Goal: Information Seeking & Learning: Learn about a topic

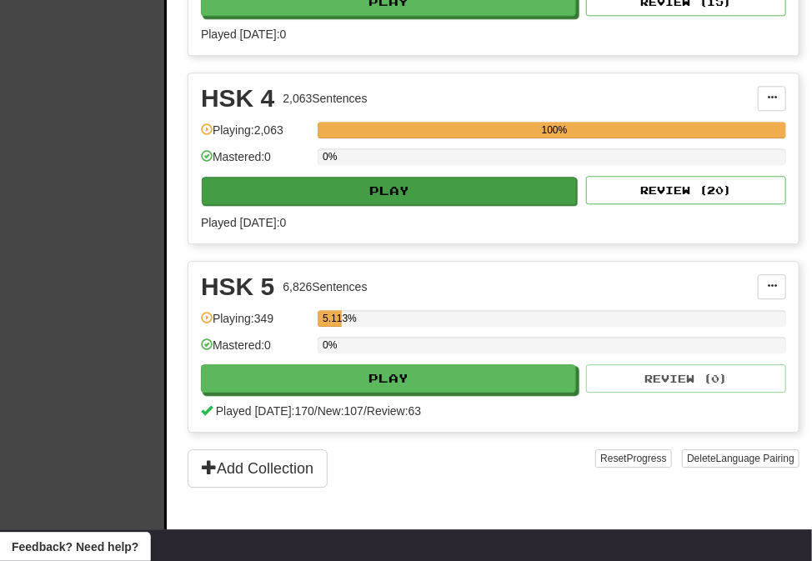
scroll to position [1339, 0]
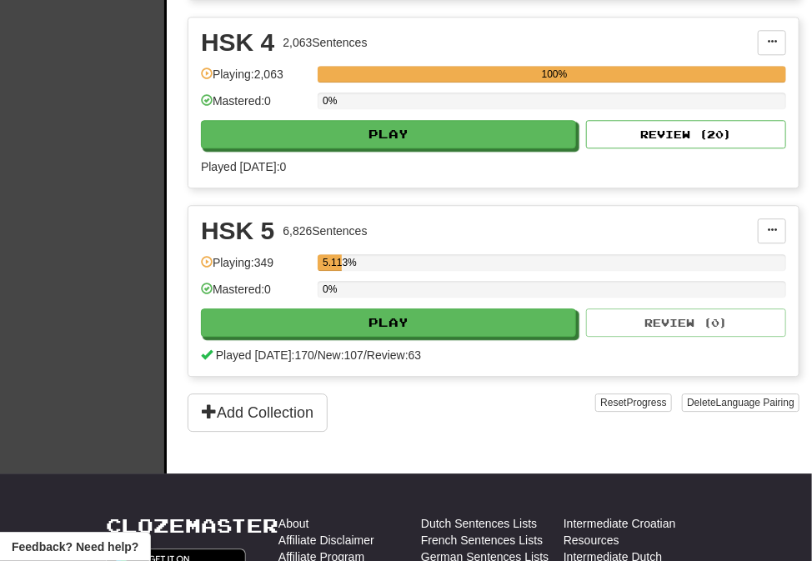
click at [450, 330] on div "HSK 5 6,826 Sentences Manage Sentences Unpin from Dashboard Playing: 349 5.113%…" at bounding box center [493, 291] width 610 height 170
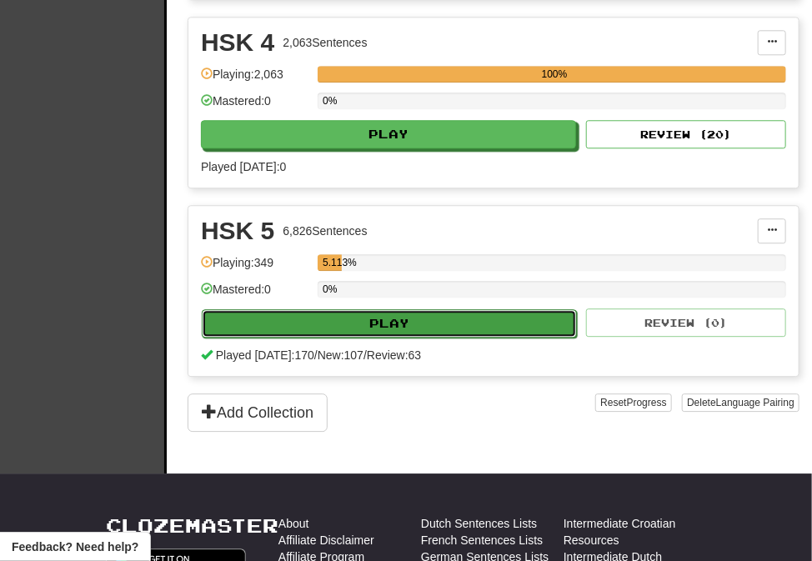
click at [447, 322] on button "Play" at bounding box center [389, 323] width 375 height 28
select select "**"
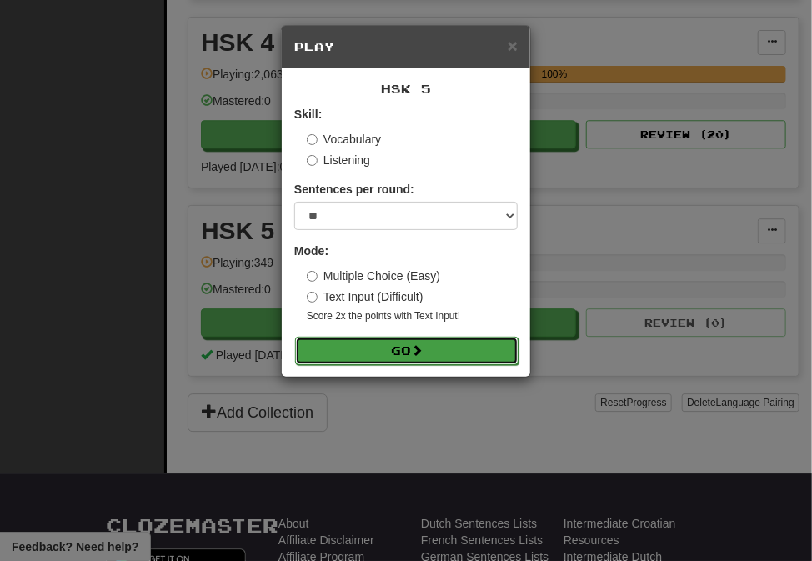
click at [445, 350] on button "Go" at bounding box center [406, 351] width 223 height 28
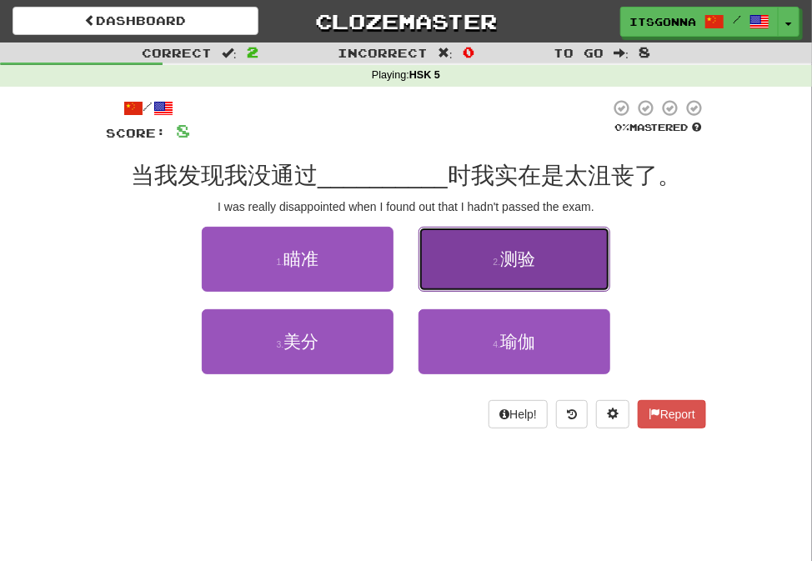
click at [477, 268] on button "2 . 测验" at bounding box center [514, 259] width 192 height 65
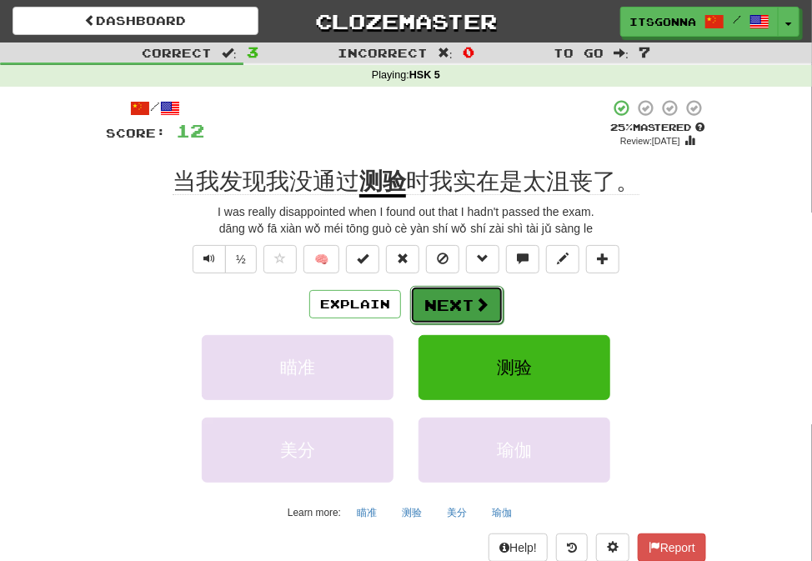
click at [450, 307] on button "Next" at bounding box center [456, 305] width 93 height 38
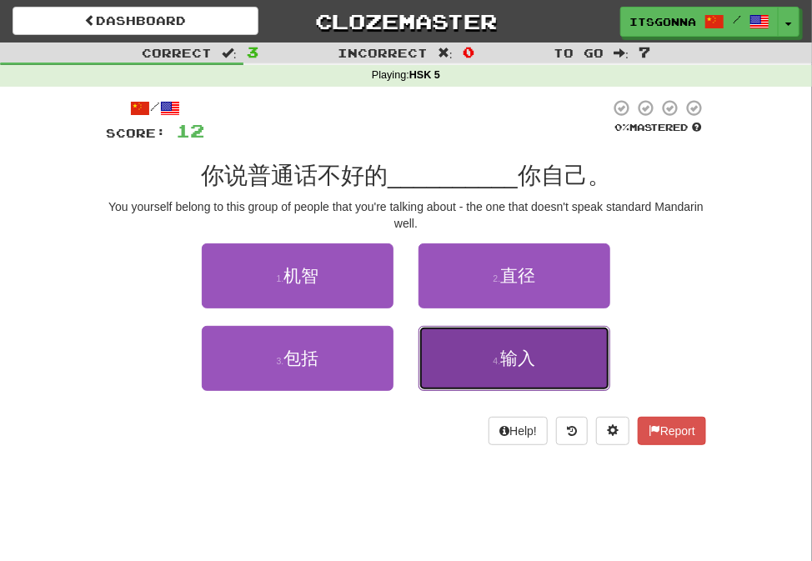
click at [491, 347] on button "4 . 输入" at bounding box center [514, 358] width 192 height 65
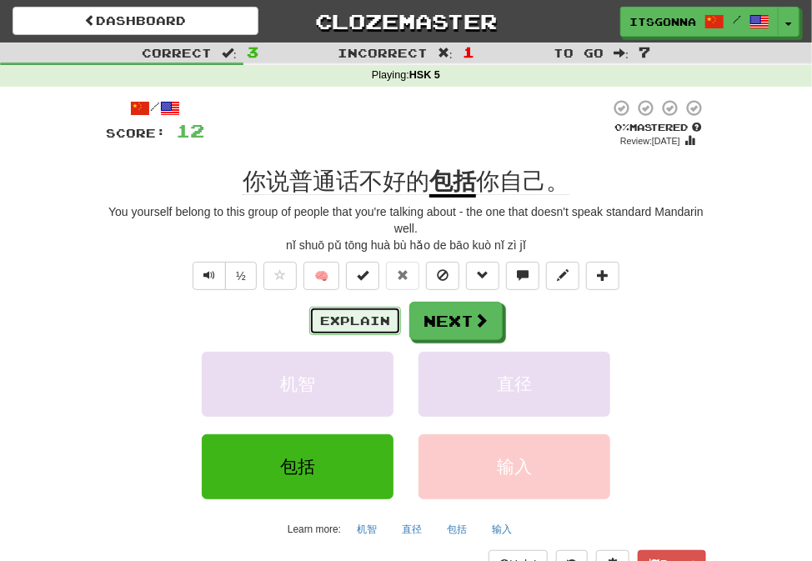
click at [366, 323] on button "Explain" at bounding box center [355, 321] width 92 height 28
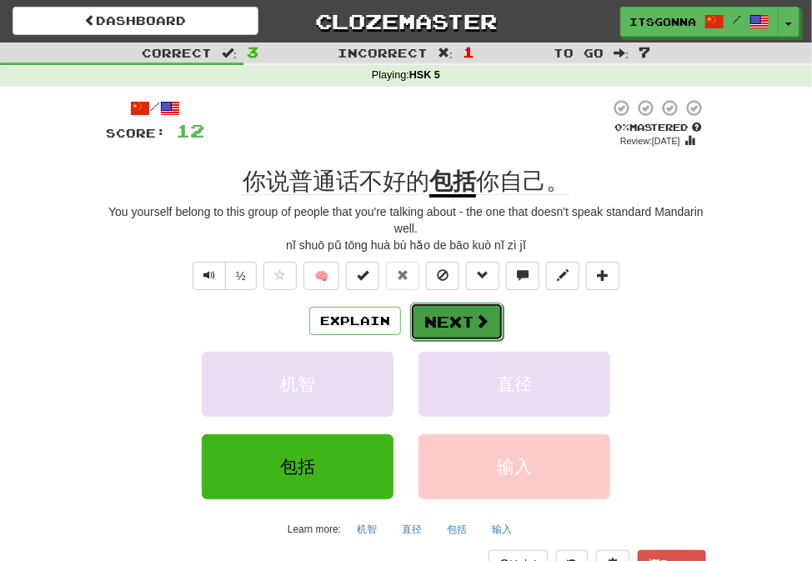
click at [432, 321] on button "Next" at bounding box center [456, 321] width 93 height 38
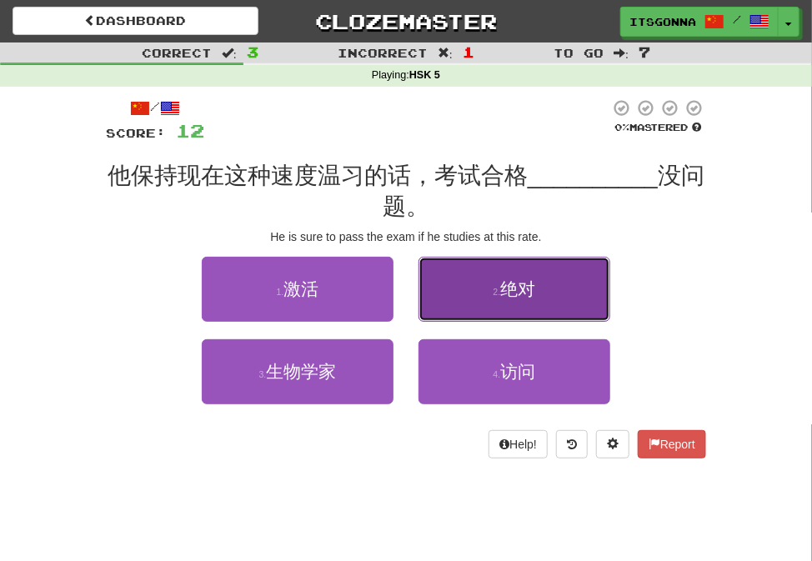
click at [428, 317] on button "2 . 绝对" at bounding box center [514, 289] width 192 height 65
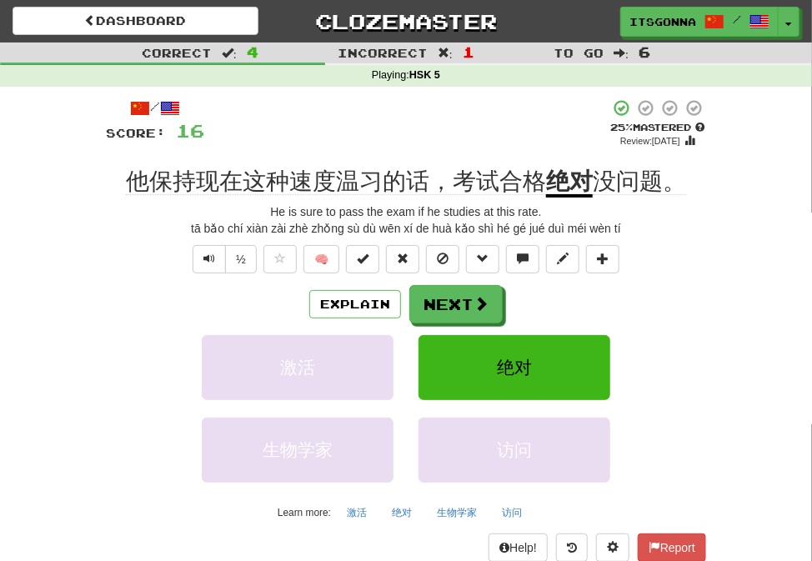
click at [349, 325] on div "Explain Next 激活 绝对 生物学家 访问 Learn more: 激活 绝对 生物学家 访问" at bounding box center [406, 405] width 600 height 240
click at [352, 309] on button "Explain" at bounding box center [355, 304] width 92 height 28
click at [457, 301] on button "Next" at bounding box center [456, 305] width 93 height 38
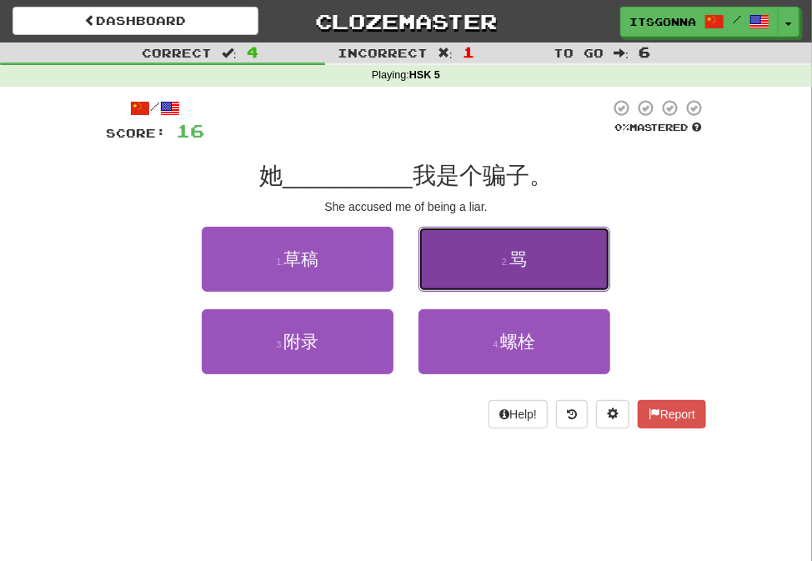
click at [465, 268] on button "2 . 骂" at bounding box center [514, 259] width 192 height 65
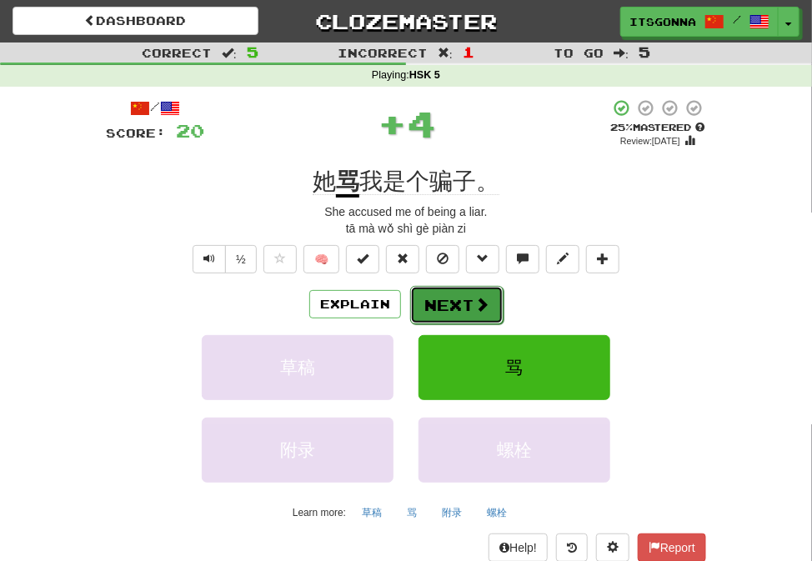
click at [451, 297] on button "Next" at bounding box center [456, 305] width 93 height 38
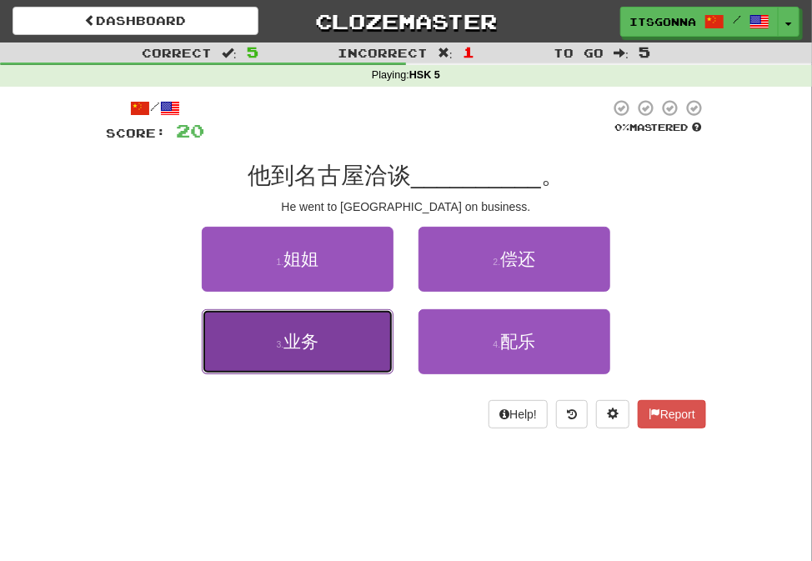
click at [367, 340] on button "3 . 业务" at bounding box center [298, 341] width 192 height 65
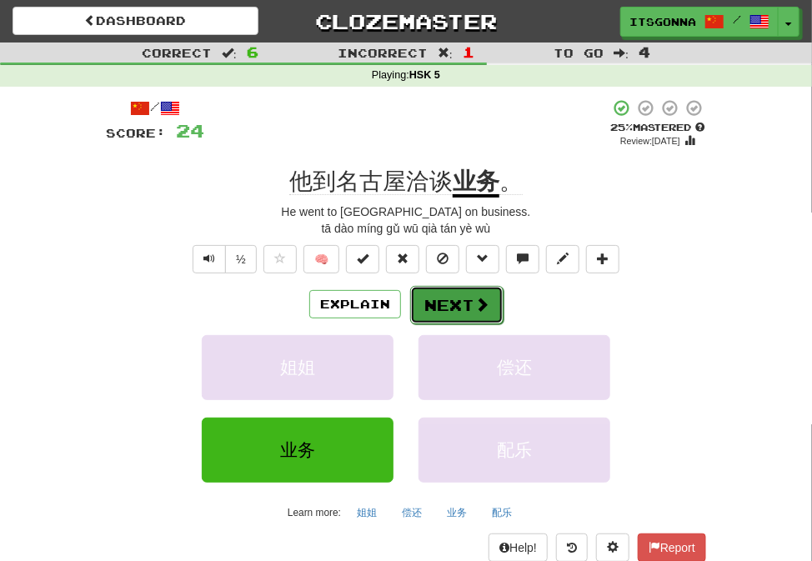
click at [452, 302] on button "Next" at bounding box center [456, 305] width 93 height 38
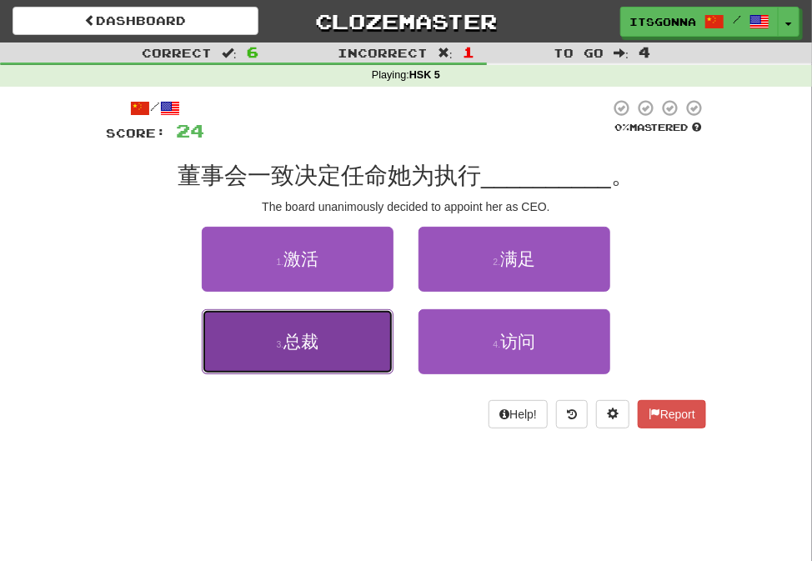
click at [375, 337] on button "3 . 总裁" at bounding box center [298, 341] width 192 height 65
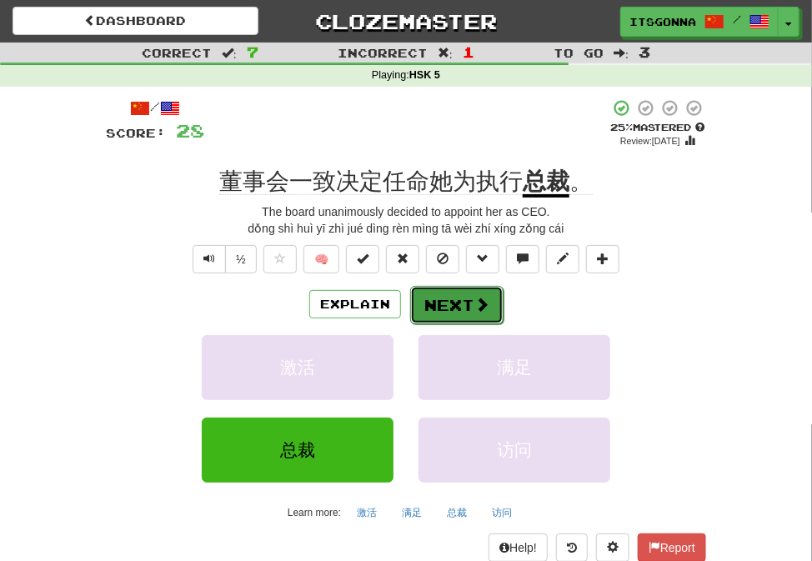
click at [447, 317] on button "Next" at bounding box center [456, 305] width 93 height 38
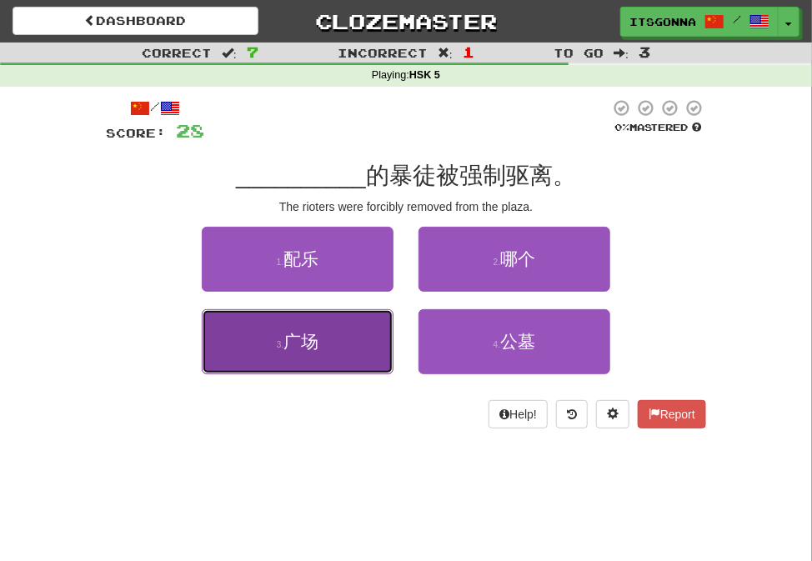
click at [353, 330] on button "3 . 广场" at bounding box center [298, 341] width 192 height 65
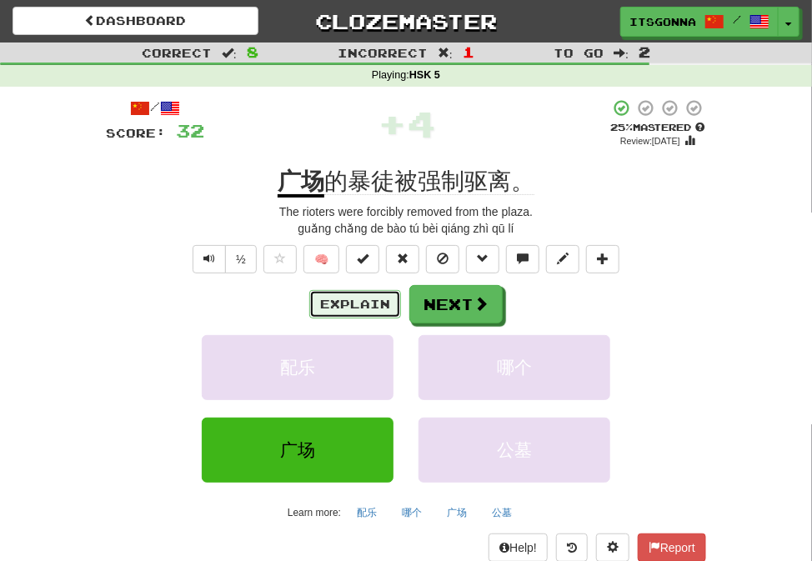
click at [361, 307] on button "Explain" at bounding box center [355, 304] width 92 height 28
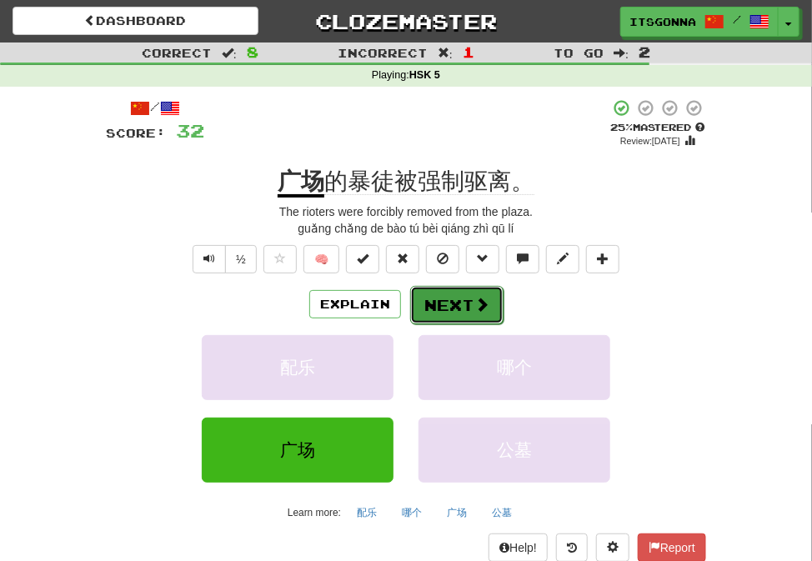
click at [472, 314] on button "Next" at bounding box center [456, 305] width 93 height 38
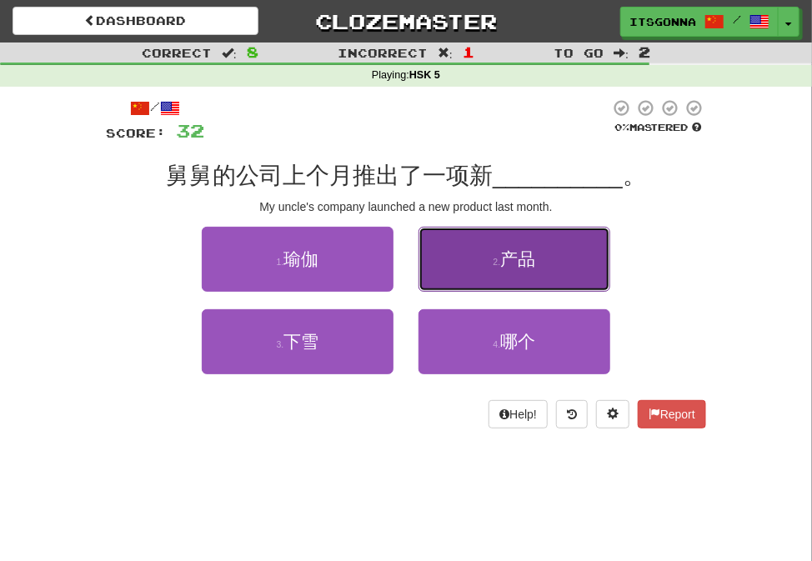
click at [487, 273] on button "2 . 产品" at bounding box center [514, 259] width 192 height 65
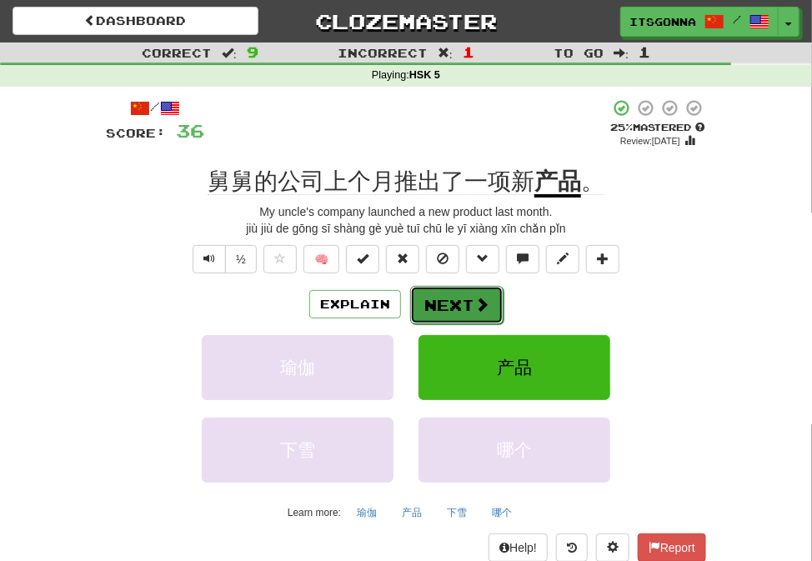
click at [463, 295] on button "Next" at bounding box center [456, 305] width 93 height 38
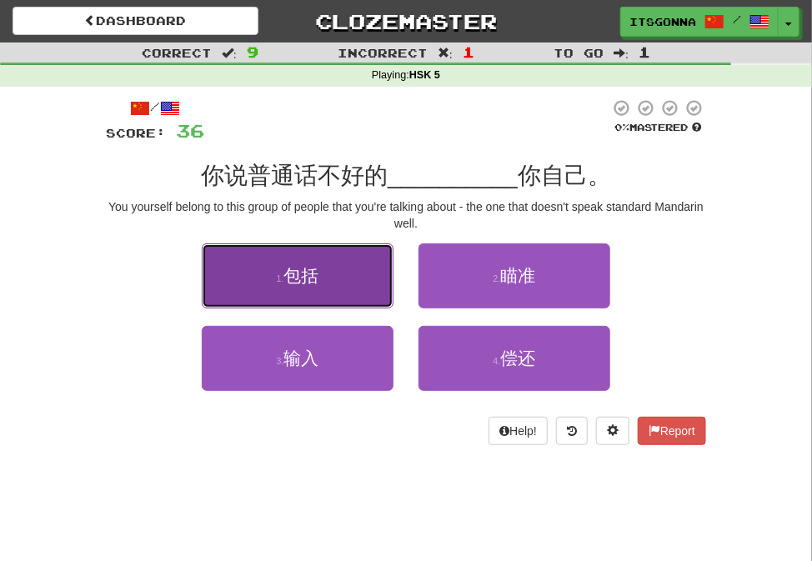
click at [385, 293] on button "1 . 包括" at bounding box center [298, 275] width 192 height 65
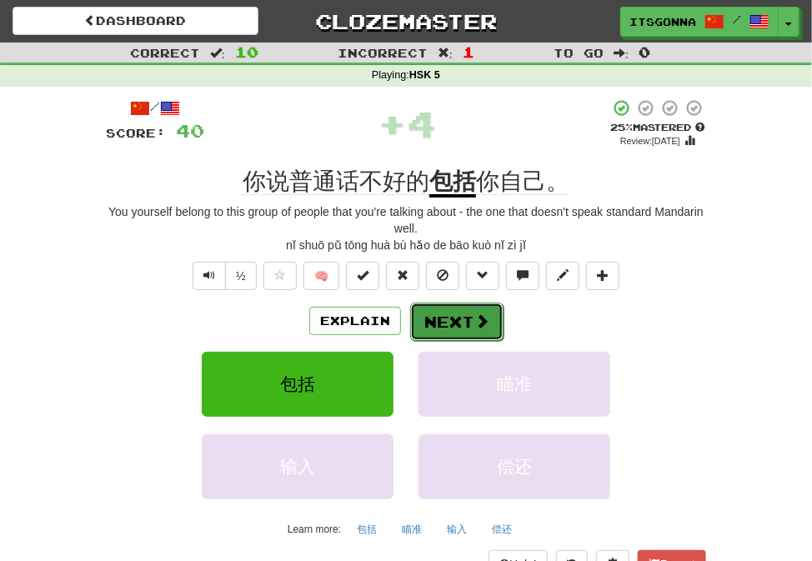
click at [443, 320] on button "Next" at bounding box center [456, 321] width 93 height 38
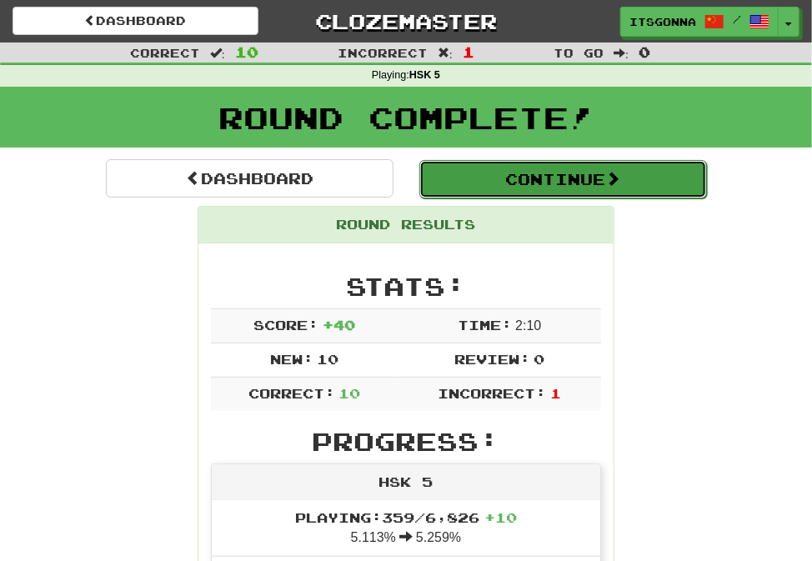
click at [498, 178] on button "Continue" at bounding box center [562, 179] width 287 height 38
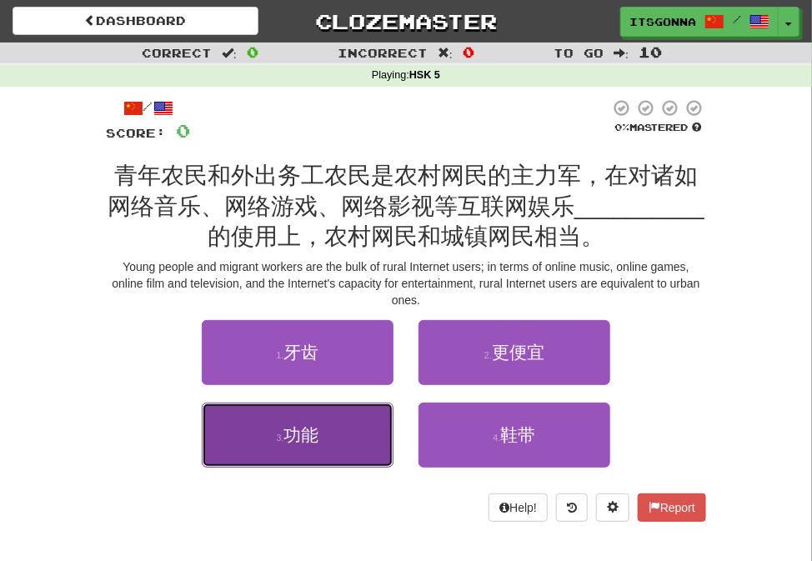
click at [352, 462] on button "3 . 功能" at bounding box center [298, 434] width 192 height 65
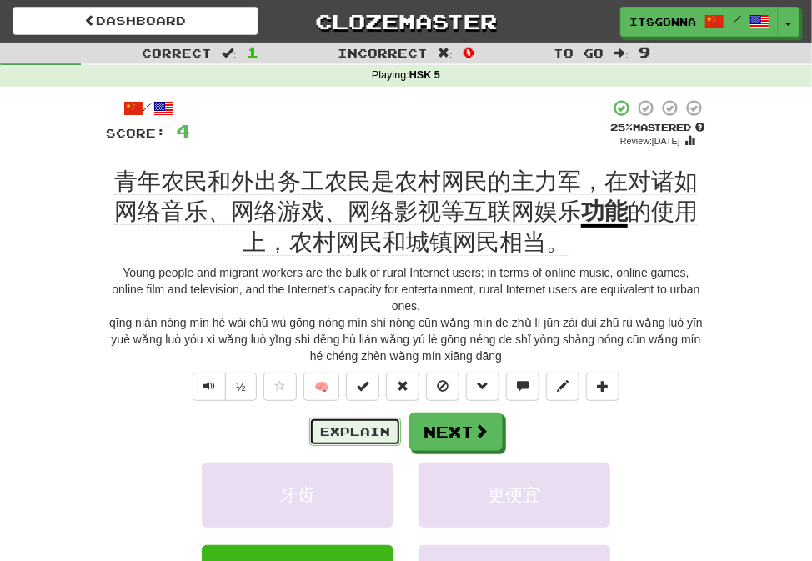
click at [352, 437] on button "Explain" at bounding box center [355, 431] width 92 height 28
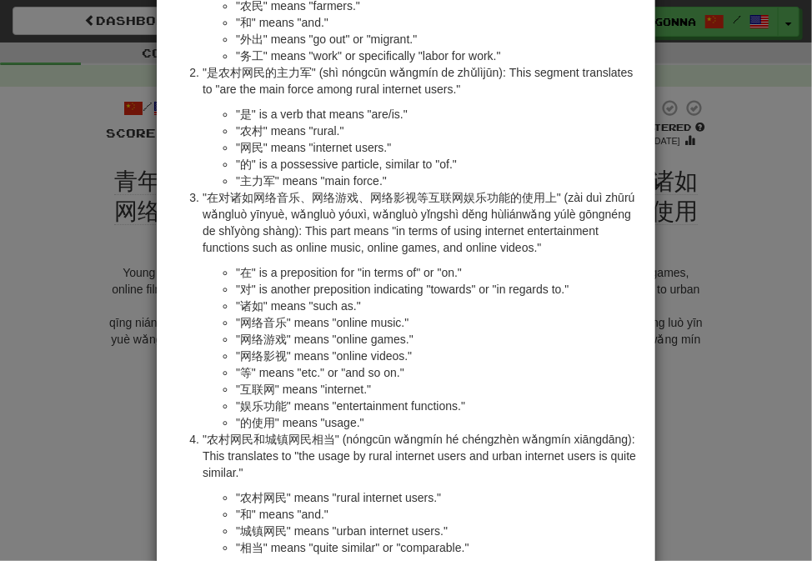
scroll to position [277, 0]
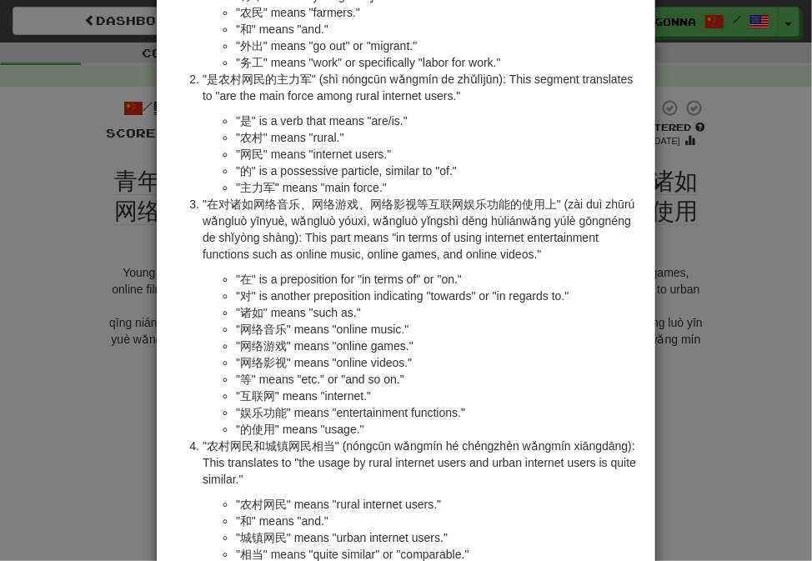
click at [668, 295] on div "× Explanation The sentence in Chinese is: "青年农民和外出务工农民是农村网民的主力军，在对诸如网络音乐、网络游戏、网…" at bounding box center [406, 280] width 812 height 561
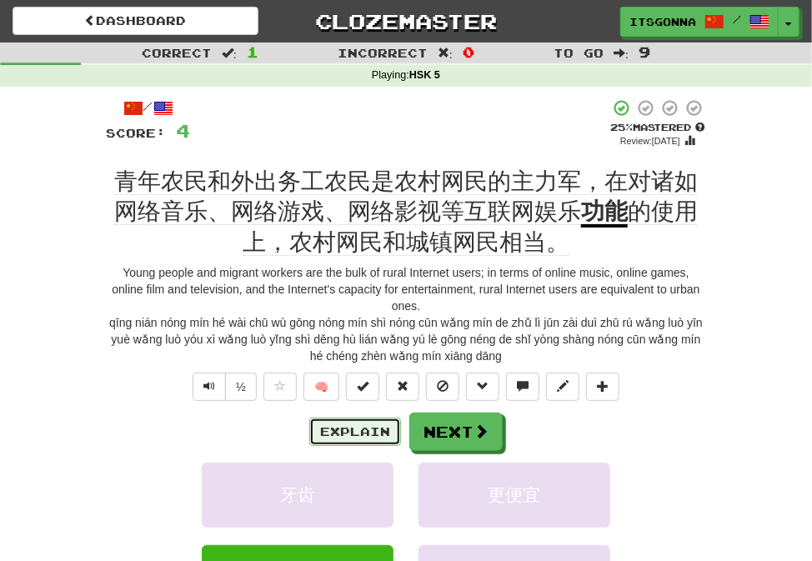
click at [345, 429] on button "Explain" at bounding box center [355, 431] width 92 height 28
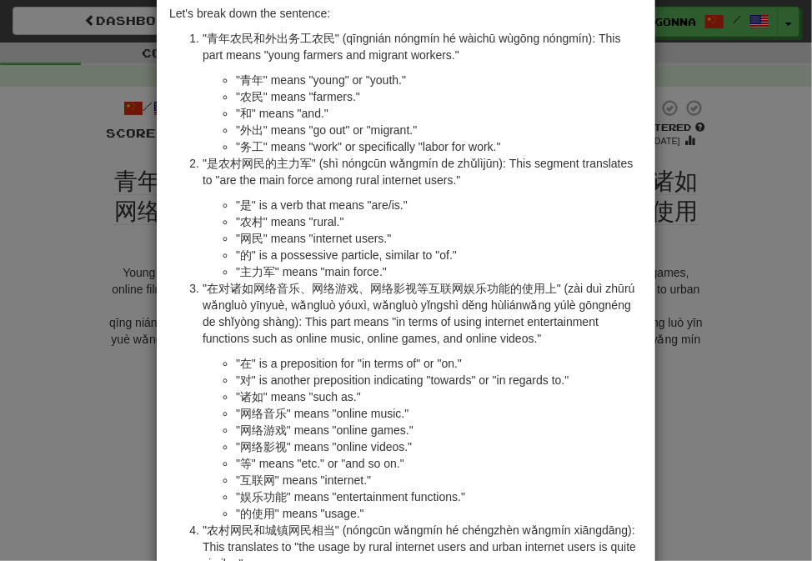
scroll to position [213, 0]
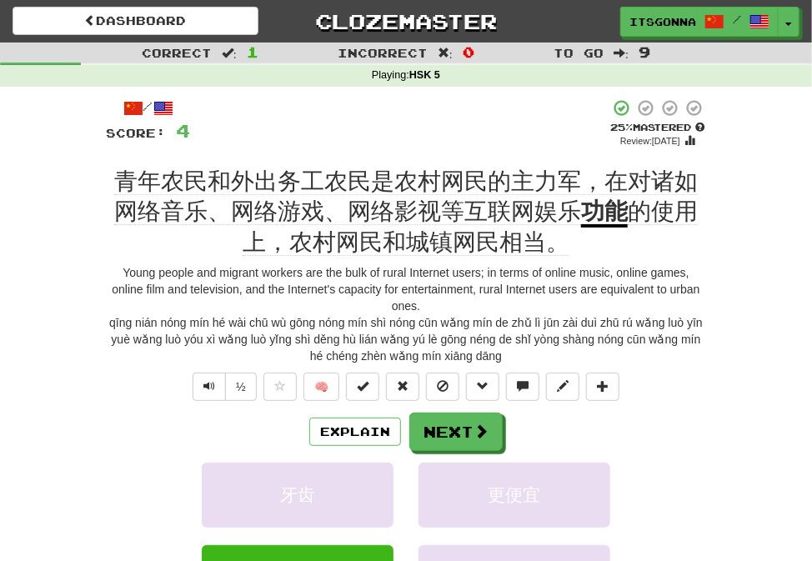
click at [437, 460] on div "Explain Next 牙齿 更便宜 功能 鞋带 Learn more: 牙齿 更便宜 功能 鞋带" at bounding box center [406, 532] width 600 height 240
click at [445, 449] on button "Next" at bounding box center [456, 432] width 93 height 38
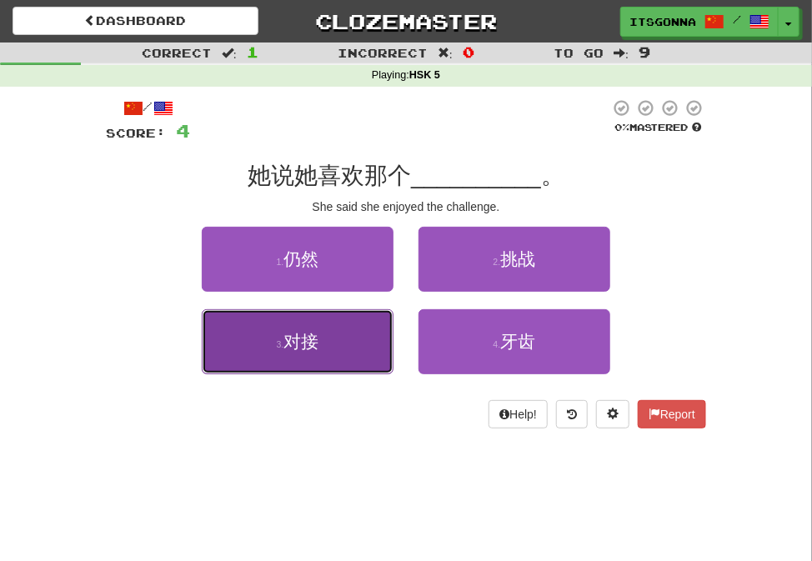
click at [382, 342] on button "3 . 对接" at bounding box center [298, 341] width 192 height 65
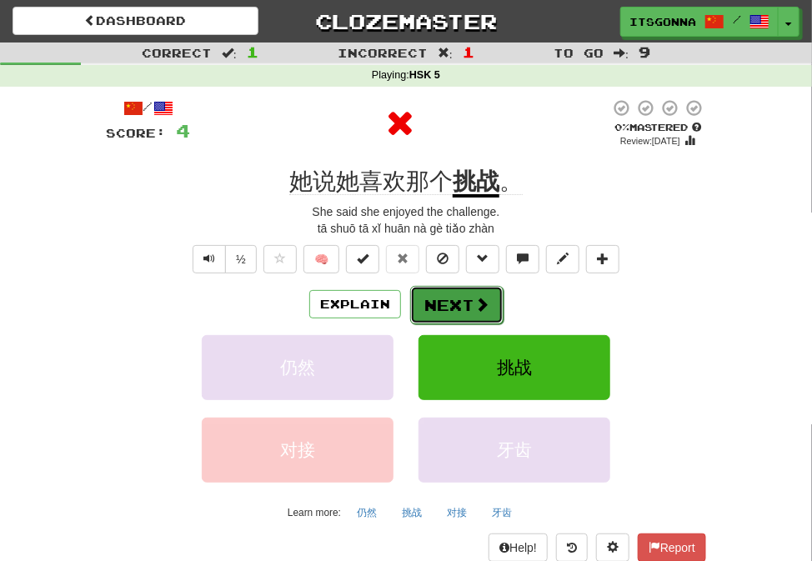
click at [439, 305] on button "Next" at bounding box center [456, 305] width 93 height 38
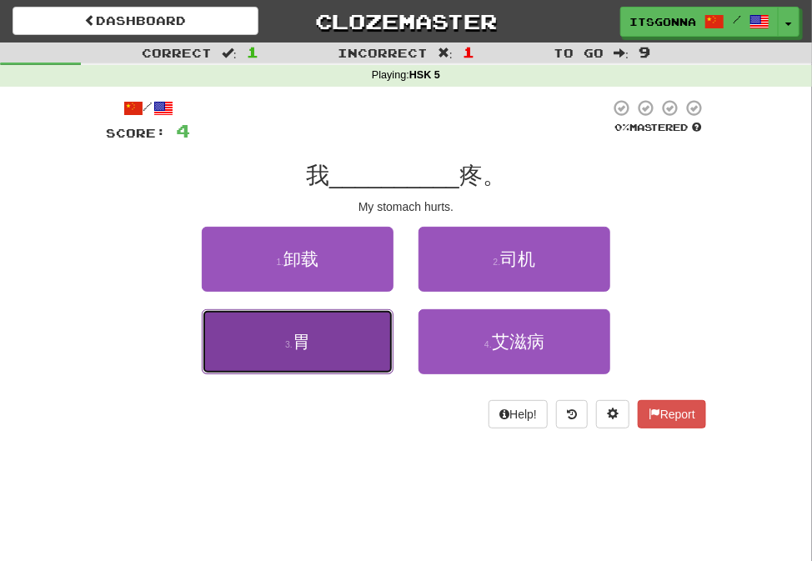
click at [347, 322] on button "3 . 胃" at bounding box center [298, 341] width 192 height 65
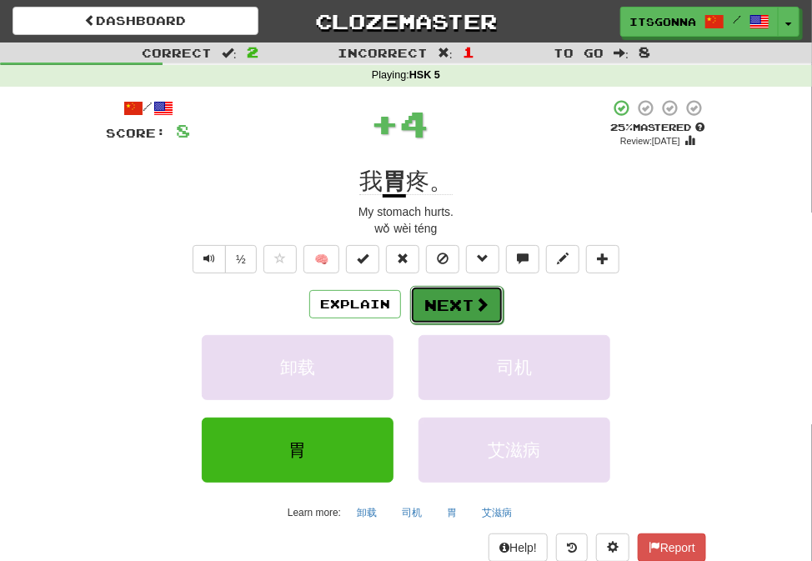
click at [441, 303] on button "Next" at bounding box center [456, 305] width 93 height 38
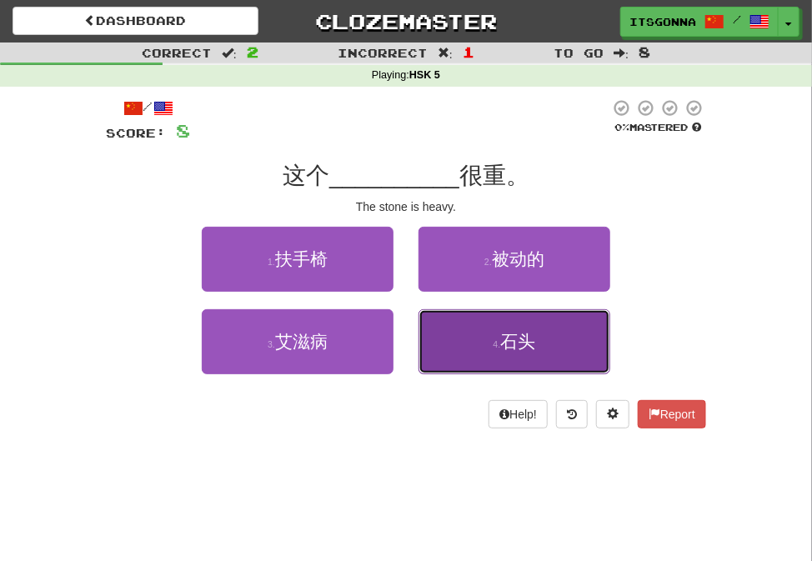
click at [478, 328] on button "4 . 石头" at bounding box center [514, 341] width 192 height 65
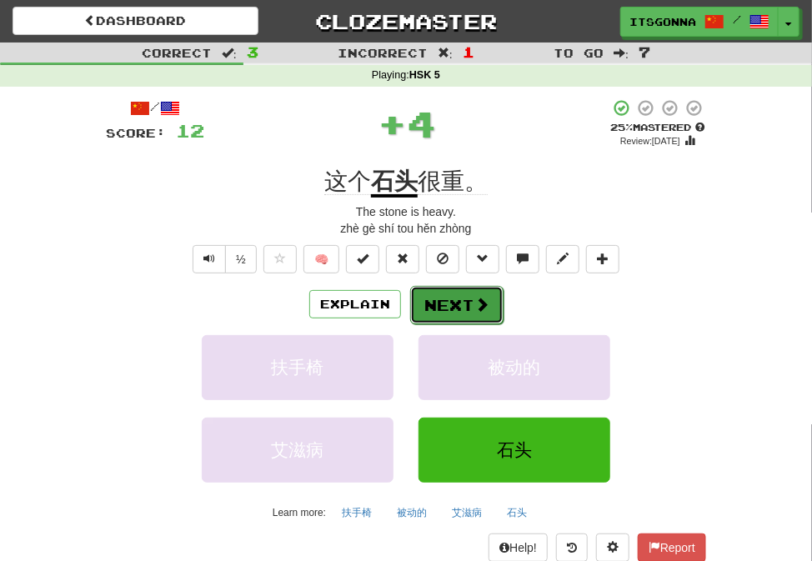
click at [467, 301] on button "Next" at bounding box center [456, 305] width 93 height 38
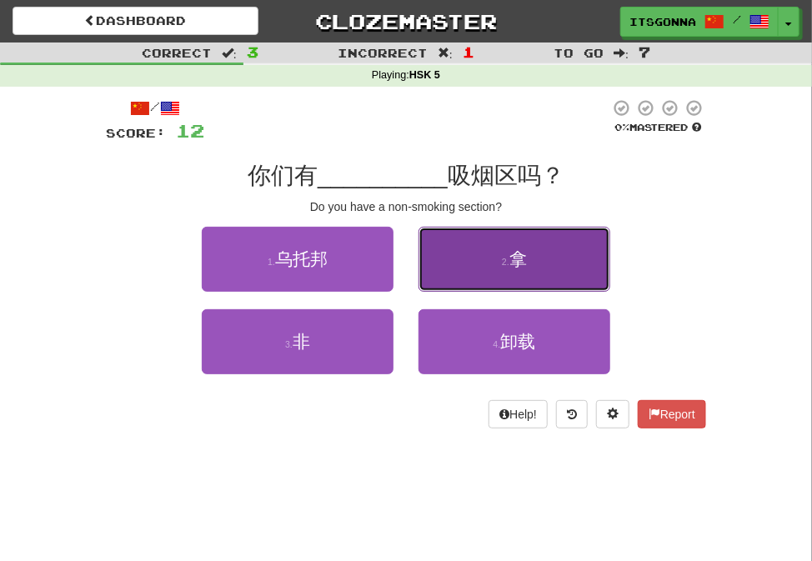
click at [469, 282] on button "2 . 拿" at bounding box center [514, 259] width 192 height 65
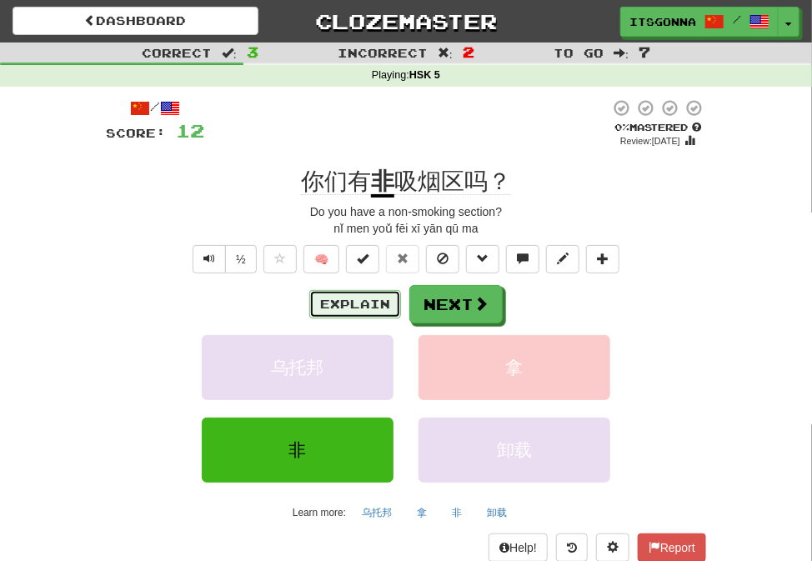
click at [381, 313] on button "Explain" at bounding box center [355, 304] width 92 height 28
click at [447, 324] on div "Explain Next 乌托邦 拿 非 卸载 Learn more: 乌托邦 拿 非 卸载" at bounding box center [406, 405] width 600 height 240
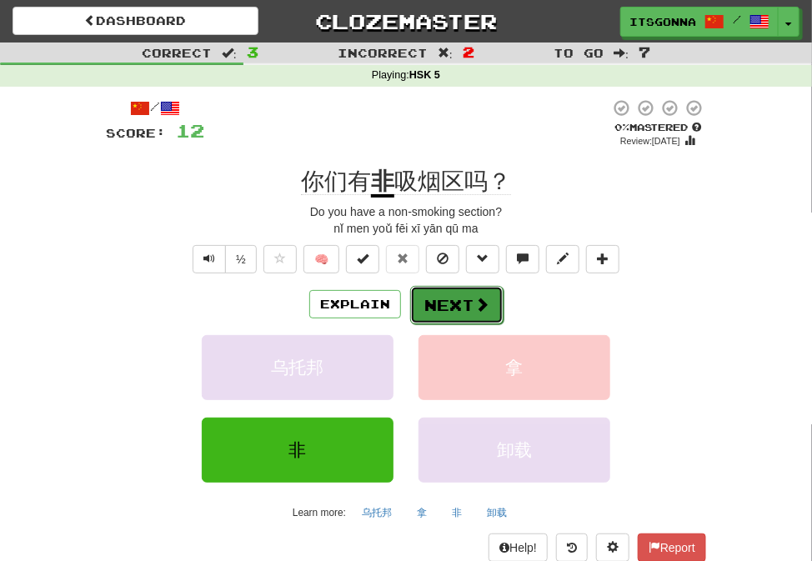
click at [452, 302] on button "Next" at bounding box center [456, 305] width 93 height 38
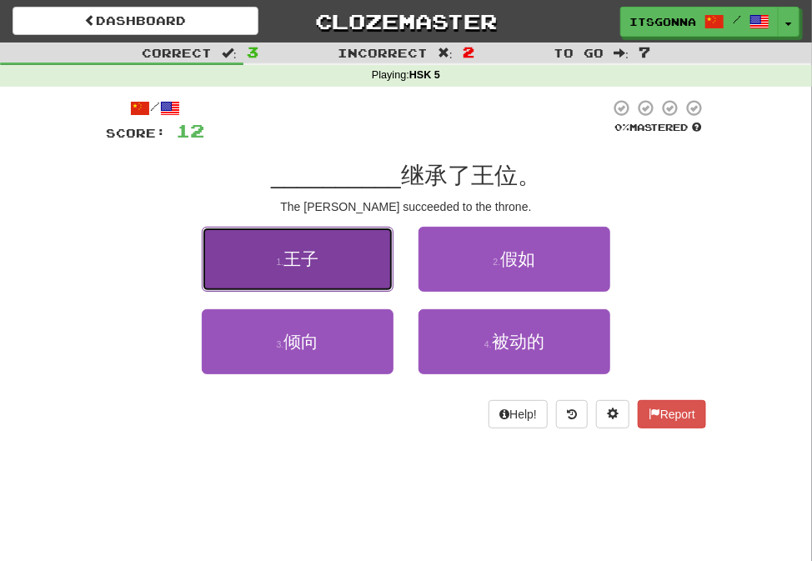
click at [345, 285] on button "1 . 王子" at bounding box center [298, 259] width 192 height 65
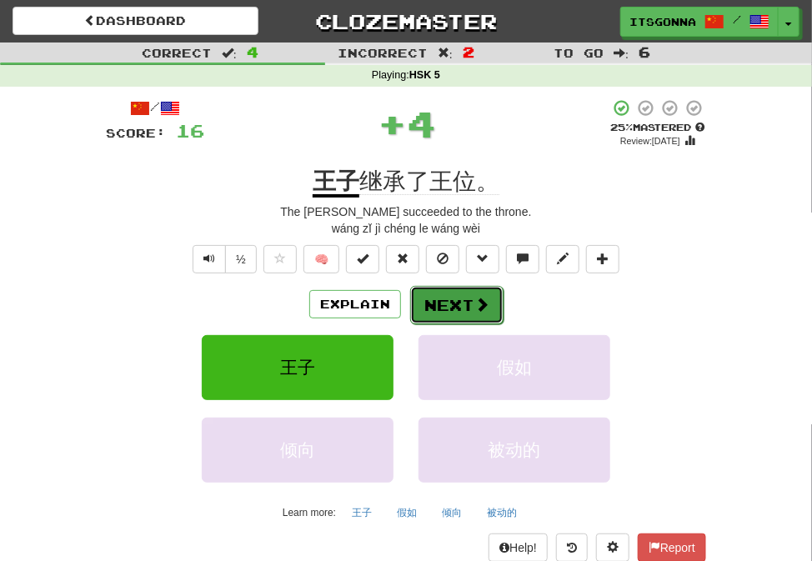
click at [451, 307] on button "Next" at bounding box center [456, 305] width 93 height 38
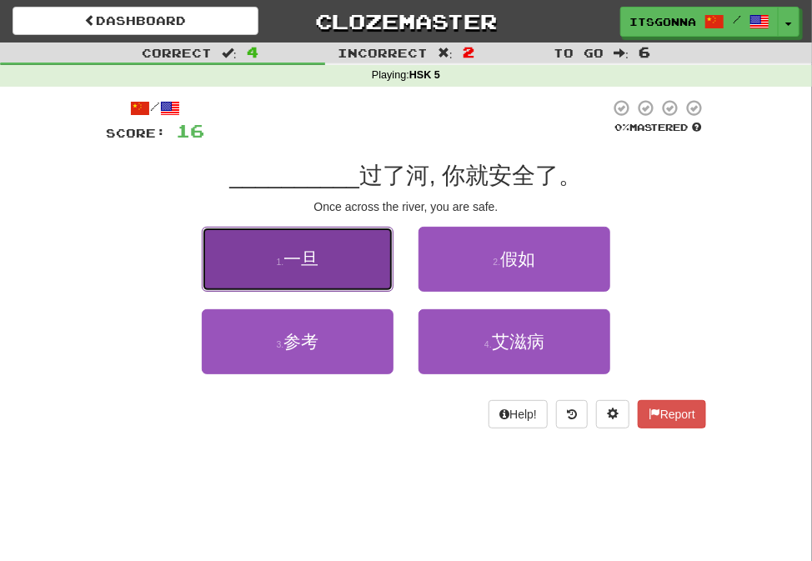
click at [369, 277] on button "1 . 一旦" at bounding box center [298, 259] width 192 height 65
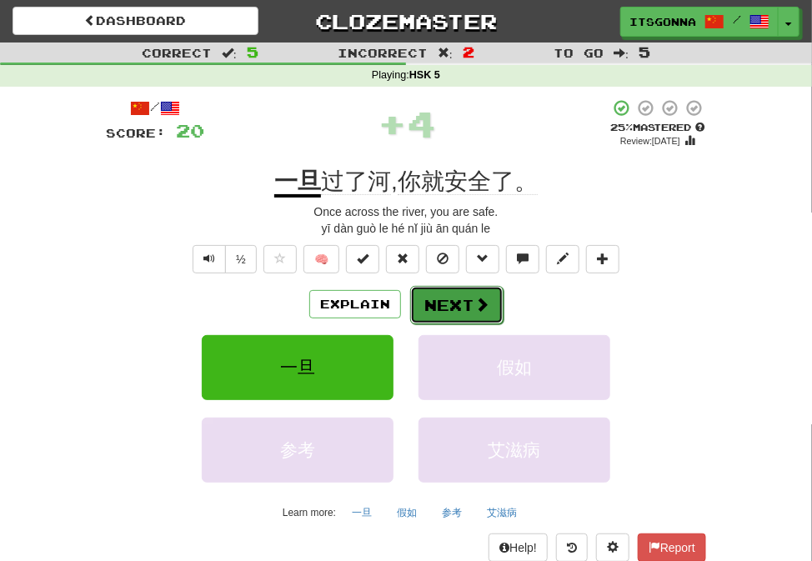
click at [422, 305] on button "Next" at bounding box center [456, 305] width 93 height 38
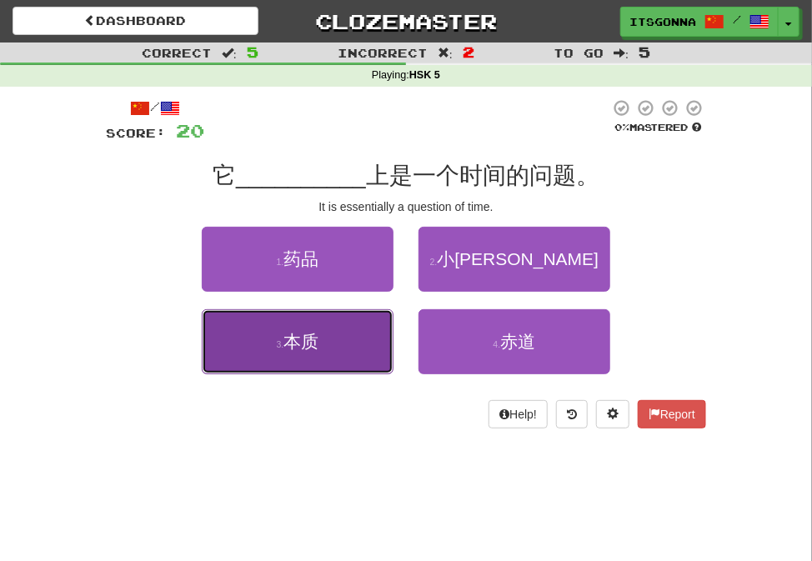
click at [382, 333] on button "3 . 本质" at bounding box center [298, 341] width 192 height 65
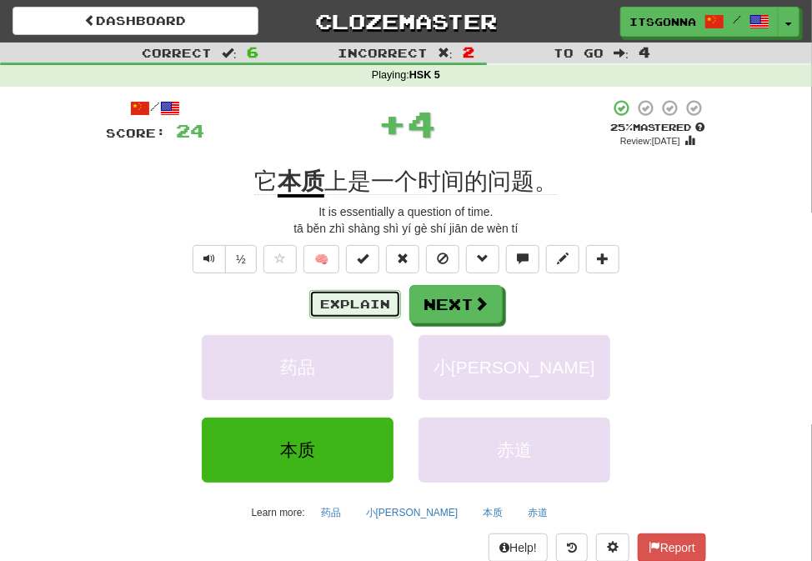
click at [374, 315] on button "Explain" at bounding box center [355, 304] width 92 height 28
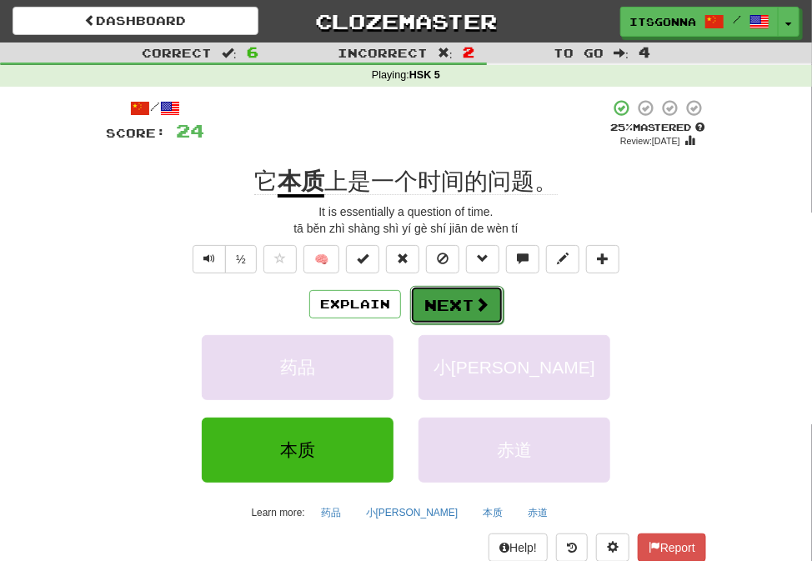
click at [427, 290] on button "Next" at bounding box center [456, 305] width 93 height 38
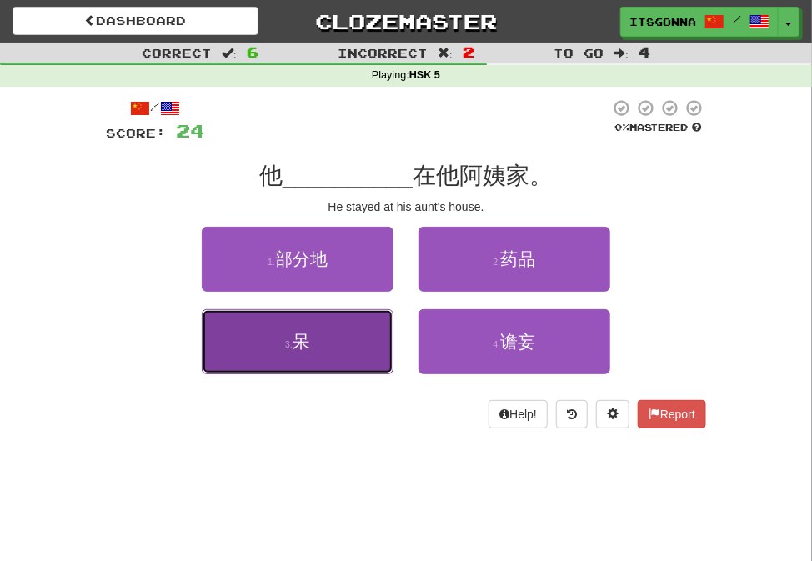
click at [361, 346] on button "3 . 呆" at bounding box center [298, 341] width 192 height 65
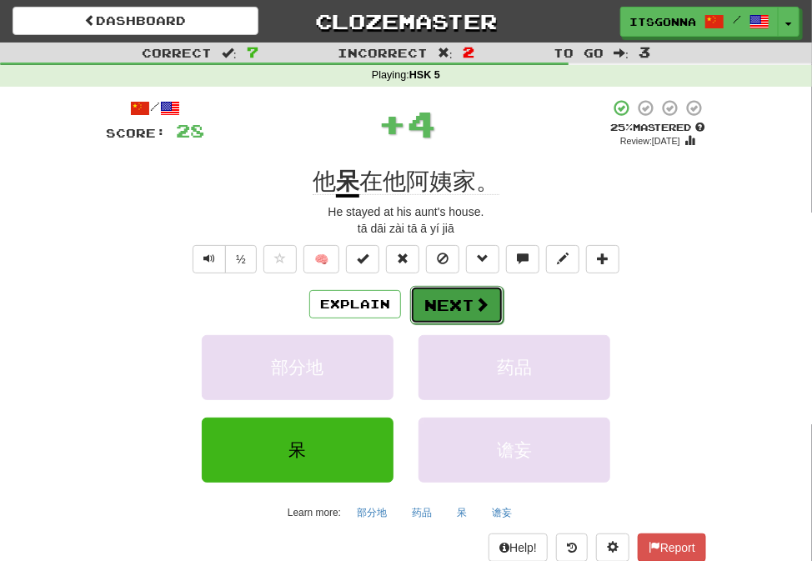
click at [462, 308] on button "Next" at bounding box center [456, 305] width 93 height 38
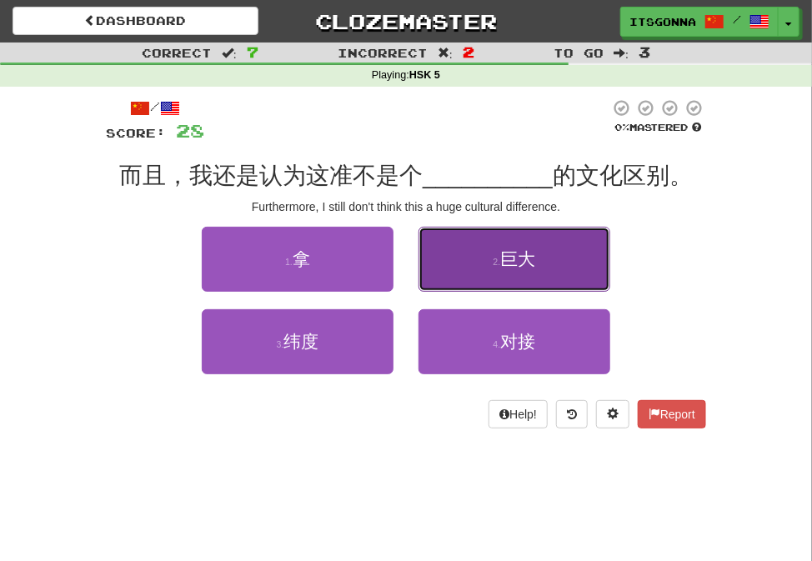
click at [462, 277] on button "2 . 巨大" at bounding box center [514, 259] width 192 height 65
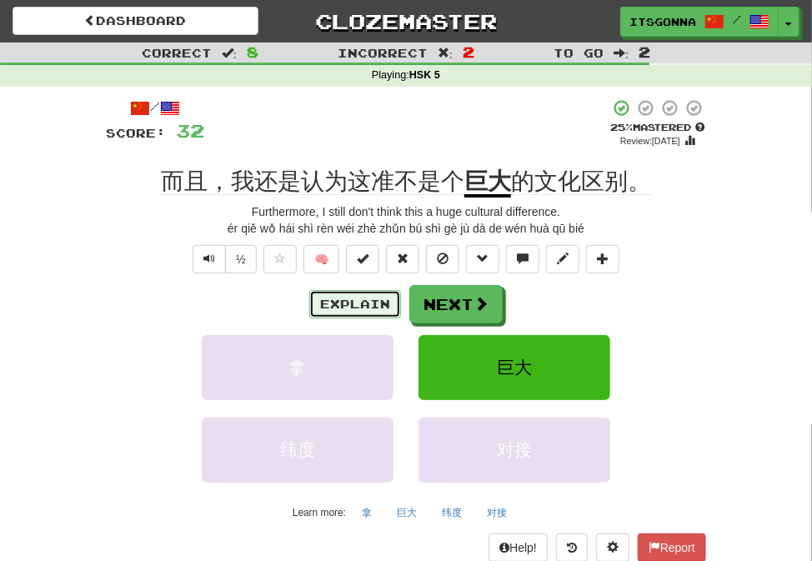
click at [375, 310] on button "Explain" at bounding box center [355, 304] width 92 height 28
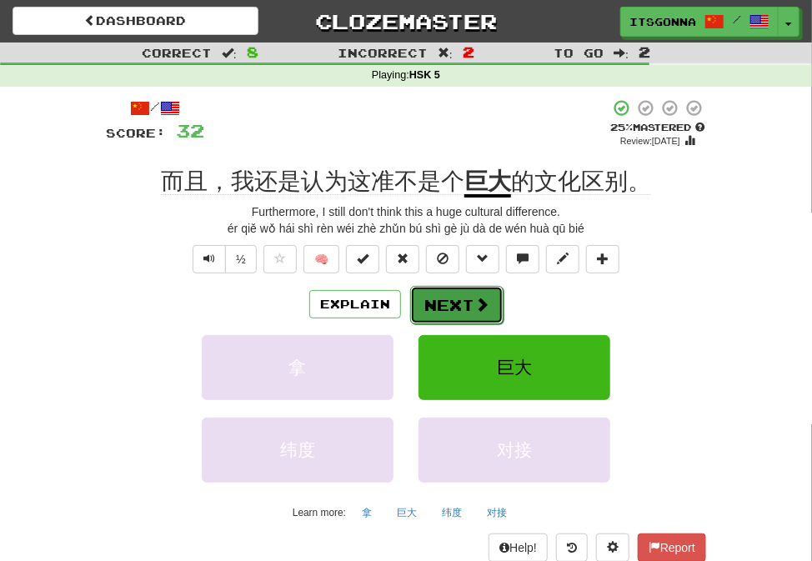
click at [486, 308] on span at bounding box center [481, 304] width 15 height 15
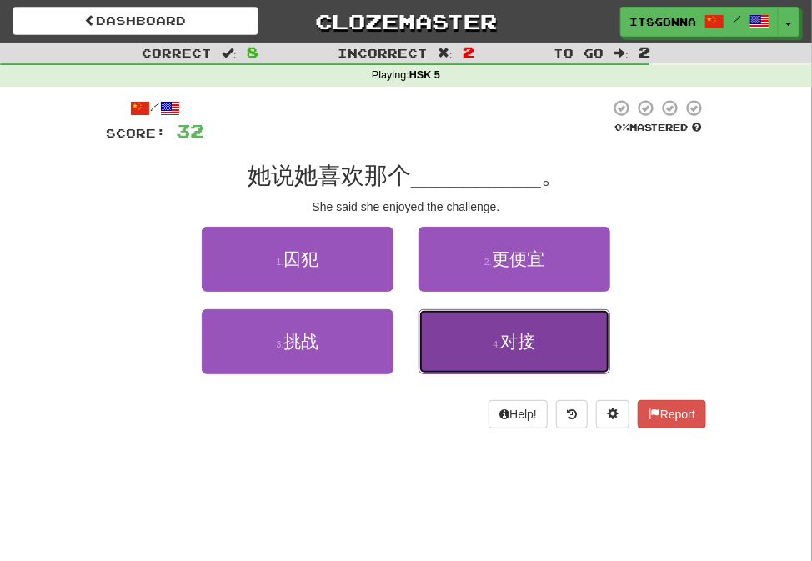
click at [489, 336] on button "4 . 对接" at bounding box center [514, 341] width 192 height 65
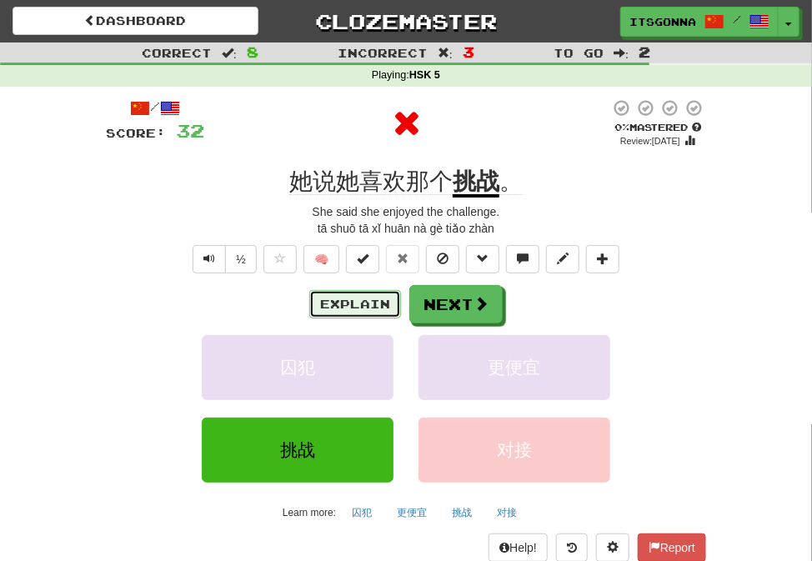
click at [367, 304] on button "Explain" at bounding box center [355, 304] width 92 height 28
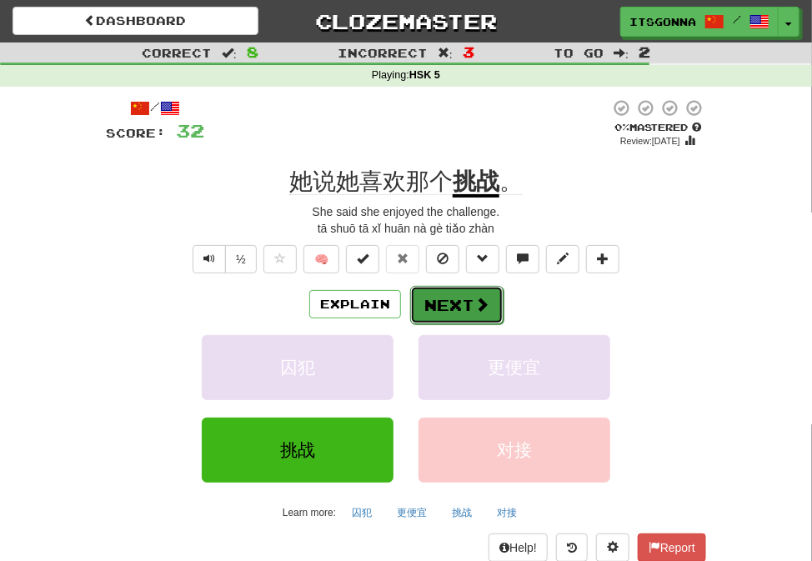
click at [425, 308] on button "Next" at bounding box center [456, 305] width 93 height 38
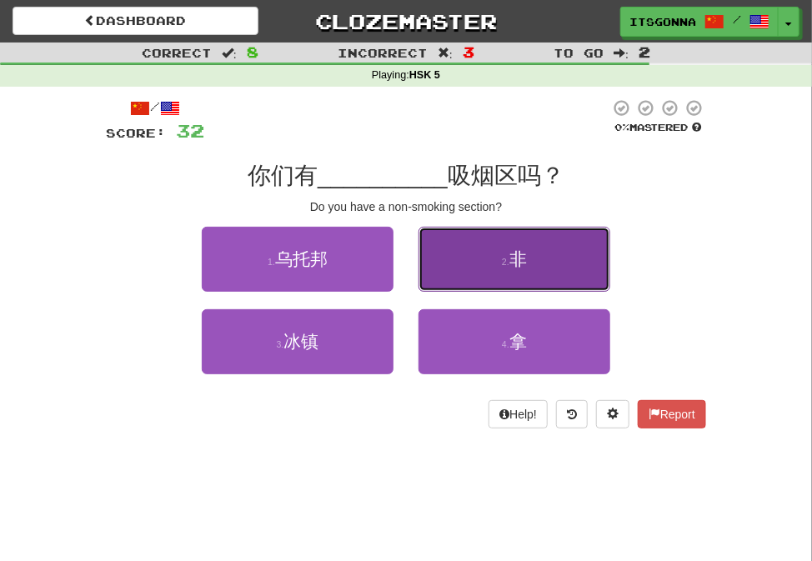
click at [461, 263] on button "2 . 非" at bounding box center [514, 259] width 192 height 65
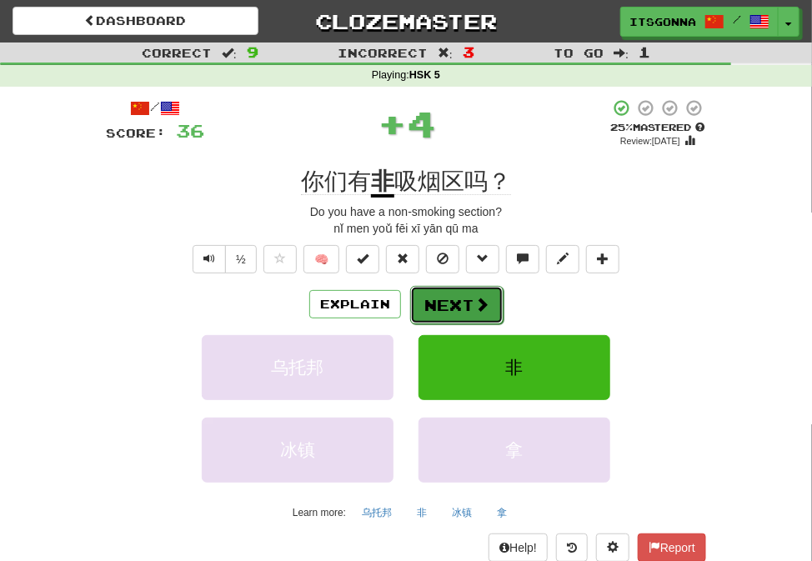
click at [458, 306] on button "Next" at bounding box center [456, 305] width 93 height 38
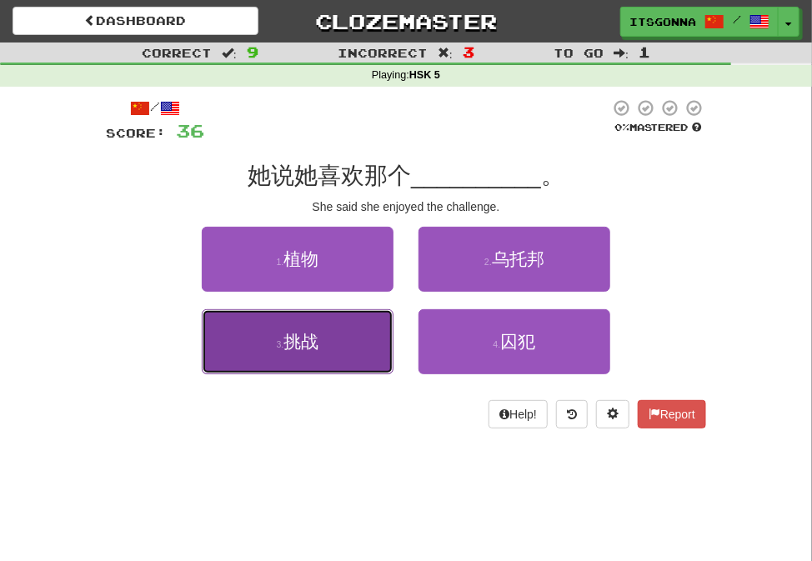
click at [377, 349] on button "3 . 挑战" at bounding box center [298, 341] width 192 height 65
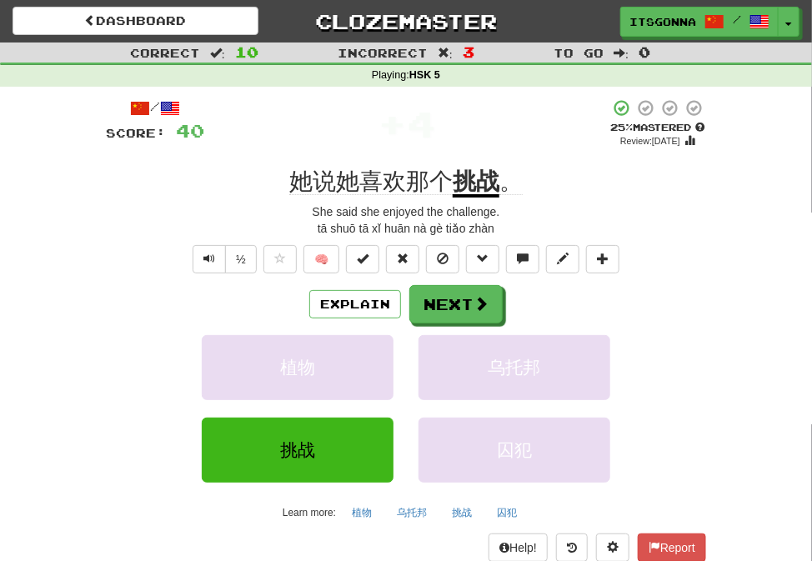
click at [434, 327] on div "Explain Next 植物 乌托邦 挑战 囚犯 Learn more: 植物 乌托邦 挑战 囚犯" at bounding box center [406, 405] width 600 height 240
click at [445, 311] on button "Next" at bounding box center [456, 305] width 93 height 38
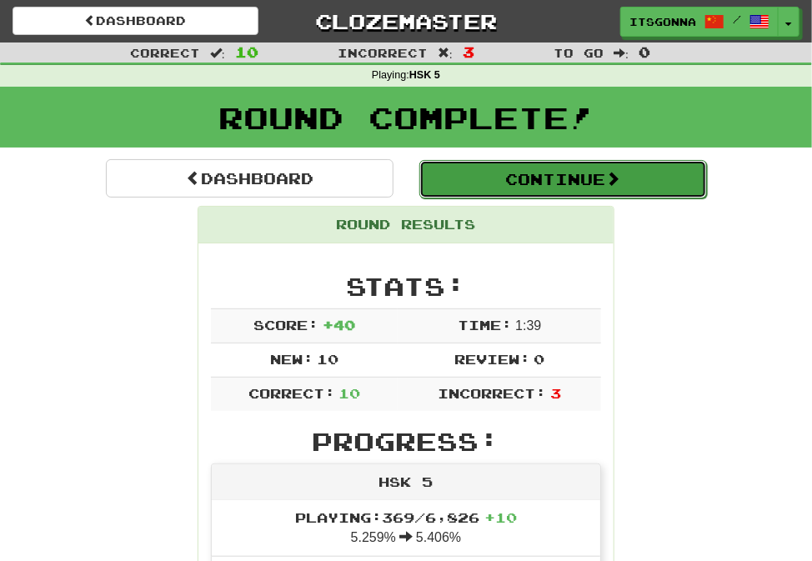
click at [474, 177] on button "Continue" at bounding box center [562, 179] width 287 height 38
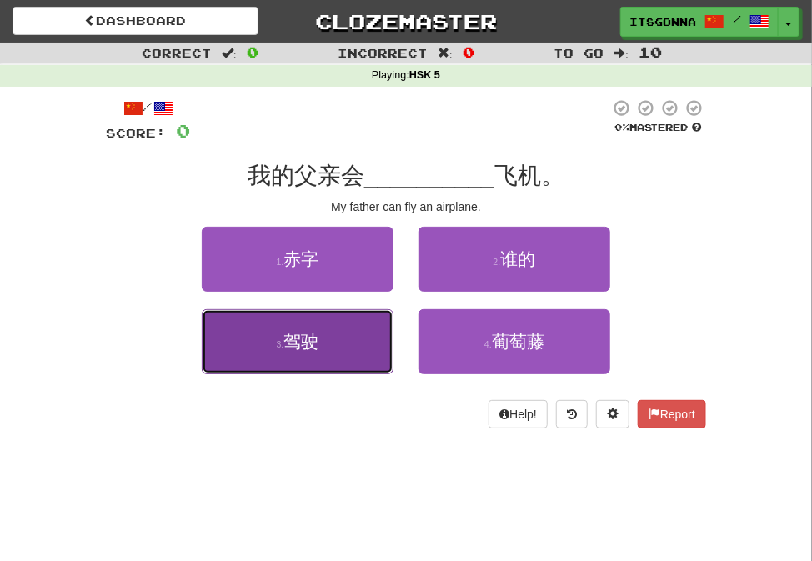
click at [317, 364] on button "3 . 驾驶" at bounding box center [298, 341] width 192 height 65
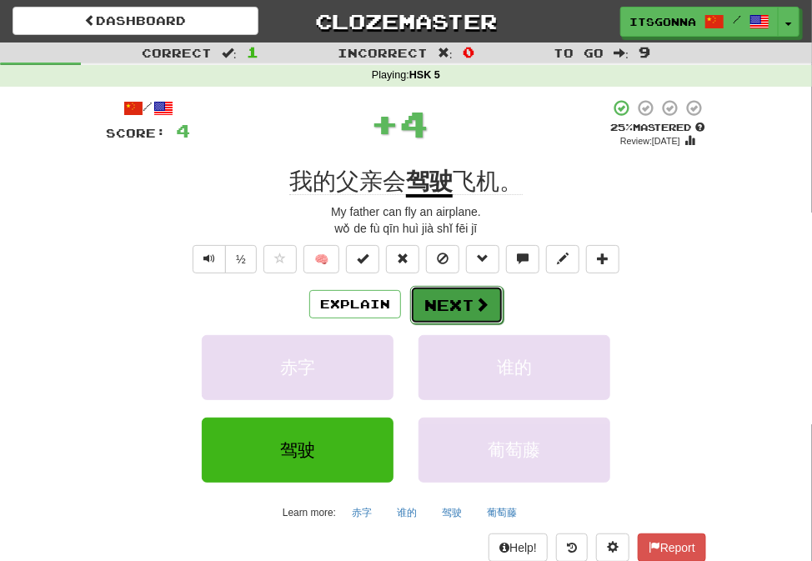
click at [452, 299] on button "Next" at bounding box center [456, 305] width 93 height 38
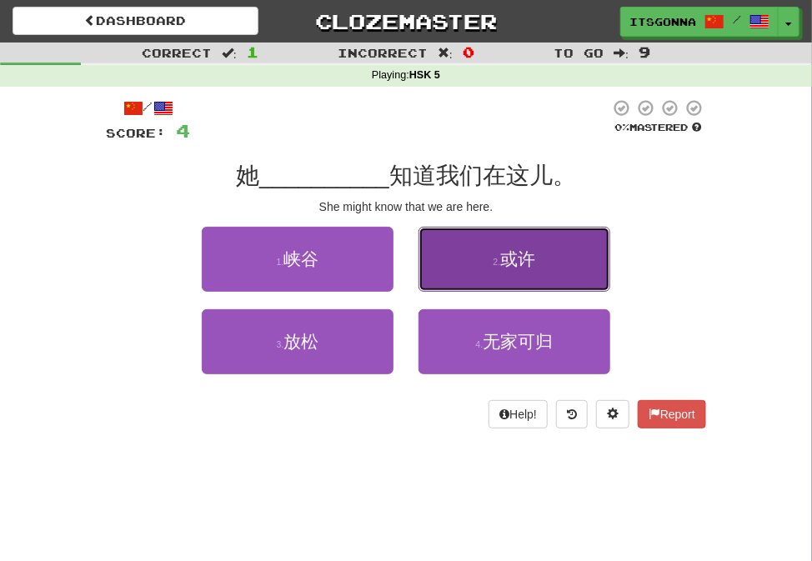
click at [500, 250] on button "2 . 或许" at bounding box center [514, 259] width 192 height 65
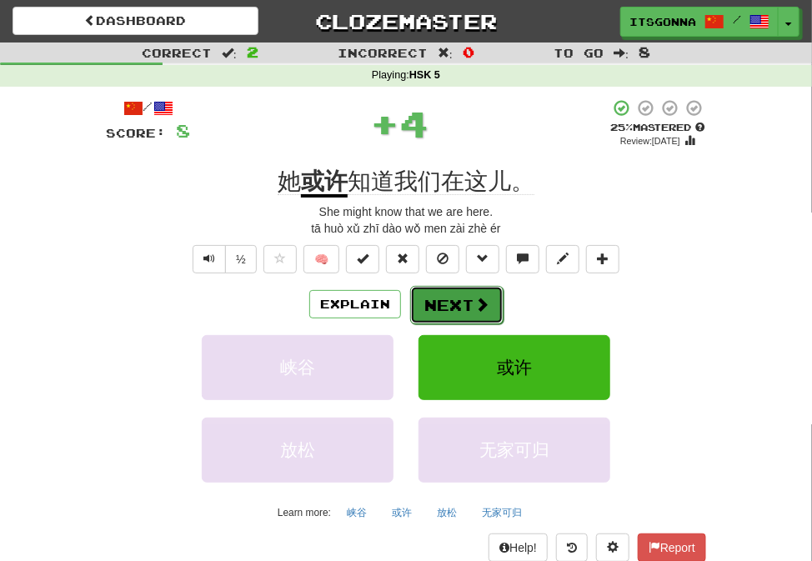
click at [469, 295] on button "Next" at bounding box center [456, 305] width 93 height 38
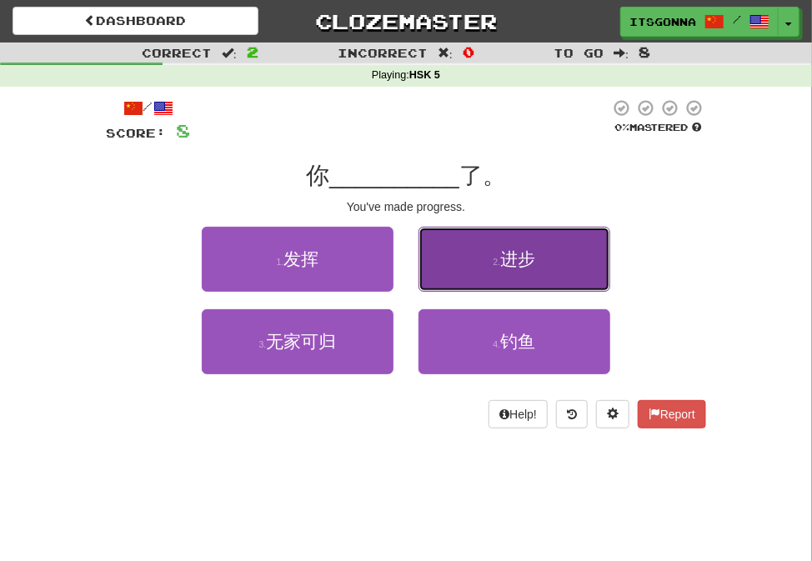
click at [486, 267] on button "2 . 进步" at bounding box center [514, 259] width 192 height 65
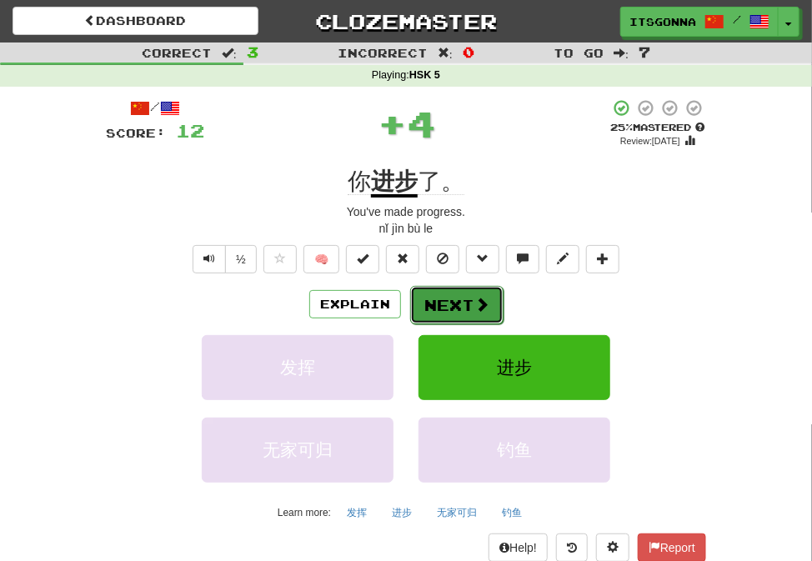
click at [467, 302] on button "Next" at bounding box center [456, 305] width 93 height 38
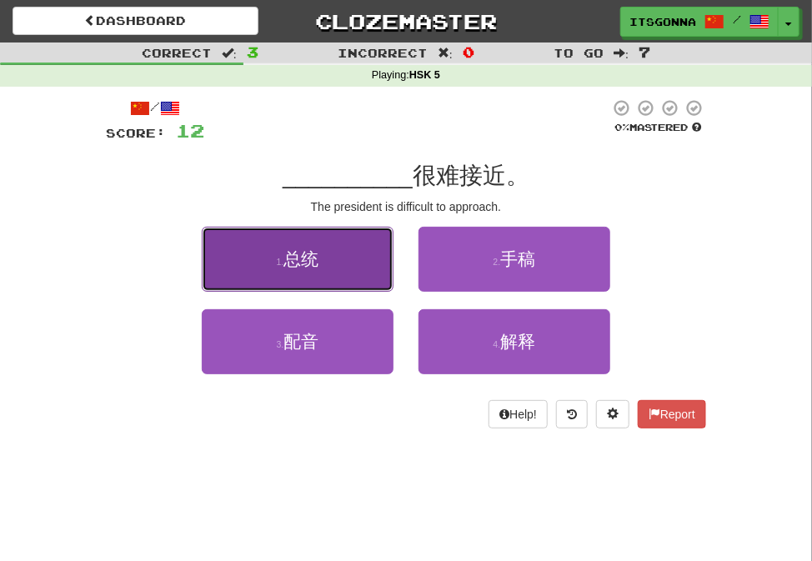
click at [375, 269] on button "1 . 总统" at bounding box center [298, 259] width 192 height 65
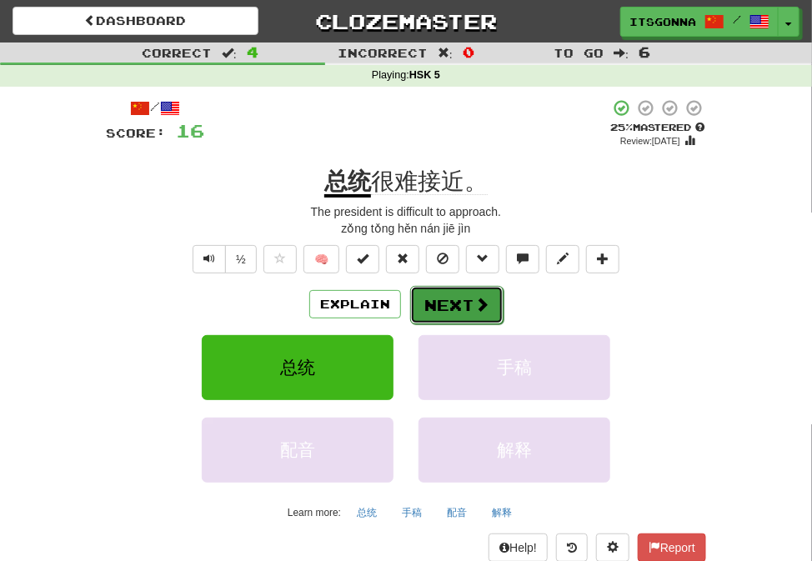
click at [434, 314] on button "Next" at bounding box center [456, 305] width 93 height 38
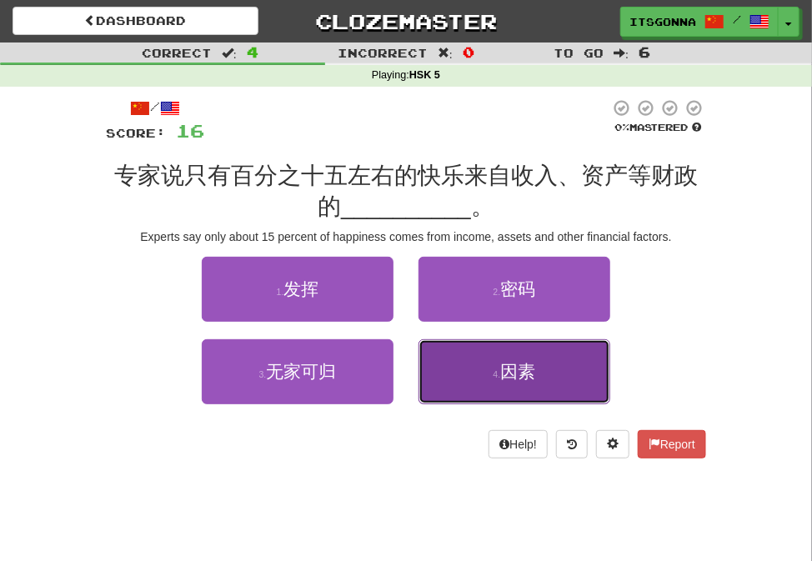
click at [439, 362] on button "4 . 因素" at bounding box center [514, 371] width 192 height 65
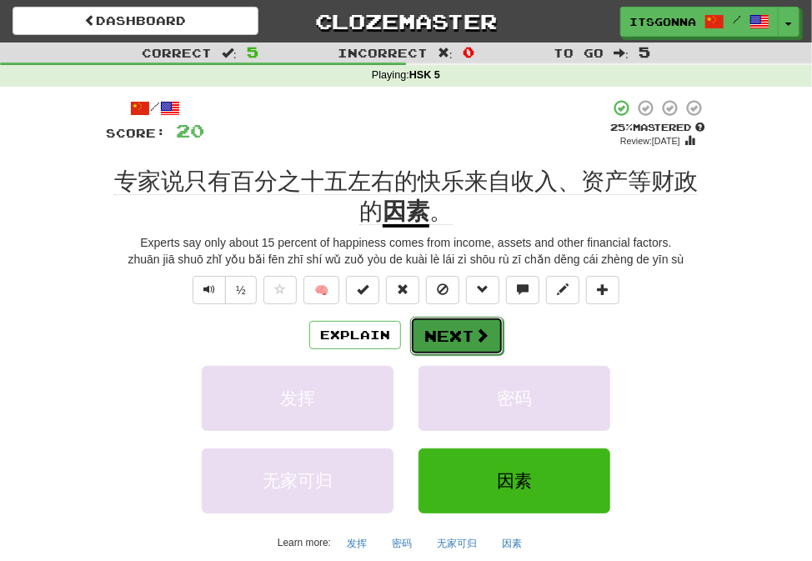
click at [442, 347] on button "Next" at bounding box center [456, 336] width 93 height 38
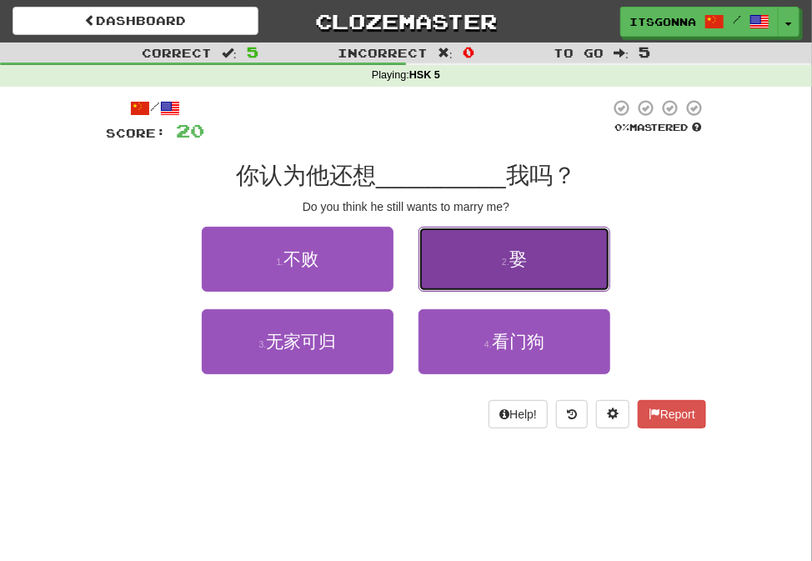
click at [432, 283] on button "2 . 娶" at bounding box center [514, 259] width 192 height 65
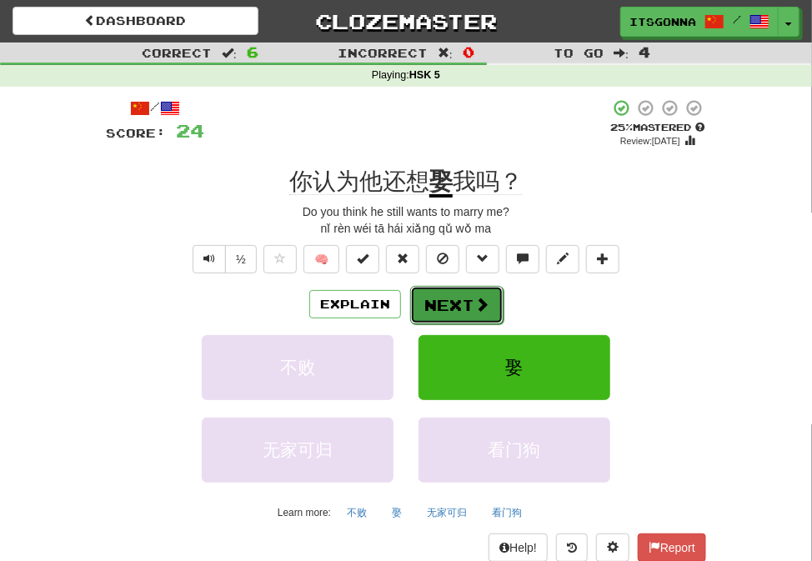
click at [437, 308] on button "Next" at bounding box center [456, 305] width 93 height 38
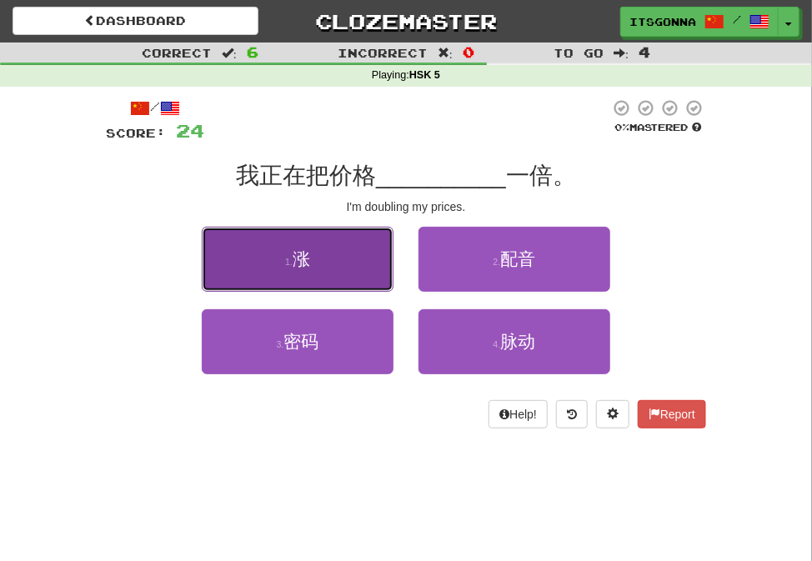
click at [388, 269] on button "1 . 涨" at bounding box center [298, 259] width 192 height 65
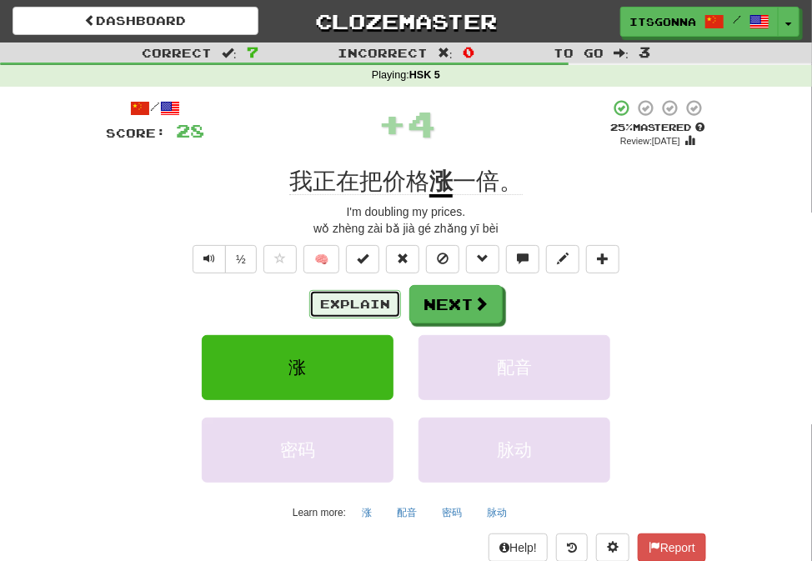
click at [362, 300] on button "Explain" at bounding box center [355, 304] width 92 height 28
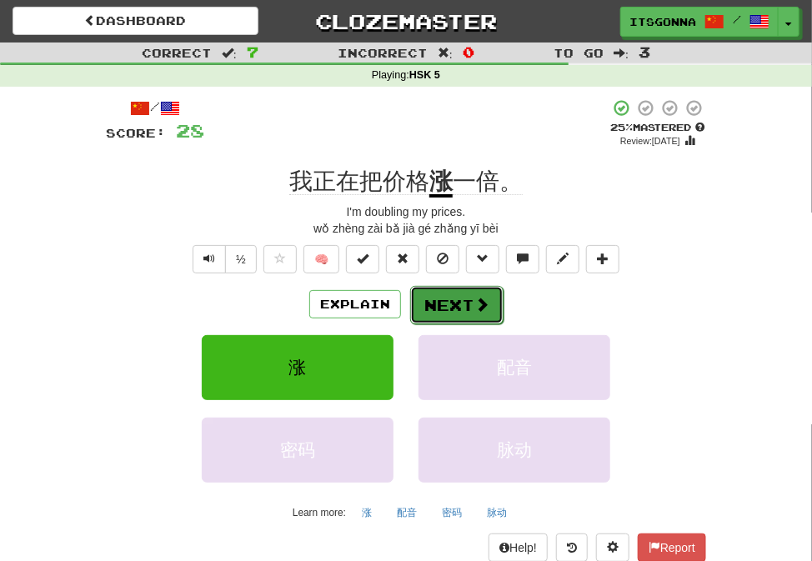
click at [450, 306] on button "Next" at bounding box center [456, 305] width 93 height 38
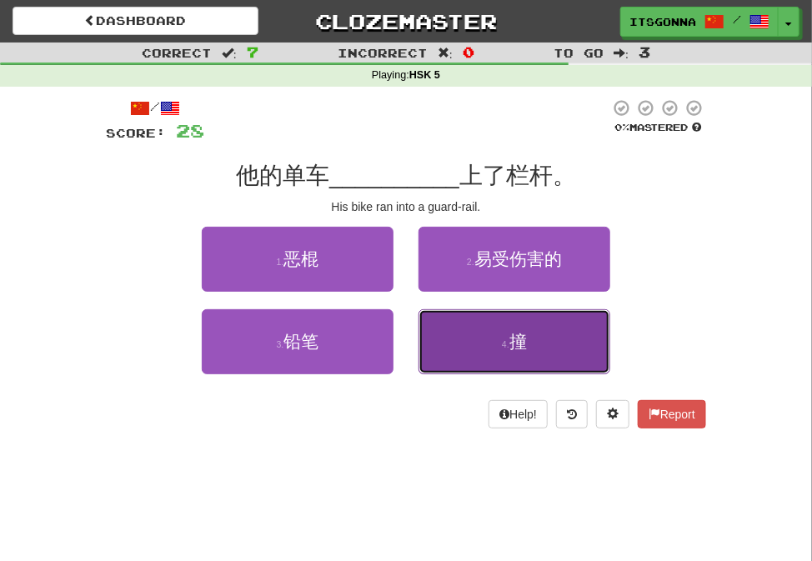
click at [489, 365] on button "4 . 撞" at bounding box center [514, 341] width 192 height 65
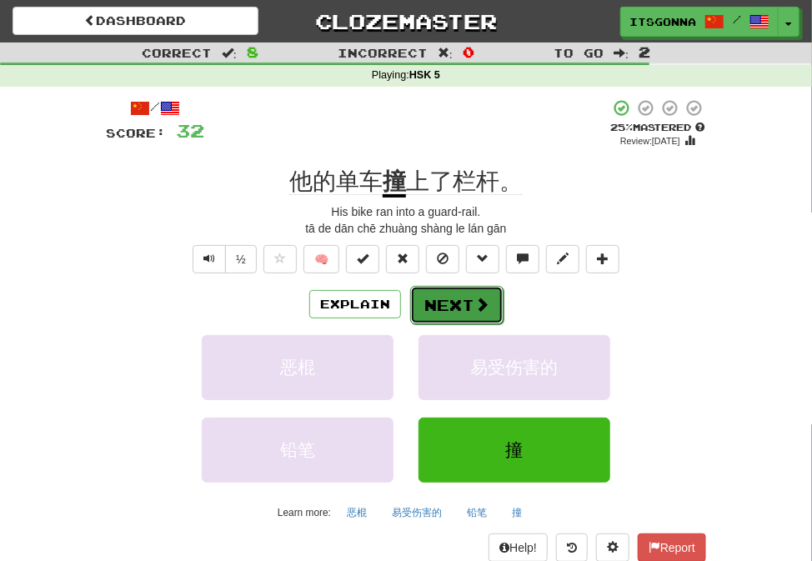
click at [448, 297] on button "Next" at bounding box center [456, 305] width 93 height 38
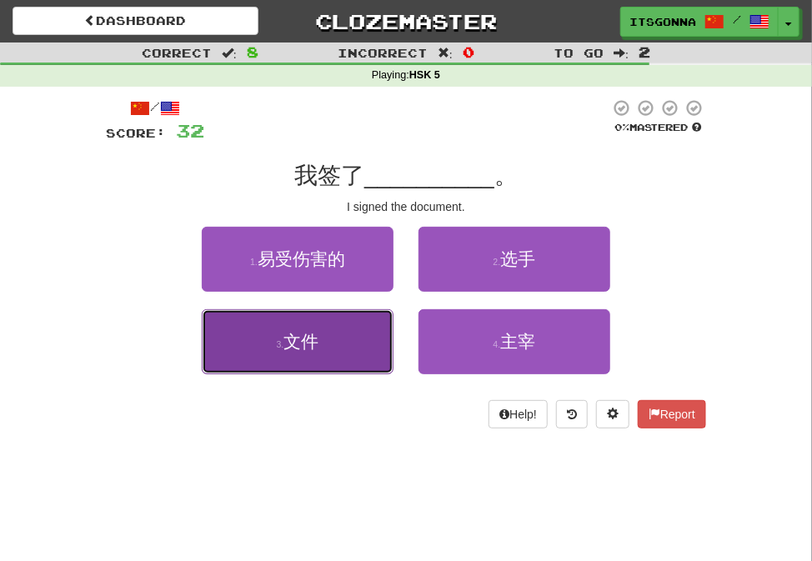
click at [352, 325] on button "3 . 文件" at bounding box center [298, 341] width 192 height 65
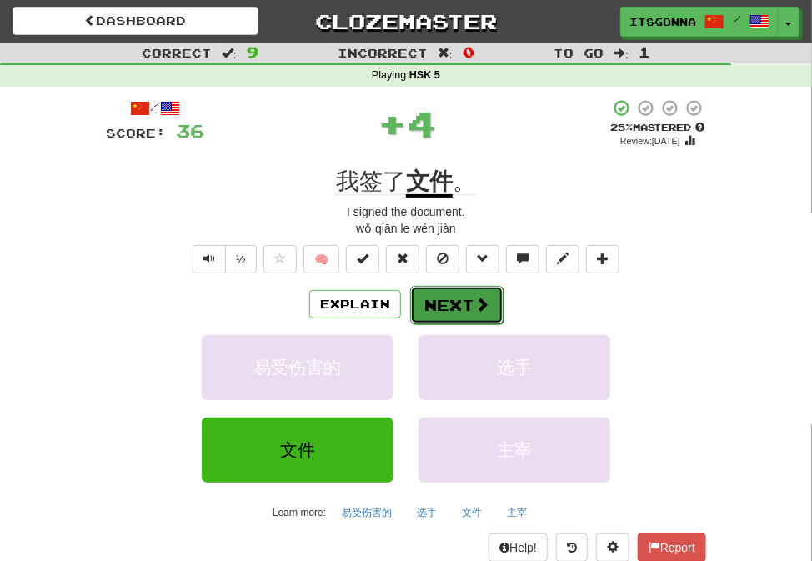
click at [456, 292] on button "Next" at bounding box center [456, 305] width 93 height 38
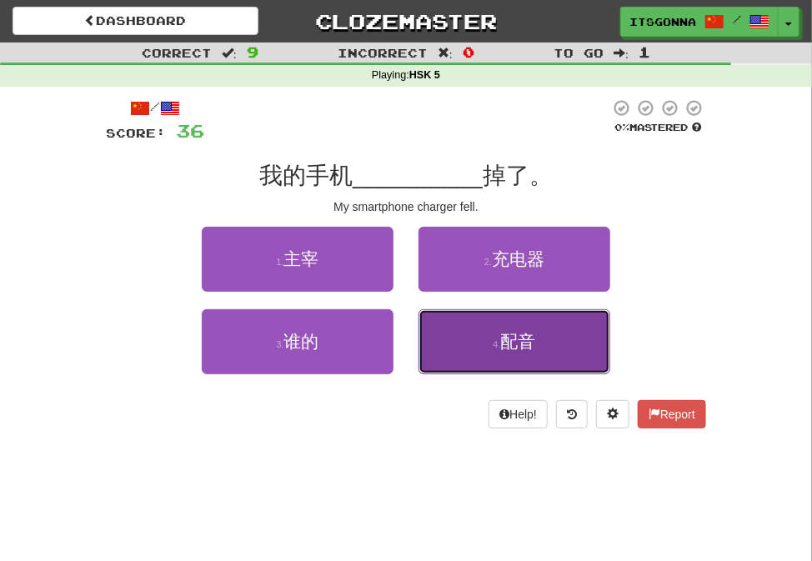
click at [445, 341] on button "4 . 配音" at bounding box center [514, 341] width 192 height 65
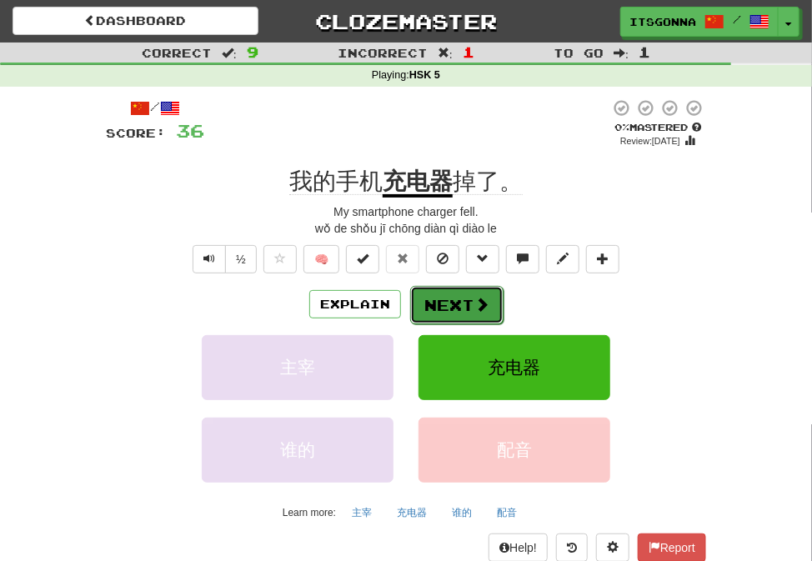
click at [435, 309] on button "Next" at bounding box center [456, 305] width 93 height 38
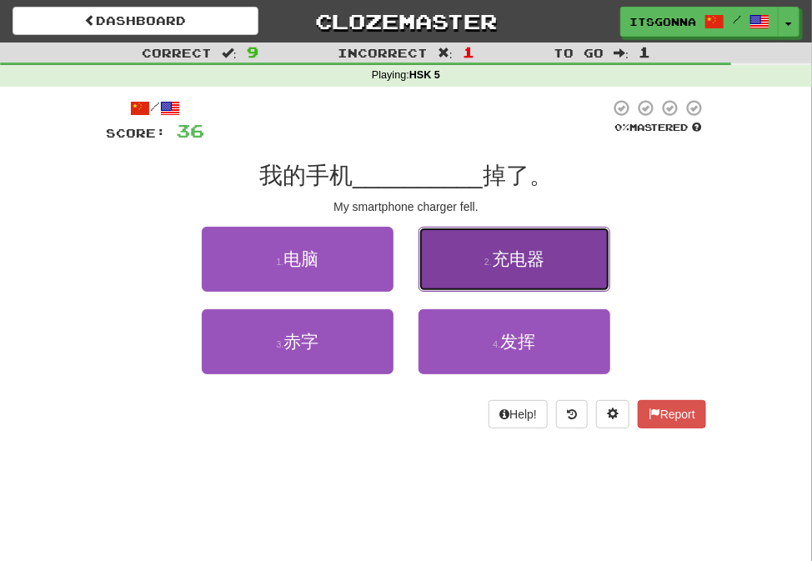
click at [470, 278] on button "2 . 充电器" at bounding box center [514, 259] width 192 height 65
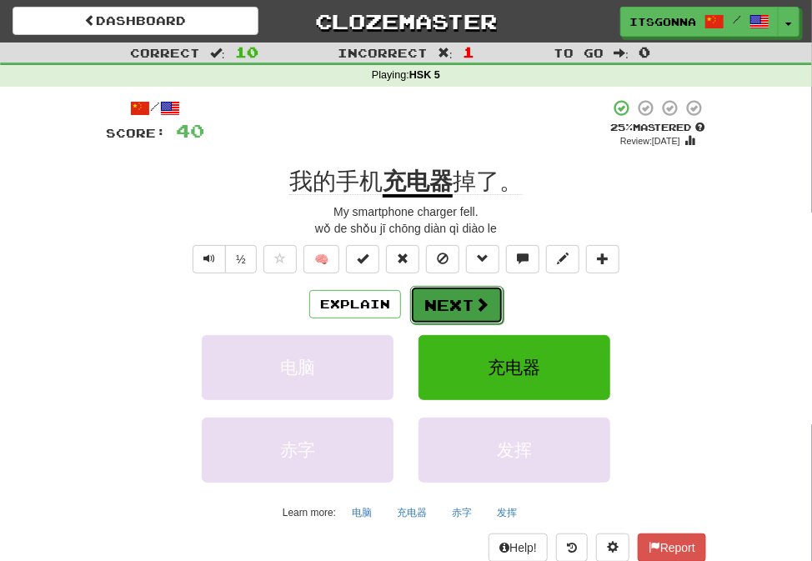
click at [460, 303] on button "Next" at bounding box center [456, 305] width 93 height 38
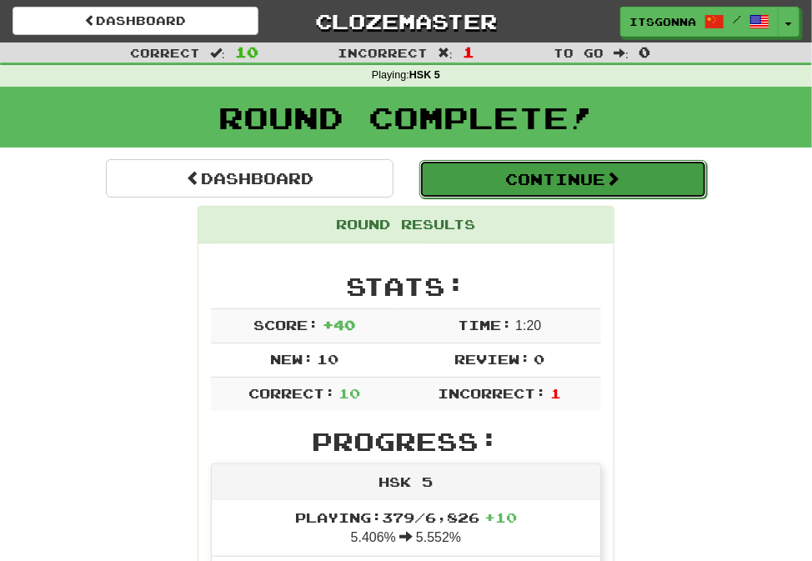
click at [502, 187] on button "Continue" at bounding box center [562, 179] width 287 height 38
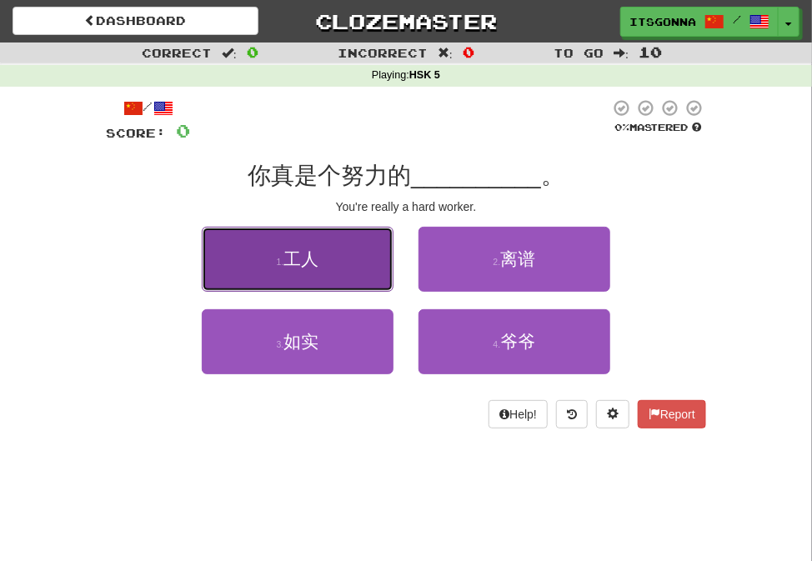
click at [376, 242] on button "1 . 工人" at bounding box center [298, 259] width 192 height 65
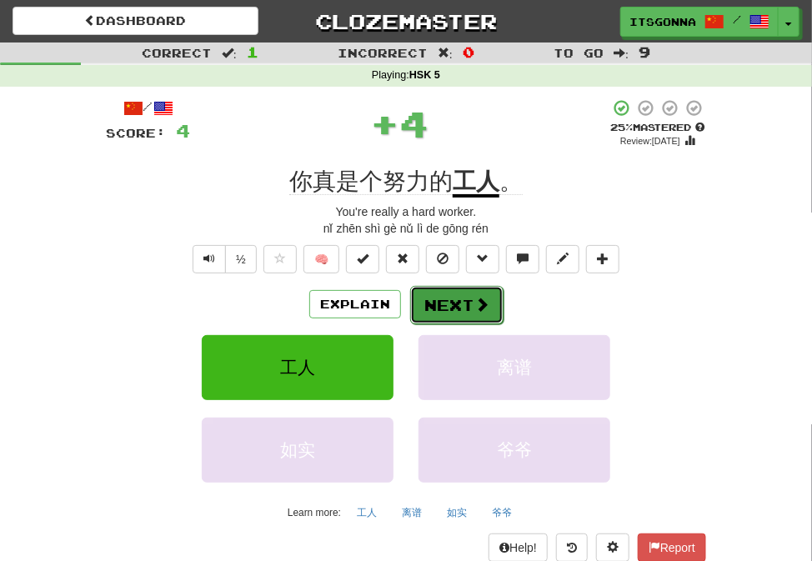
click at [419, 308] on button "Next" at bounding box center [456, 305] width 93 height 38
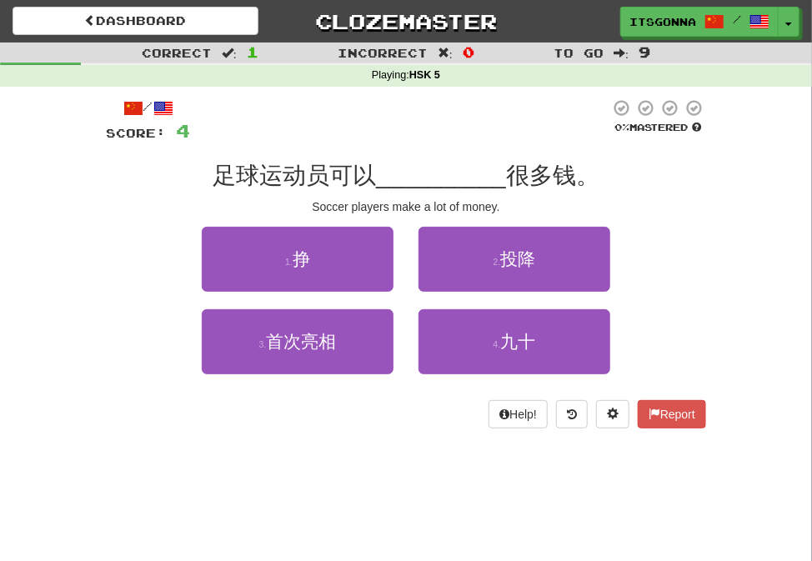
click at [396, 288] on div "1 . 挣" at bounding box center [297, 268] width 217 height 82
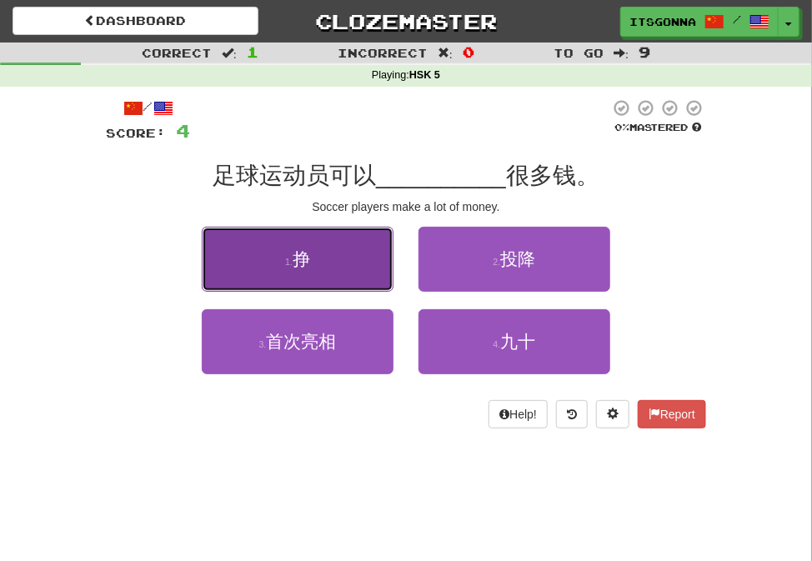
click at [377, 275] on button "1 . 挣" at bounding box center [298, 259] width 192 height 65
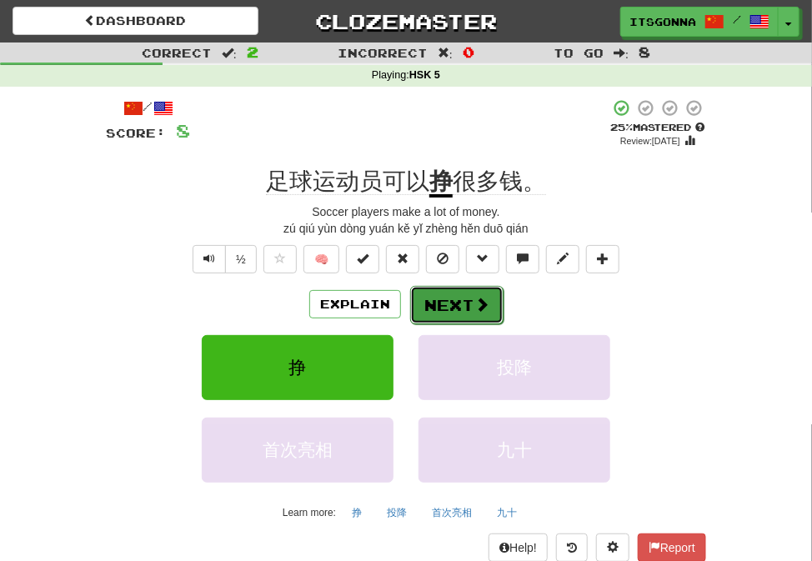
click at [440, 320] on button "Next" at bounding box center [456, 305] width 93 height 38
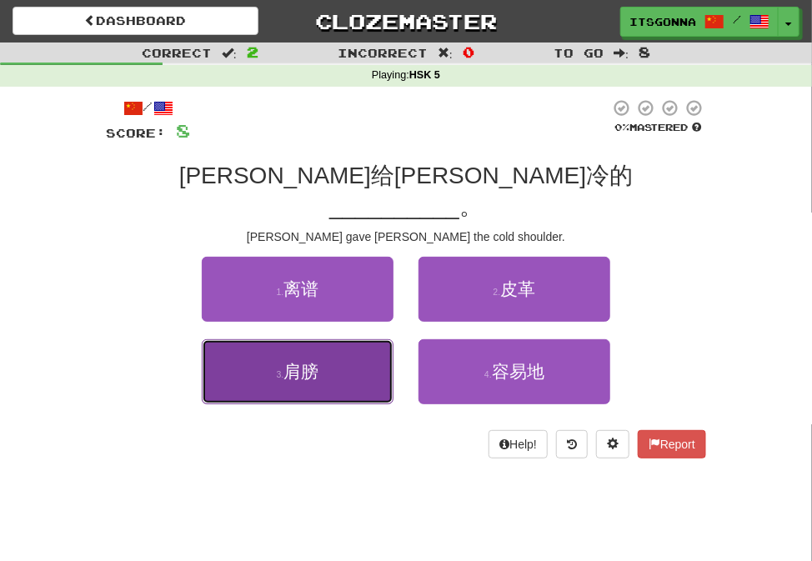
click at [364, 339] on button "3 . 肩膀" at bounding box center [298, 371] width 192 height 65
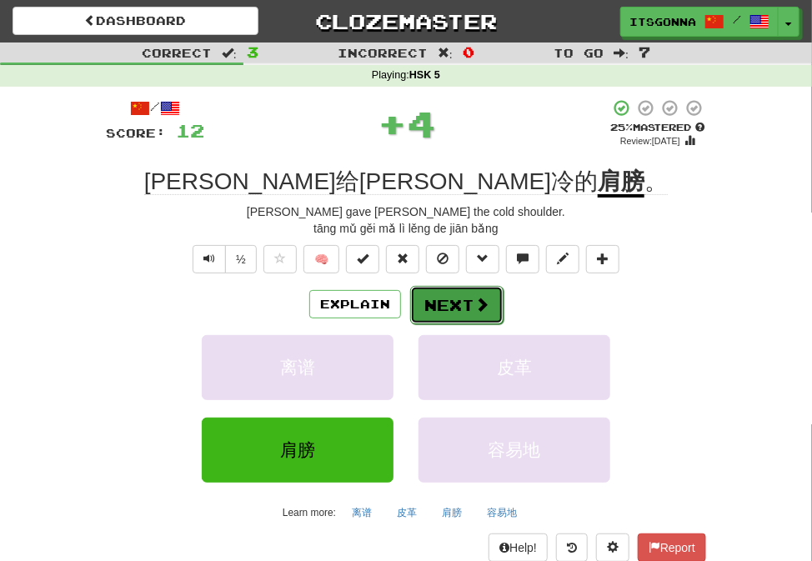
click at [437, 312] on button "Next" at bounding box center [456, 305] width 93 height 38
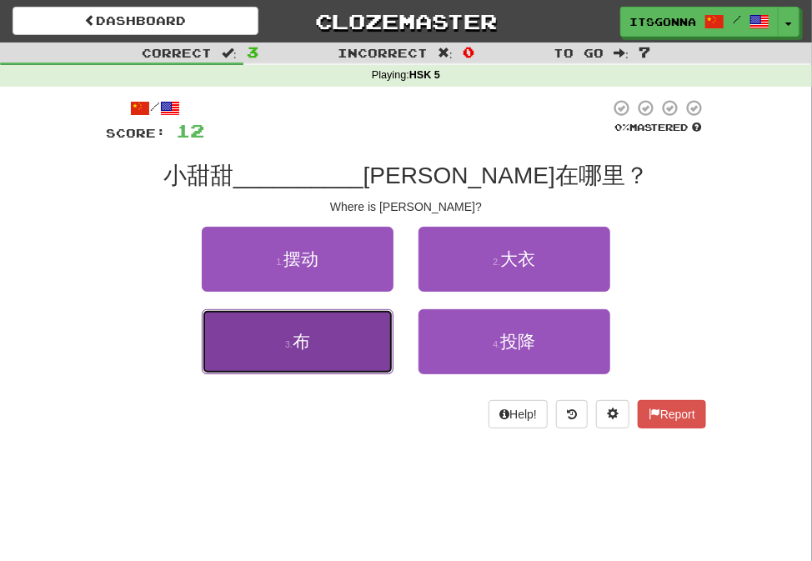
click at [382, 347] on button "3 . 布" at bounding box center [298, 341] width 192 height 65
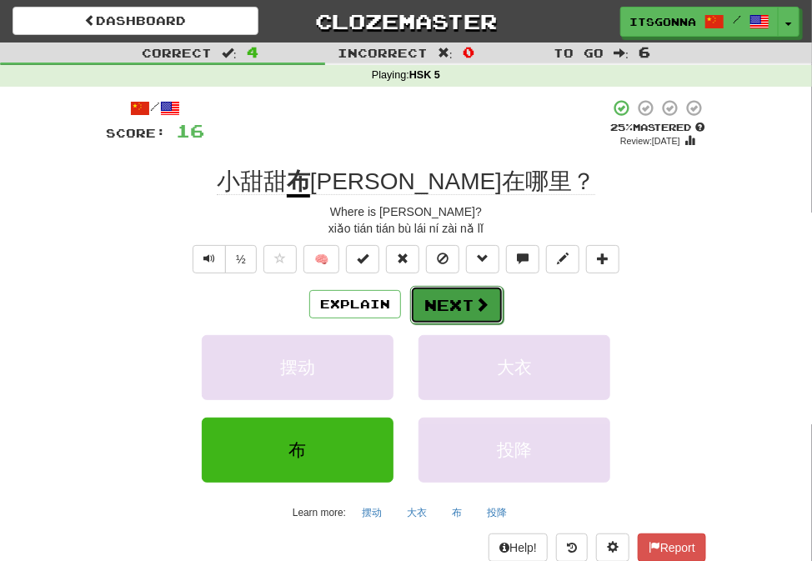
click at [435, 301] on button "Next" at bounding box center [456, 305] width 93 height 38
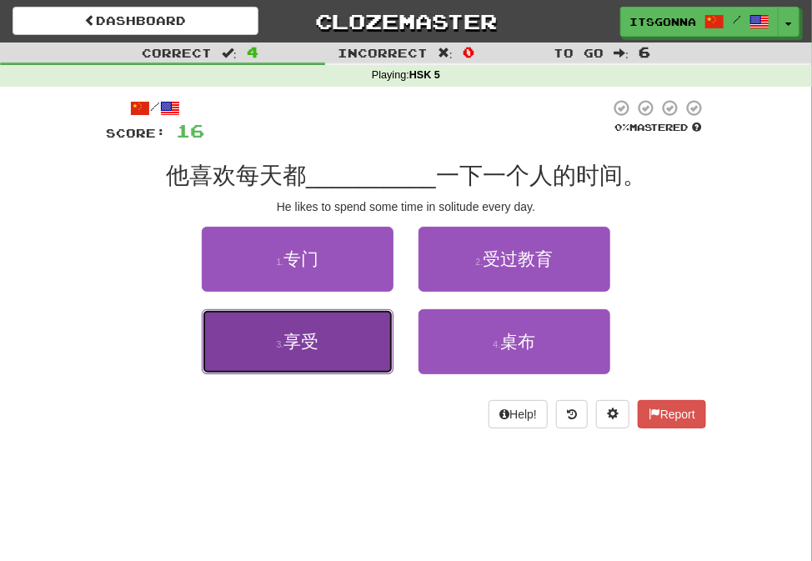
click at [322, 371] on button "3 . 享受" at bounding box center [298, 341] width 192 height 65
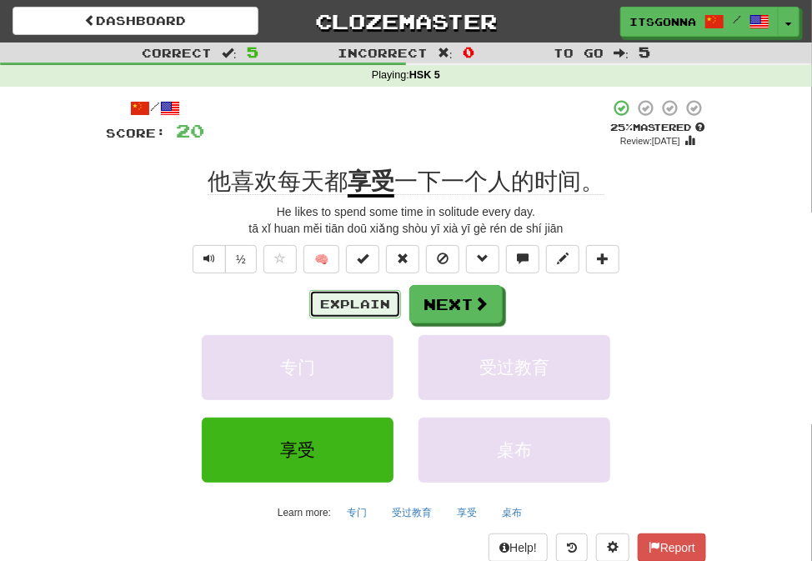
click at [332, 310] on button "Explain" at bounding box center [355, 304] width 92 height 28
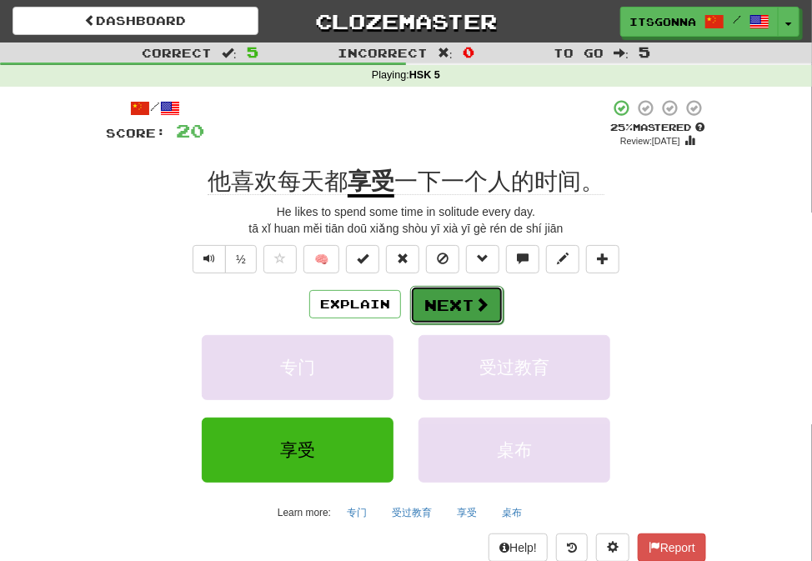
click at [490, 317] on button "Next" at bounding box center [456, 305] width 93 height 38
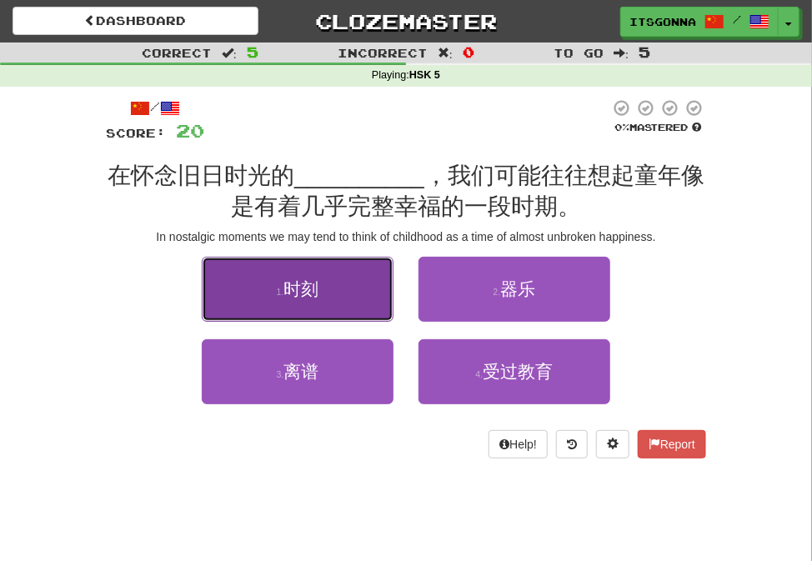
click at [337, 277] on button "1 . 时刻" at bounding box center [298, 289] width 192 height 65
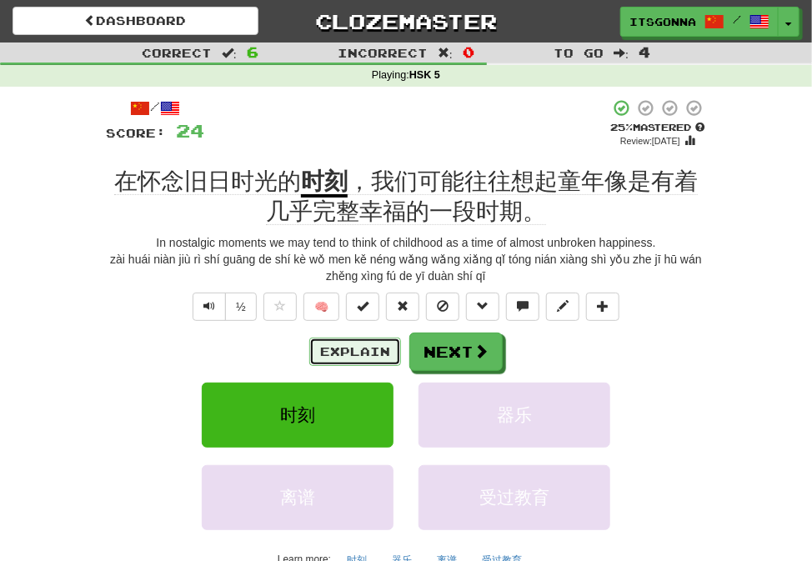
click at [351, 352] on button "Explain" at bounding box center [355, 351] width 92 height 28
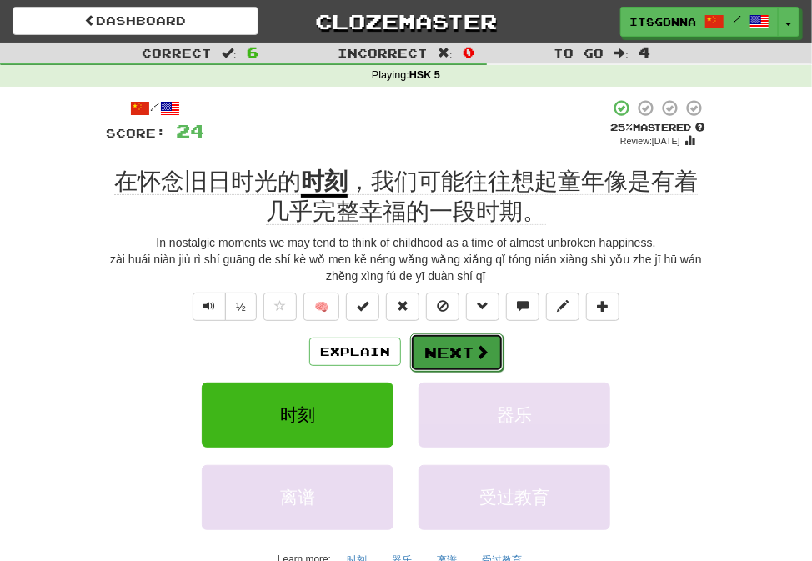
click at [454, 365] on button "Next" at bounding box center [456, 352] width 93 height 38
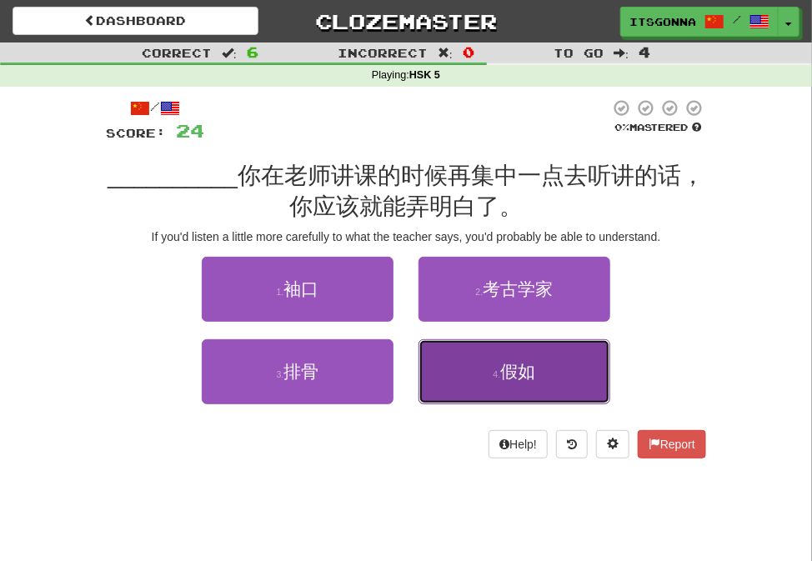
click at [474, 372] on button "4 . 假如" at bounding box center [514, 371] width 192 height 65
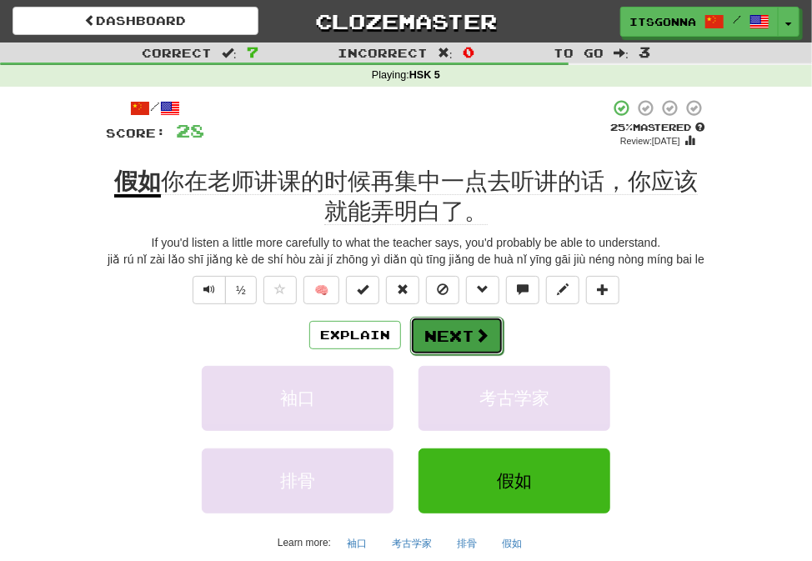
click at [477, 333] on span at bounding box center [481, 334] width 15 height 15
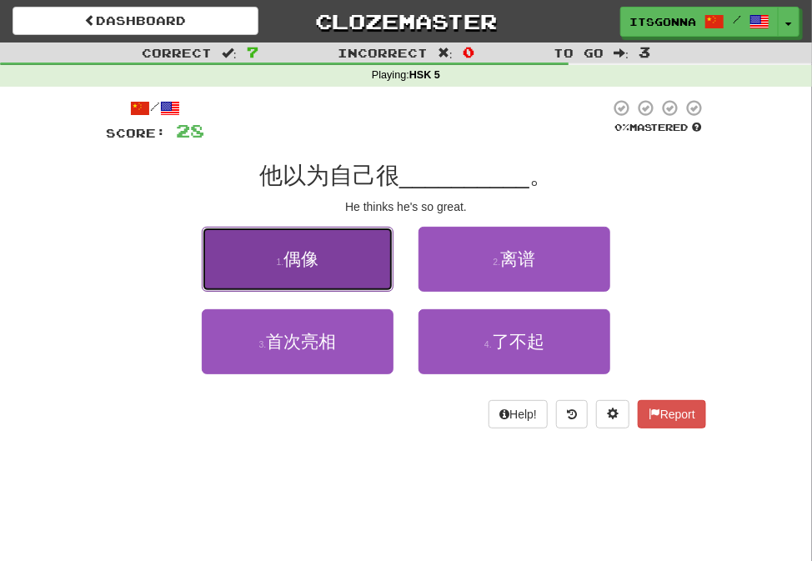
click at [379, 269] on button "1 . 偶像" at bounding box center [298, 259] width 192 height 65
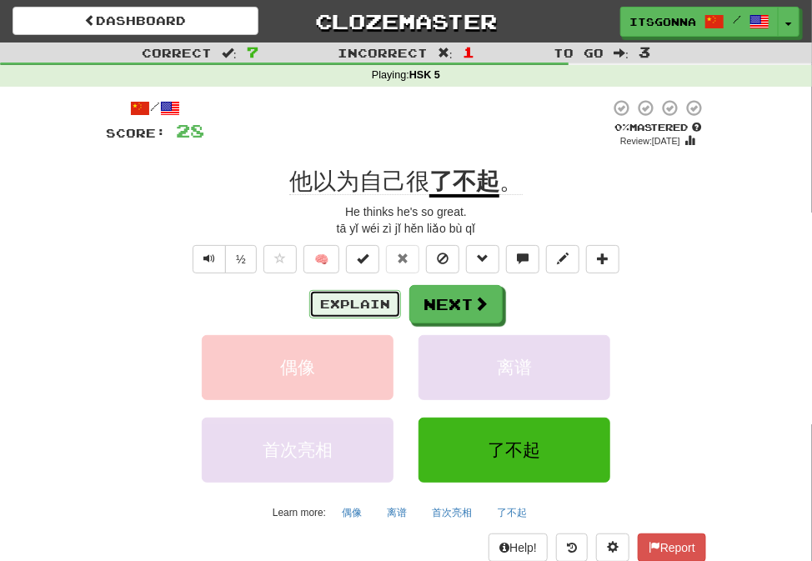
click at [371, 314] on button "Explain" at bounding box center [355, 304] width 92 height 28
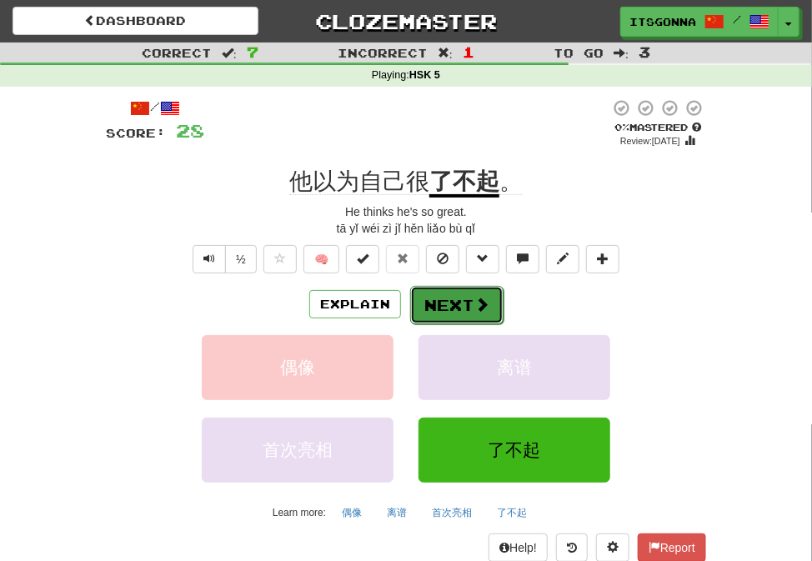
click at [474, 289] on button "Next" at bounding box center [456, 305] width 93 height 38
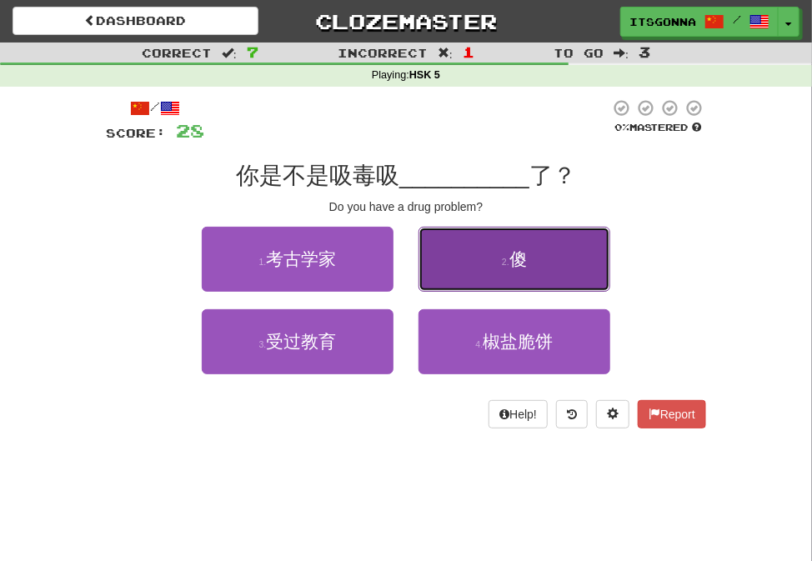
click at [513, 243] on button "2 . 傻" at bounding box center [514, 259] width 192 height 65
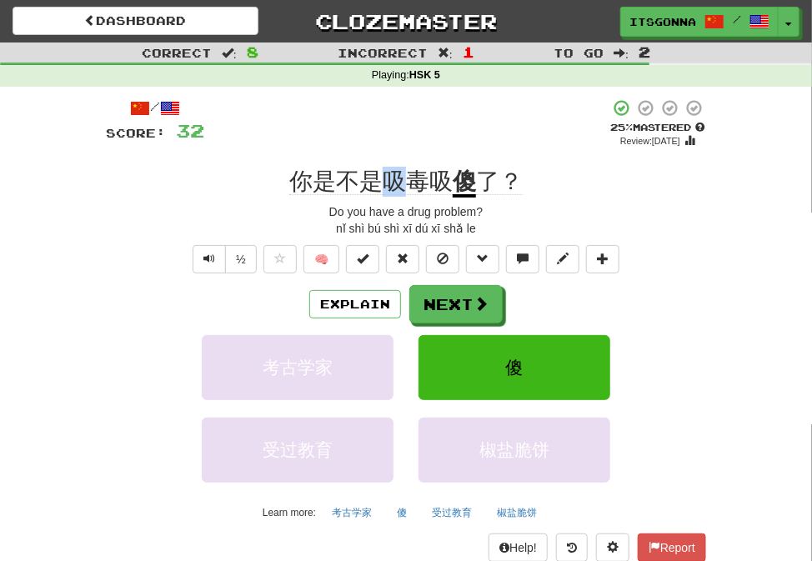
drag, startPoint x: 403, startPoint y: 183, endPoint x: 390, endPoint y: 182, distance: 13.4
click at [390, 182] on span "你是不是吸毒吸" at bounding box center [370, 181] width 163 height 27
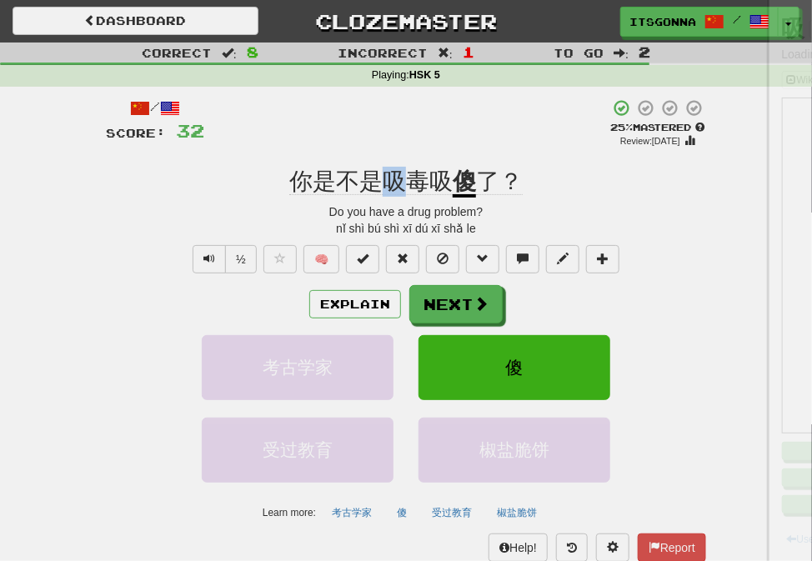
copy span "吸"
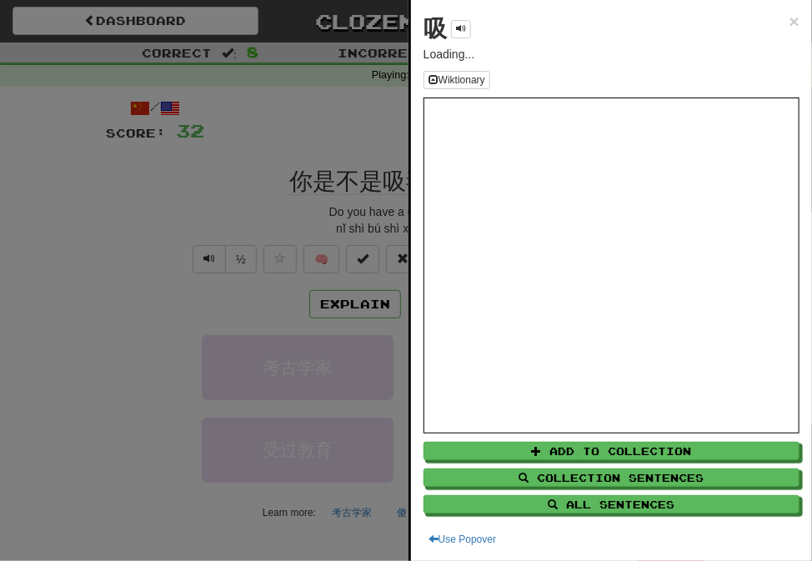
click at [314, 151] on div at bounding box center [406, 280] width 812 height 561
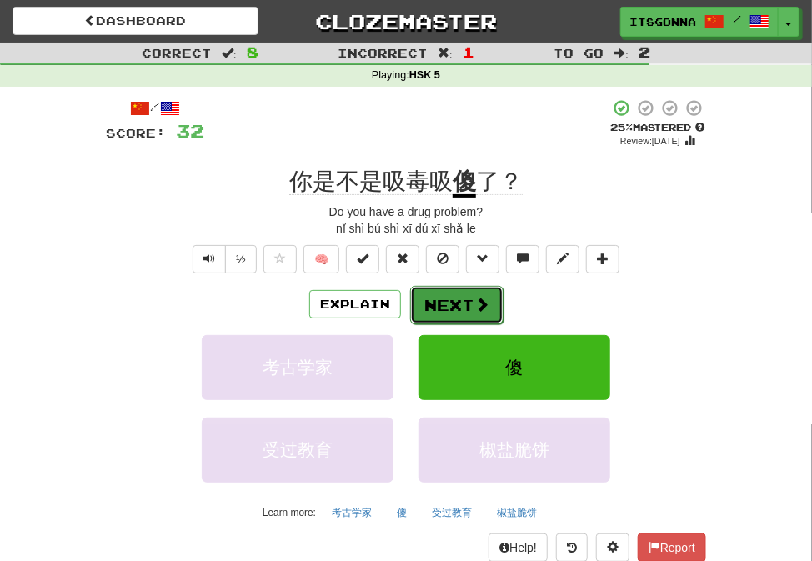
click at [446, 294] on button "Next" at bounding box center [456, 305] width 93 height 38
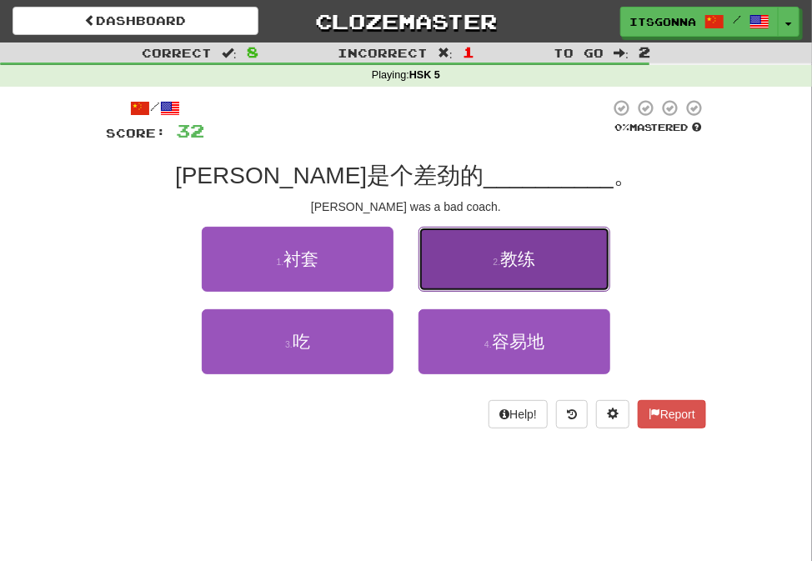
click at [496, 241] on button "2 . 教练" at bounding box center [514, 259] width 192 height 65
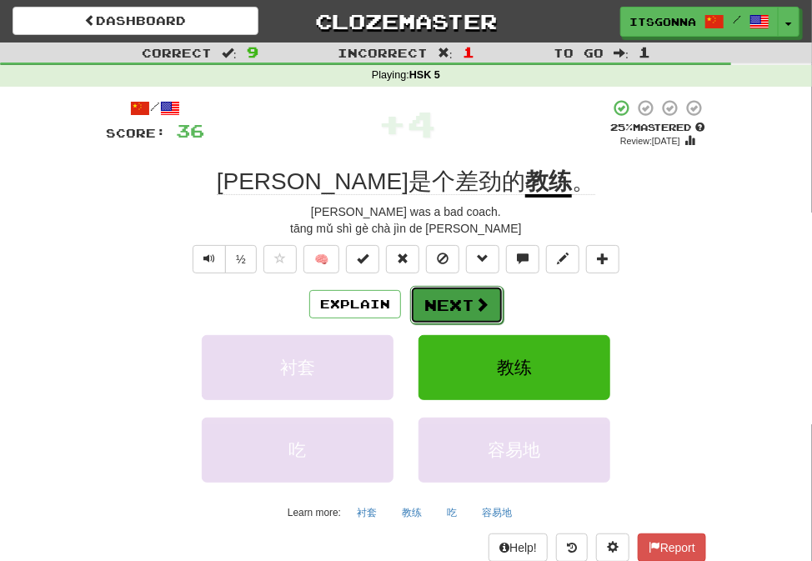
click at [437, 303] on button "Next" at bounding box center [456, 305] width 93 height 38
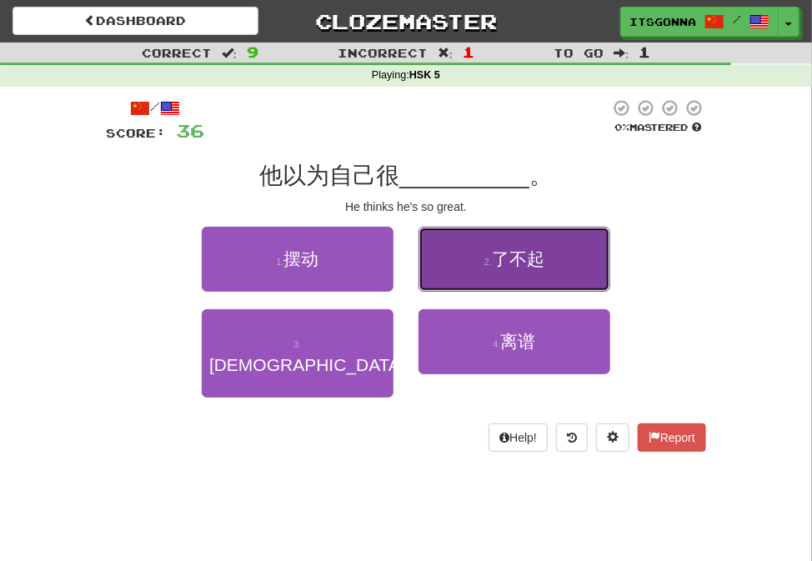
click at [482, 271] on button "2 . 了不起" at bounding box center [514, 259] width 192 height 65
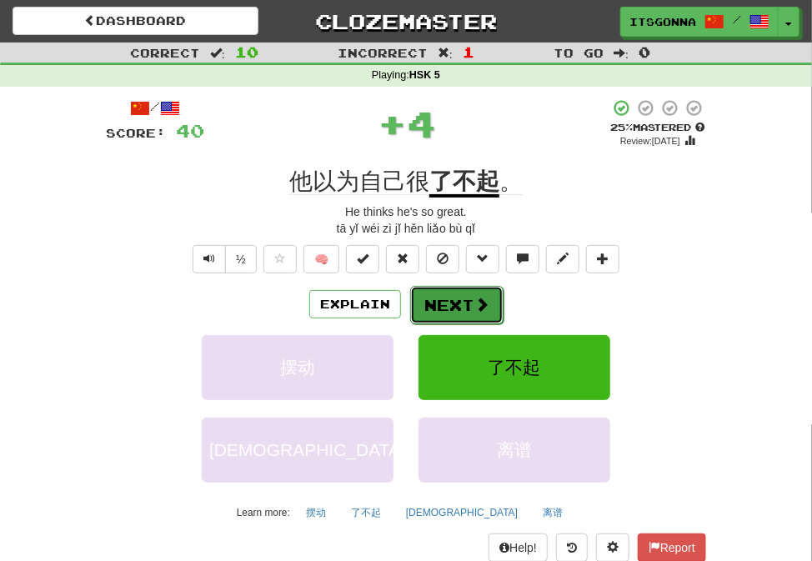
click at [467, 301] on button "Next" at bounding box center [456, 305] width 93 height 38
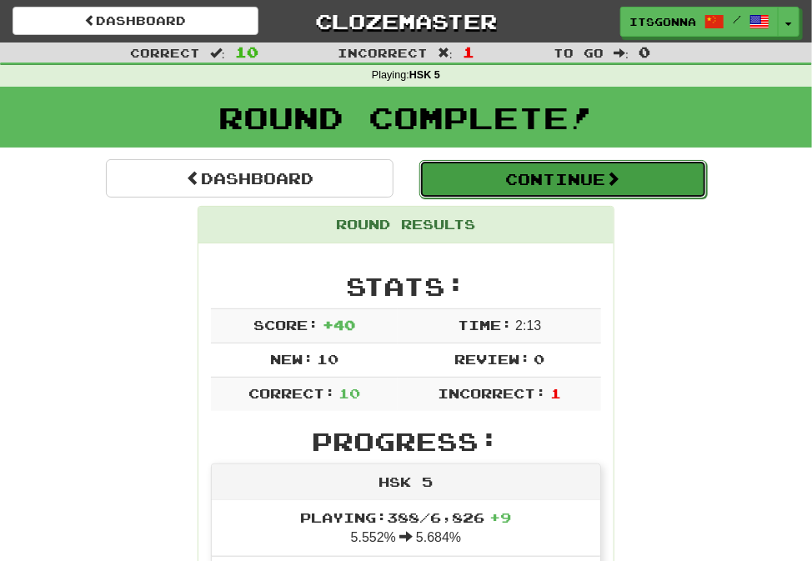
click at [493, 190] on button "Continue" at bounding box center [562, 179] width 287 height 38
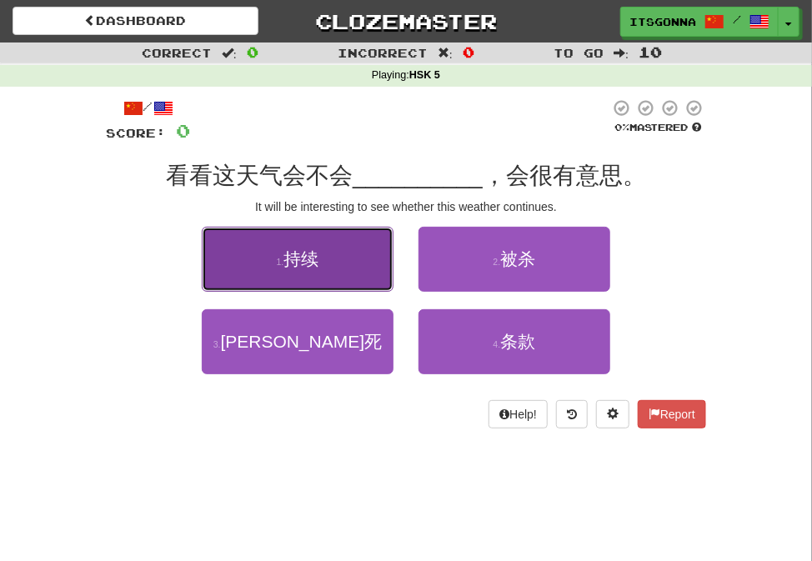
click at [353, 270] on button "1 . 持续" at bounding box center [298, 259] width 192 height 65
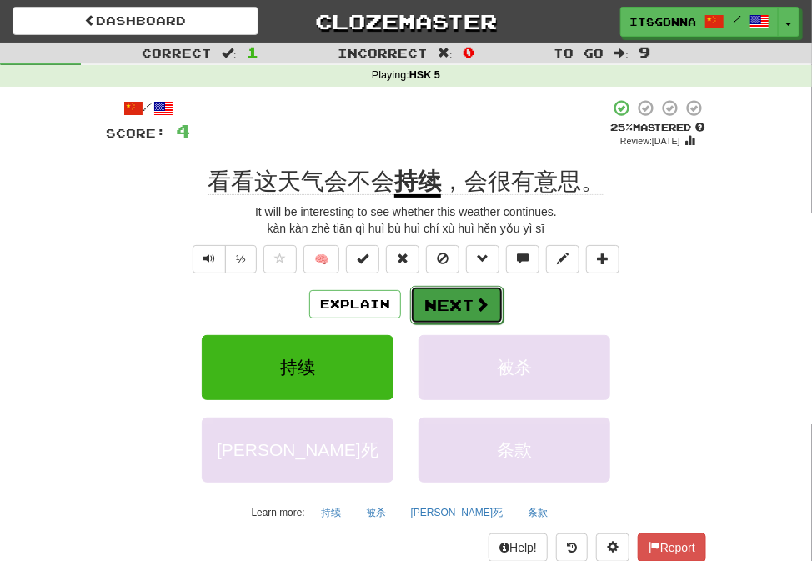
click at [432, 316] on button "Next" at bounding box center [456, 305] width 93 height 38
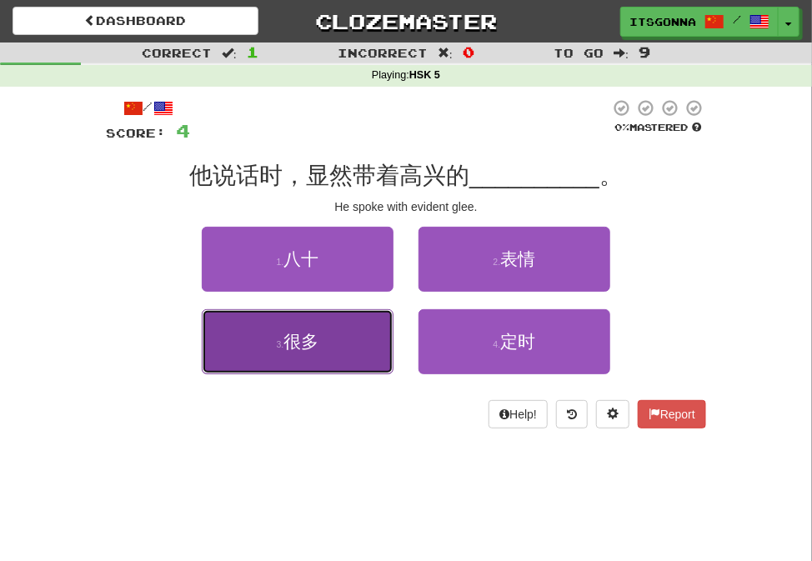
click at [322, 341] on button "3 . 很多" at bounding box center [298, 341] width 192 height 65
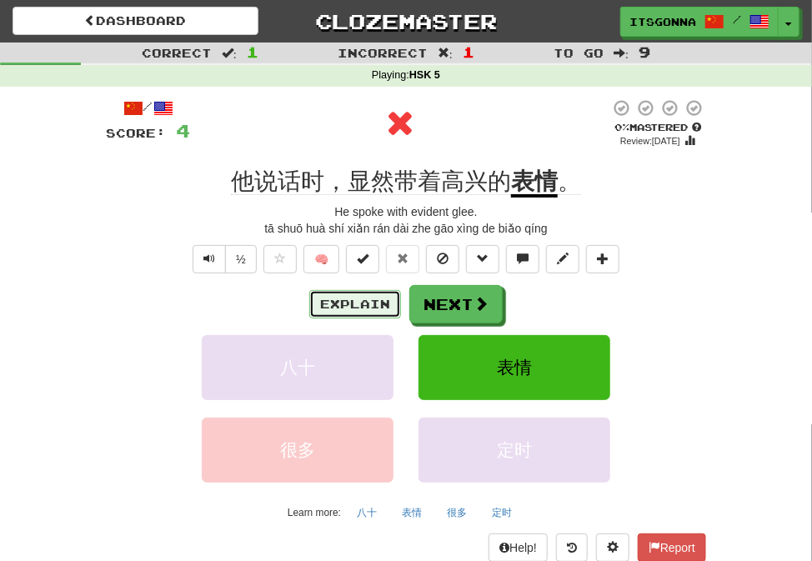
click at [343, 300] on button "Explain" at bounding box center [355, 304] width 92 height 28
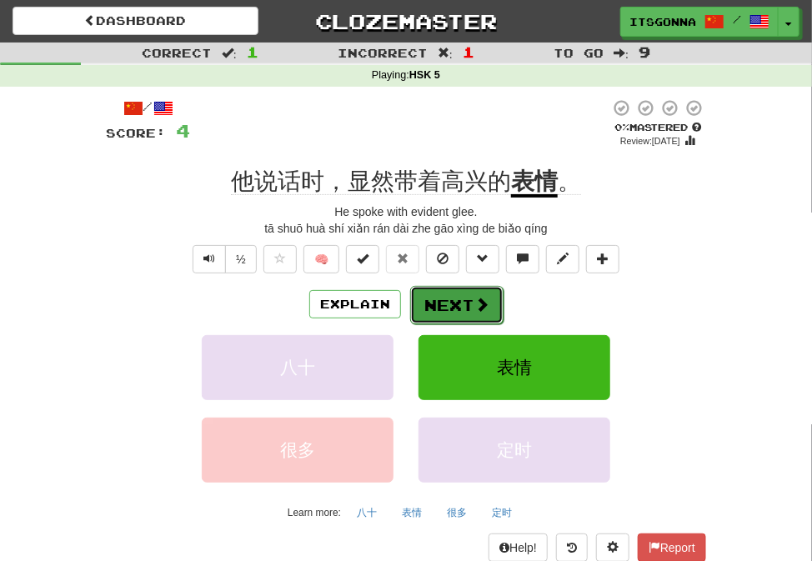
click at [484, 305] on span at bounding box center [481, 304] width 15 height 15
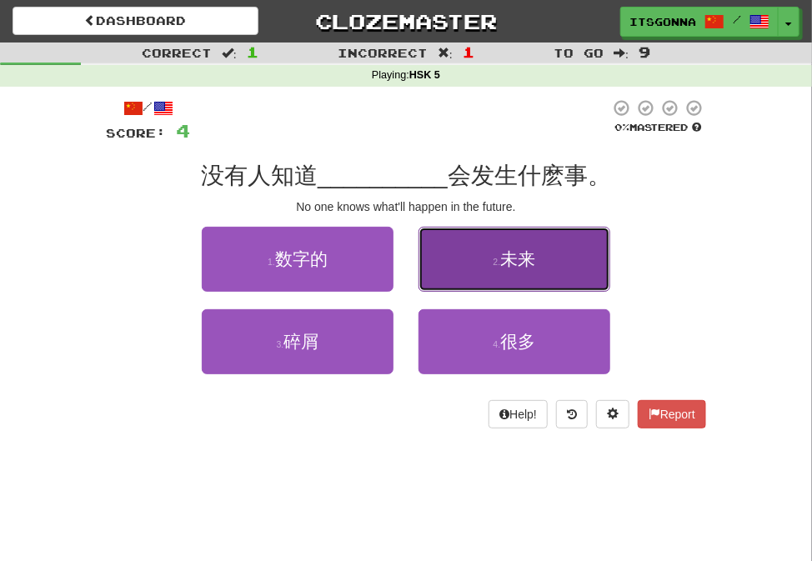
click at [512, 263] on span "未来" at bounding box center [517, 258] width 35 height 19
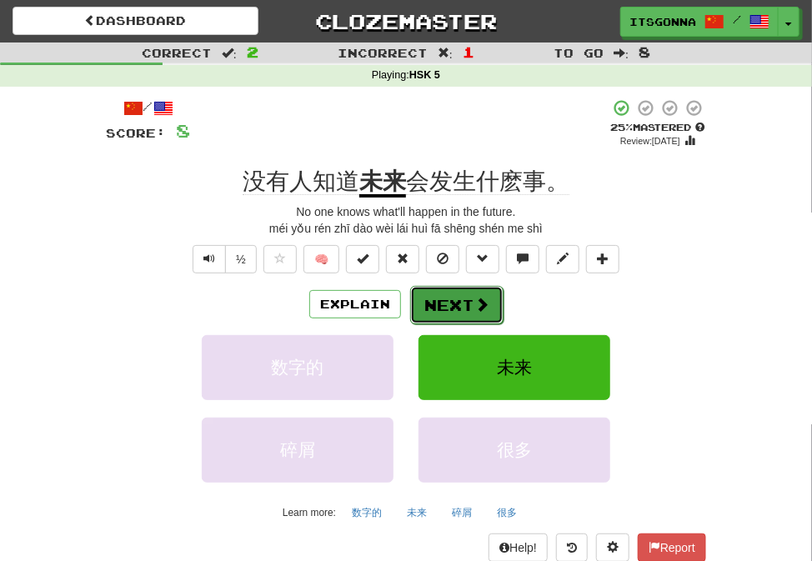
click at [474, 300] on span at bounding box center [481, 304] width 15 height 15
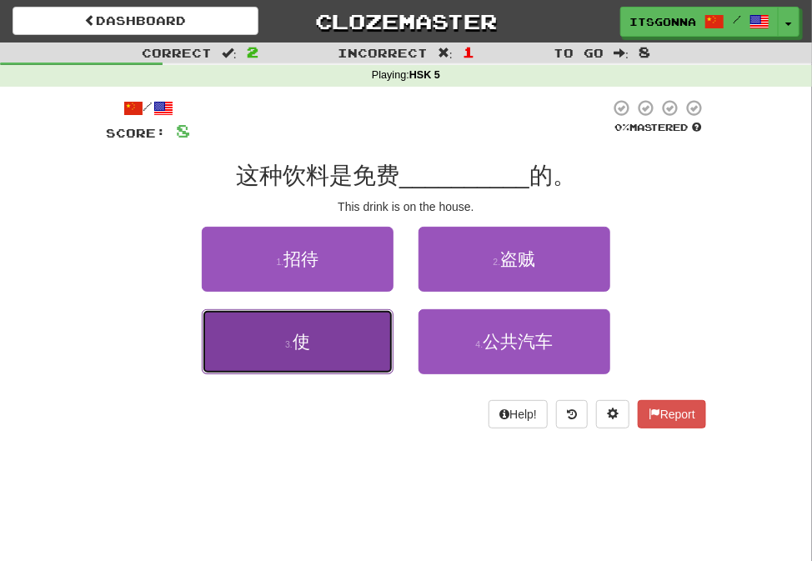
click at [390, 318] on button "3 . 使" at bounding box center [298, 341] width 192 height 65
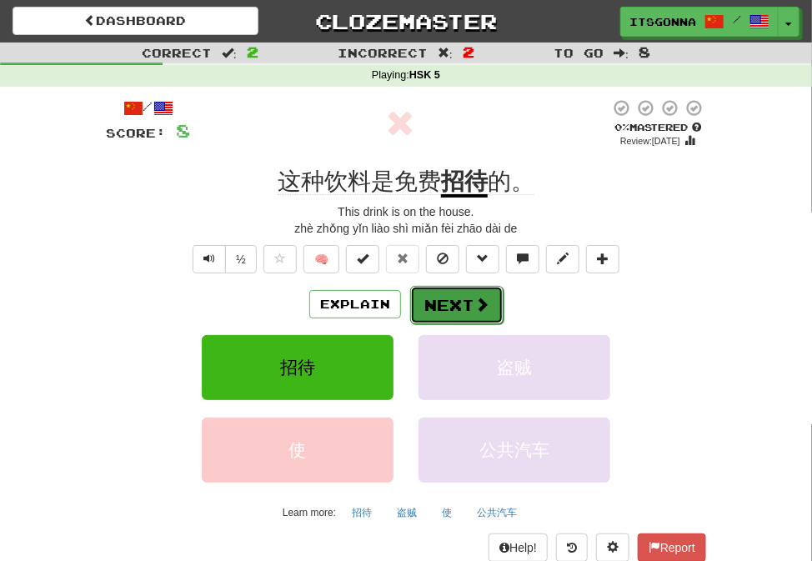
click at [462, 298] on button "Next" at bounding box center [456, 305] width 93 height 38
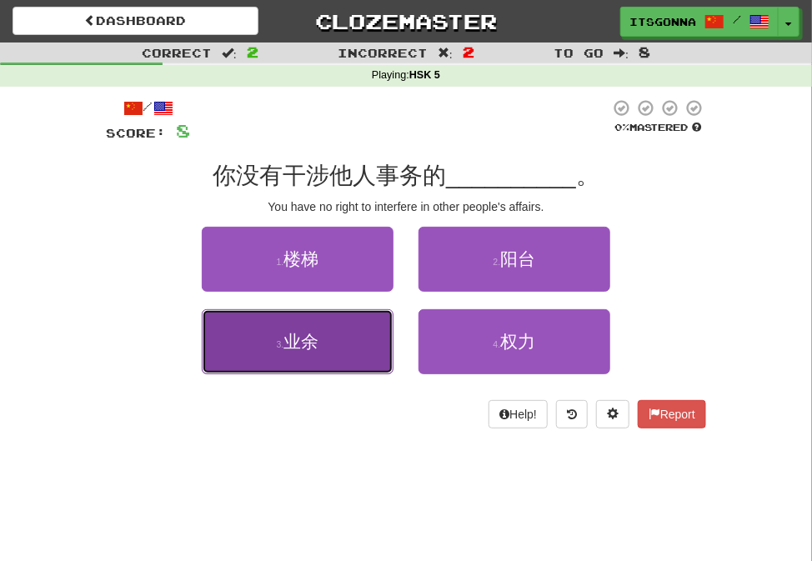
click at [357, 347] on button "3 . 业余" at bounding box center [298, 341] width 192 height 65
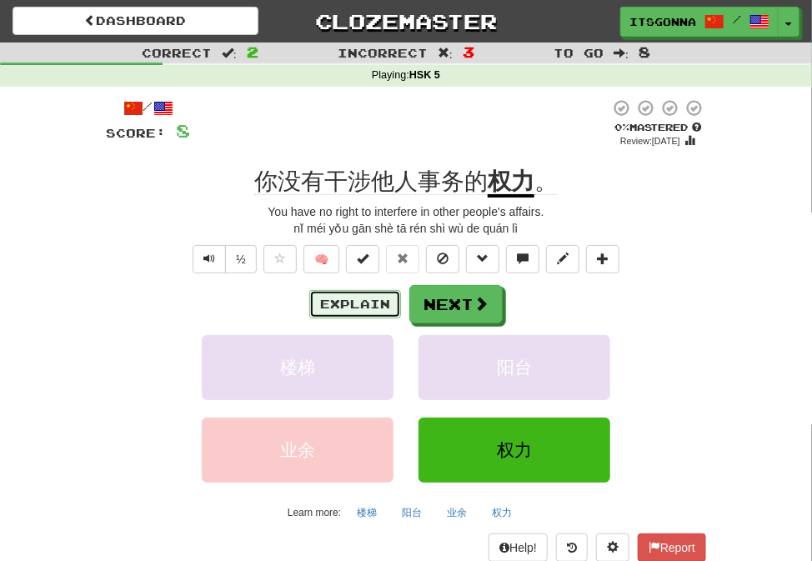
click at [368, 309] on button "Explain" at bounding box center [355, 304] width 92 height 28
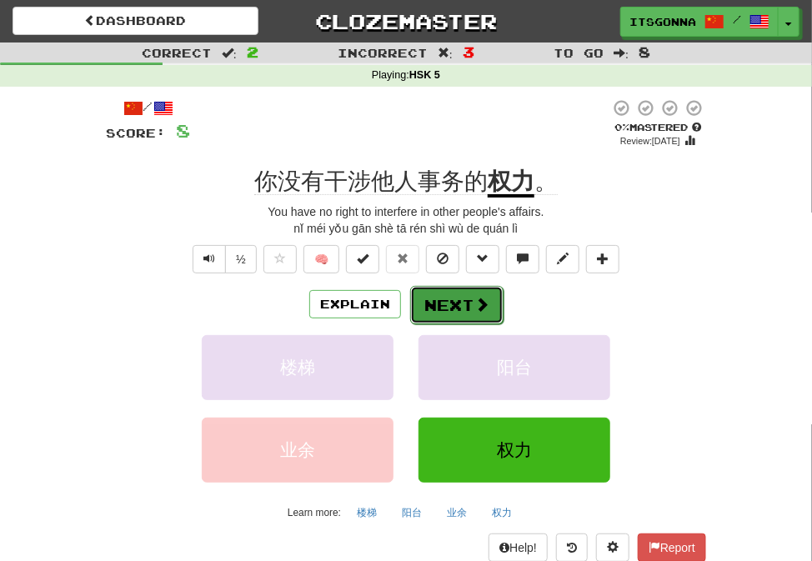
click at [434, 301] on button "Next" at bounding box center [456, 305] width 93 height 38
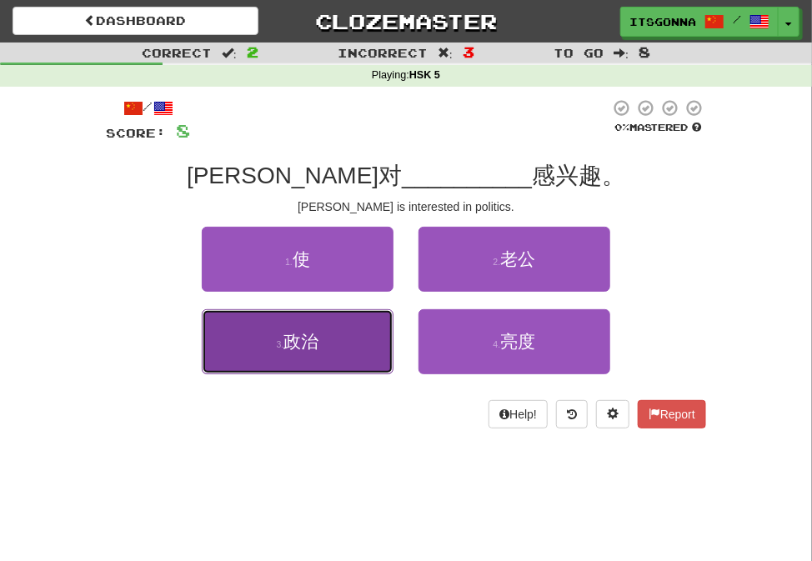
click at [346, 346] on button "3 . 政治" at bounding box center [298, 341] width 192 height 65
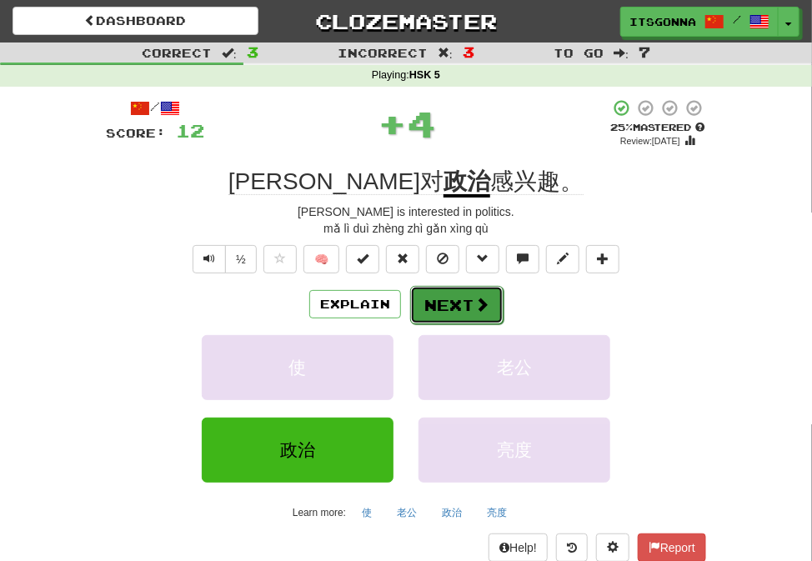
click at [443, 300] on button "Next" at bounding box center [456, 305] width 93 height 38
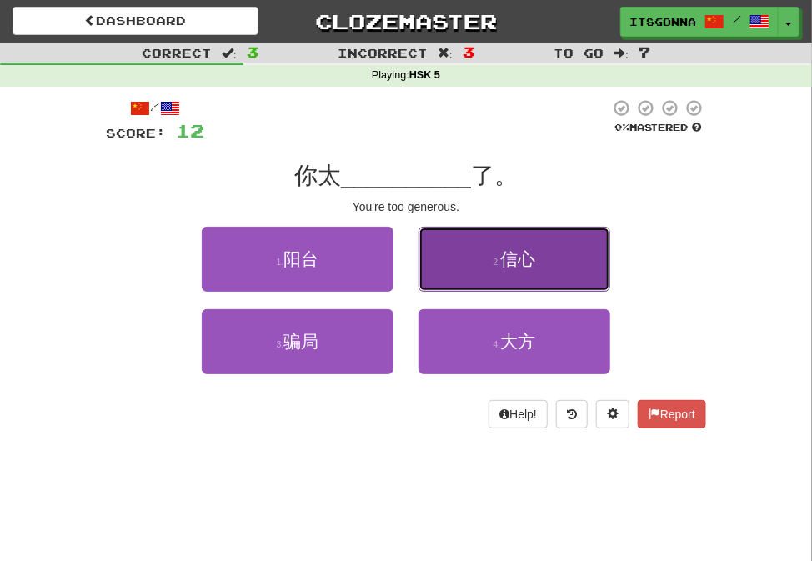
click at [476, 262] on button "2 . 信心" at bounding box center [514, 259] width 192 height 65
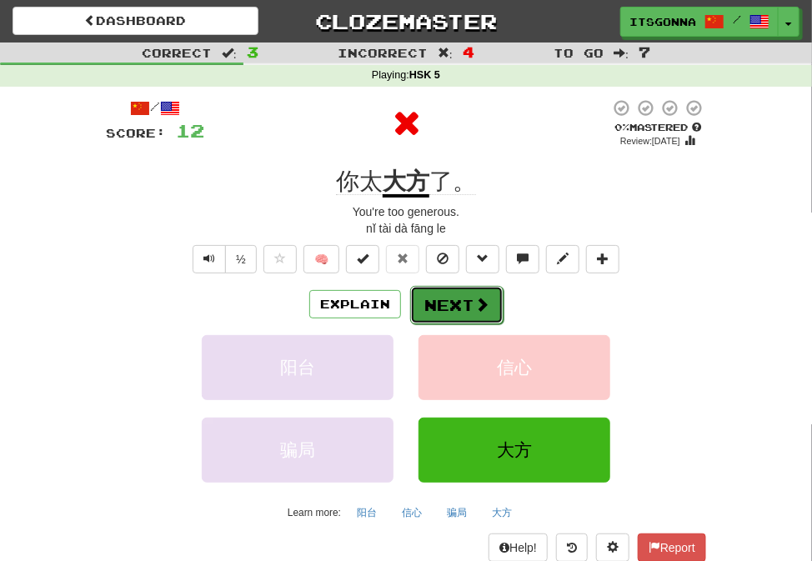
click at [452, 299] on button "Next" at bounding box center [456, 305] width 93 height 38
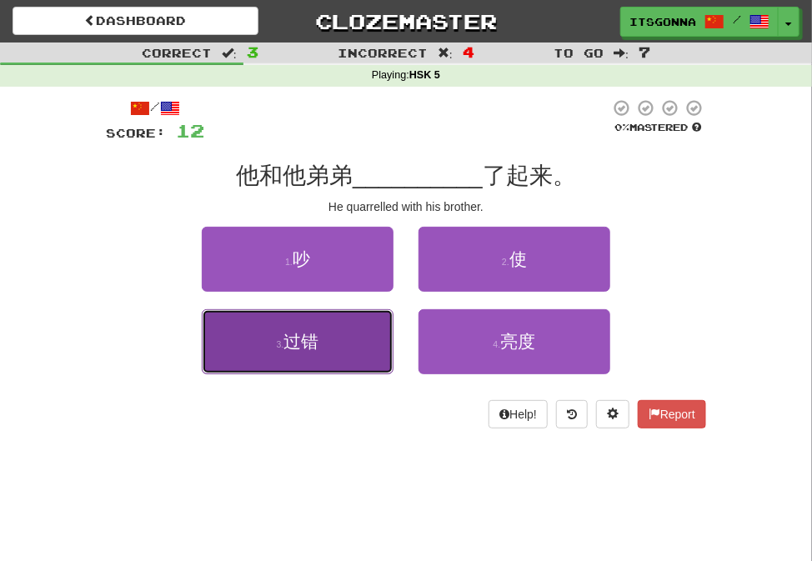
click at [387, 332] on button "3 . 过错" at bounding box center [298, 341] width 192 height 65
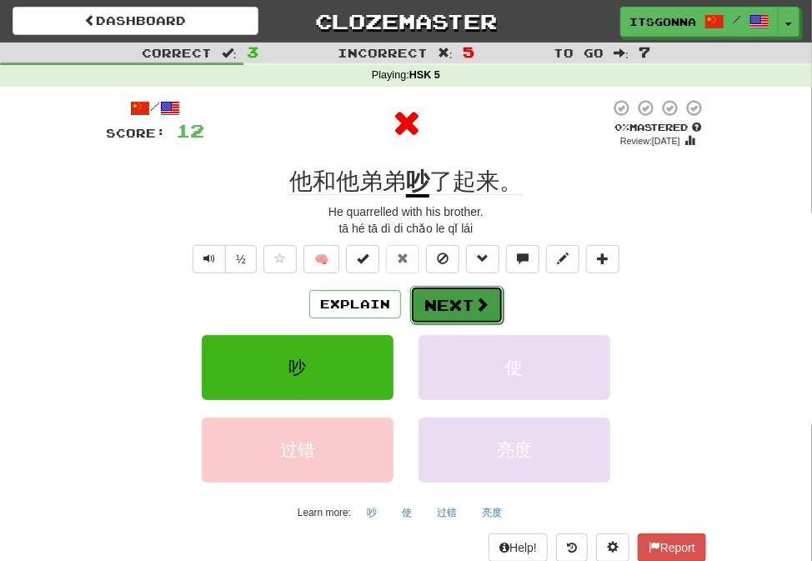
click at [435, 299] on button "Next" at bounding box center [456, 305] width 93 height 38
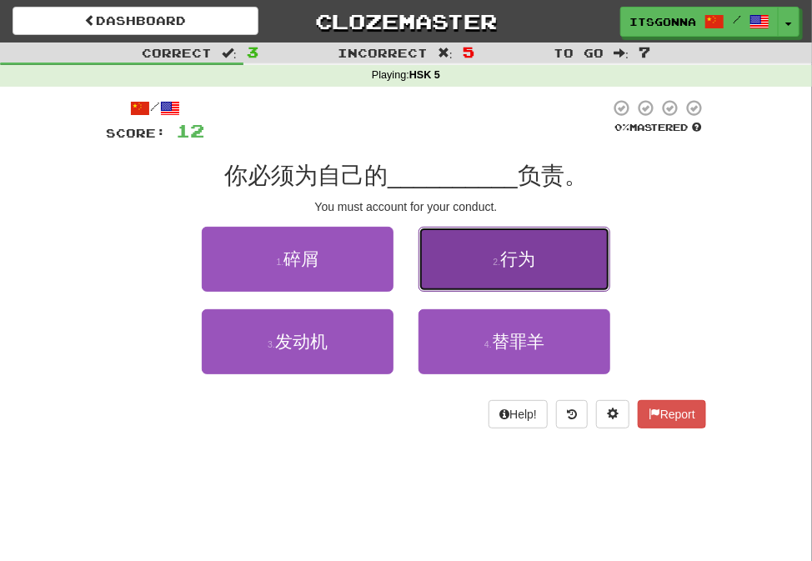
click at [473, 253] on button "2 . 行为" at bounding box center [514, 259] width 192 height 65
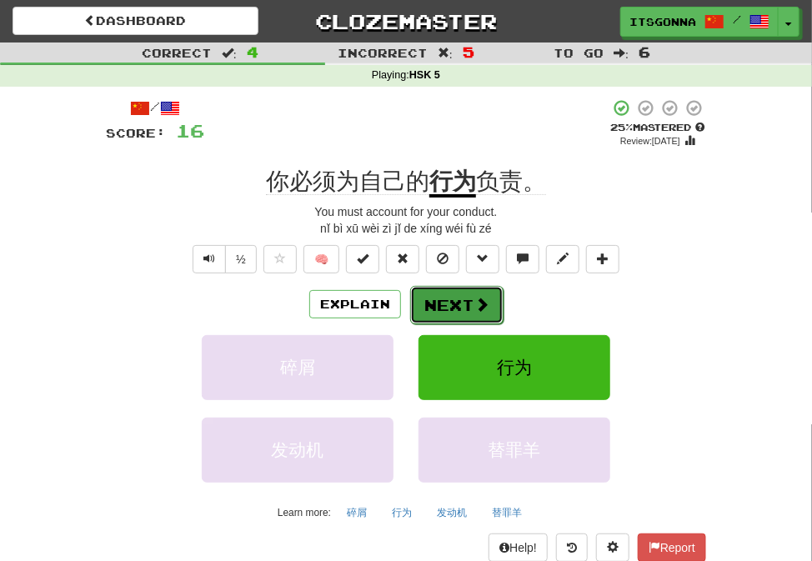
click at [451, 303] on button "Next" at bounding box center [456, 305] width 93 height 38
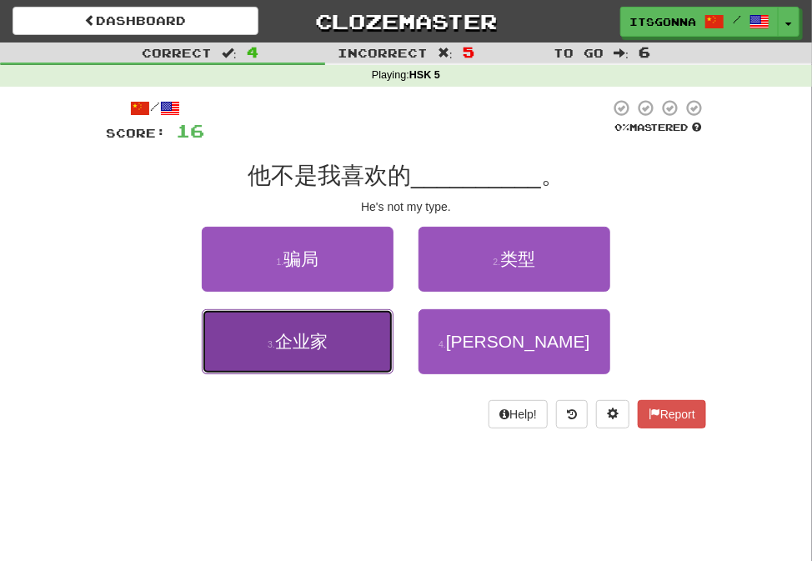
click at [358, 343] on button "3 . 企业家" at bounding box center [298, 341] width 192 height 65
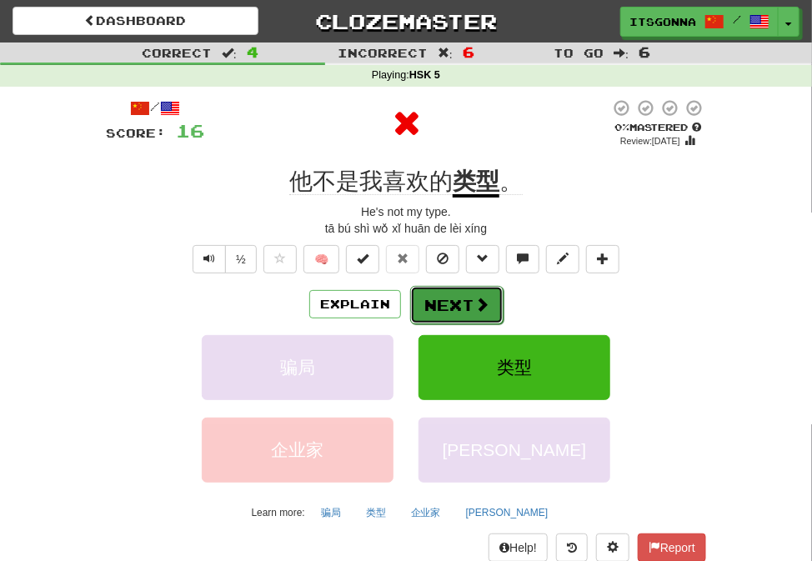
click at [435, 313] on button "Next" at bounding box center [456, 305] width 93 height 38
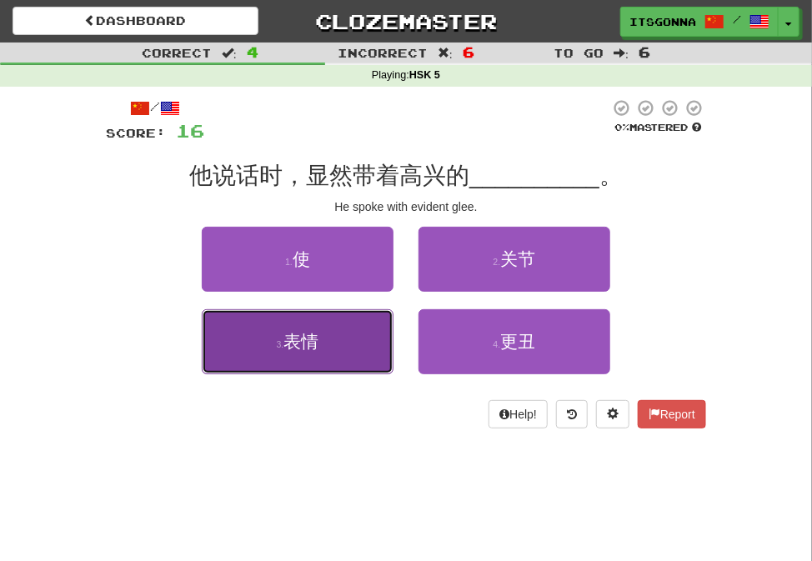
click at [336, 353] on button "3 . 表情" at bounding box center [298, 341] width 192 height 65
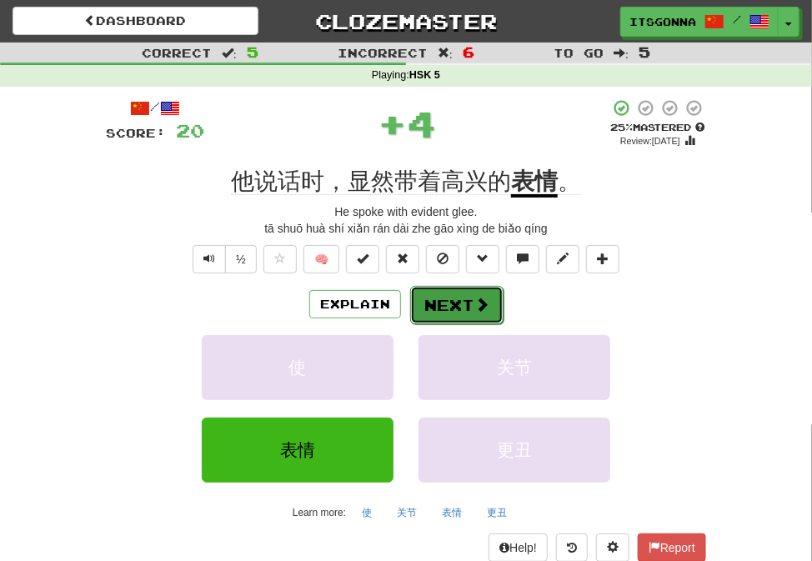
click at [429, 321] on button "Next" at bounding box center [456, 305] width 93 height 38
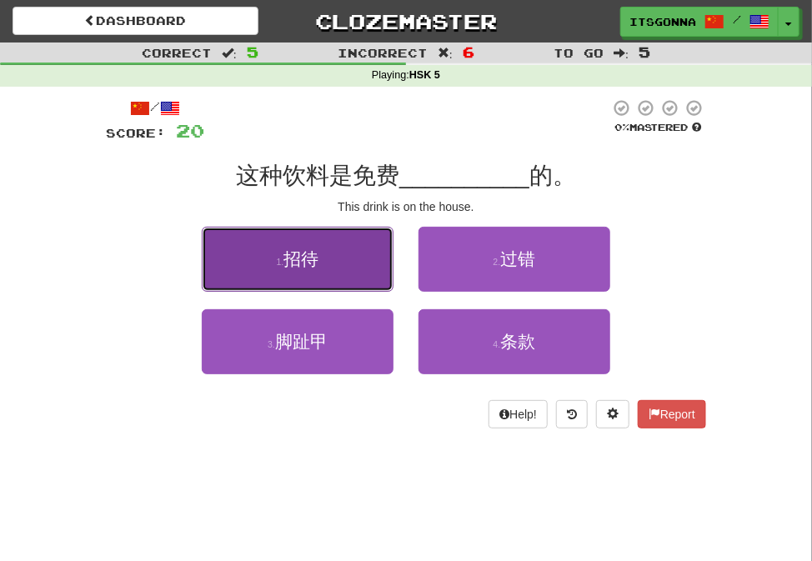
click at [381, 285] on button "1 . 招待" at bounding box center [298, 259] width 192 height 65
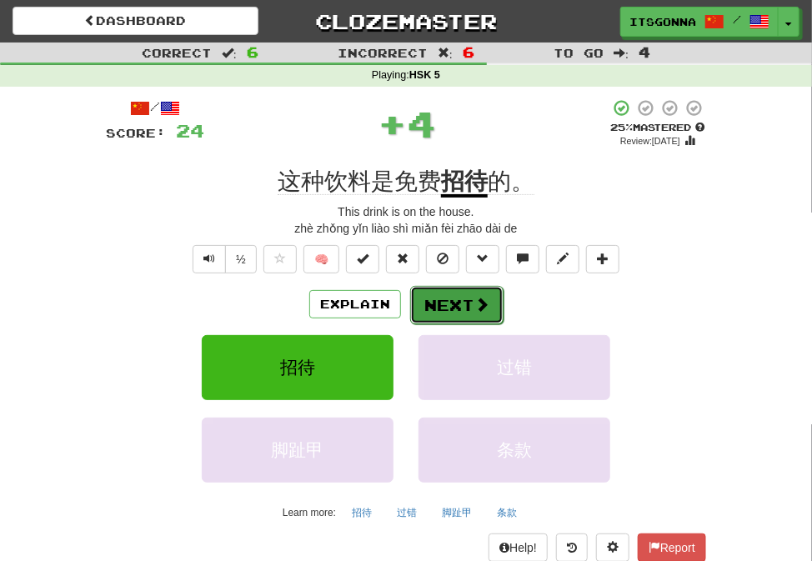
click at [452, 296] on button "Next" at bounding box center [456, 305] width 93 height 38
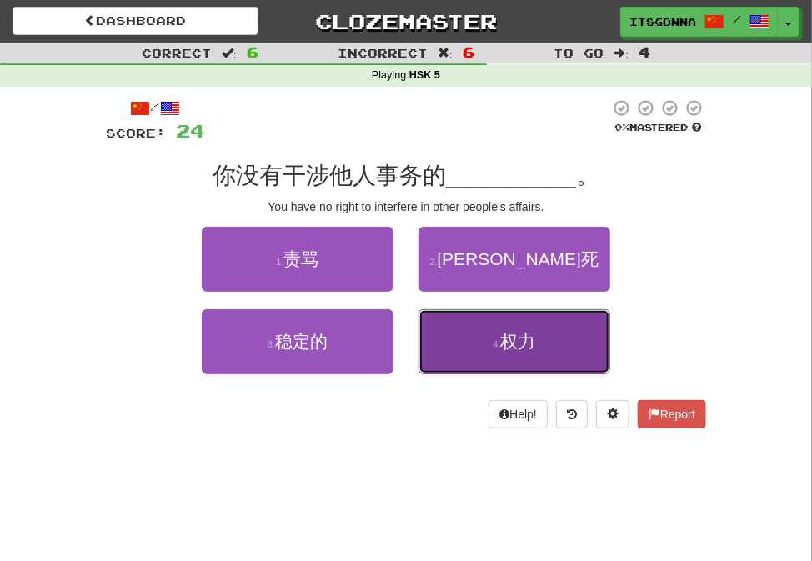
click at [458, 322] on button "4 . 权力" at bounding box center [514, 341] width 192 height 65
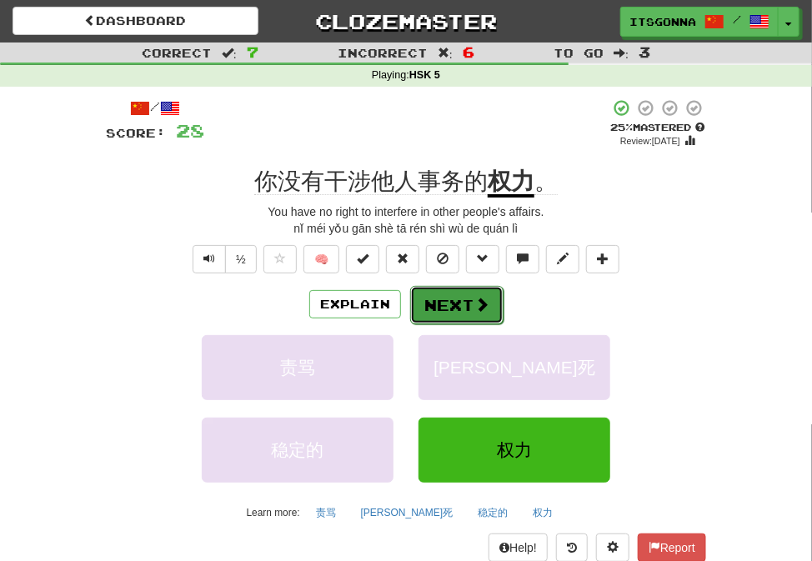
click at [457, 317] on button "Next" at bounding box center [456, 305] width 93 height 38
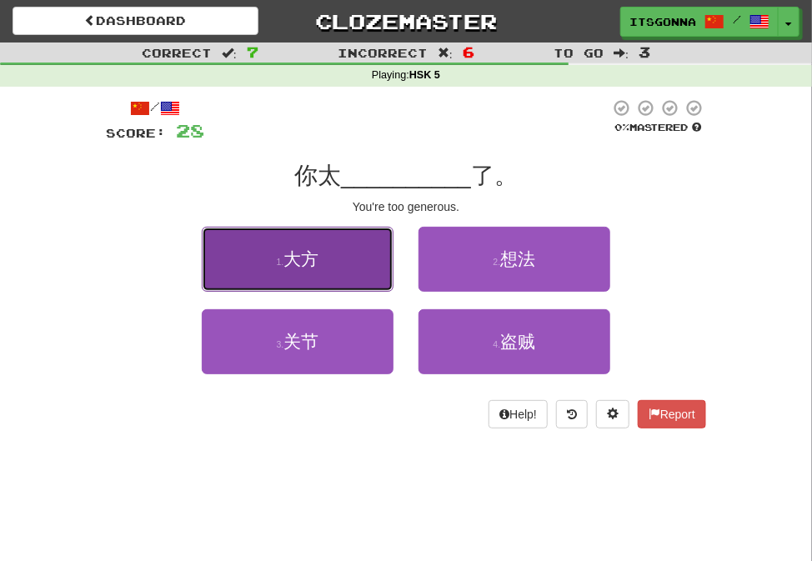
click at [349, 267] on button "1 . 大方" at bounding box center [298, 259] width 192 height 65
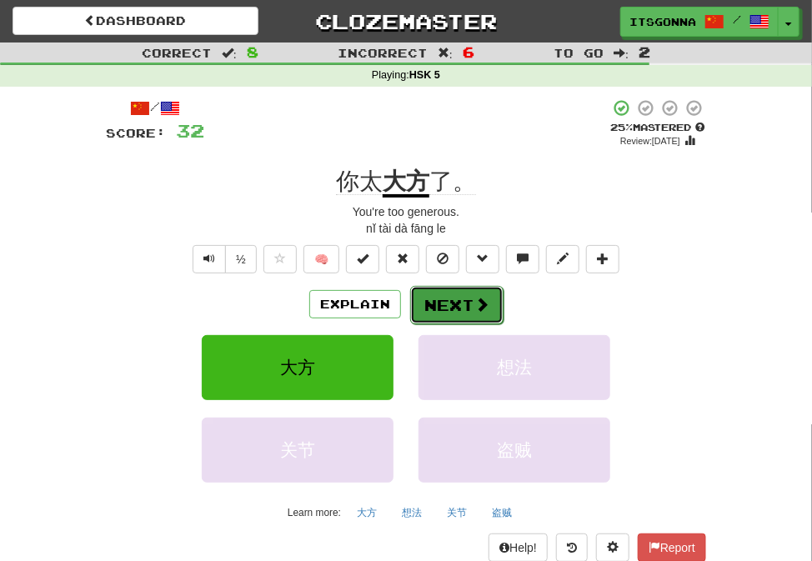
click at [440, 297] on button "Next" at bounding box center [456, 305] width 93 height 38
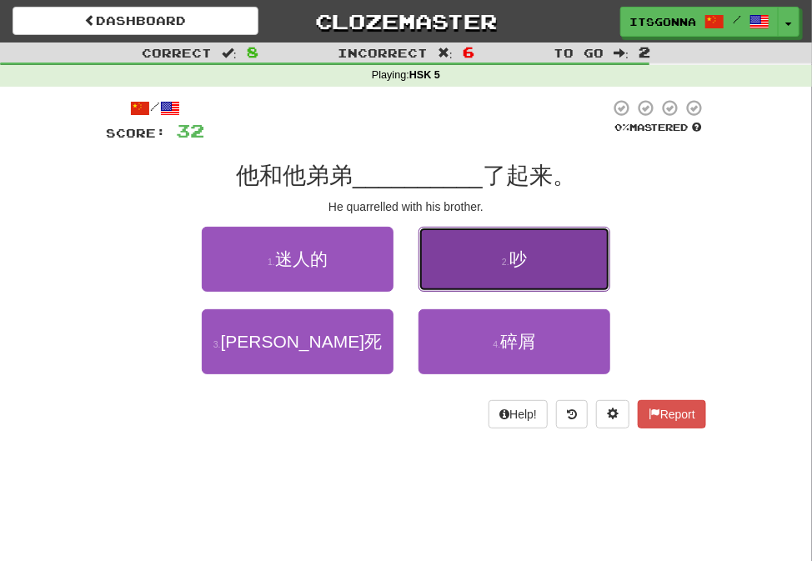
click at [438, 256] on button "2 . 吵" at bounding box center [514, 259] width 192 height 65
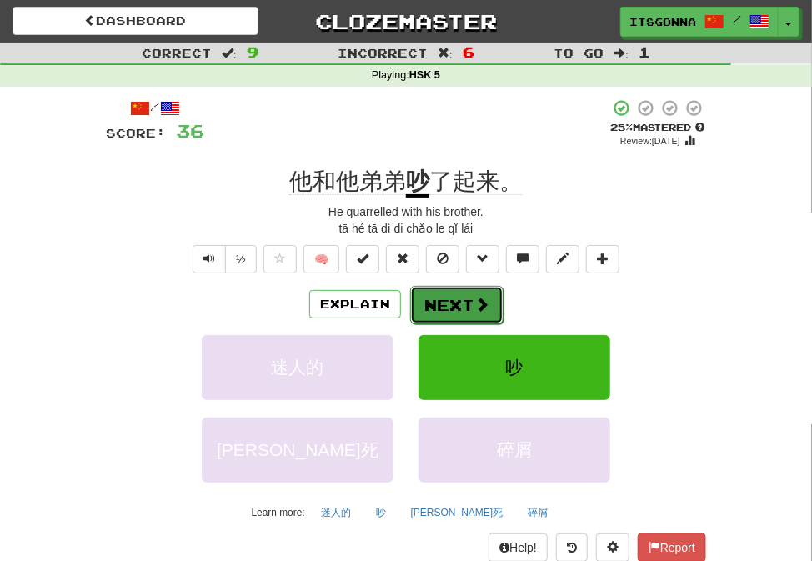
click at [441, 309] on button "Next" at bounding box center [456, 305] width 93 height 38
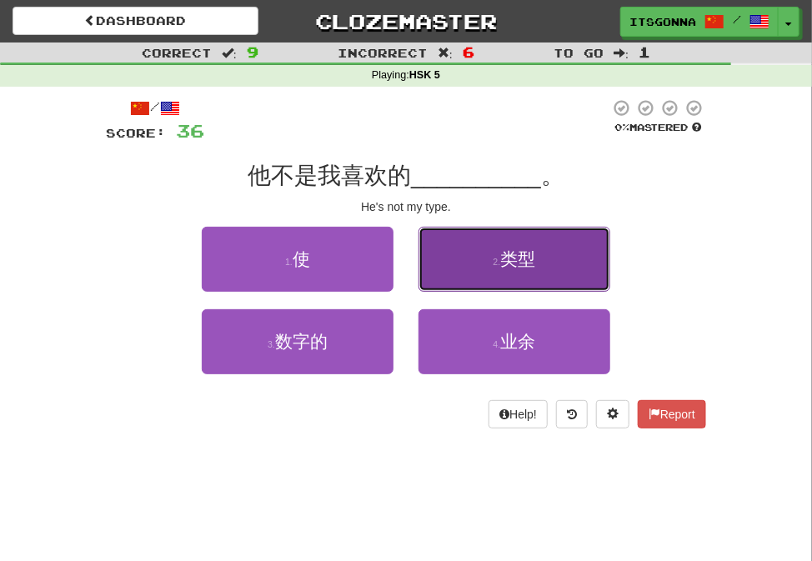
click at [476, 259] on button "2 . 类型" at bounding box center [514, 259] width 192 height 65
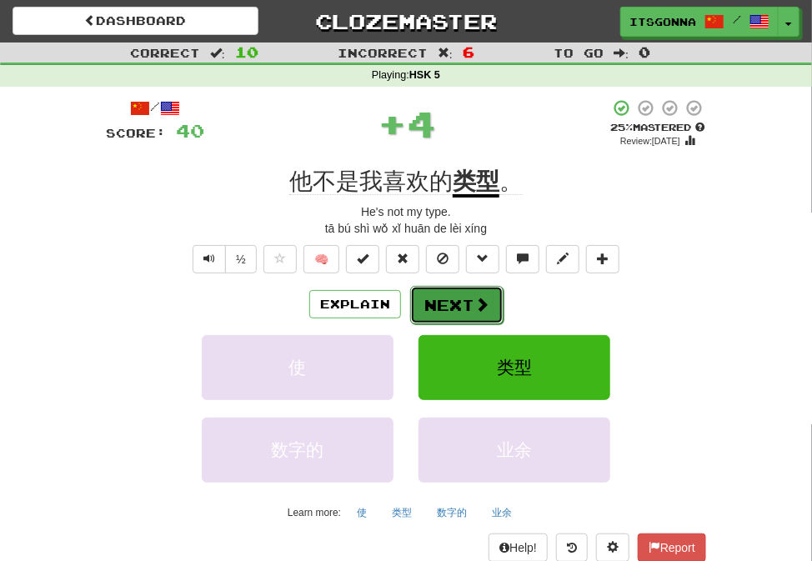
click at [467, 306] on button "Next" at bounding box center [456, 305] width 93 height 38
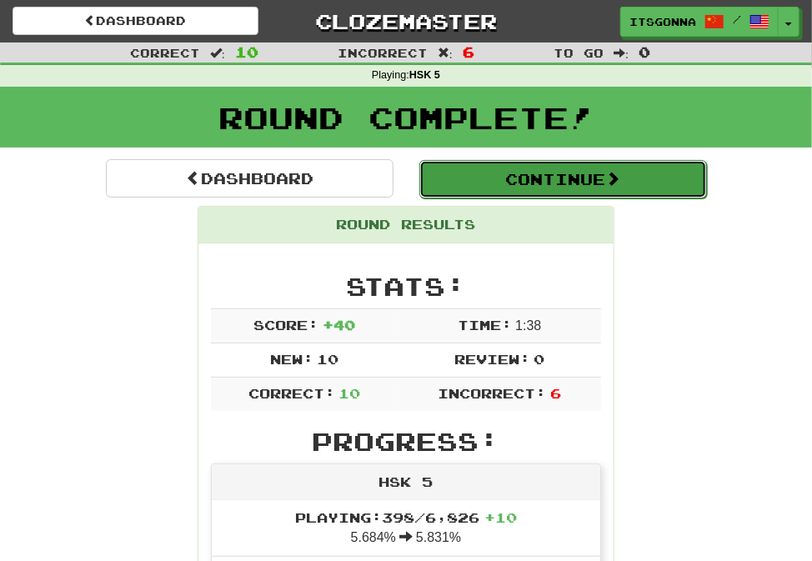
click at [494, 167] on button "Continue" at bounding box center [562, 179] width 287 height 38
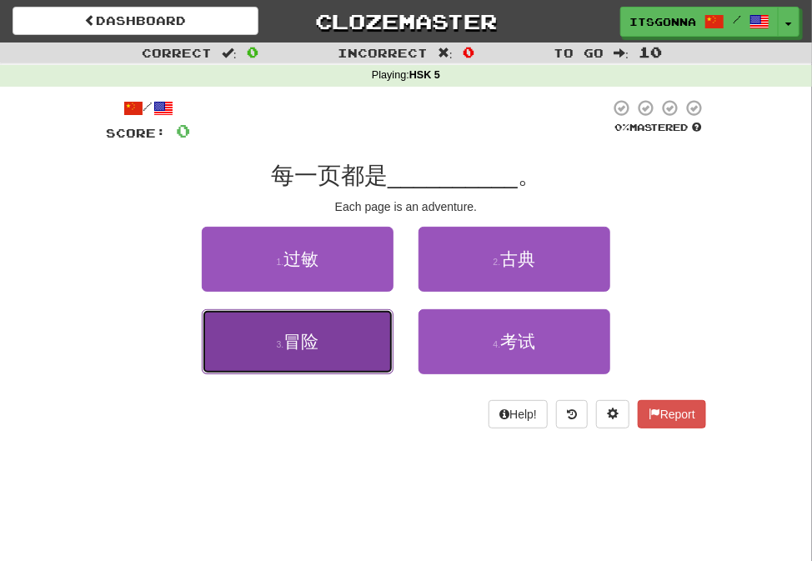
click at [346, 320] on button "3 . 冒险" at bounding box center [298, 341] width 192 height 65
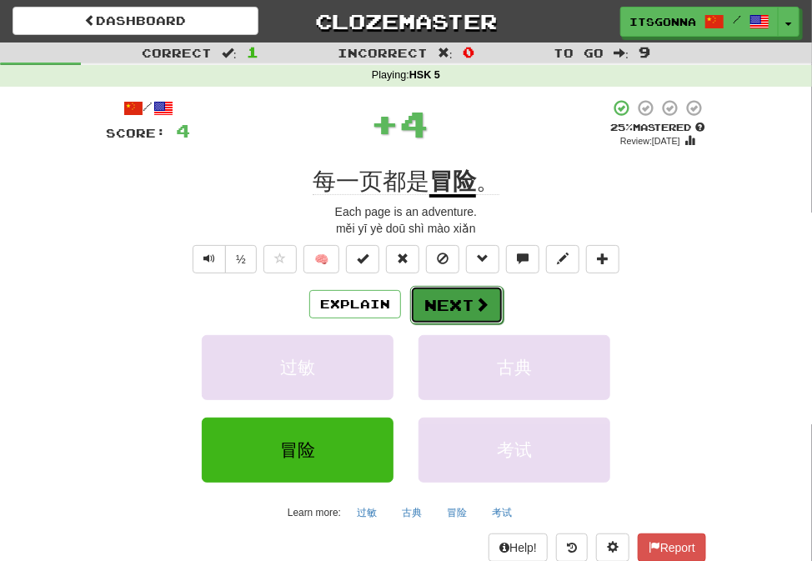
click at [446, 307] on button "Next" at bounding box center [456, 305] width 93 height 38
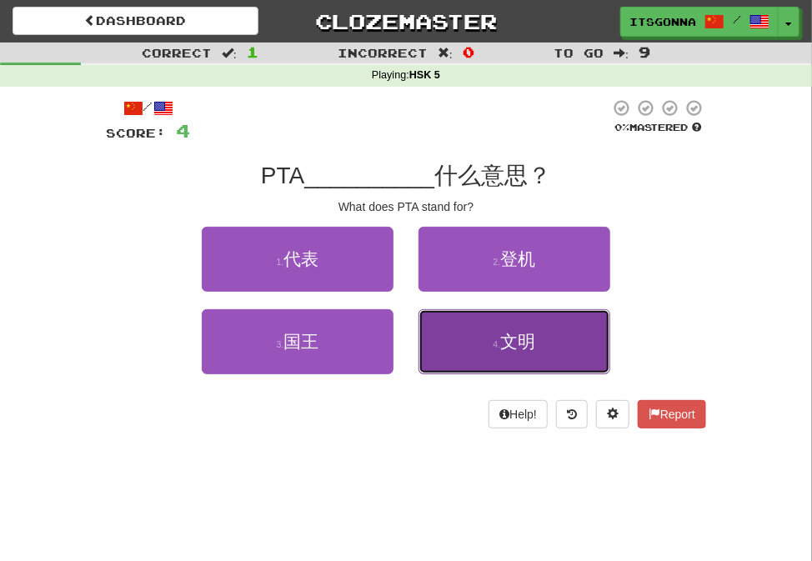
click at [439, 337] on button "4 . [PERSON_NAME]" at bounding box center [514, 341] width 192 height 65
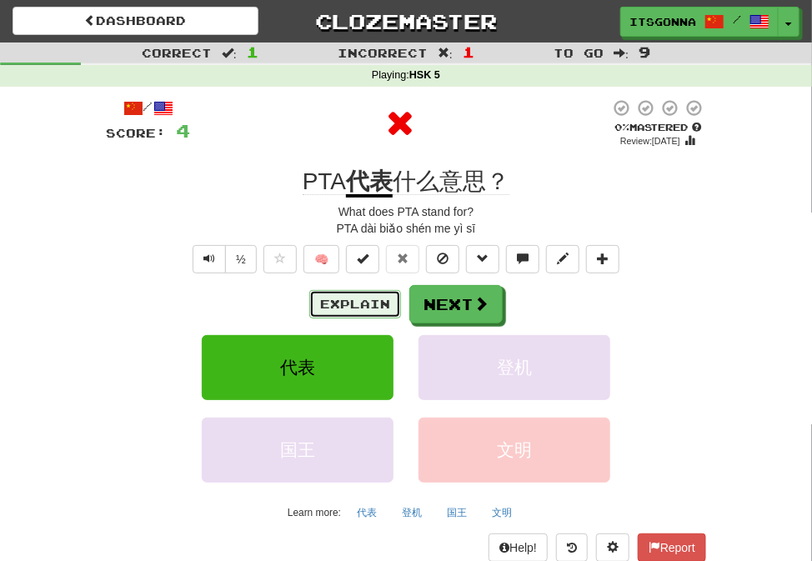
click at [357, 297] on button "Explain" at bounding box center [355, 304] width 92 height 28
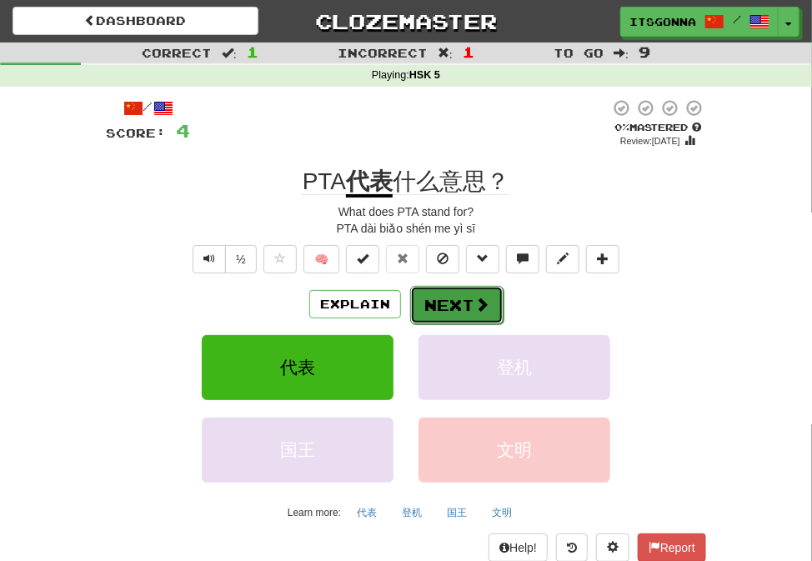
click at [416, 302] on button "Next" at bounding box center [456, 305] width 93 height 38
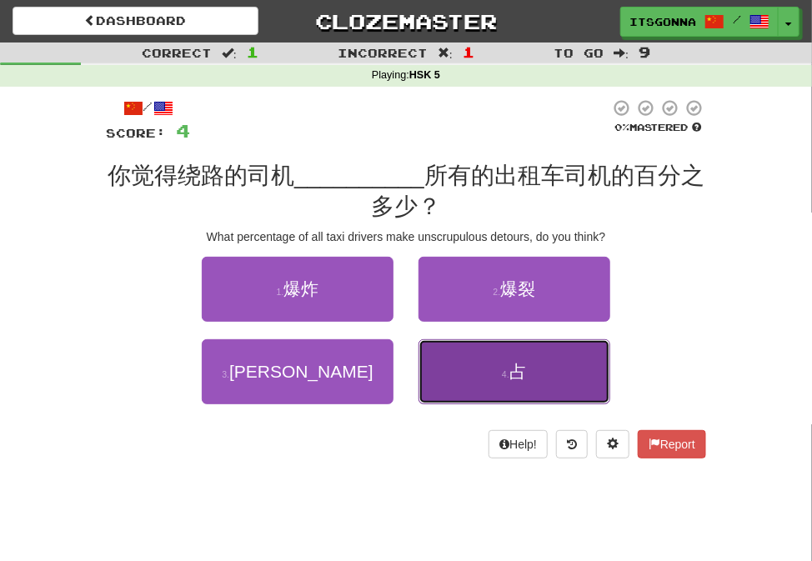
click at [459, 373] on button "4 . 占" at bounding box center [514, 371] width 192 height 65
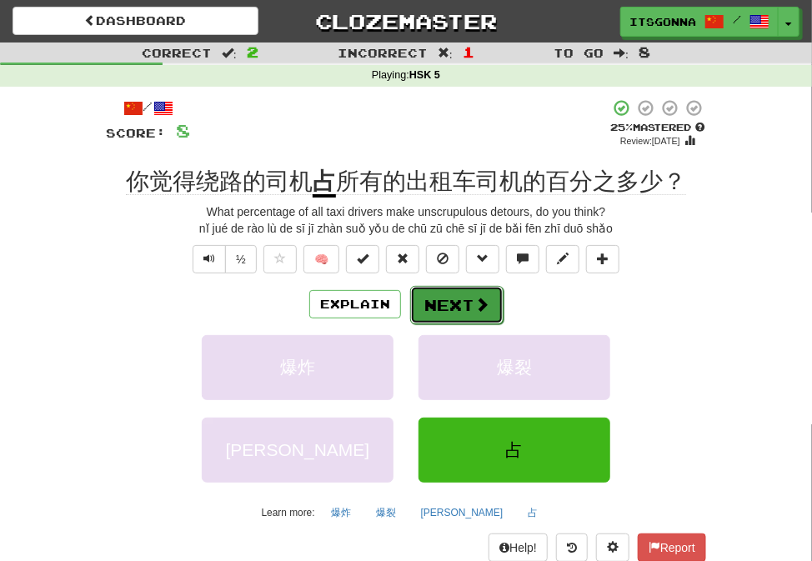
click at [474, 310] on span at bounding box center [481, 304] width 15 height 15
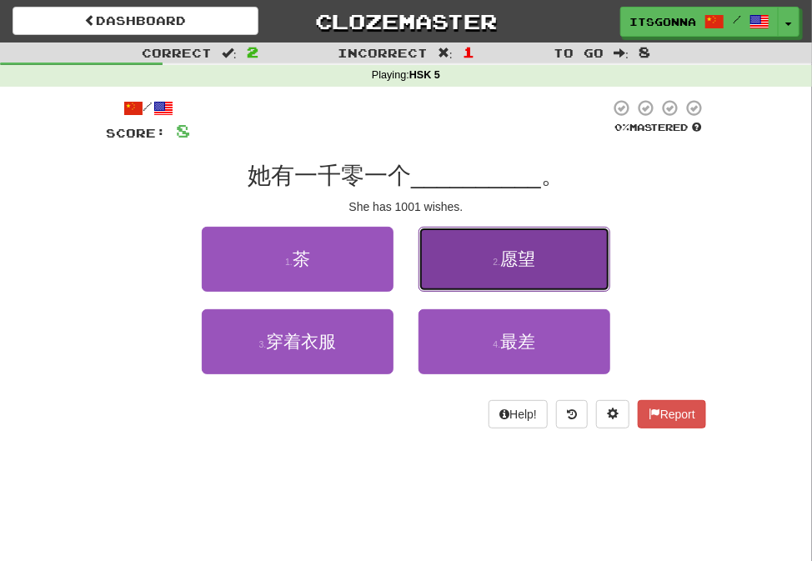
click at [493, 275] on button "2 . 愿望" at bounding box center [514, 259] width 192 height 65
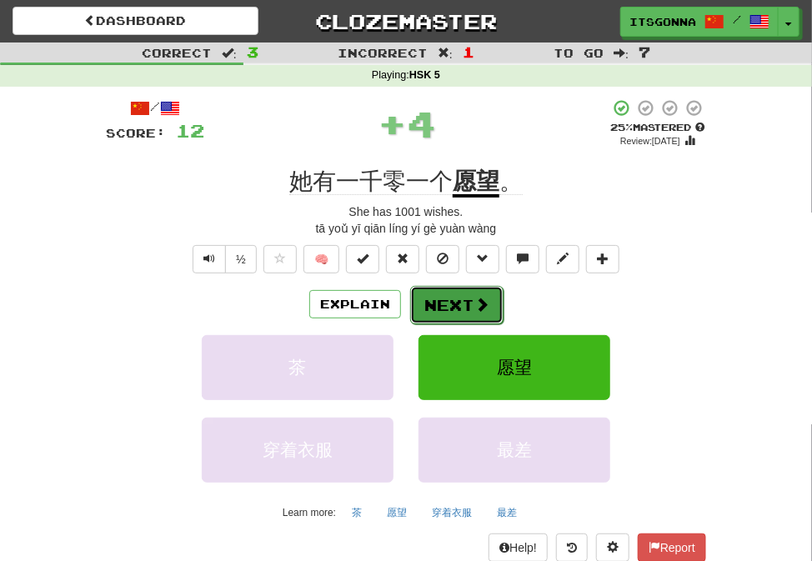
click at [471, 297] on button "Next" at bounding box center [456, 305] width 93 height 38
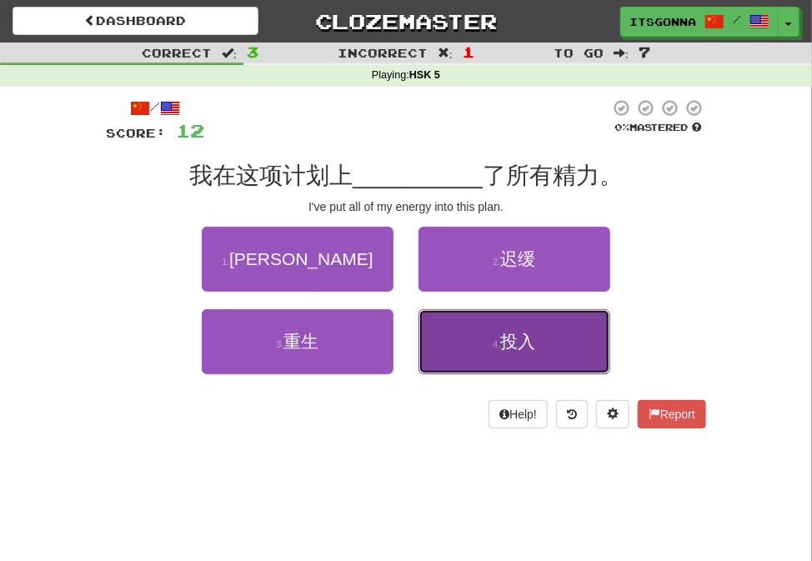
click at [446, 351] on button "4 . 投入" at bounding box center [514, 341] width 192 height 65
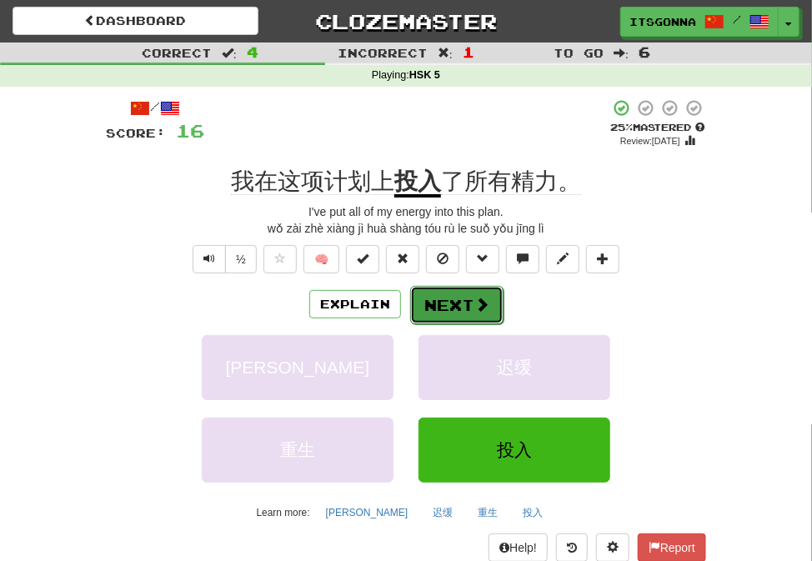
click at [437, 308] on button "Next" at bounding box center [456, 305] width 93 height 38
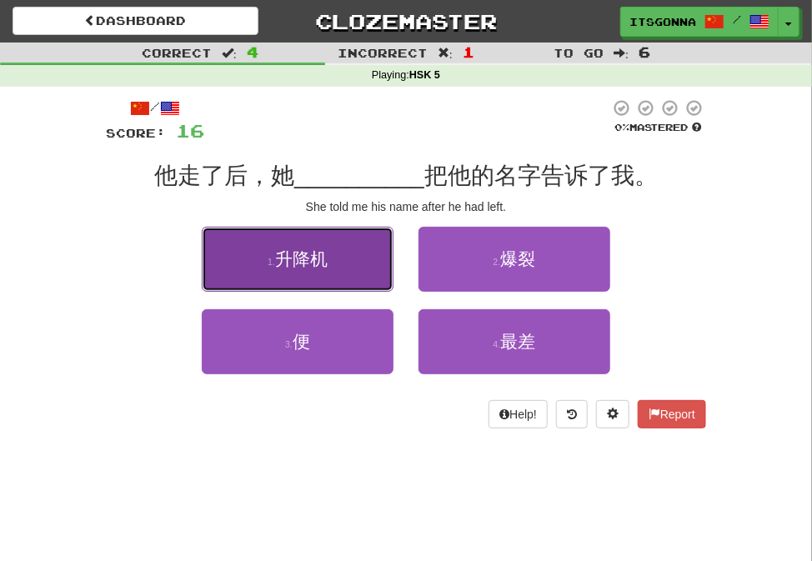
click at [387, 268] on button "1 . 升降机" at bounding box center [298, 259] width 192 height 65
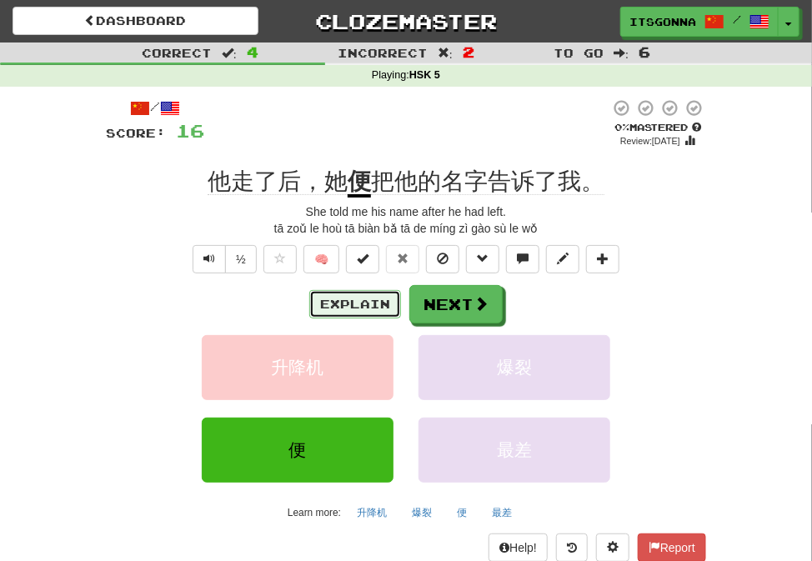
click at [365, 299] on button "Explain" at bounding box center [355, 304] width 92 height 28
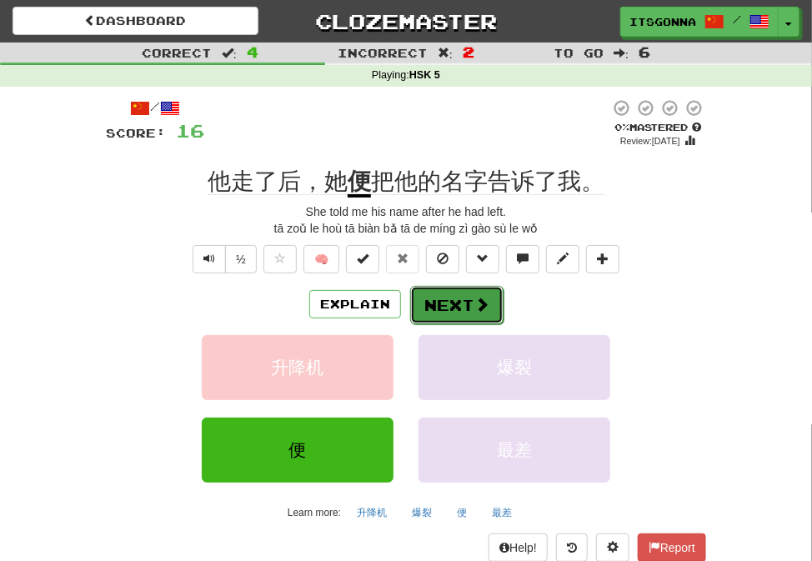
click at [474, 298] on span at bounding box center [481, 304] width 15 height 15
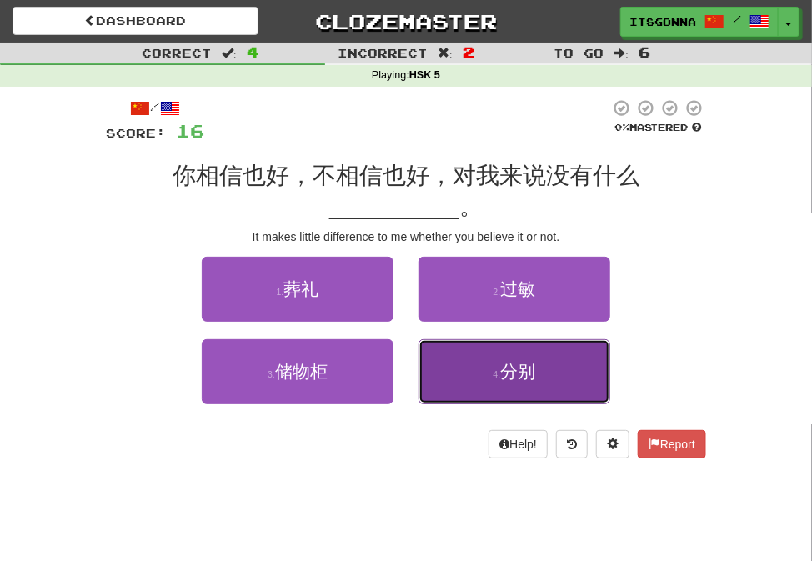
click at [484, 375] on button "4 . 分别" at bounding box center [514, 371] width 192 height 65
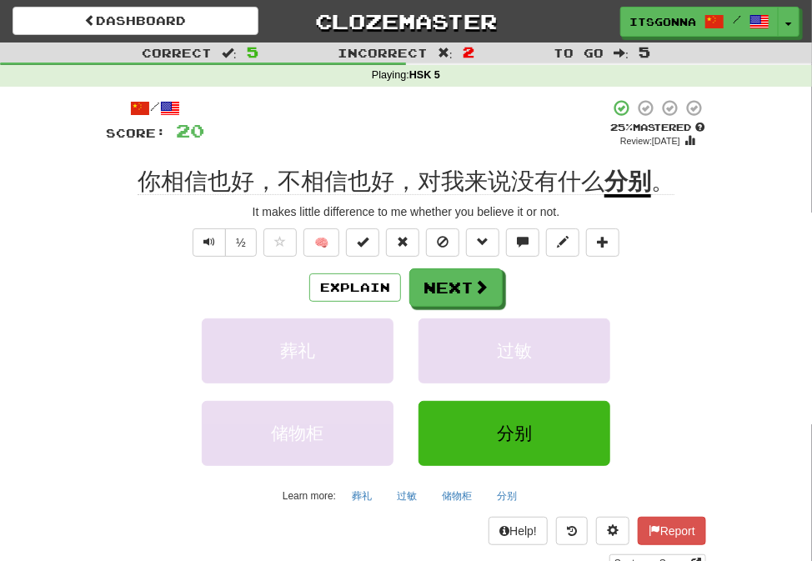
click at [459, 307] on div "Explain Next 葬礼 过敏 储物柜 分别 Learn more: 葬礼 过敏 储物柜 分别" at bounding box center [406, 388] width 600 height 240
click at [459, 299] on button "Next" at bounding box center [456, 288] width 93 height 38
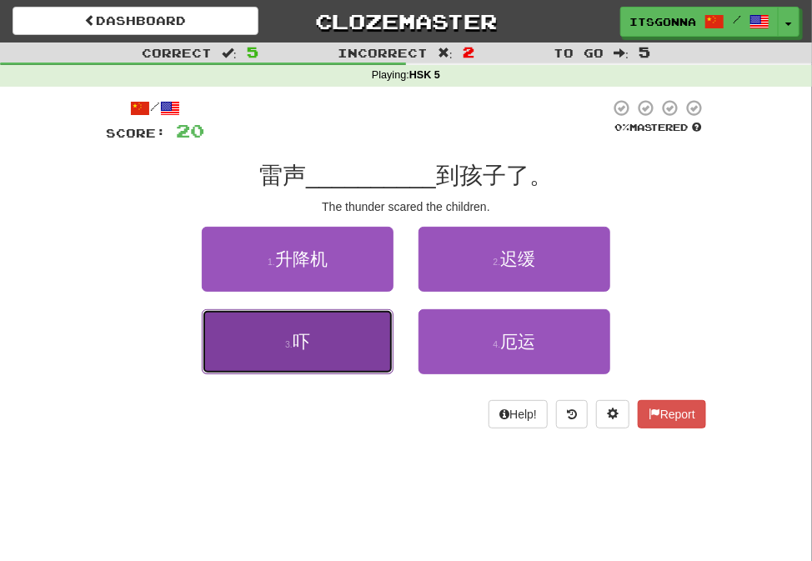
click at [354, 324] on button "3 . 吓" at bounding box center [298, 341] width 192 height 65
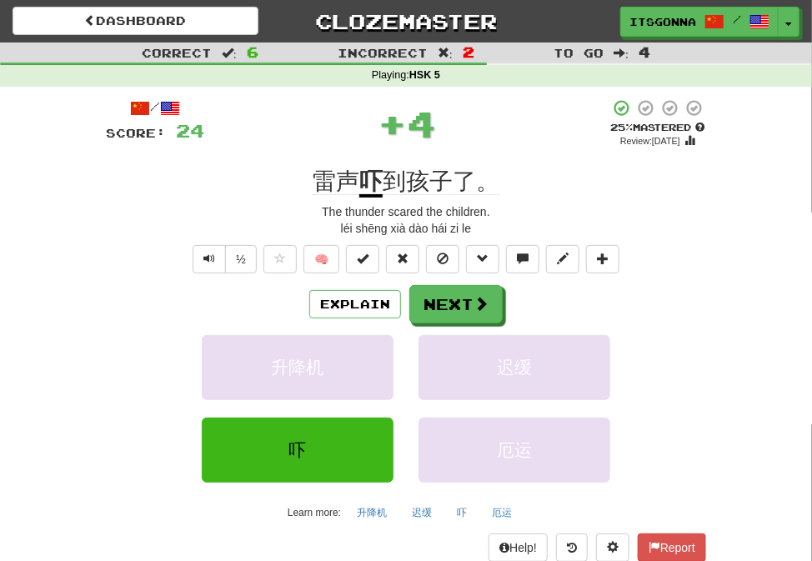
click at [434, 285] on div "Explain Next" at bounding box center [406, 304] width 600 height 38
click at [428, 292] on button "Next" at bounding box center [456, 305] width 93 height 38
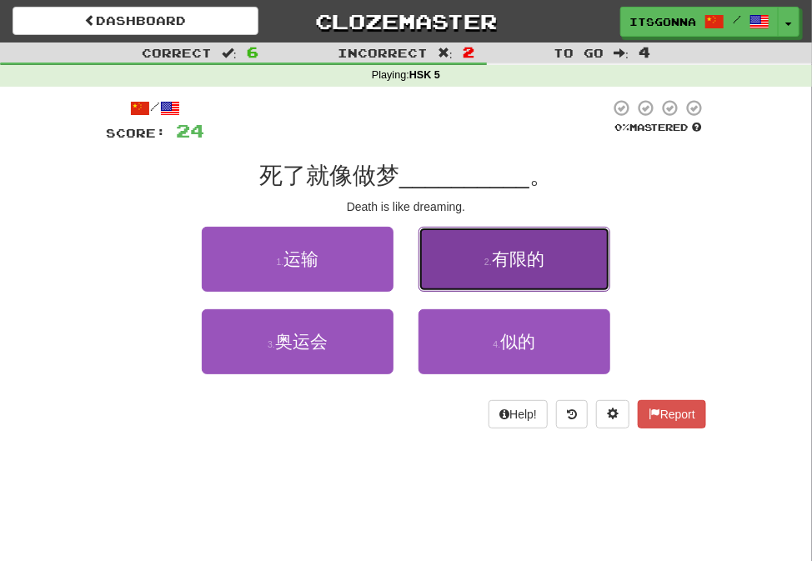
click at [461, 287] on button "2 . 有限的" at bounding box center [514, 259] width 192 height 65
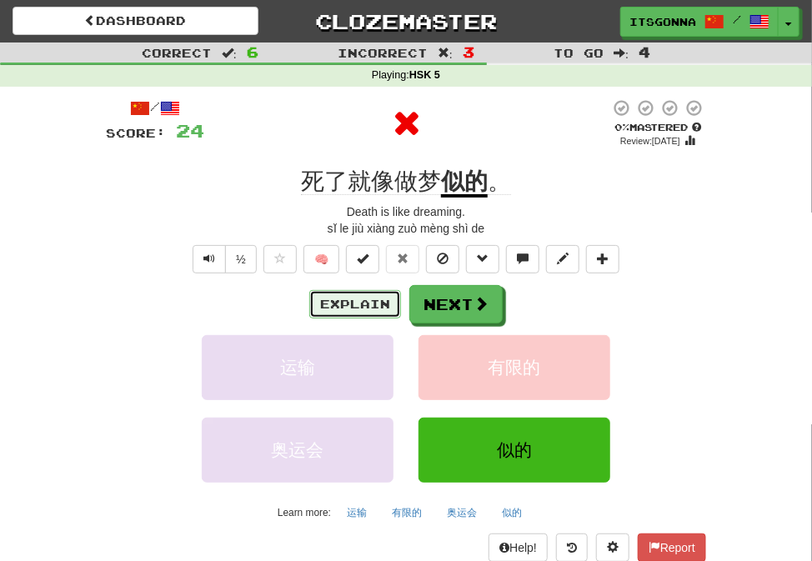
click at [356, 312] on button "Explain" at bounding box center [355, 304] width 92 height 28
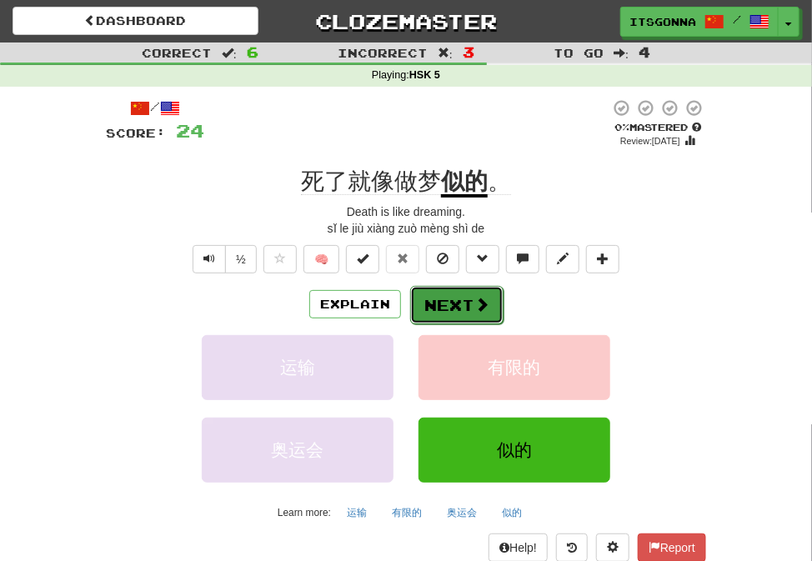
click at [425, 311] on button "Next" at bounding box center [456, 305] width 93 height 38
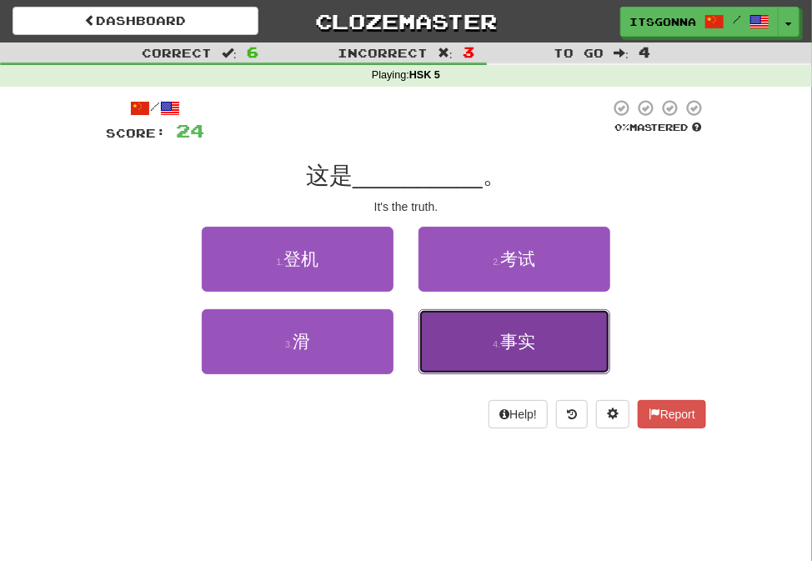
click at [467, 333] on button "4 . 事实" at bounding box center [514, 341] width 192 height 65
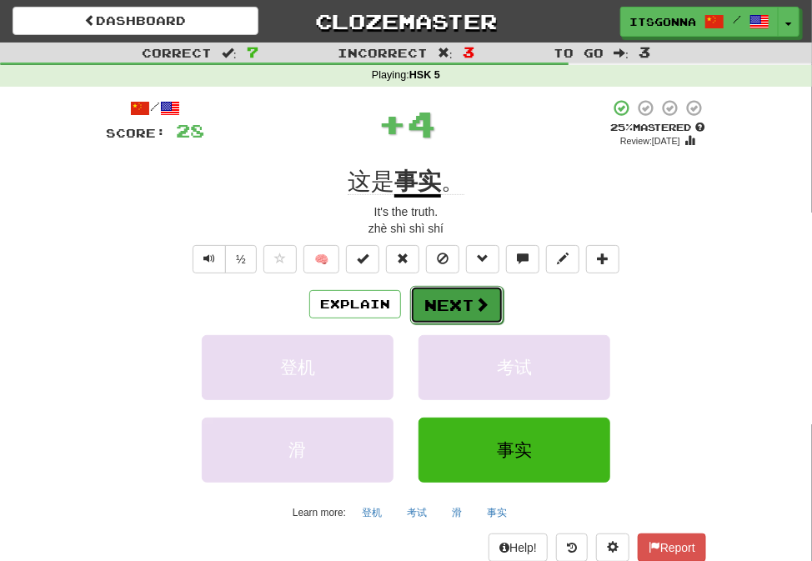
click at [467, 315] on button "Next" at bounding box center [456, 305] width 93 height 38
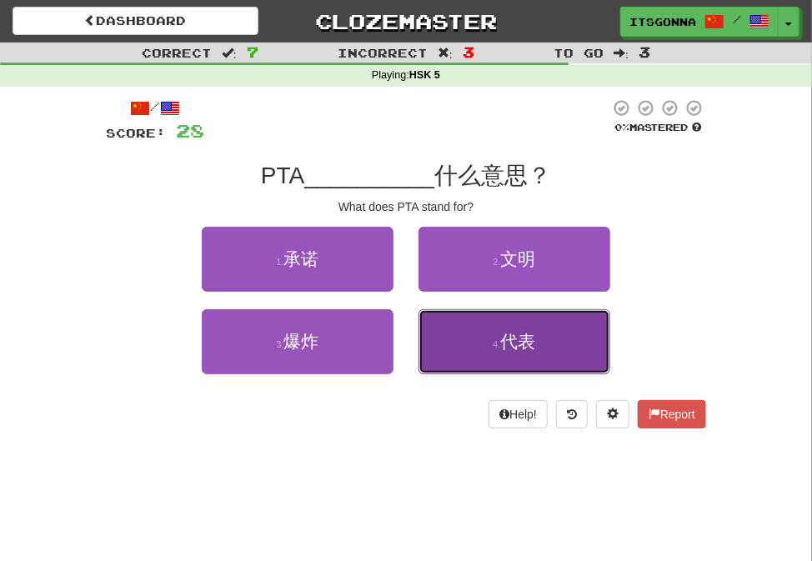
click at [451, 322] on button "4 . 代表" at bounding box center [514, 341] width 192 height 65
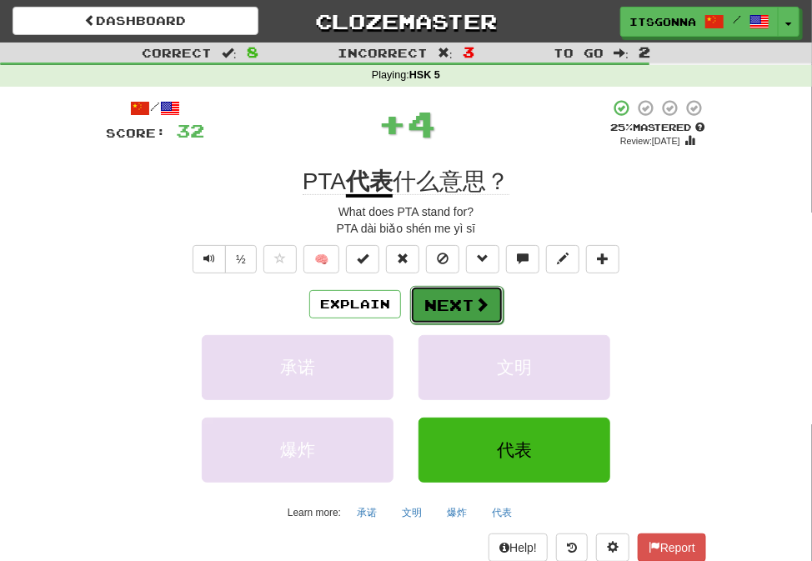
click at [449, 304] on button "Next" at bounding box center [456, 305] width 93 height 38
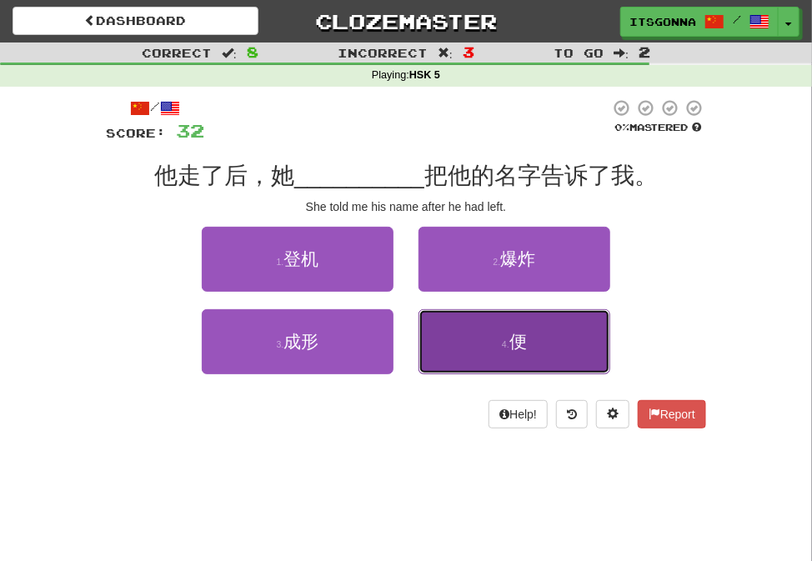
click at [465, 357] on button "4 . 便" at bounding box center [514, 341] width 192 height 65
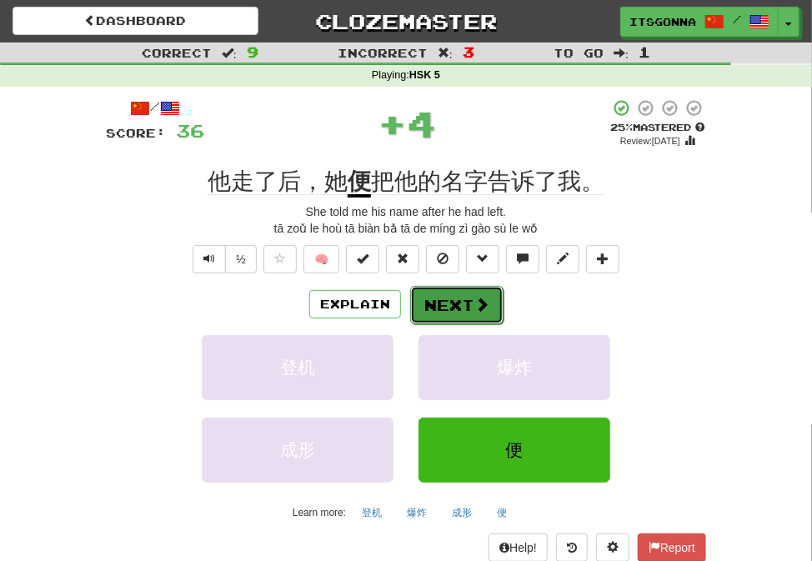
click at [467, 307] on button "Next" at bounding box center [456, 305] width 93 height 38
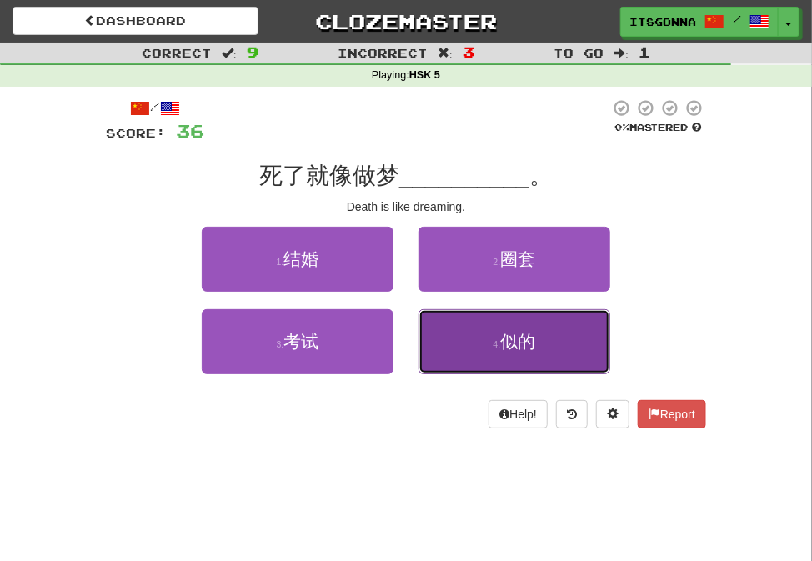
click at [451, 340] on button "4 . 似的" at bounding box center [514, 341] width 192 height 65
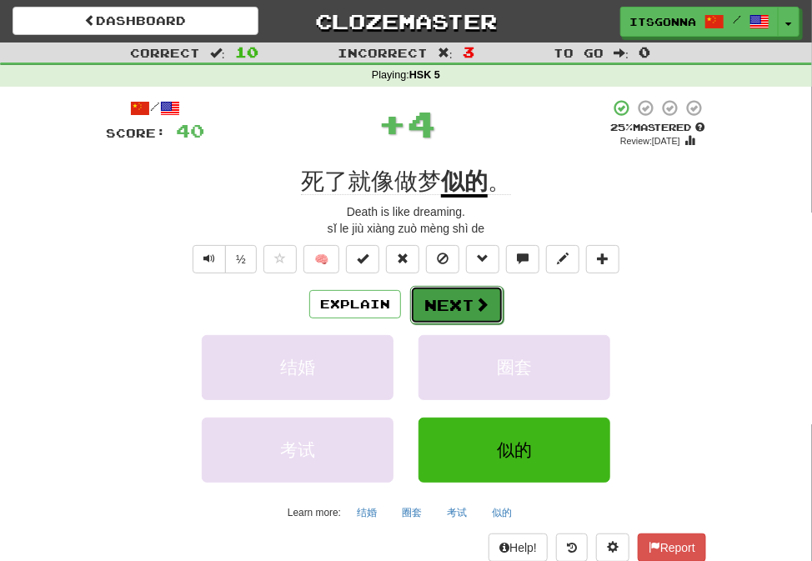
click at [452, 306] on button "Next" at bounding box center [456, 305] width 93 height 38
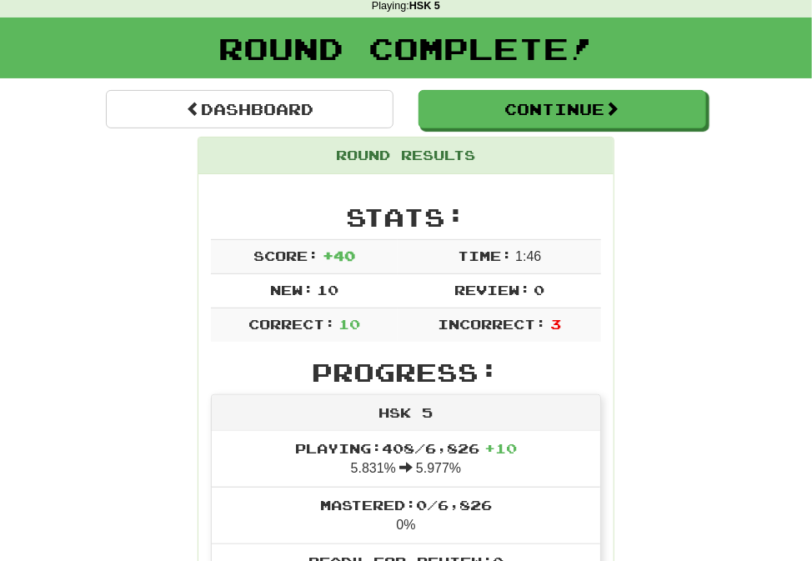
scroll to position [77, 0]
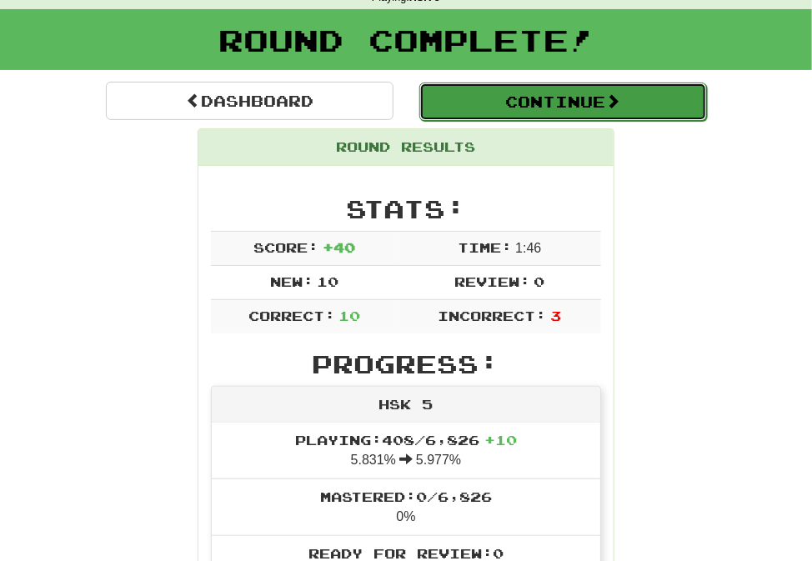
click at [556, 111] on button "Continue" at bounding box center [562, 101] width 287 height 38
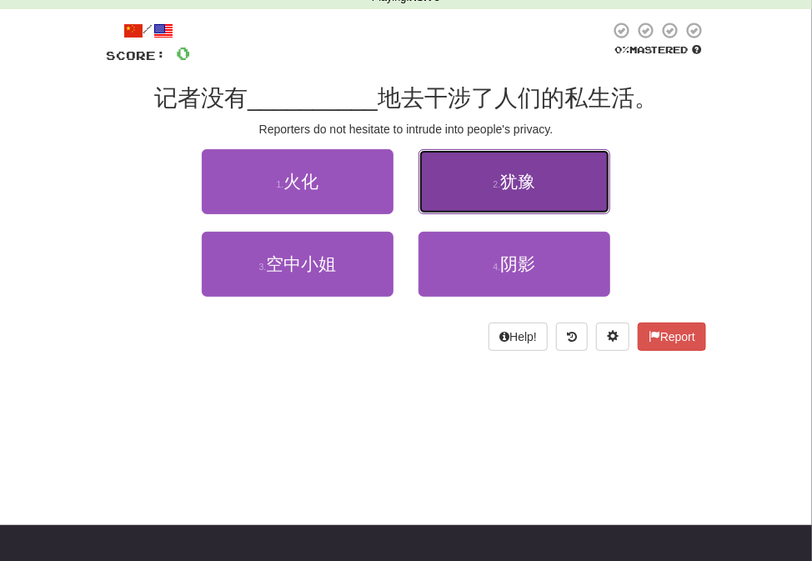
click at [525, 181] on span "犹豫" at bounding box center [517, 181] width 35 height 19
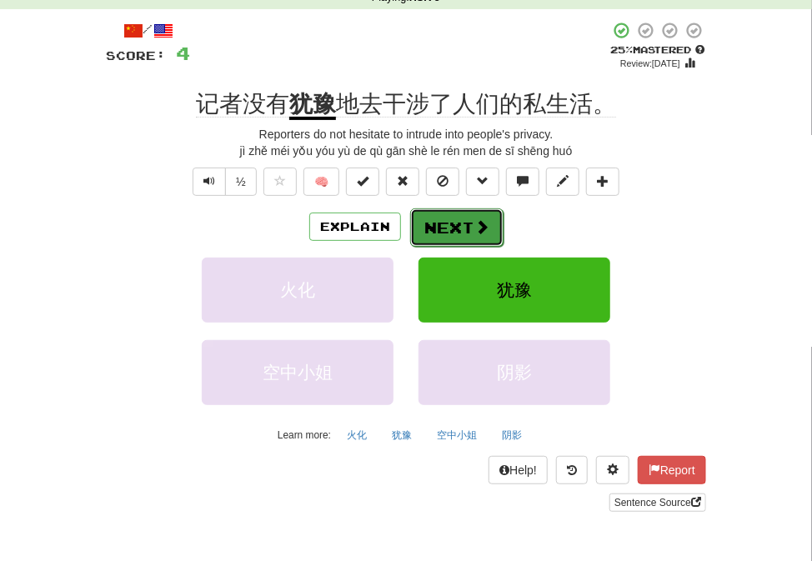
click at [457, 241] on button "Next" at bounding box center [456, 227] width 93 height 38
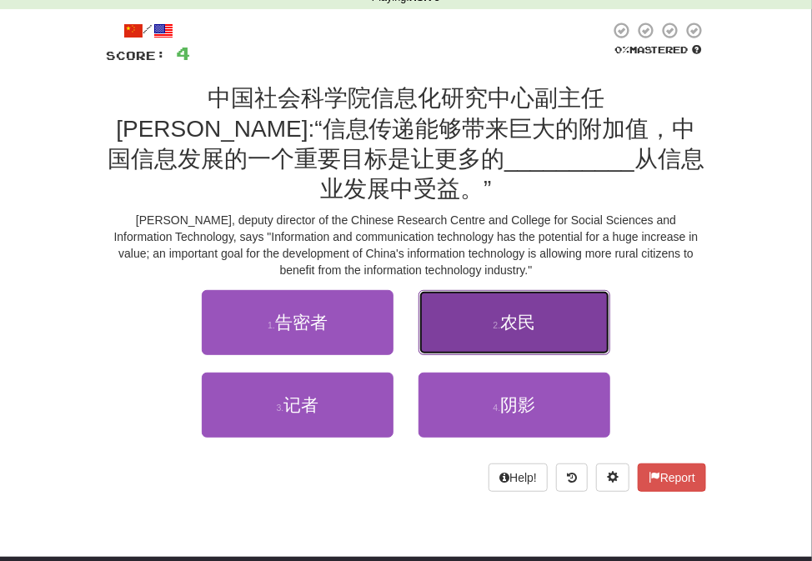
click at [517, 305] on button "2 . 农民" at bounding box center [514, 322] width 192 height 65
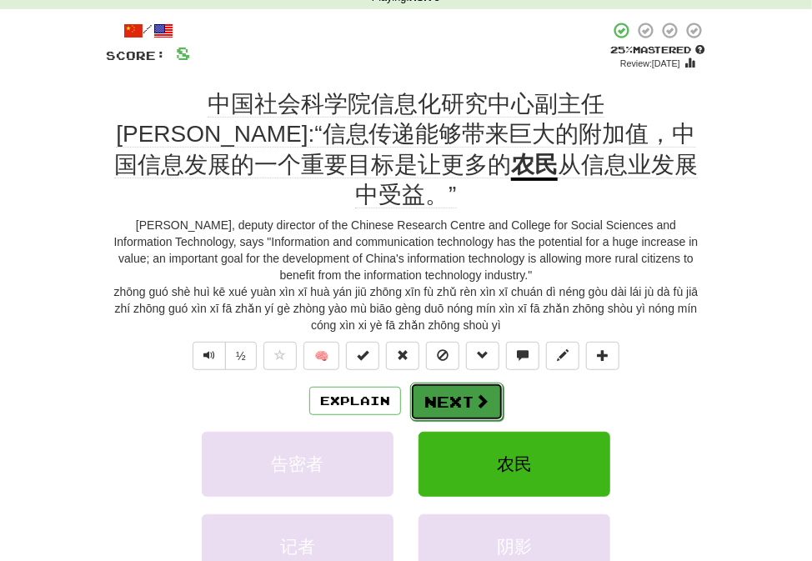
click at [470, 385] on button "Next" at bounding box center [456, 401] width 93 height 38
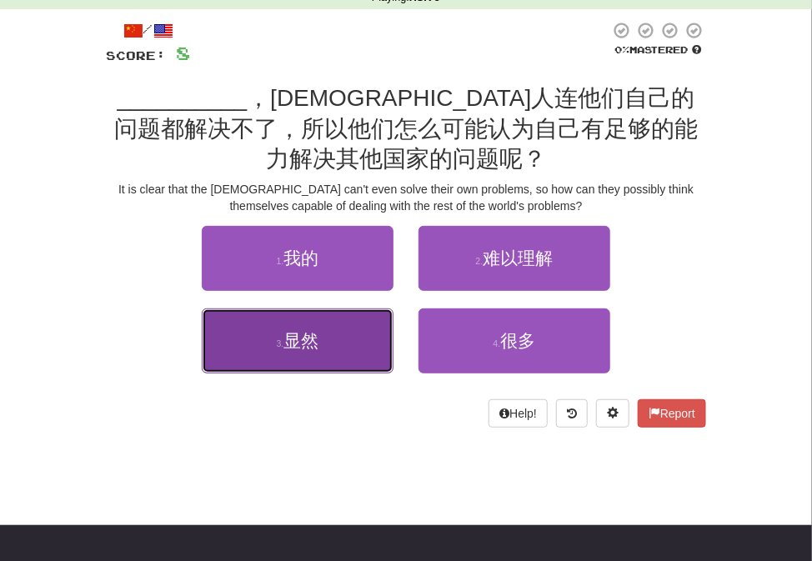
click at [325, 359] on button "3 . 显然" at bounding box center [298, 340] width 192 height 65
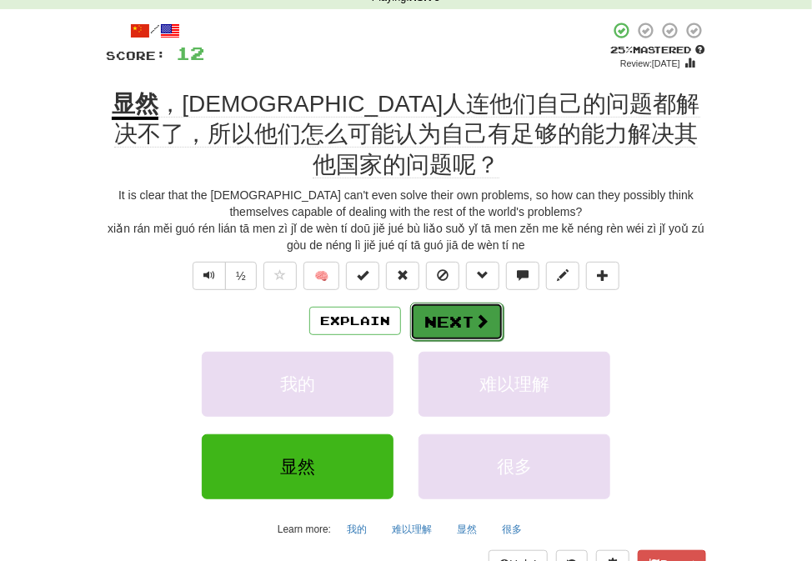
click at [423, 302] on button "Next" at bounding box center [456, 321] width 93 height 38
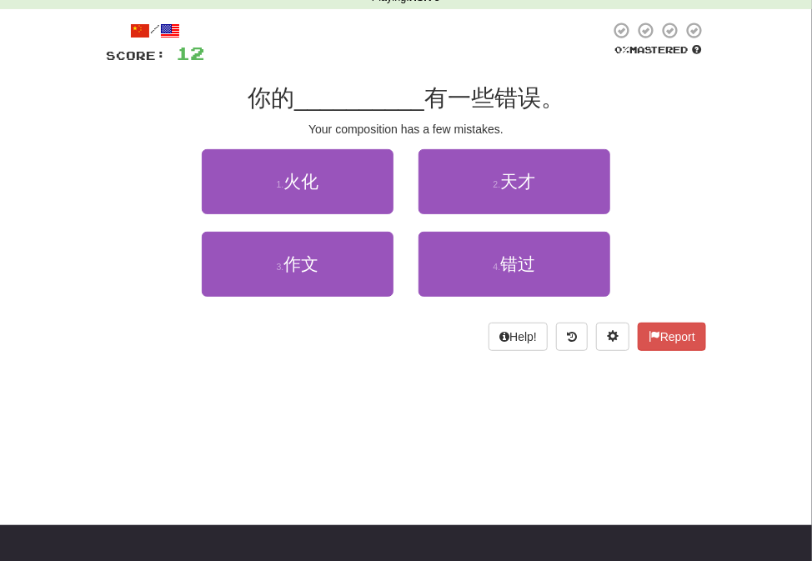
click at [396, 280] on div "3 . 作文" at bounding box center [297, 273] width 217 height 82
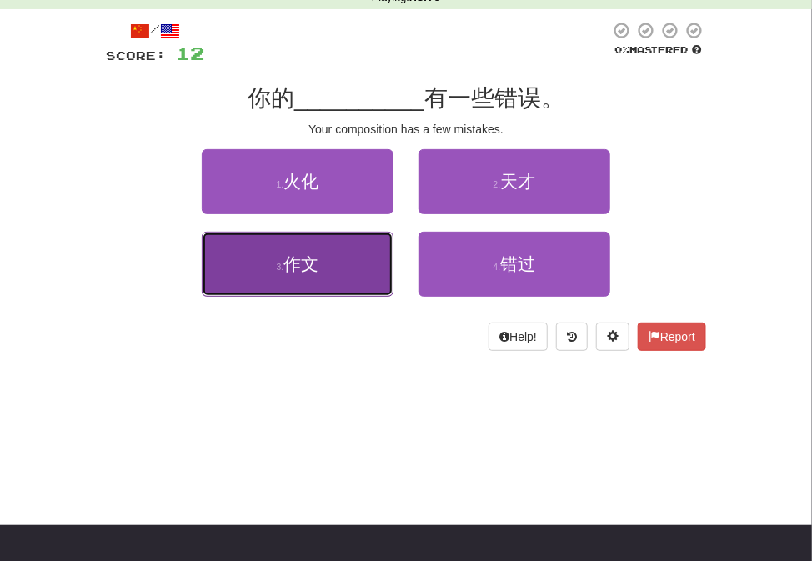
click at [367, 277] on button "3 . 作文" at bounding box center [298, 264] width 192 height 65
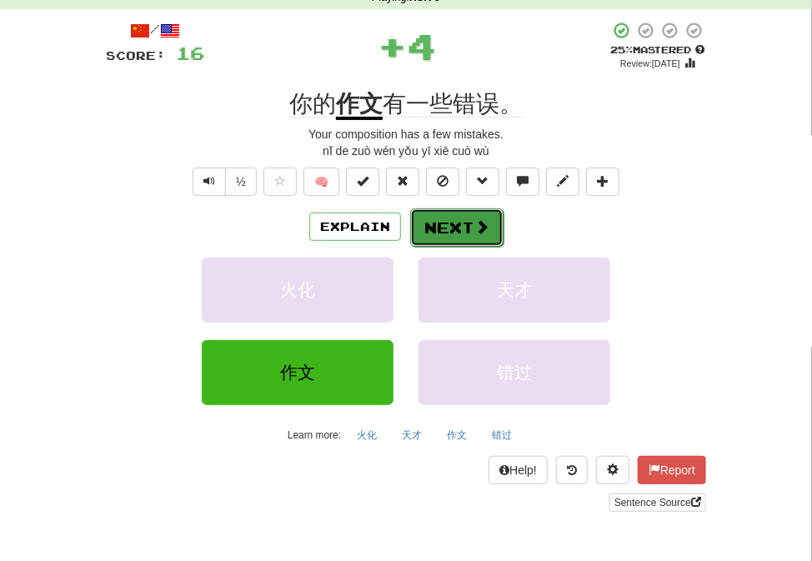
click at [453, 223] on button "Next" at bounding box center [456, 227] width 93 height 38
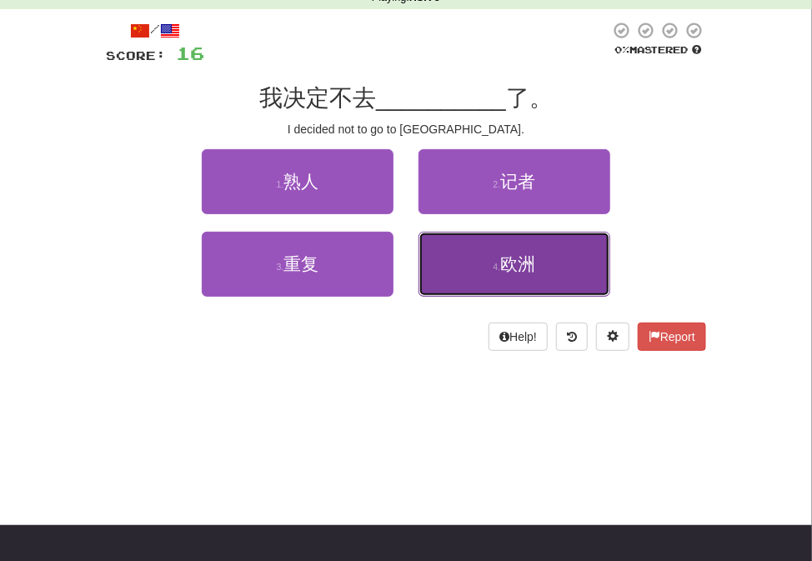
click at [472, 264] on button "4 . 欧洲" at bounding box center [514, 264] width 192 height 65
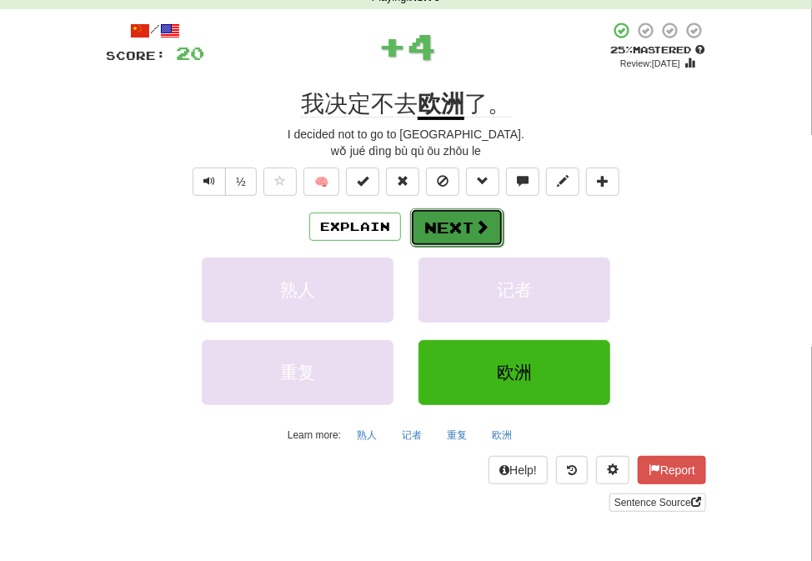
click at [462, 233] on button "Next" at bounding box center [456, 227] width 93 height 38
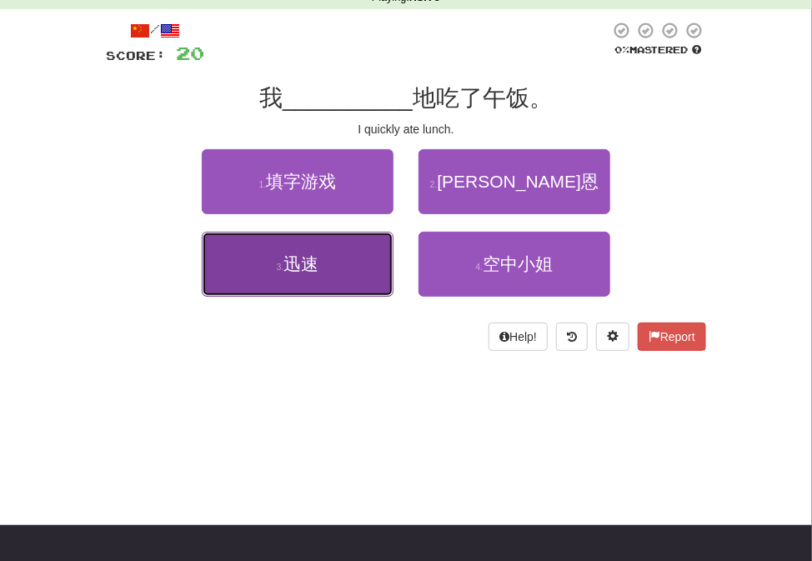
click at [352, 252] on button "3 . 迅速" at bounding box center [298, 264] width 192 height 65
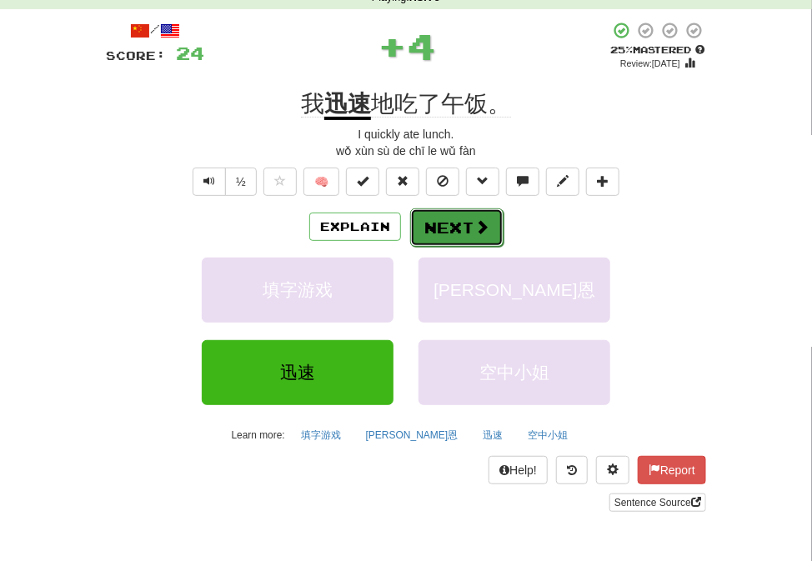
click at [425, 227] on button "Next" at bounding box center [456, 227] width 93 height 38
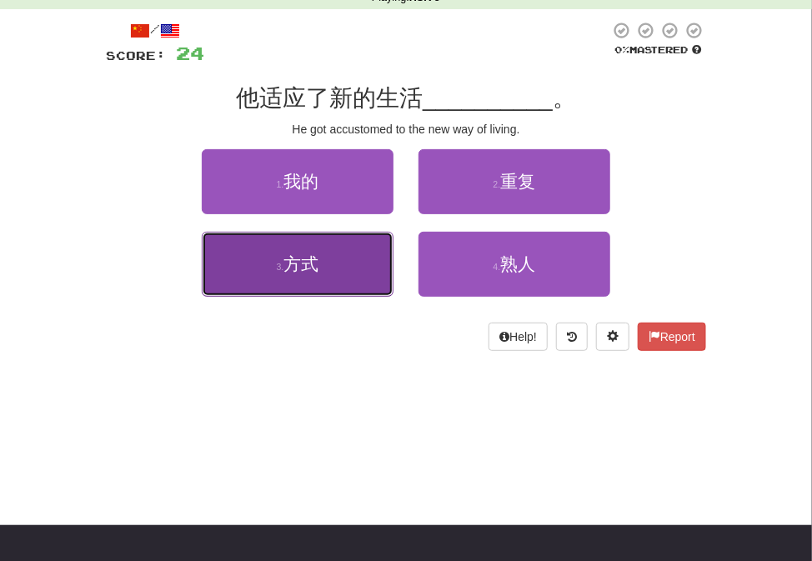
click at [372, 261] on button "3 . 方式" at bounding box center [298, 264] width 192 height 65
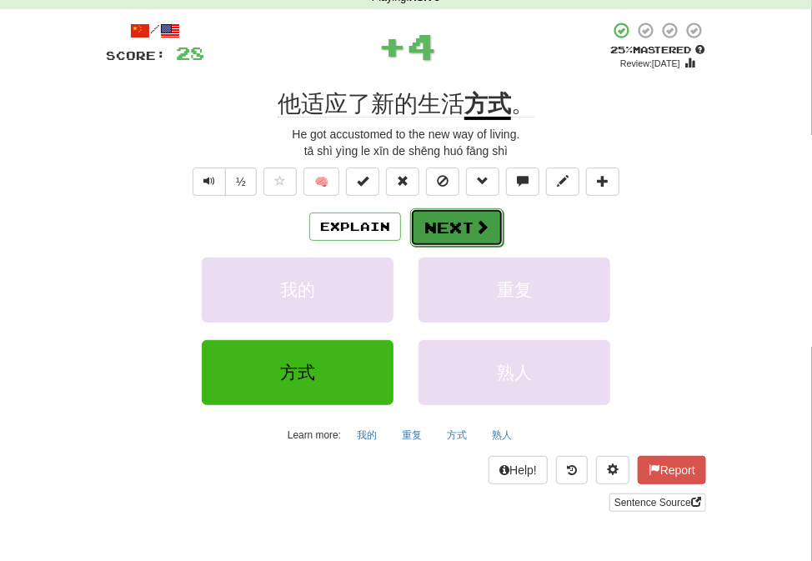
click at [457, 219] on button "Next" at bounding box center [456, 227] width 93 height 38
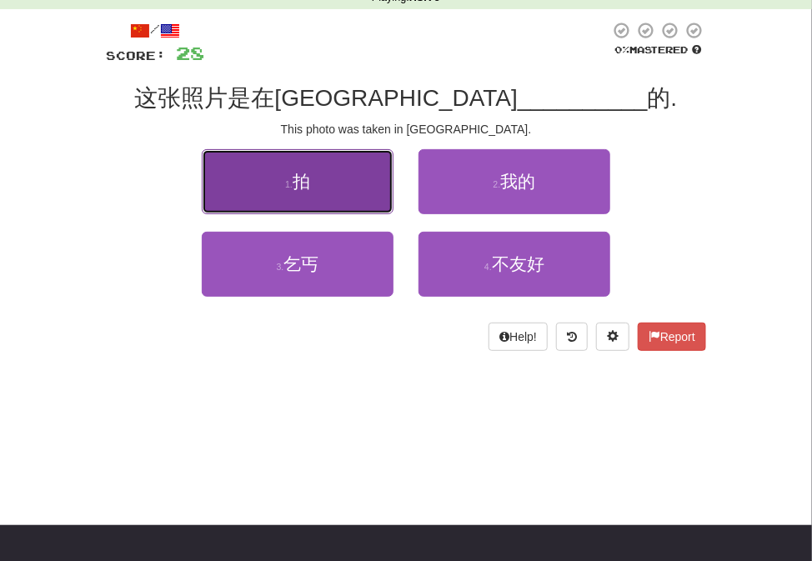
click at [364, 186] on button "1 . 拍" at bounding box center [298, 181] width 192 height 65
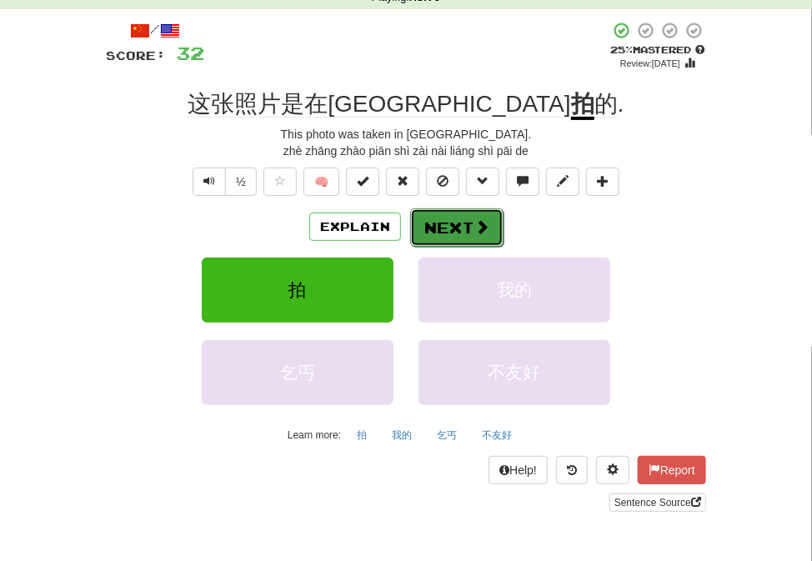
click at [447, 237] on button "Next" at bounding box center [456, 227] width 93 height 38
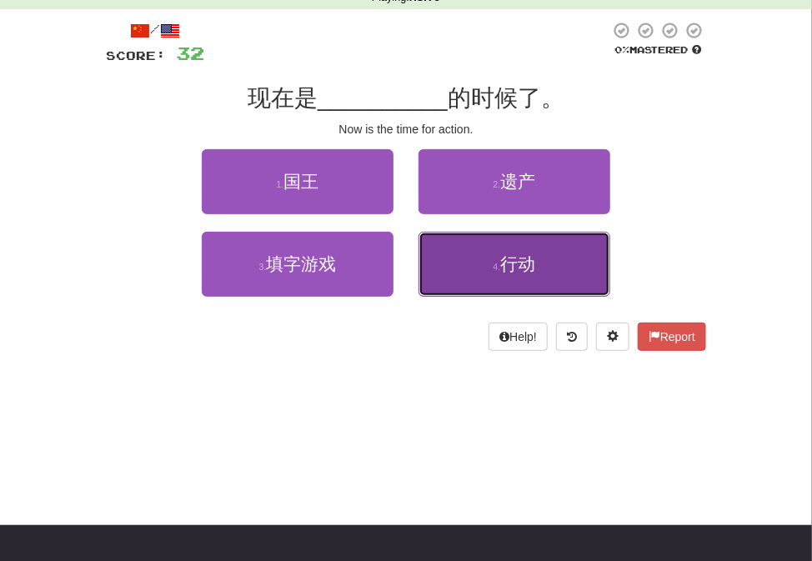
click at [464, 239] on button "4 . 行动" at bounding box center [514, 264] width 192 height 65
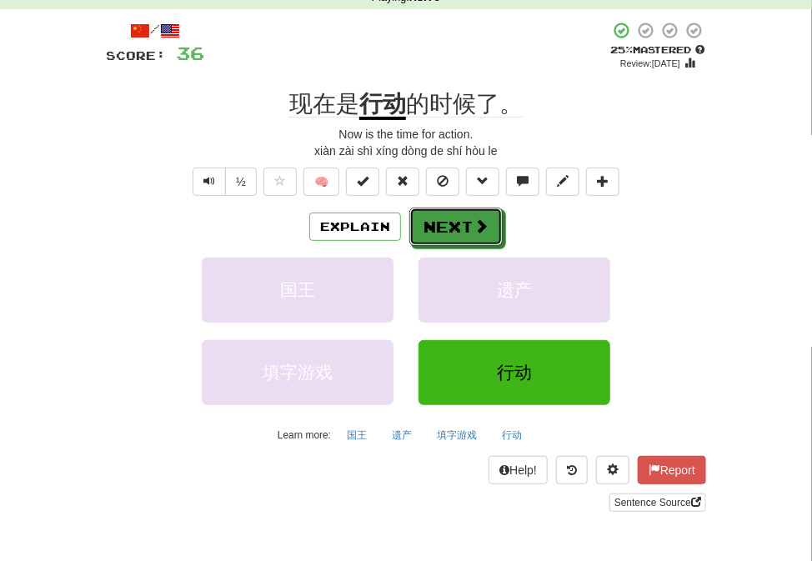
click at [462, 239] on button "Next" at bounding box center [455, 226] width 93 height 38
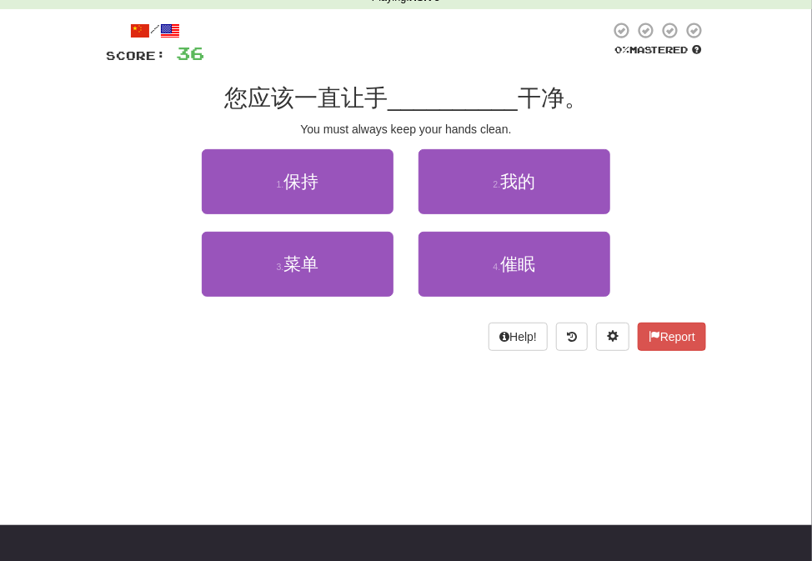
click at [382, 214] on div "1 . 保持" at bounding box center [297, 190] width 217 height 82
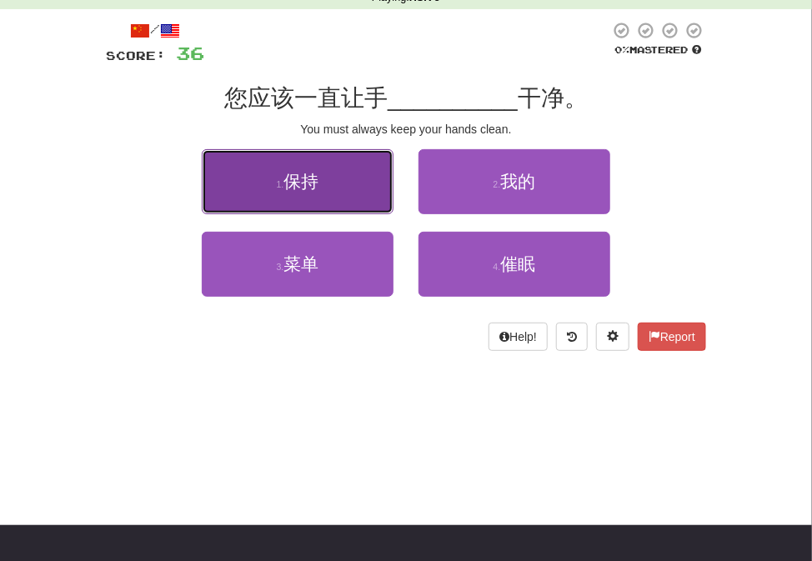
click at [362, 194] on button "1 . 保持" at bounding box center [298, 181] width 192 height 65
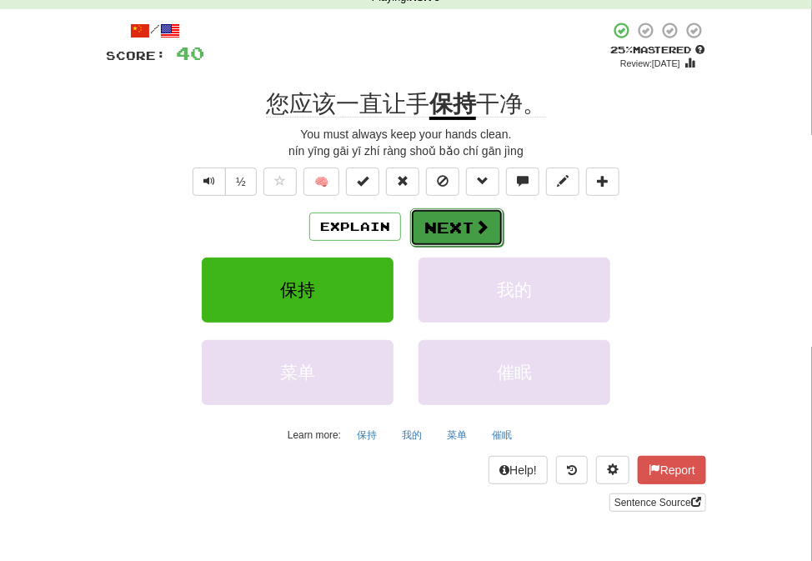
click at [431, 232] on button "Next" at bounding box center [456, 227] width 93 height 38
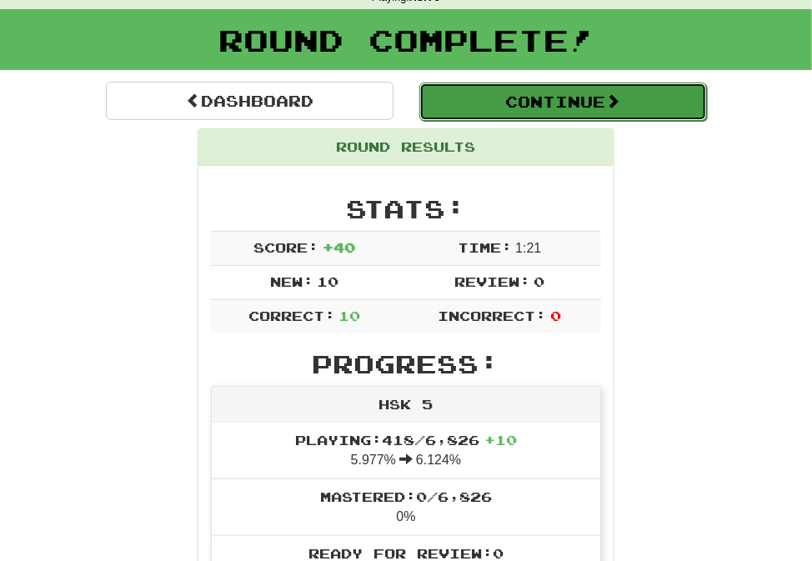
click at [486, 103] on button "Continue" at bounding box center [562, 101] width 287 height 38
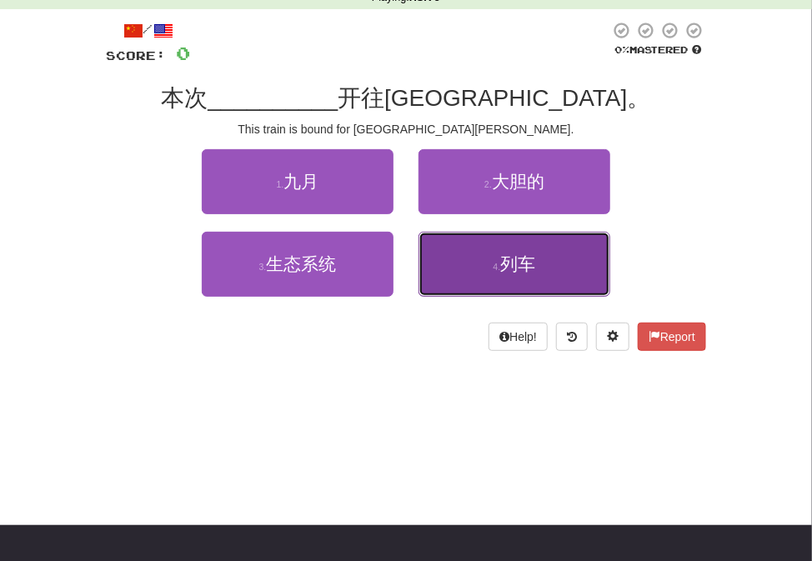
click at [470, 255] on button "4 . 列车" at bounding box center [514, 264] width 192 height 65
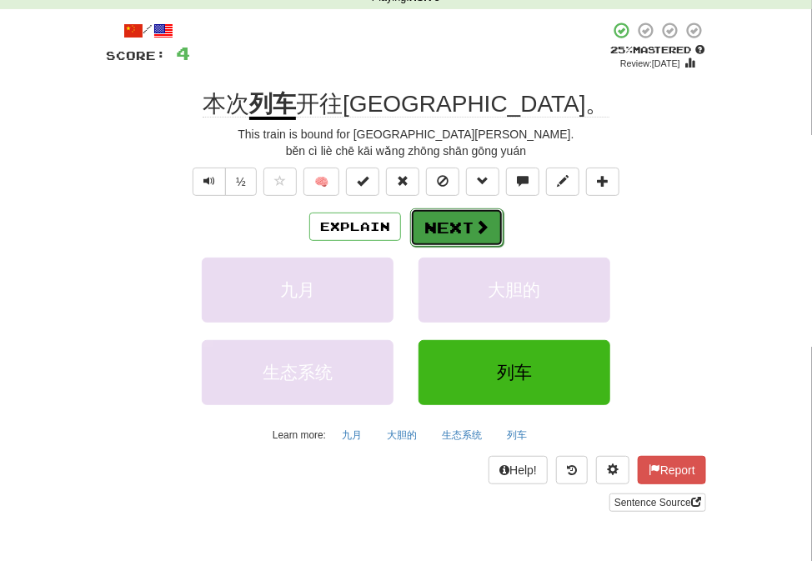
click at [467, 233] on button "Next" at bounding box center [456, 227] width 93 height 38
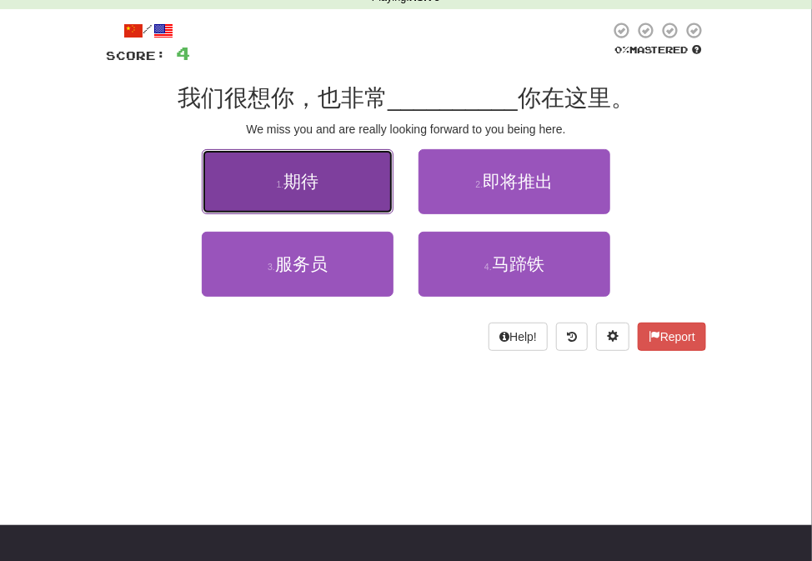
click at [337, 192] on button "1 . 期待" at bounding box center [298, 181] width 192 height 65
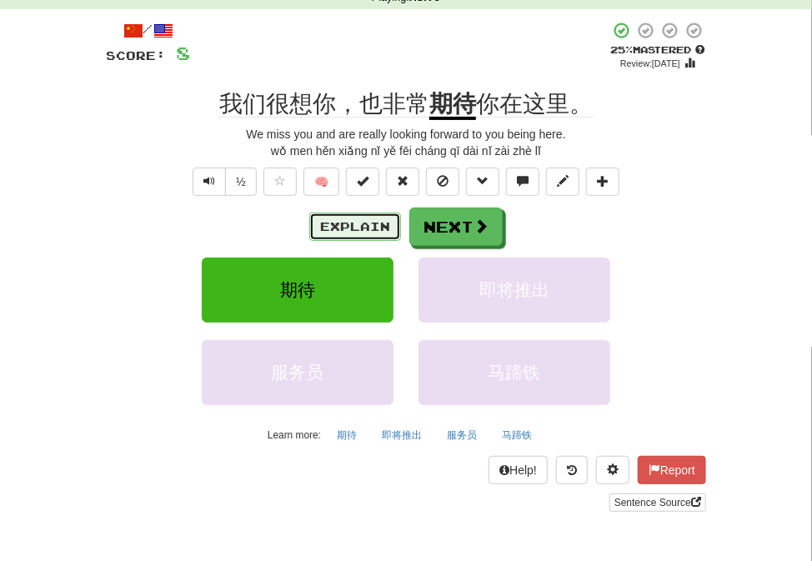
click at [357, 217] on button "Explain" at bounding box center [355, 226] width 92 height 28
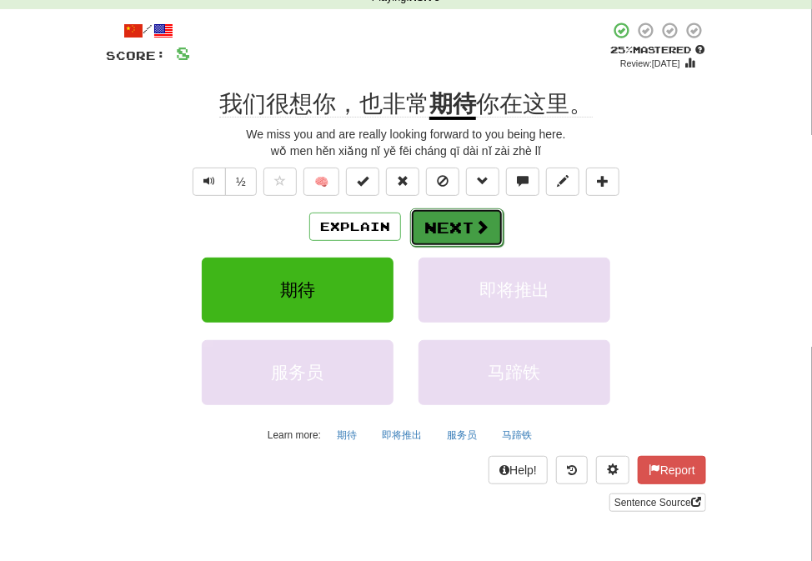
click at [447, 229] on button "Next" at bounding box center [456, 227] width 93 height 38
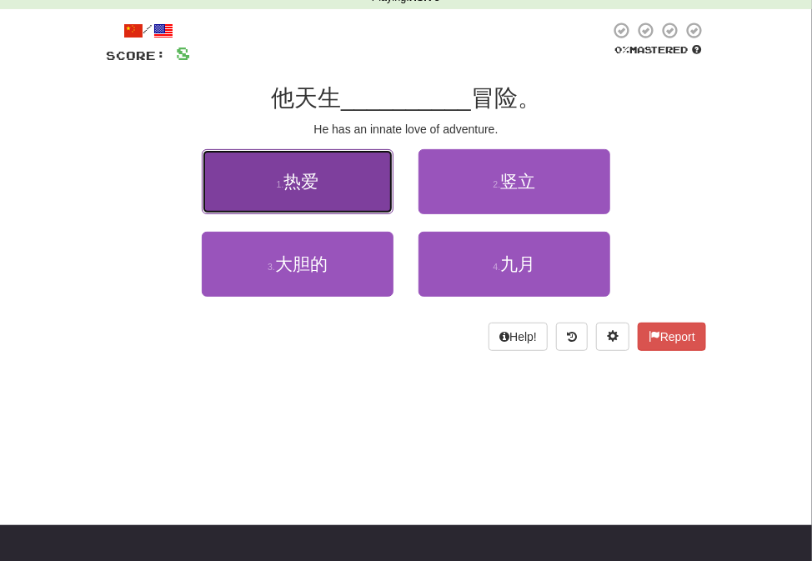
click at [363, 203] on button "1 . 热爱" at bounding box center [298, 181] width 192 height 65
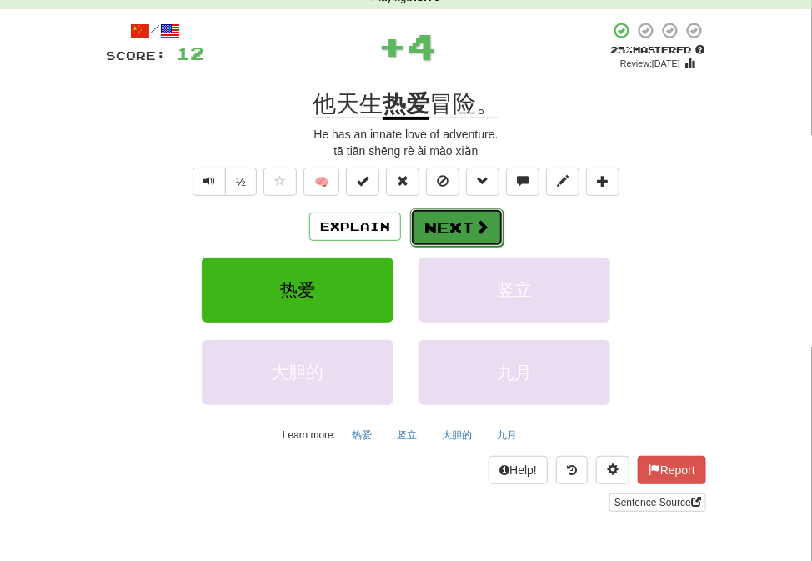
click at [442, 220] on button "Next" at bounding box center [456, 227] width 93 height 38
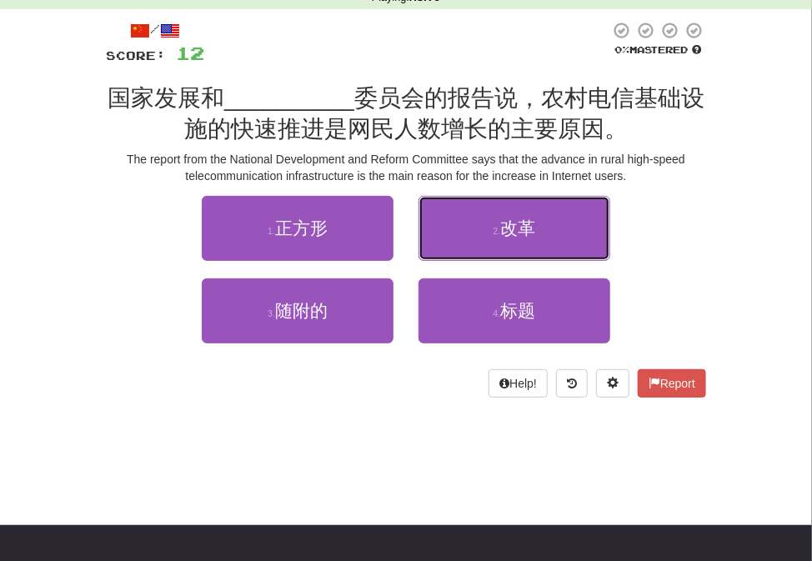
click at [442, 220] on button "2 . 改革" at bounding box center [514, 228] width 192 height 65
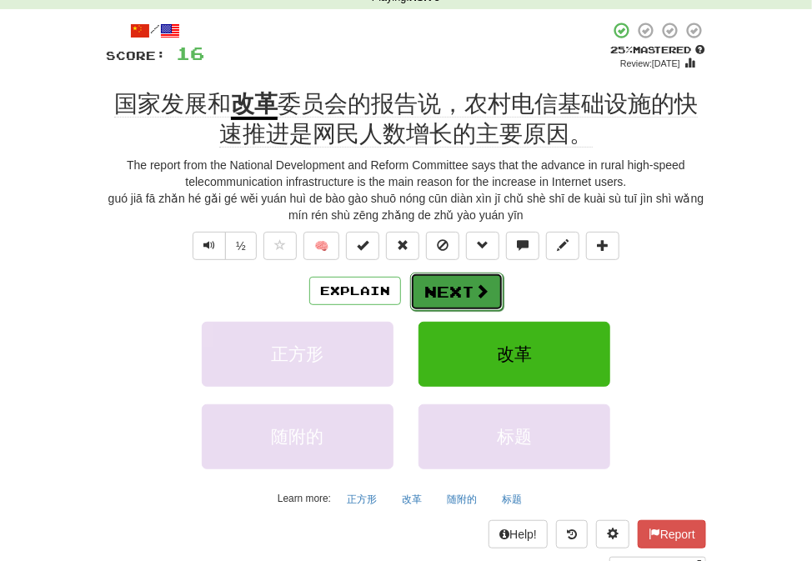
click at [445, 286] on button "Next" at bounding box center [456, 291] width 93 height 38
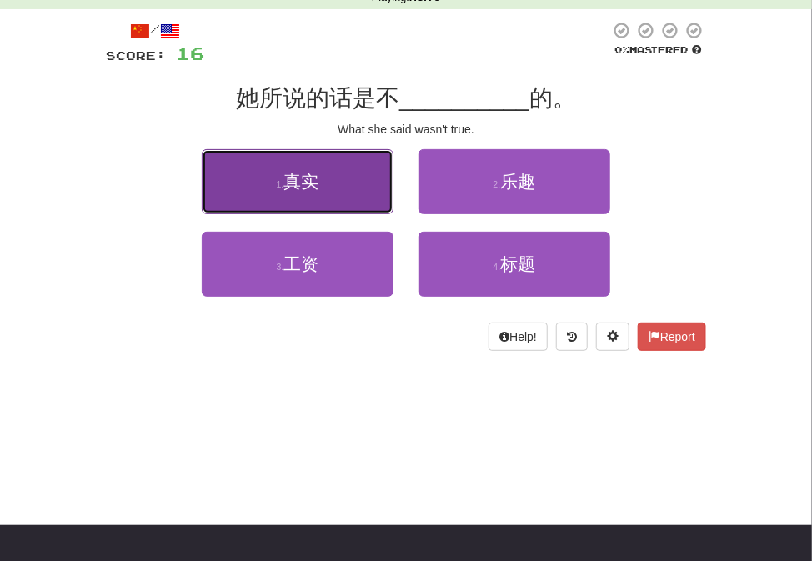
click at [347, 188] on button "1 . 真实" at bounding box center [298, 181] width 192 height 65
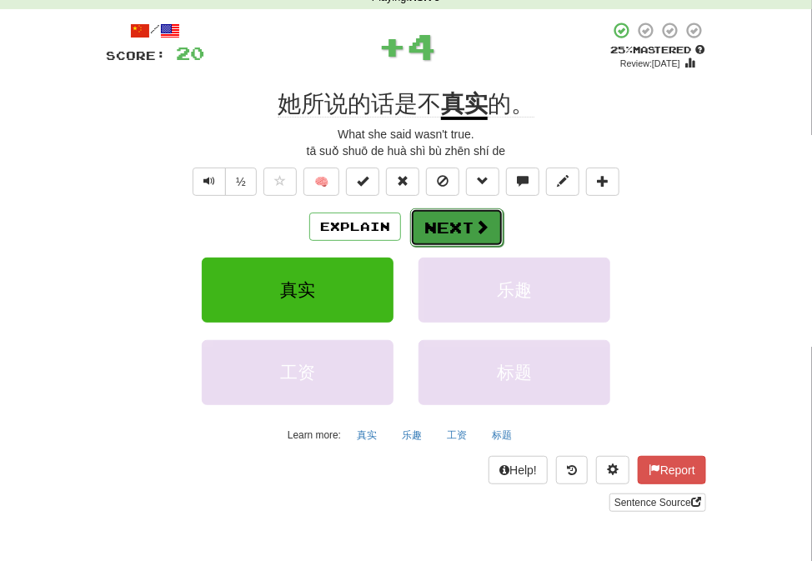
click at [415, 226] on button "Next" at bounding box center [456, 227] width 93 height 38
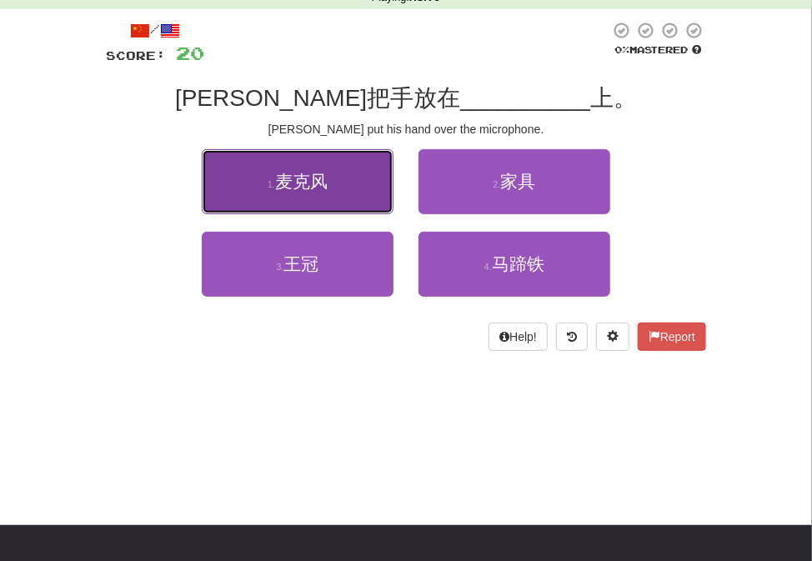
click at [331, 181] on button "1 . 麦克风" at bounding box center [298, 181] width 192 height 65
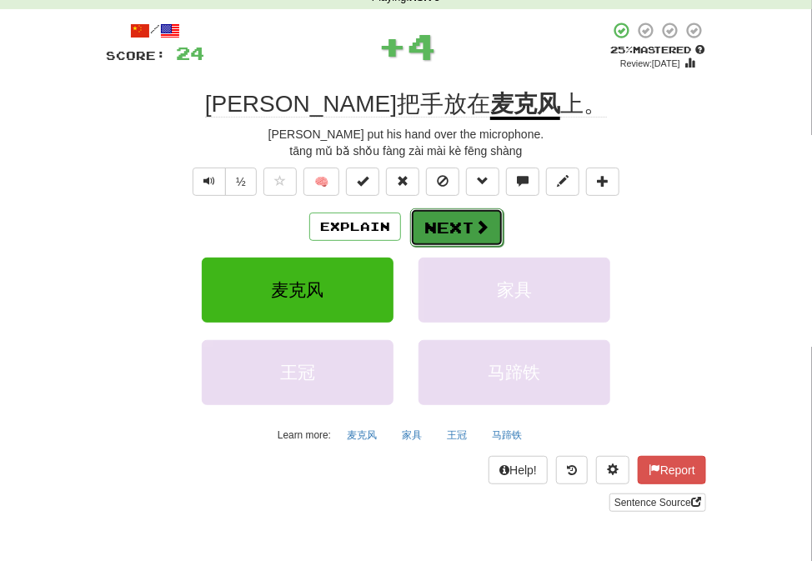
click at [463, 242] on button "Next" at bounding box center [456, 227] width 93 height 38
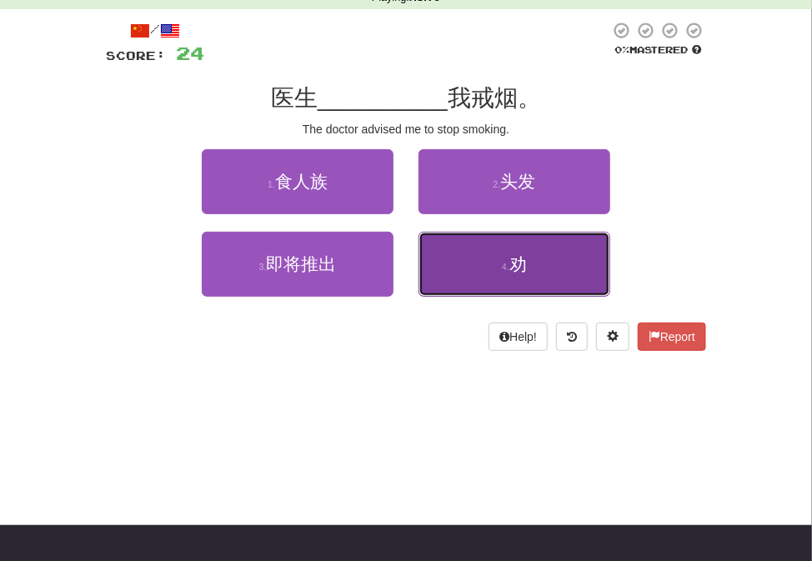
click at [473, 277] on button "4 . 劝" at bounding box center [514, 264] width 192 height 65
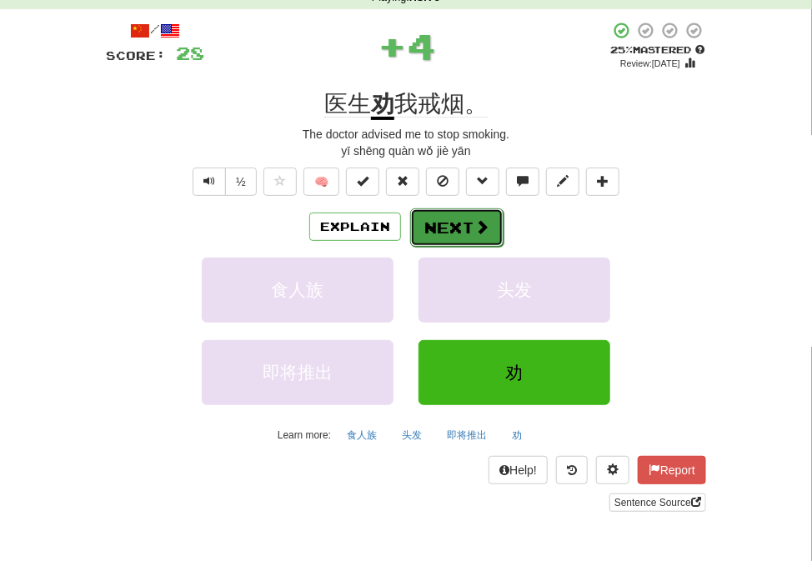
click at [438, 230] on button "Next" at bounding box center [456, 227] width 93 height 38
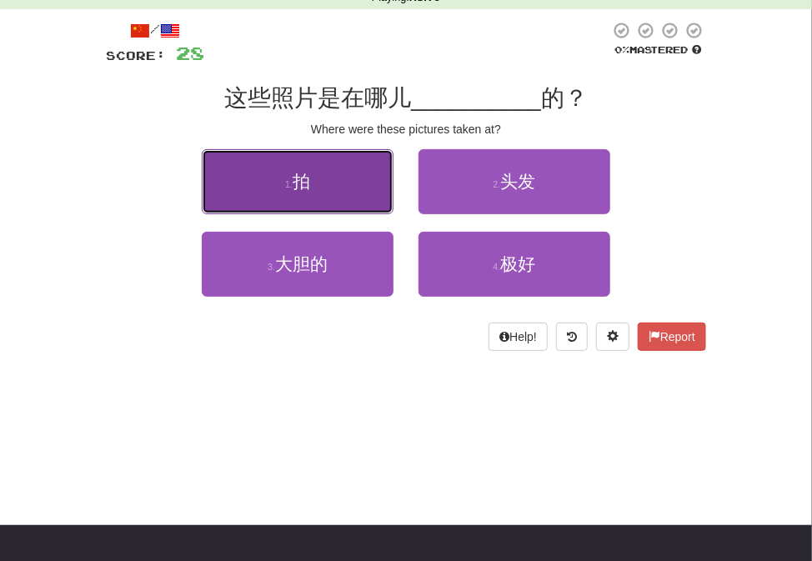
click at [354, 174] on button "1 . 拍" at bounding box center [298, 181] width 192 height 65
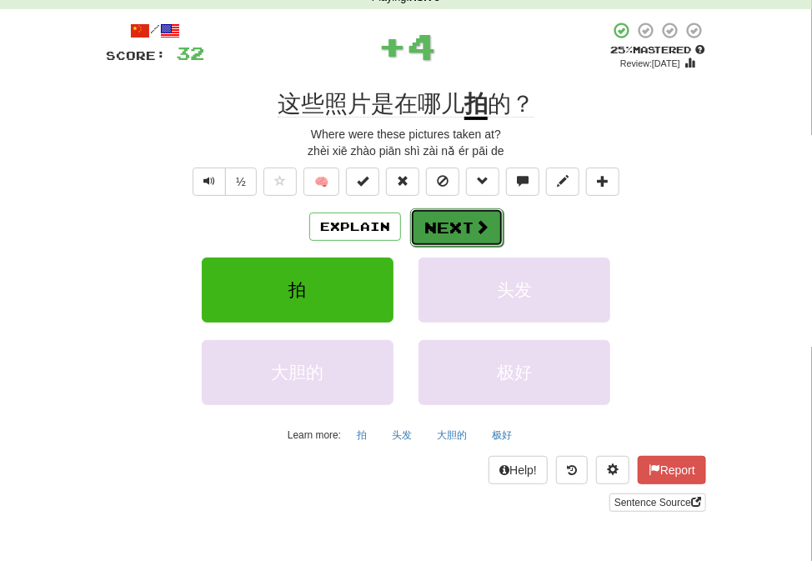
click at [463, 222] on button "Next" at bounding box center [456, 227] width 93 height 38
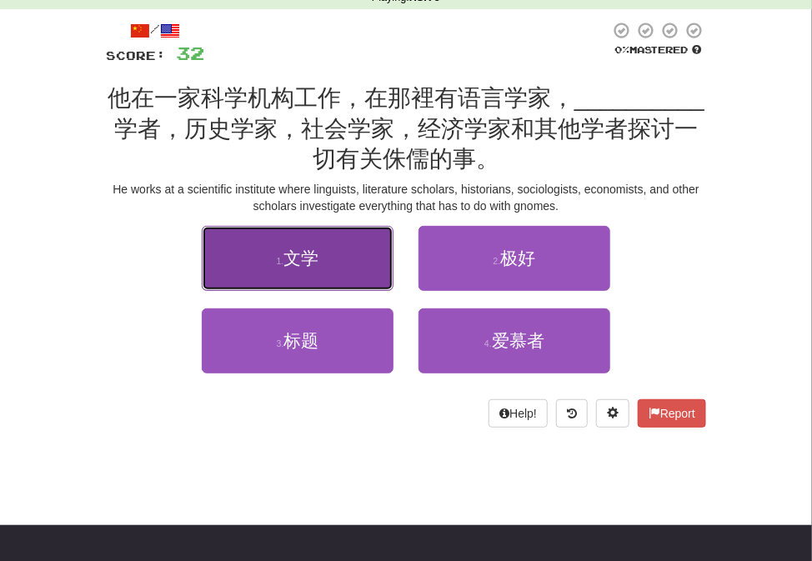
click at [317, 255] on span "文学" at bounding box center [300, 257] width 35 height 19
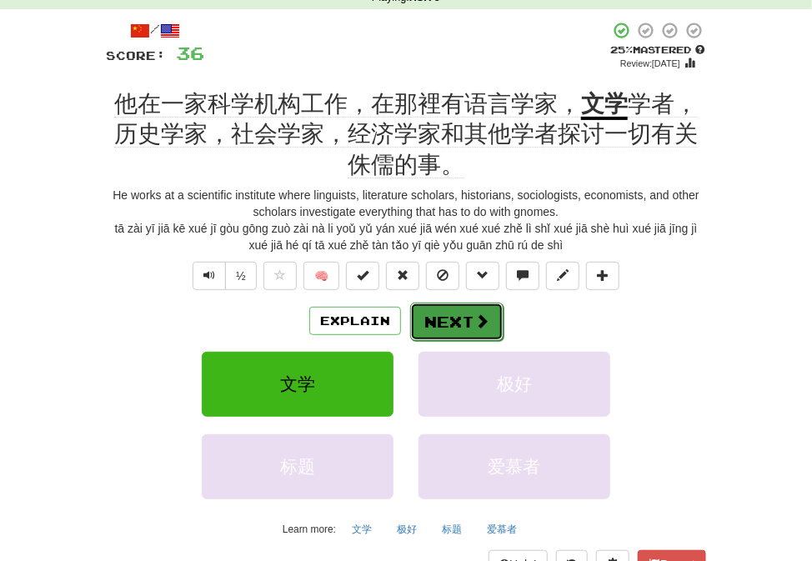
click at [453, 322] on button "Next" at bounding box center [456, 321] width 93 height 38
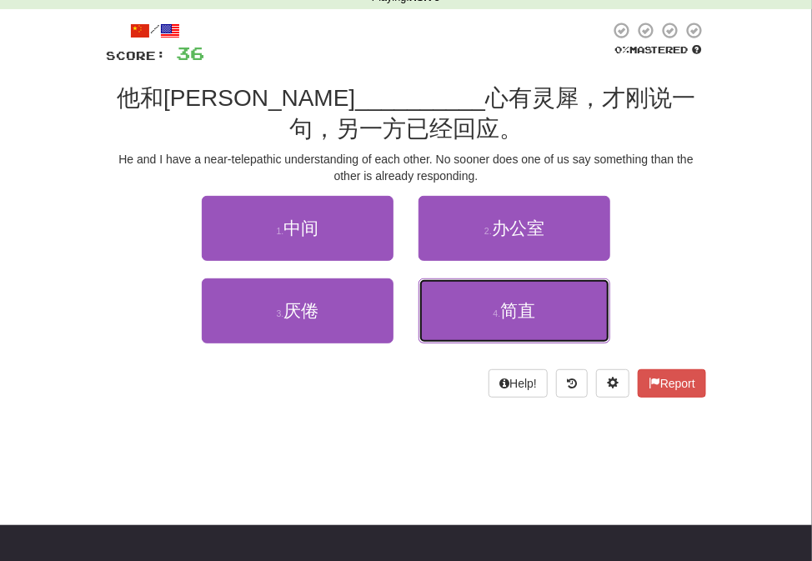
click at [453, 322] on button "4 . 简直" at bounding box center [514, 310] width 192 height 65
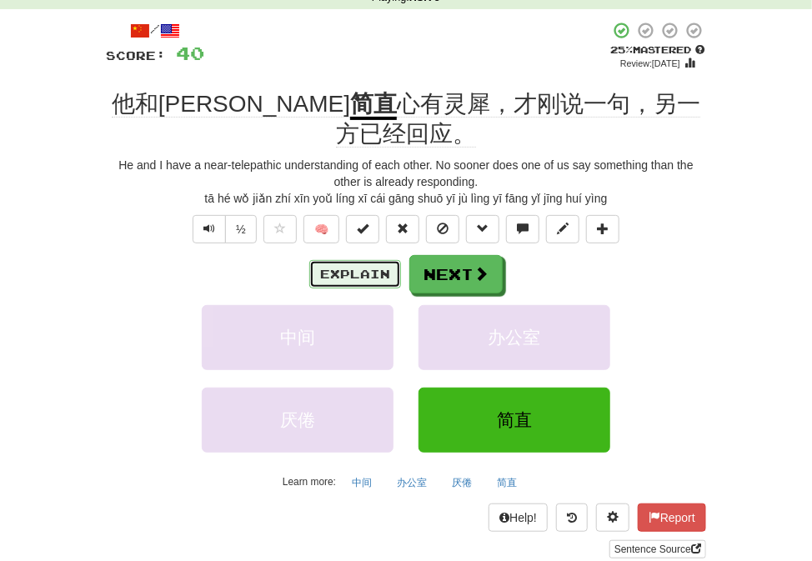
click at [374, 260] on button "Explain" at bounding box center [355, 274] width 92 height 28
click at [470, 263] on div "Explain Next 中间 办公室 厌倦 简直 Learn more: 中间 办公室 厌倦 简直" at bounding box center [406, 375] width 600 height 240
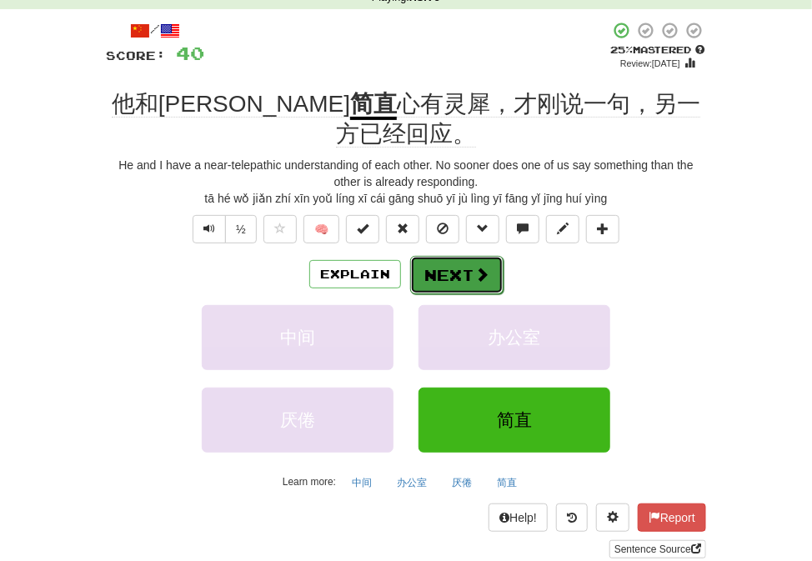
click at [481, 267] on span at bounding box center [481, 274] width 15 height 15
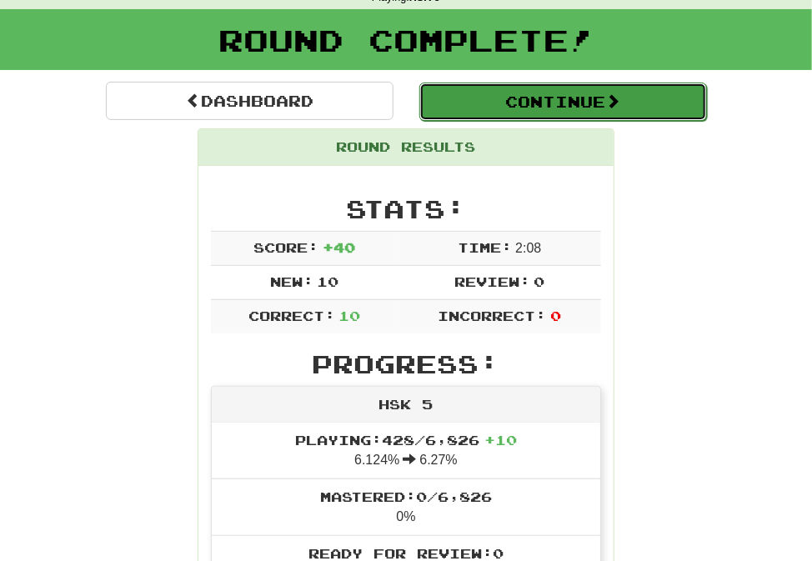
click at [554, 115] on button "Continue" at bounding box center [562, 101] width 287 height 38
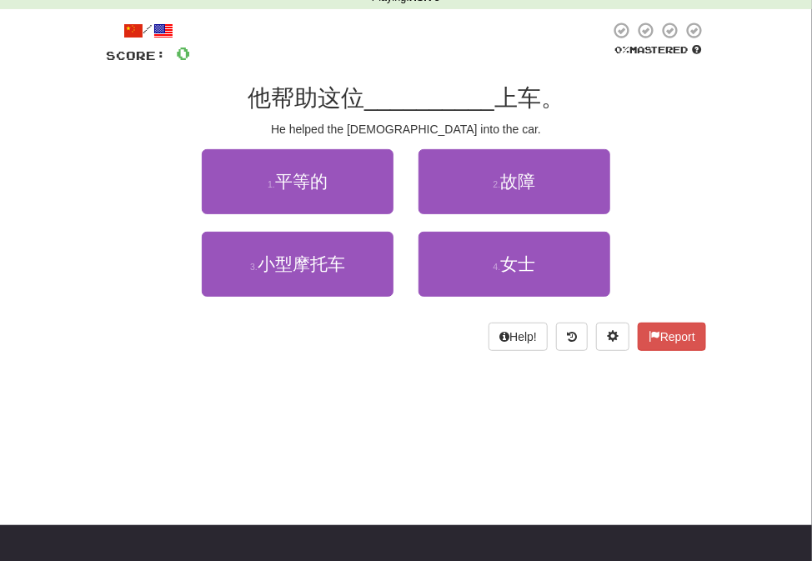
click at [462, 302] on div "4 . 女士" at bounding box center [514, 273] width 217 height 82
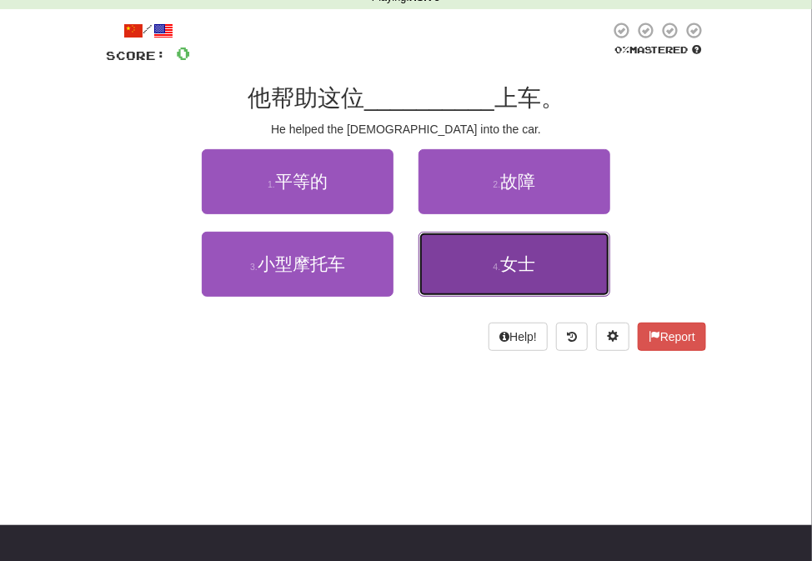
click at [471, 277] on button "4 . 女士" at bounding box center [514, 264] width 192 height 65
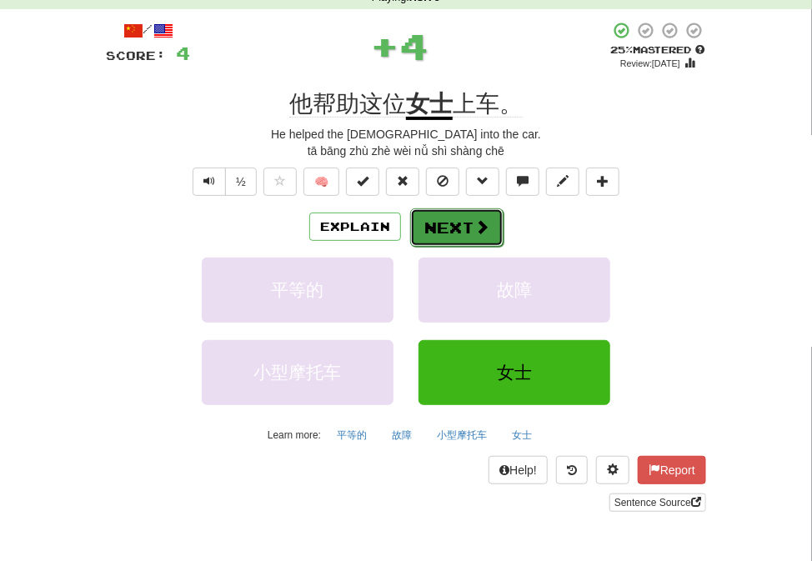
click at [468, 227] on button "Next" at bounding box center [456, 227] width 93 height 38
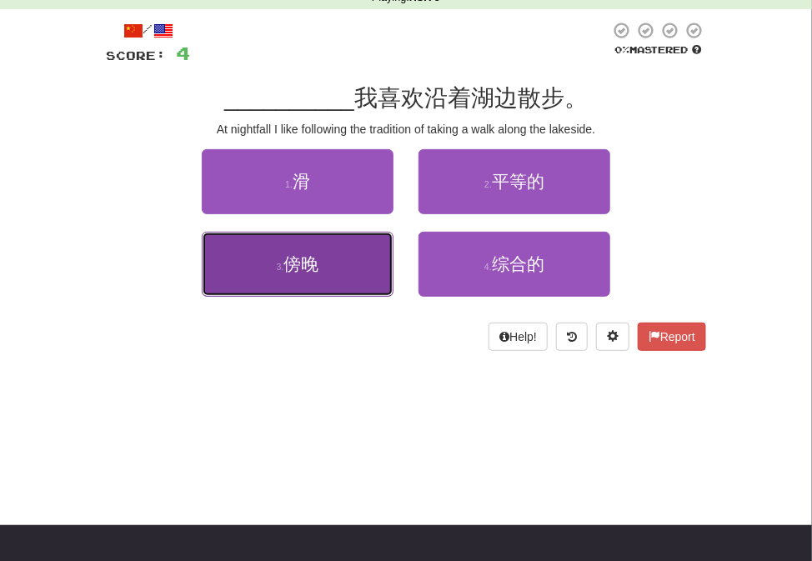
click at [241, 293] on button "3 . 傍晚" at bounding box center [298, 264] width 192 height 65
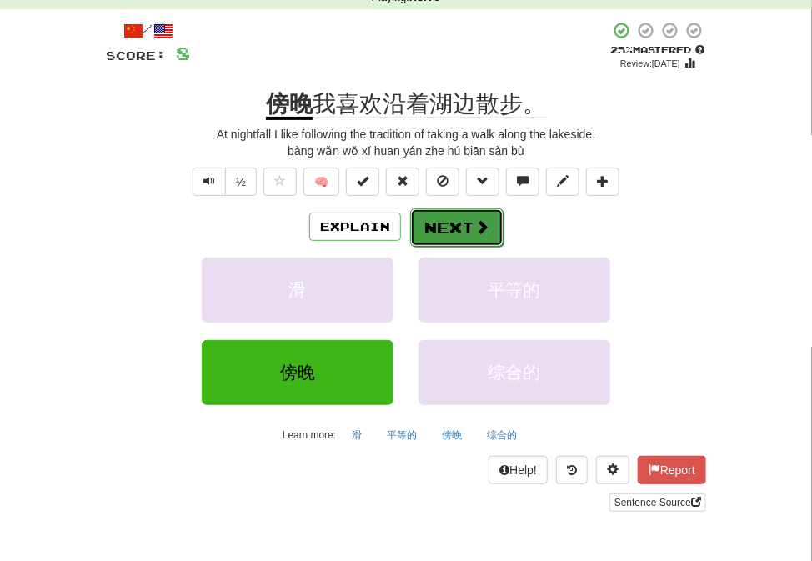
click at [425, 232] on button "Next" at bounding box center [456, 227] width 93 height 38
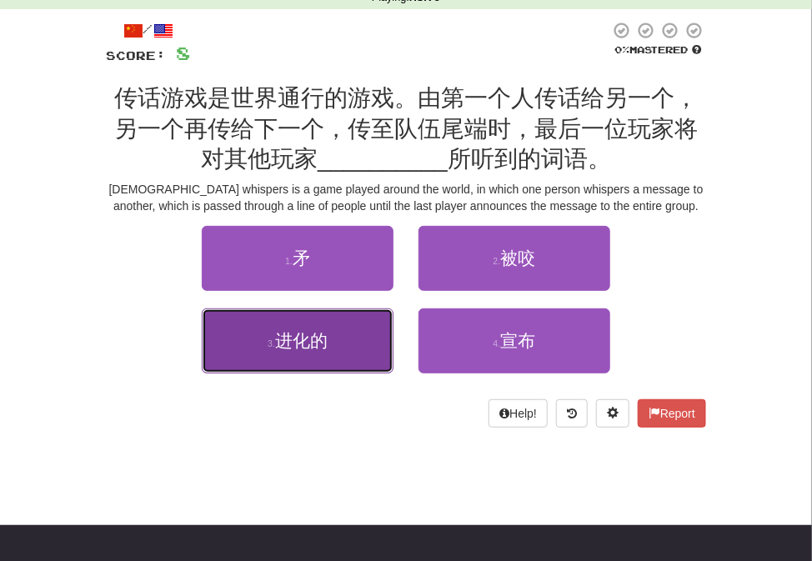
click at [372, 344] on button "3 . 进化的" at bounding box center [298, 340] width 192 height 65
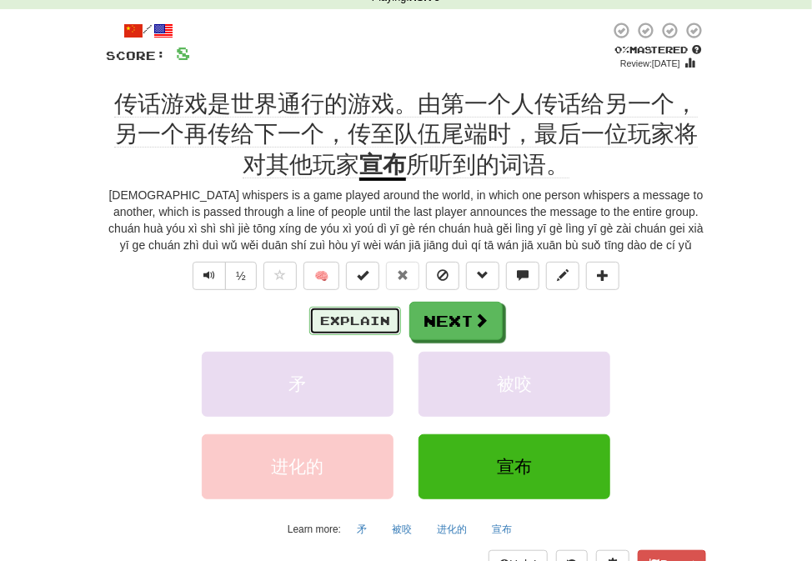
click at [372, 328] on button "Explain" at bounding box center [355, 321] width 92 height 28
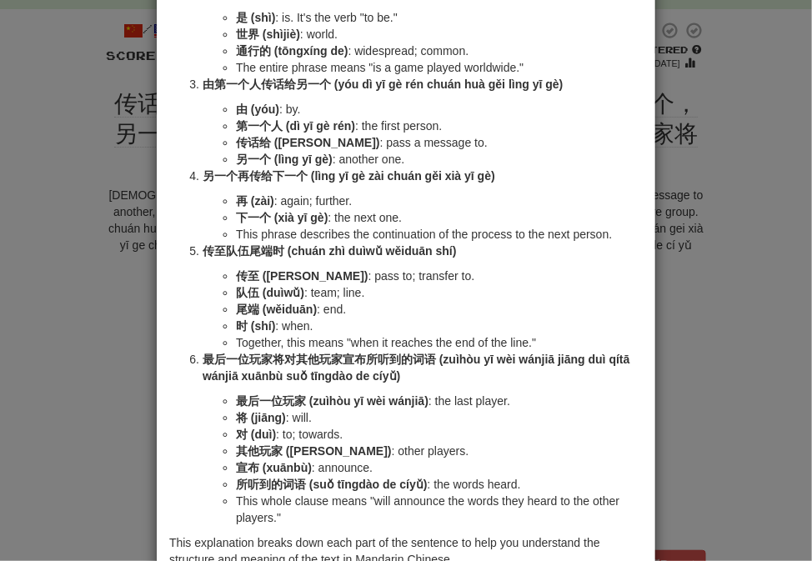
scroll to position [340, 0]
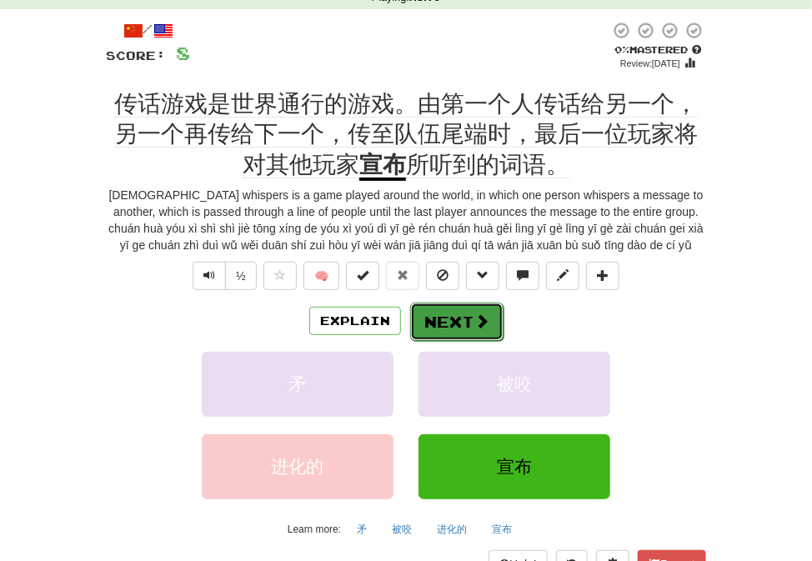
click at [486, 316] on span at bounding box center [481, 320] width 15 height 15
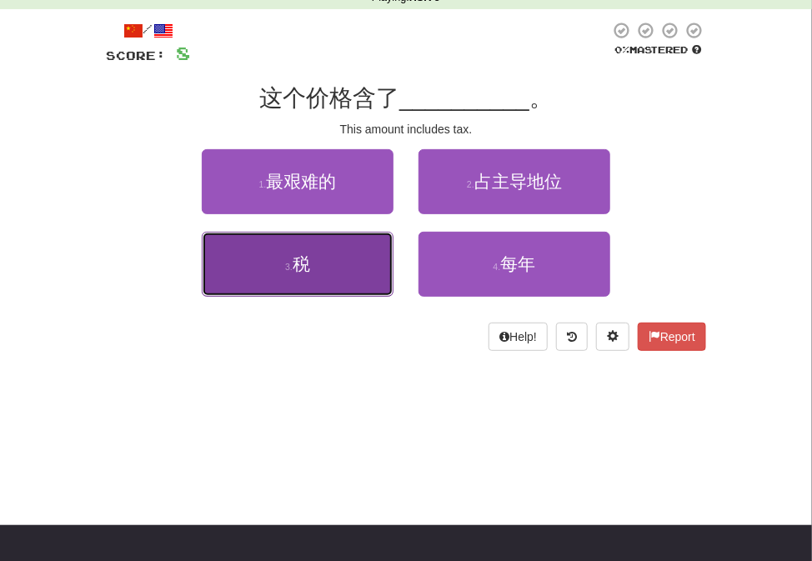
click at [349, 270] on button "3 . 税" at bounding box center [298, 264] width 192 height 65
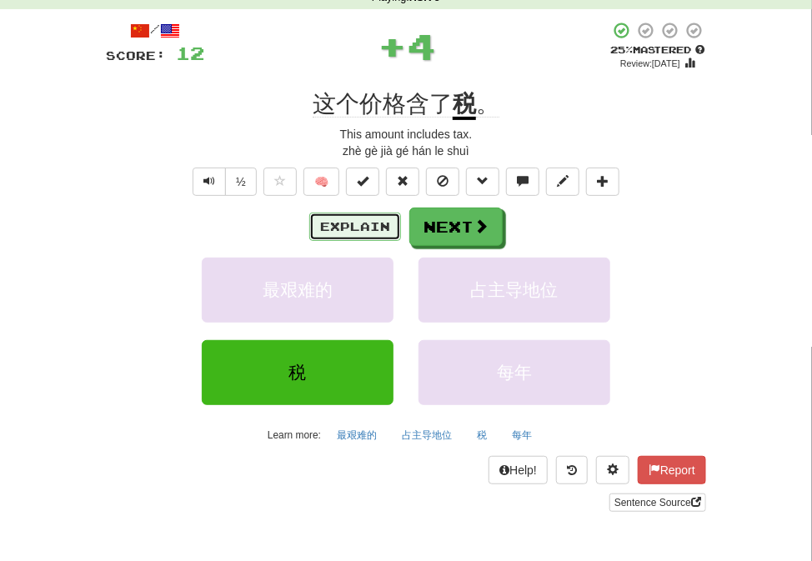
click at [368, 231] on button "Explain" at bounding box center [355, 226] width 92 height 28
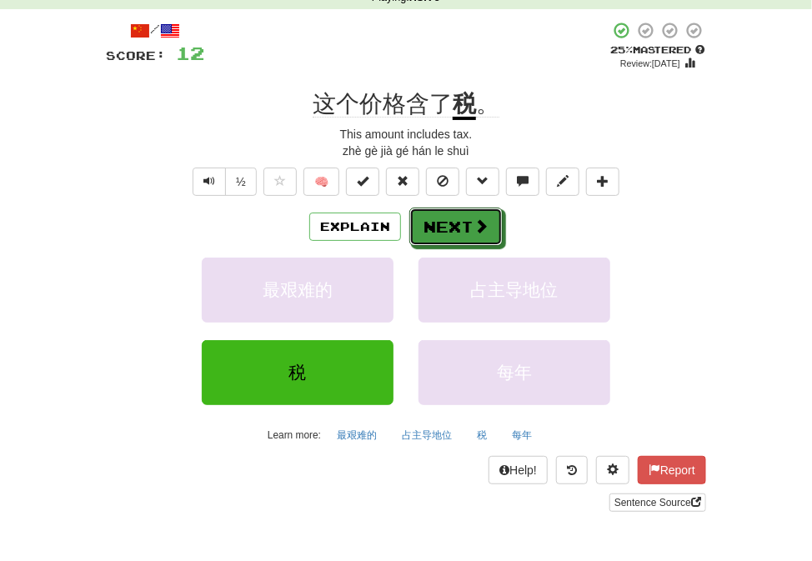
click at [464, 238] on button "Next" at bounding box center [455, 226] width 93 height 38
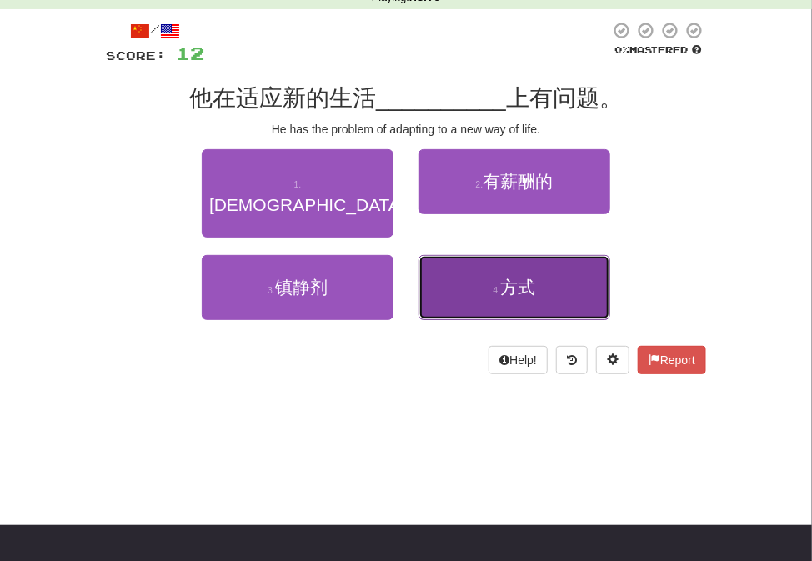
click at [481, 255] on button "4 . 方式" at bounding box center [514, 287] width 192 height 65
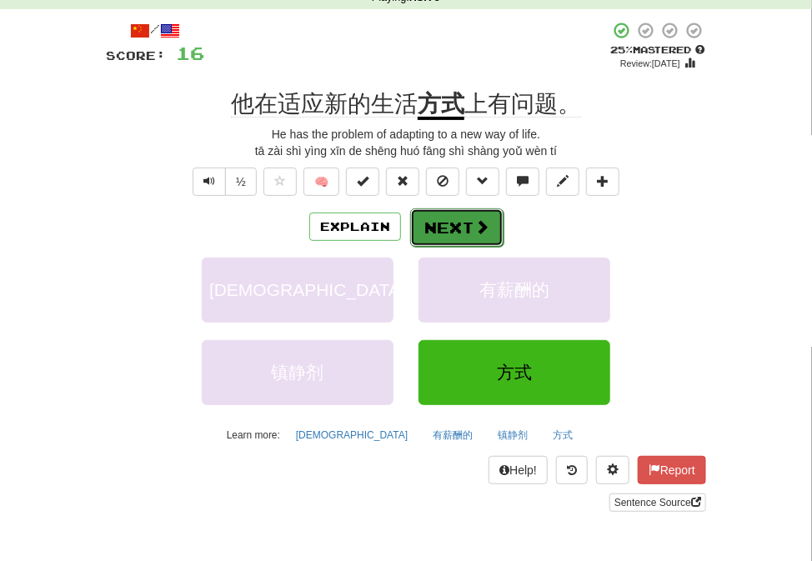
click at [478, 234] on span at bounding box center [481, 226] width 15 height 15
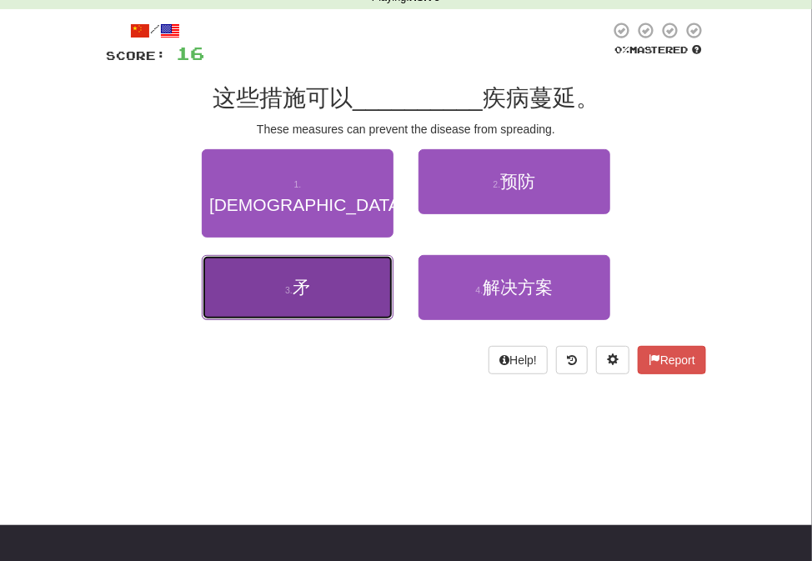
click at [347, 263] on button "3 . 矛" at bounding box center [298, 287] width 192 height 65
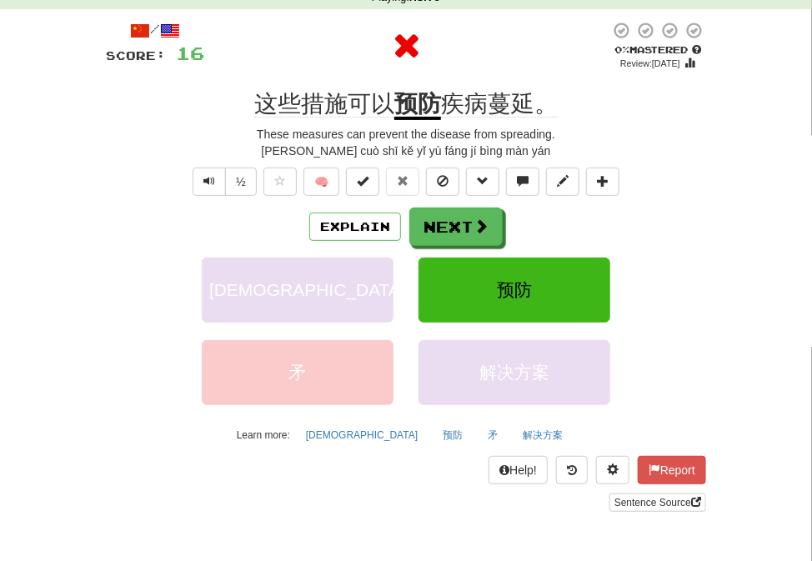
click at [353, 244] on div "Explain Next" at bounding box center [406, 226] width 600 height 38
click at [360, 230] on button "Explain" at bounding box center [355, 226] width 92 height 28
click at [467, 226] on button "Next" at bounding box center [456, 227] width 93 height 38
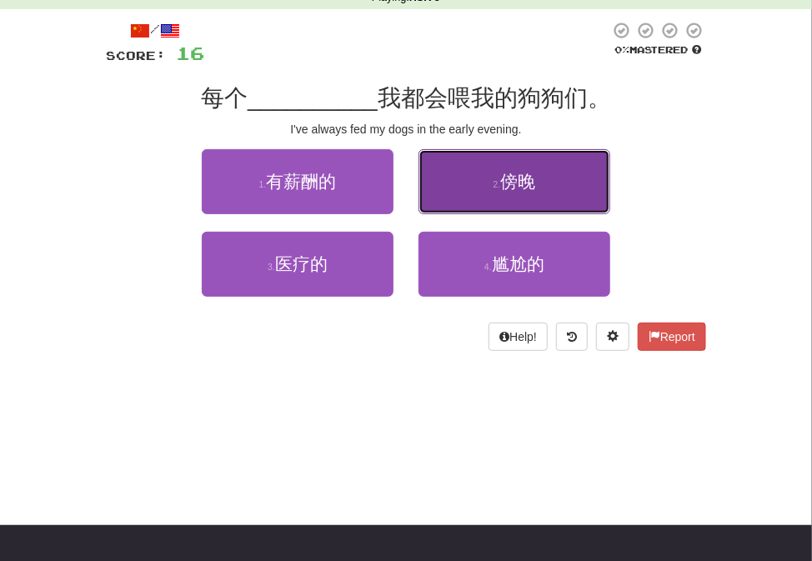
click at [514, 195] on button "2 . 傍晚" at bounding box center [514, 181] width 192 height 65
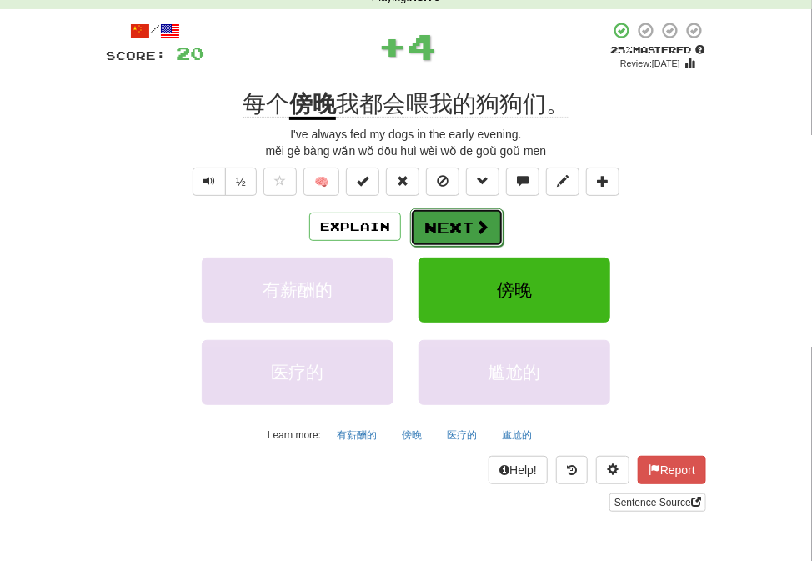
click at [424, 230] on button "Next" at bounding box center [456, 227] width 93 height 38
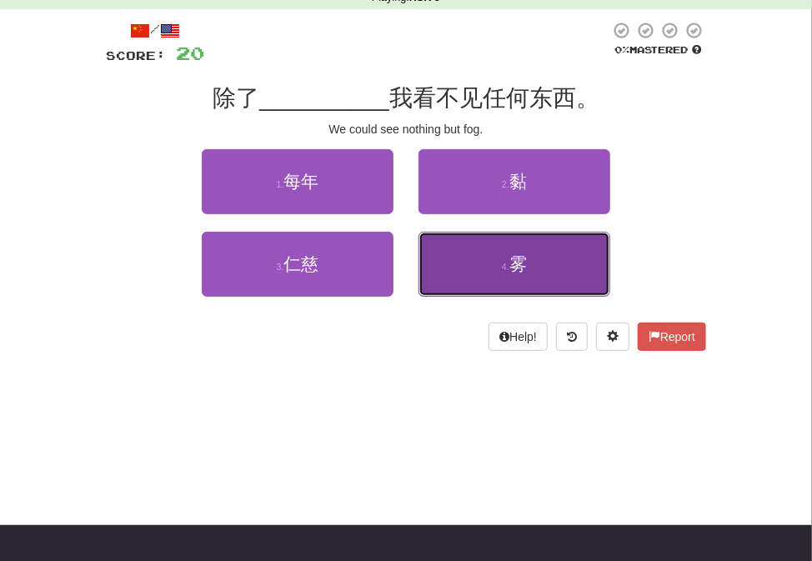
click at [452, 262] on button "4 . 雾" at bounding box center [514, 264] width 192 height 65
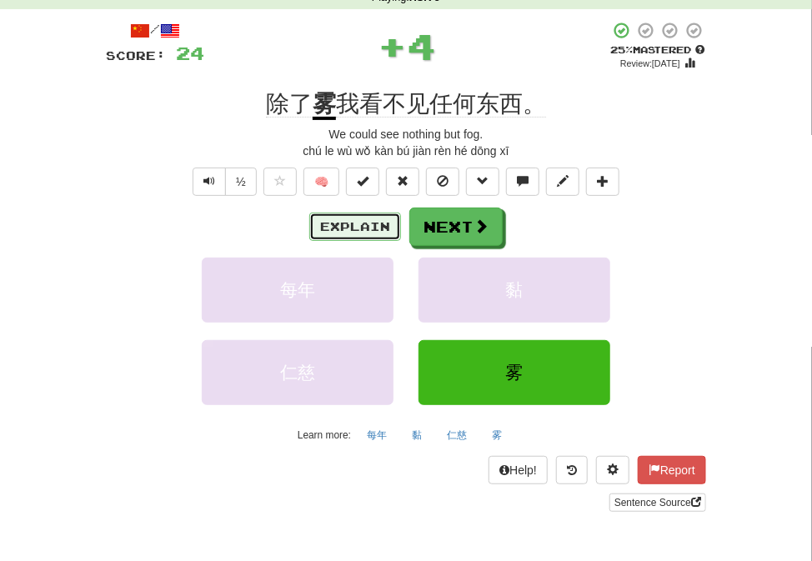
click at [382, 216] on button "Explain" at bounding box center [355, 226] width 92 height 28
click at [429, 207] on div "/ Score: 24 + 4 25 % Mastered Review: [DATE] 除了 雾 我看不见任何东西。 We could see nothin…" at bounding box center [406, 266] width 600 height 491
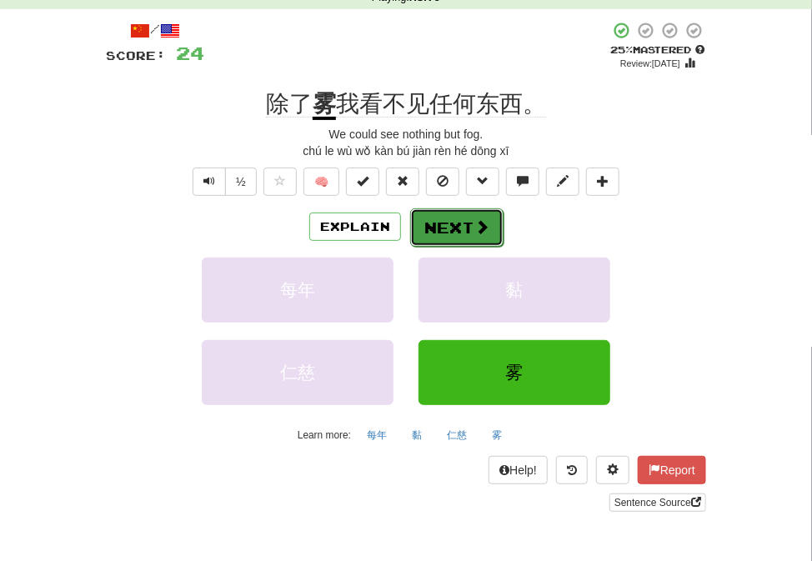
click at [441, 229] on button "Next" at bounding box center [456, 227] width 93 height 38
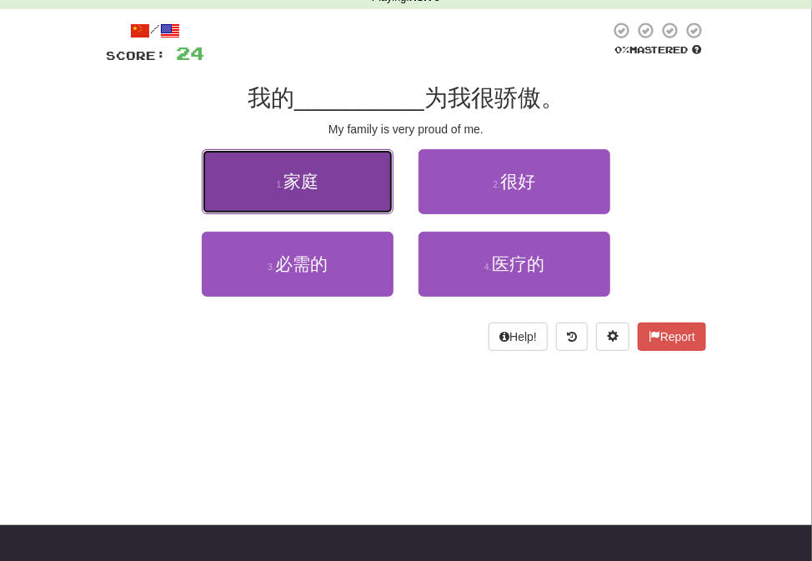
click at [329, 179] on button "1 . 家庭" at bounding box center [298, 181] width 192 height 65
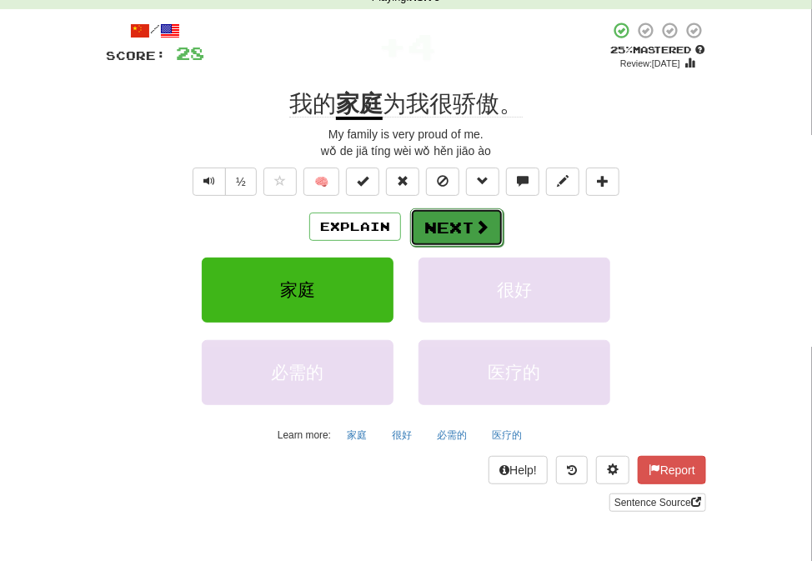
click at [455, 222] on button "Next" at bounding box center [456, 227] width 93 height 38
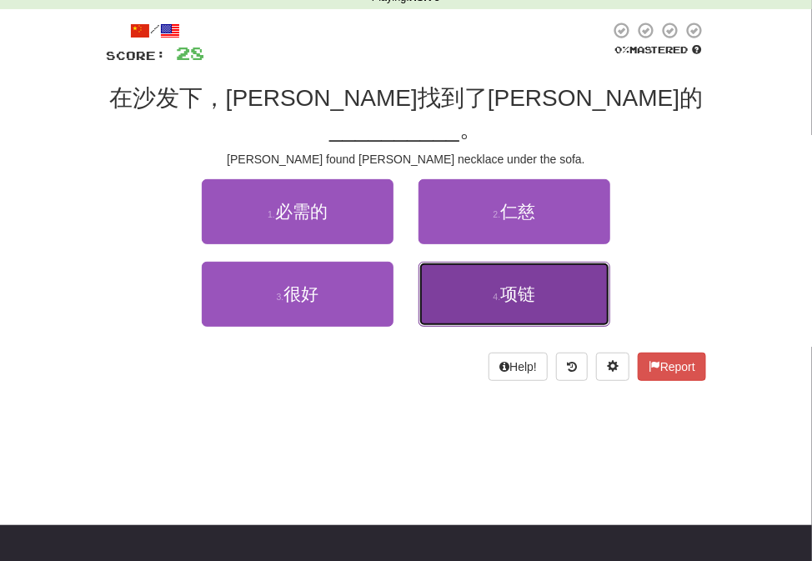
click at [489, 270] on button "4 . 项链" at bounding box center [514, 294] width 192 height 65
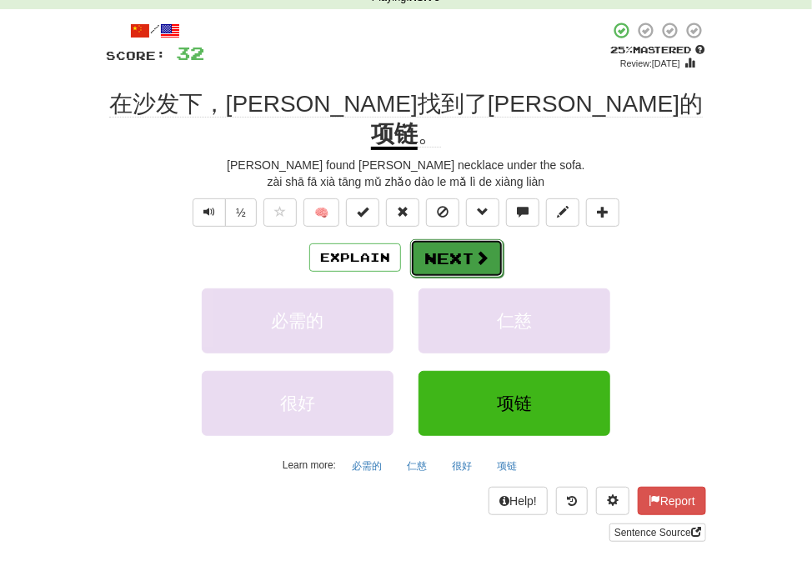
click at [450, 239] on button "Next" at bounding box center [456, 258] width 93 height 38
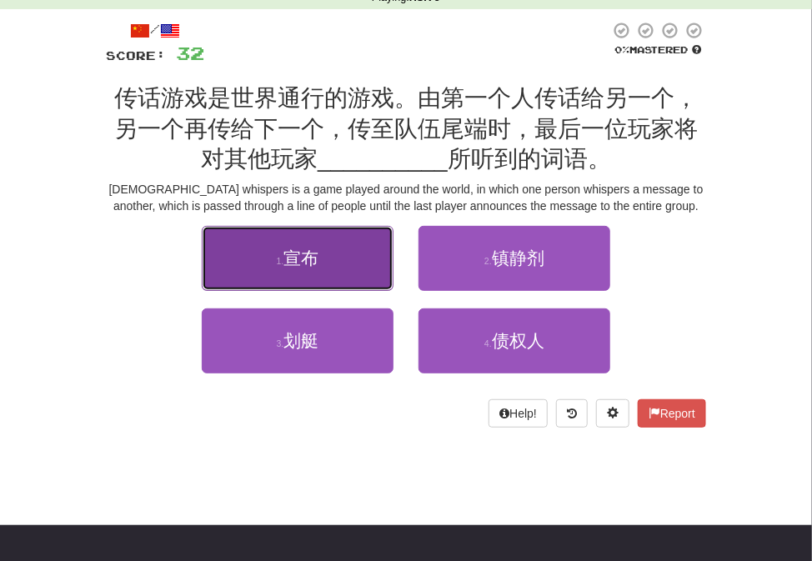
click at [379, 279] on button "1 . 宣布" at bounding box center [298, 258] width 192 height 65
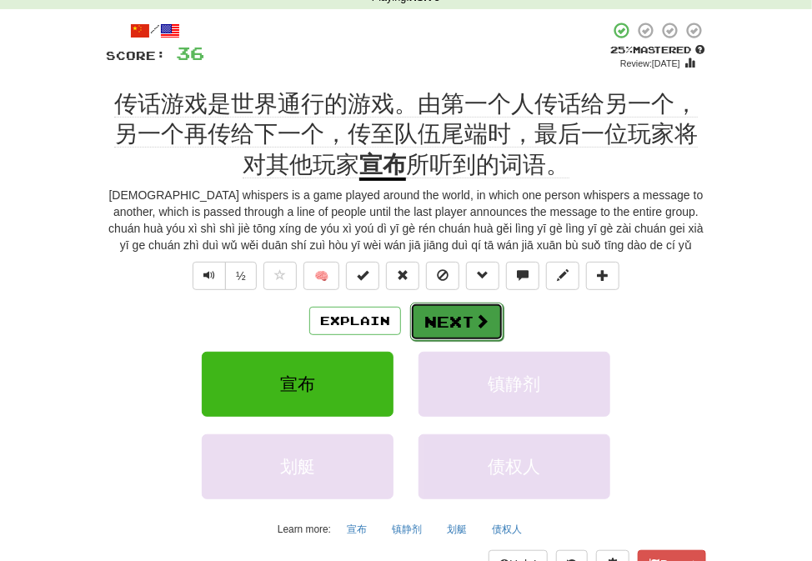
click at [445, 328] on button "Next" at bounding box center [456, 321] width 93 height 38
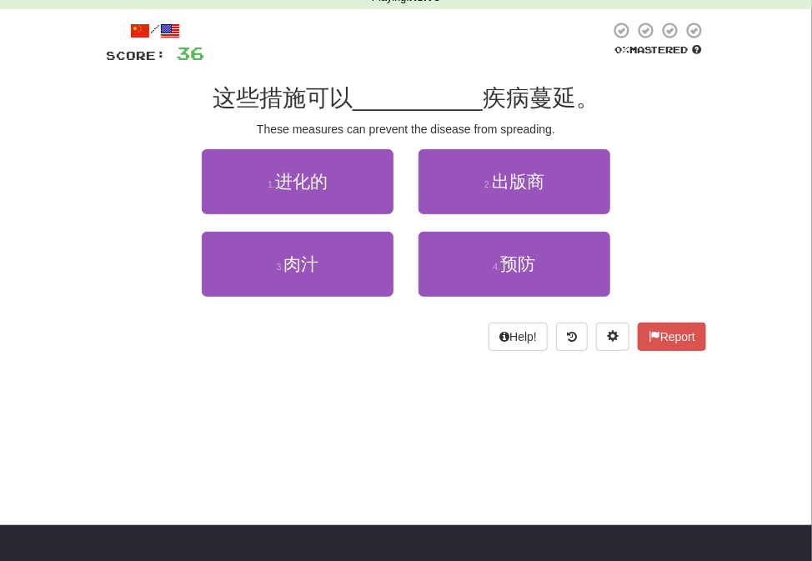
click at [473, 227] on div "2 . 出版商" at bounding box center [514, 190] width 217 height 82
click at [473, 228] on div "2 . 出版商" at bounding box center [514, 190] width 217 height 82
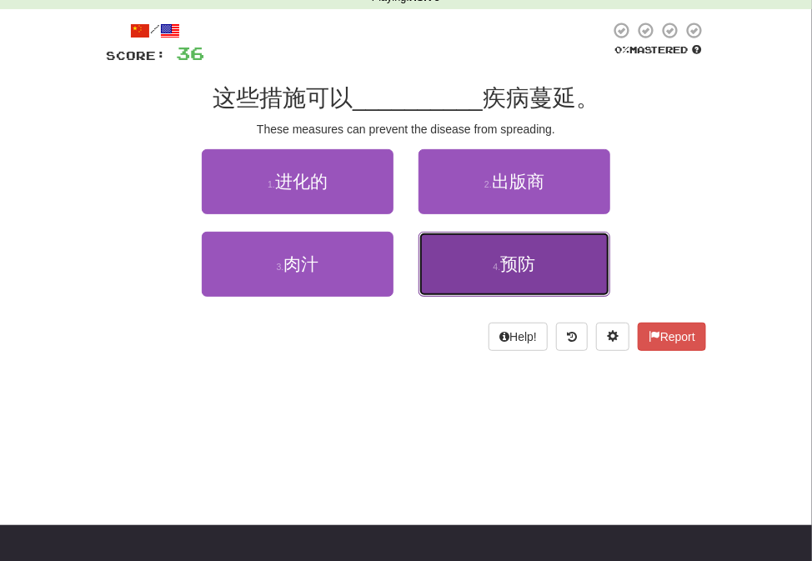
click at [476, 243] on button "4 . 预防" at bounding box center [514, 264] width 192 height 65
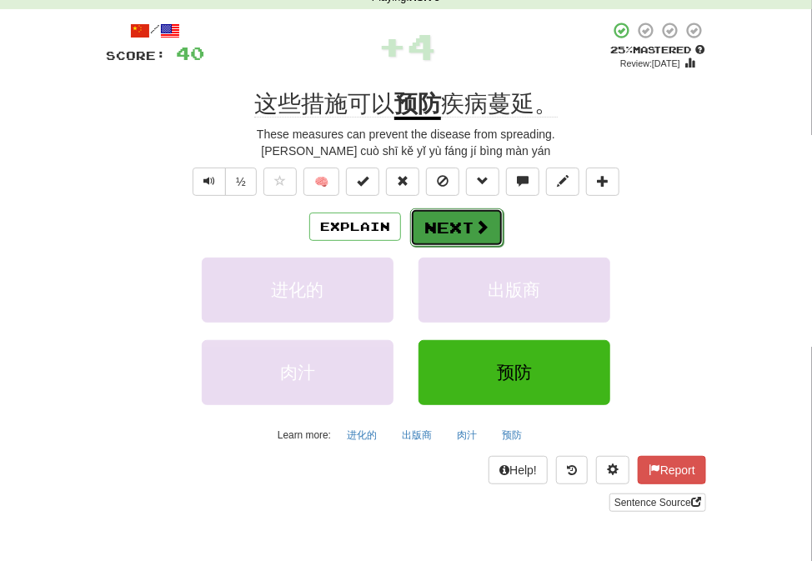
click at [460, 223] on button "Next" at bounding box center [456, 227] width 93 height 38
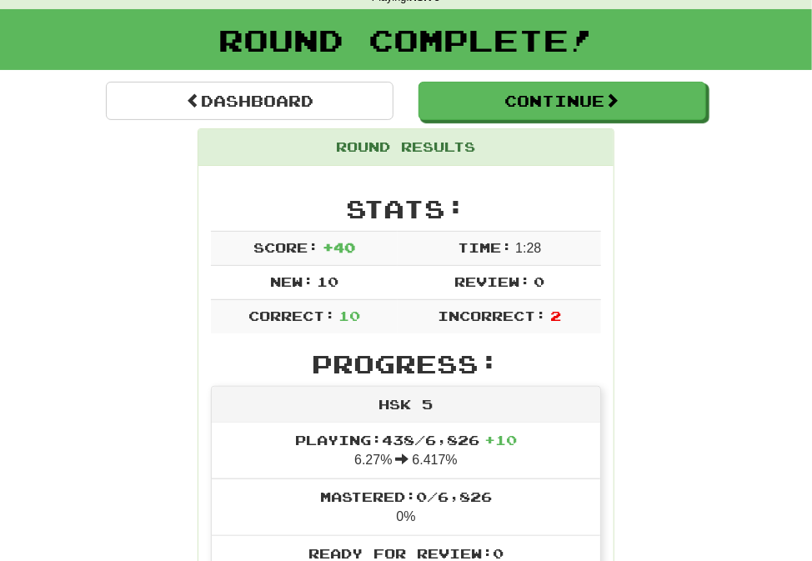
click at [506, 139] on div "Round Results" at bounding box center [405, 147] width 415 height 37
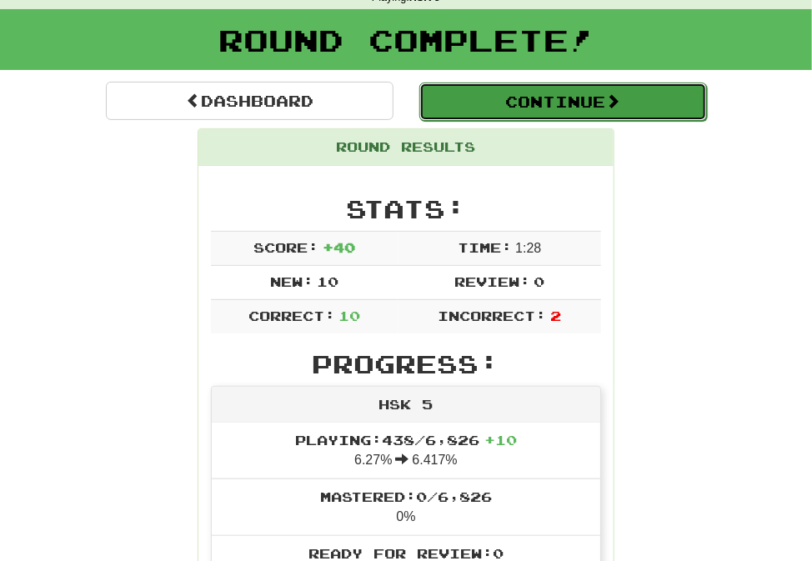
click at [504, 116] on button "Continue" at bounding box center [562, 101] width 287 height 38
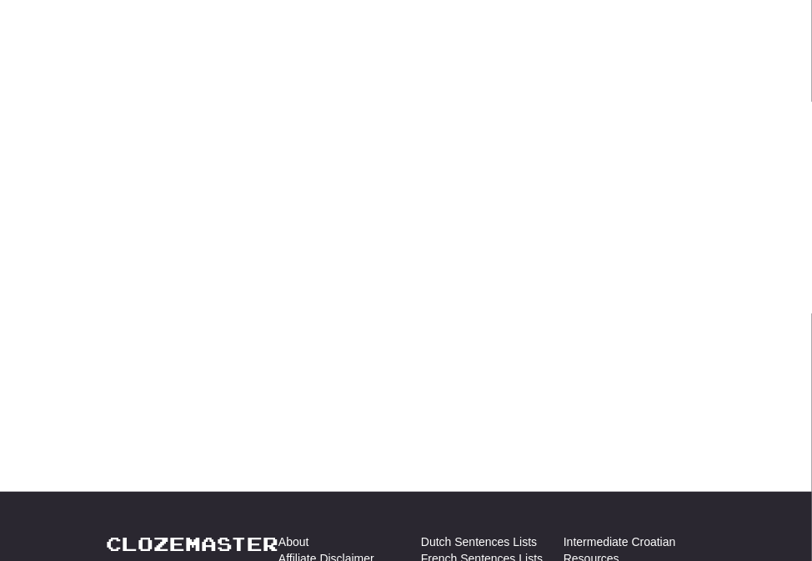
scroll to position [77, 0]
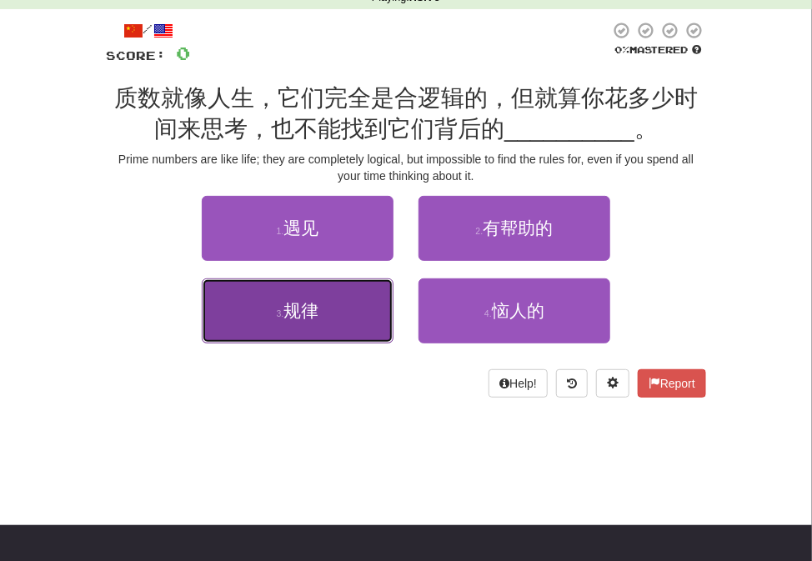
click at [349, 299] on button "3 . 规律" at bounding box center [298, 310] width 192 height 65
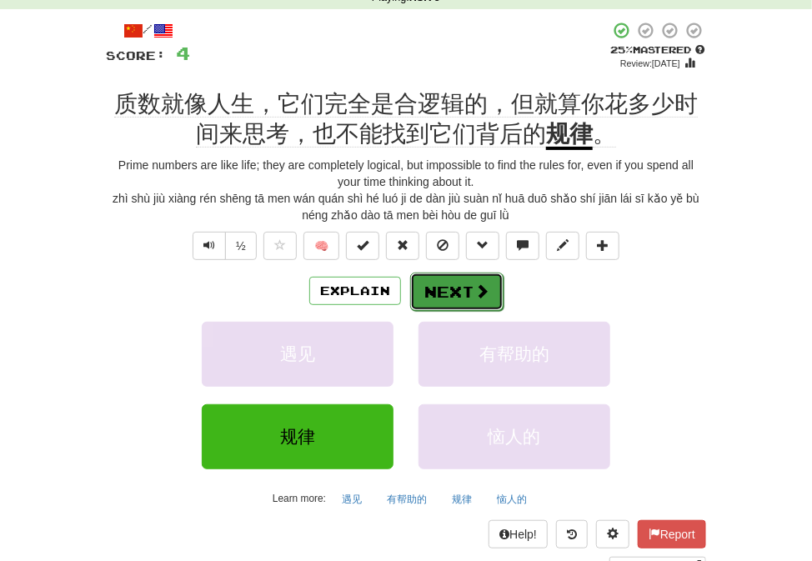
click at [438, 288] on button "Next" at bounding box center [456, 291] width 93 height 38
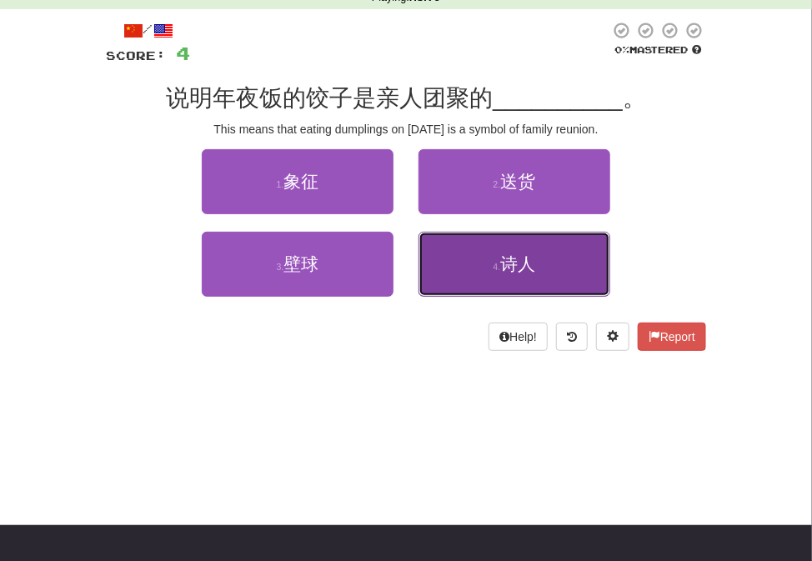
click at [474, 259] on button "4 . 诗人" at bounding box center [514, 264] width 192 height 65
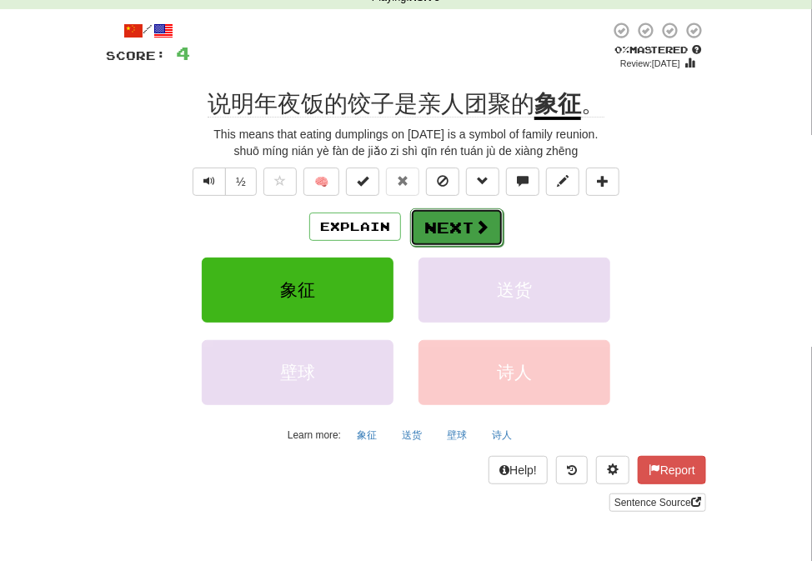
click at [438, 229] on button "Next" at bounding box center [456, 227] width 93 height 38
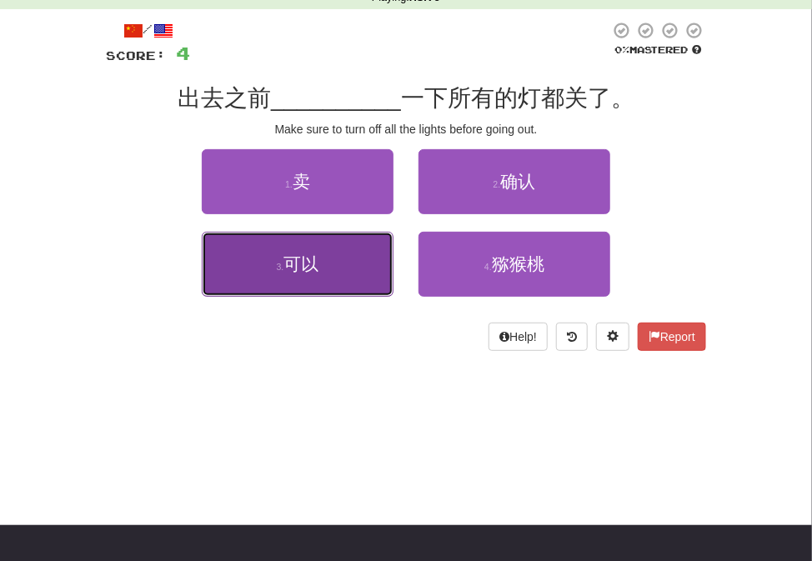
click at [338, 286] on button "3 . 可以" at bounding box center [298, 264] width 192 height 65
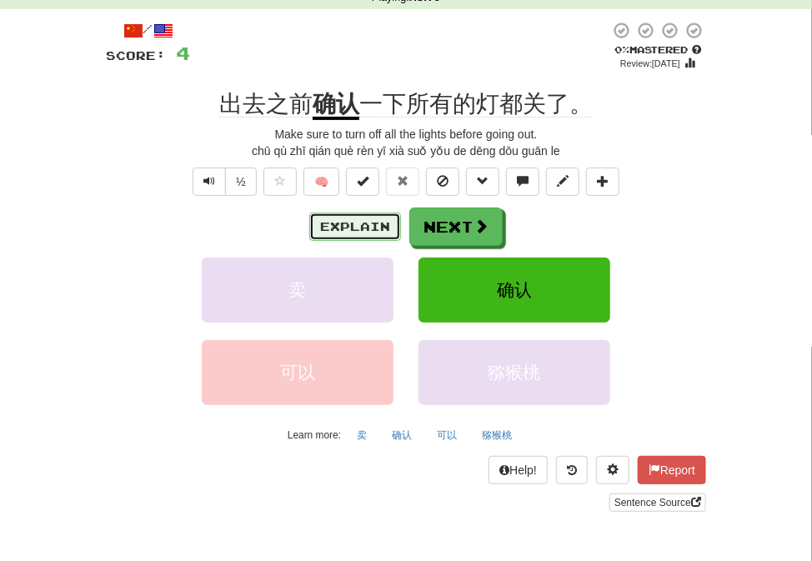
click at [369, 224] on button "Explain" at bounding box center [355, 226] width 92 height 28
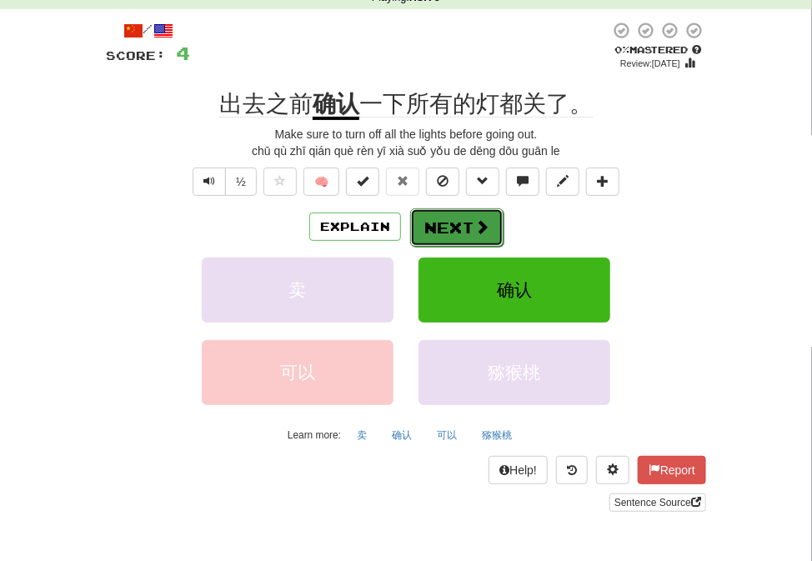
click at [468, 233] on button "Next" at bounding box center [456, 227] width 93 height 38
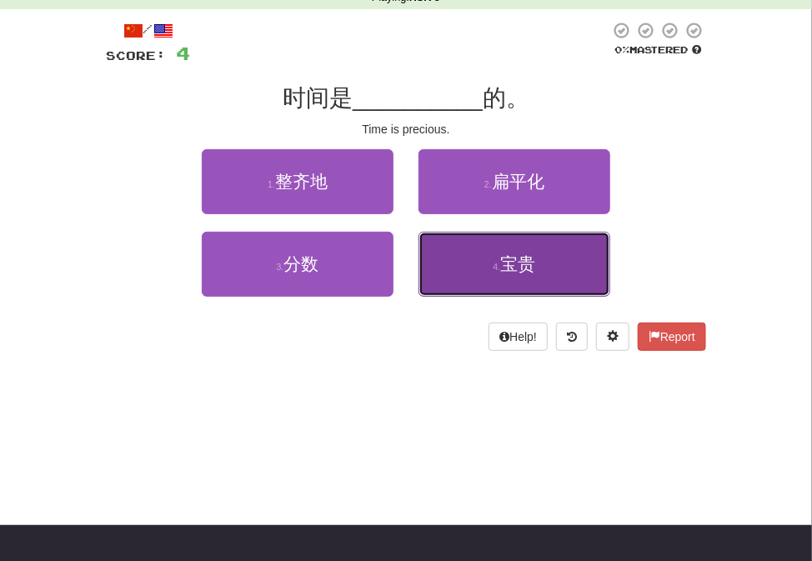
click at [503, 271] on span "宝贵" at bounding box center [517, 263] width 35 height 19
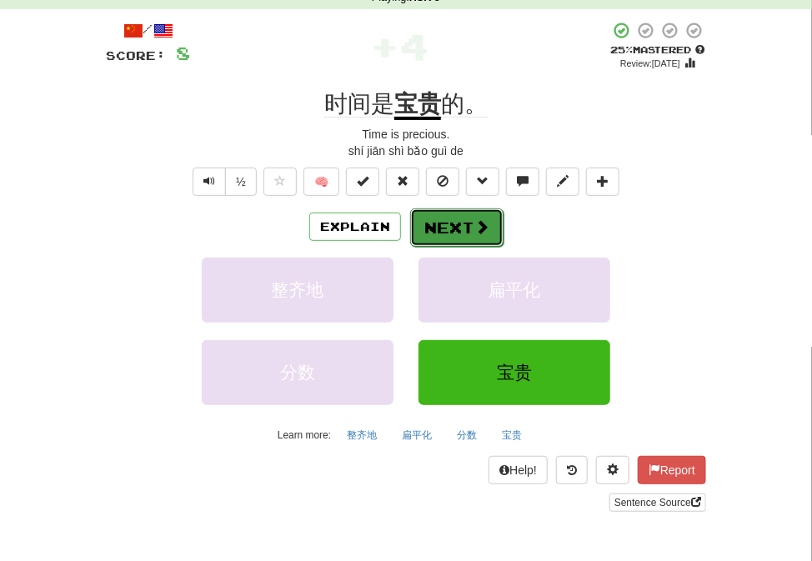
click at [477, 237] on button "Next" at bounding box center [456, 227] width 93 height 38
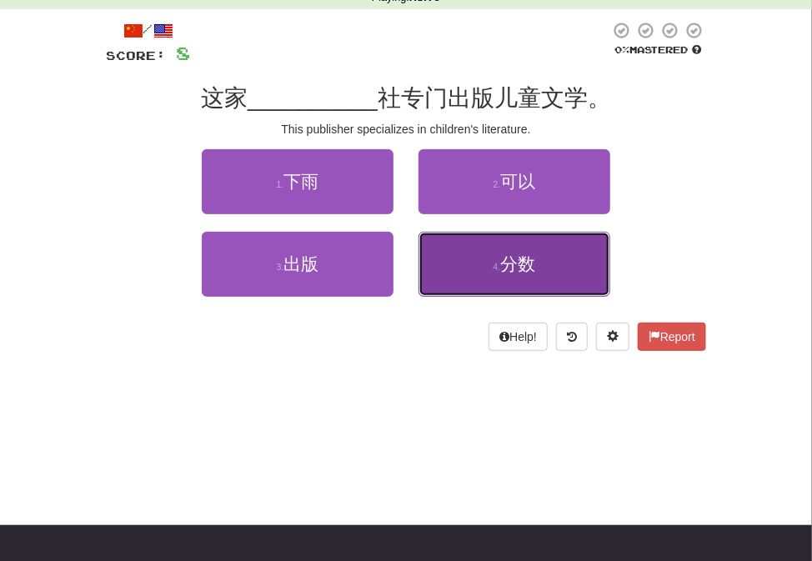
click at [474, 260] on button "4 . 分数" at bounding box center [514, 264] width 192 height 65
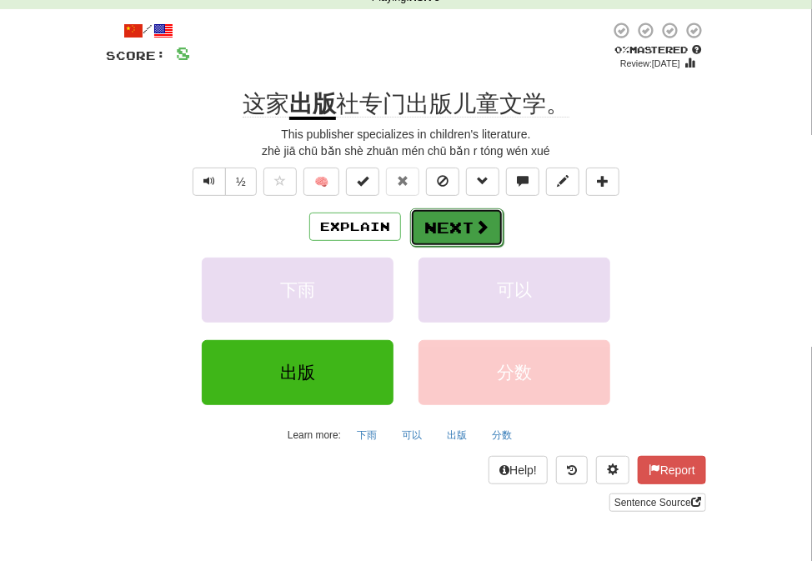
click at [467, 221] on button "Next" at bounding box center [456, 227] width 93 height 38
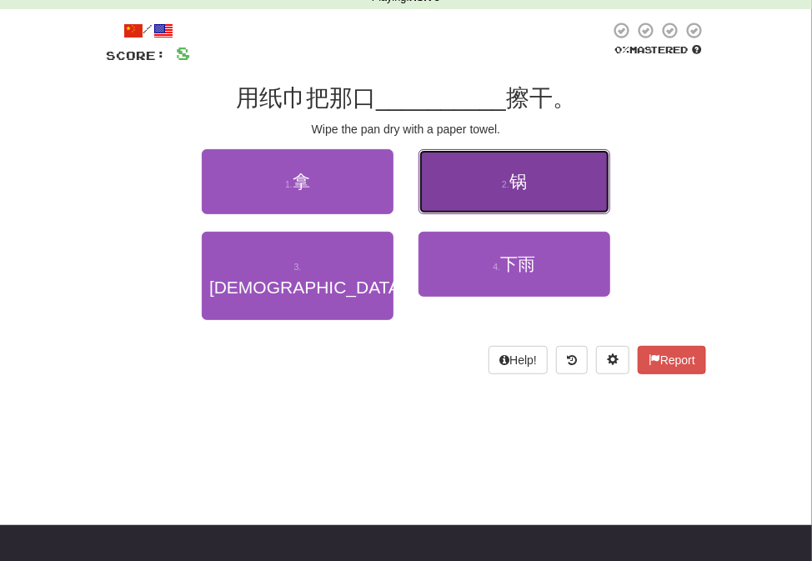
click at [503, 196] on button "2 . 锅" at bounding box center [514, 181] width 192 height 65
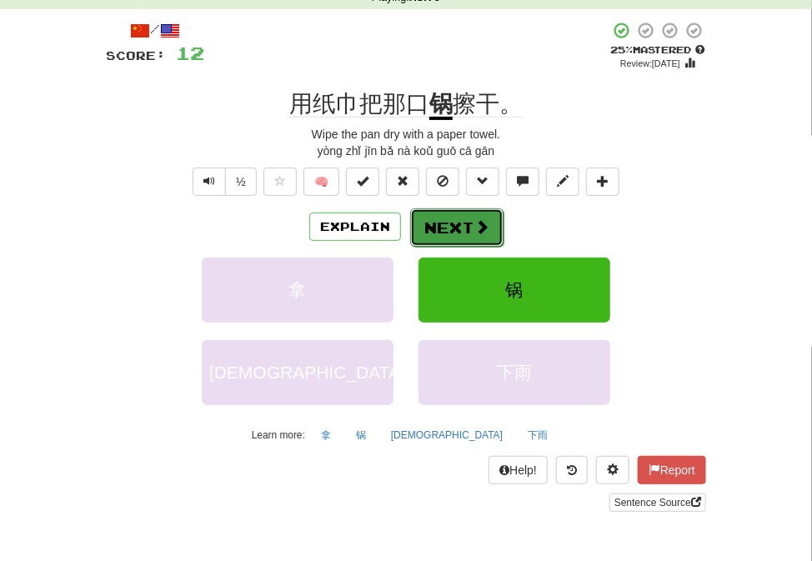
click at [468, 240] on button "Next" at bounding box center [456, 227] width 93 height 38
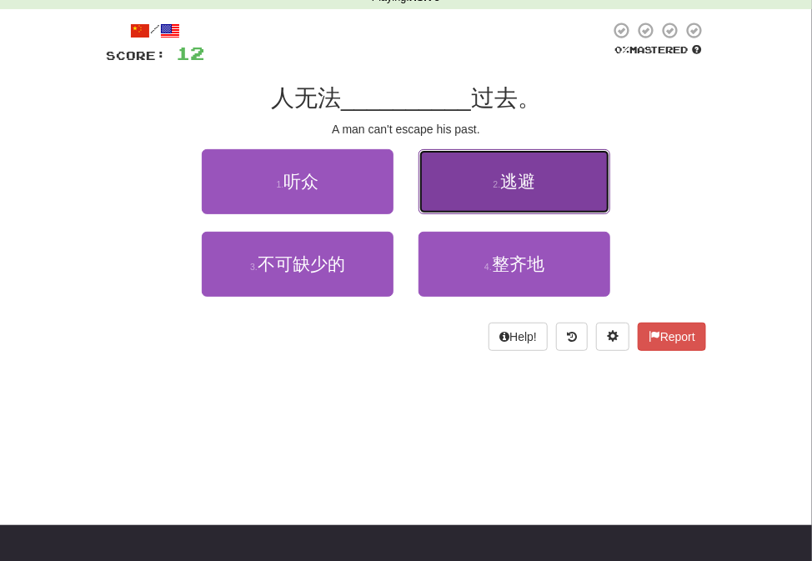
click at [500, 202] on button "2 . 逃避" at bounding box center [514, 181] width 192 height 65
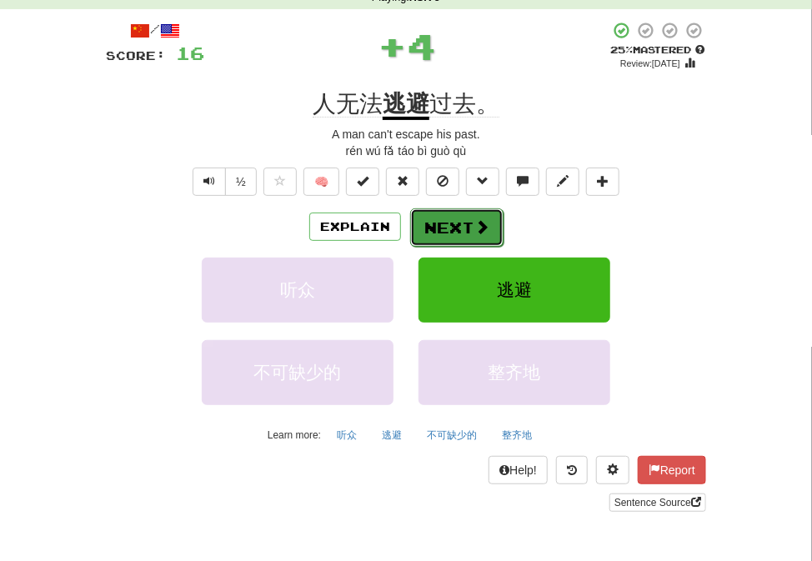
click at [459, 218] on button "Next" at bounding box center [456, 227] width 93 height 38
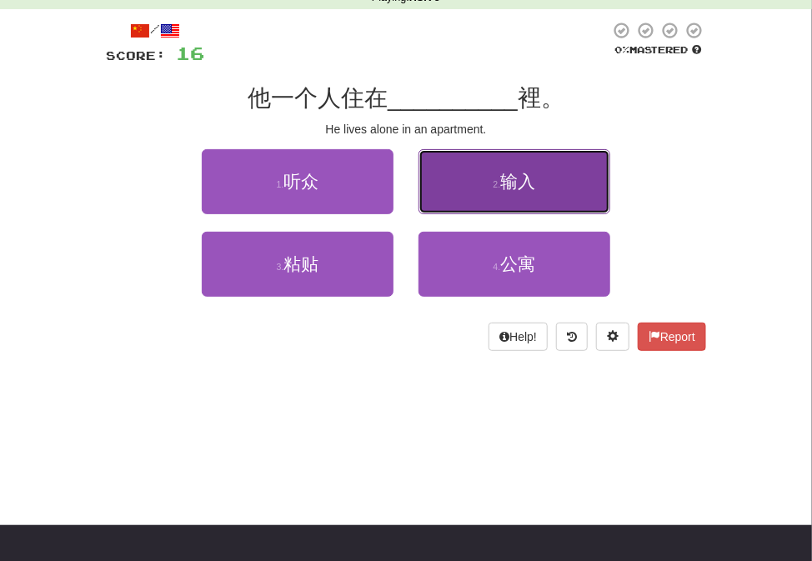
click at [493, 199] on button "2 . 输入" at bounding box center [514, 181] width 192 height 65
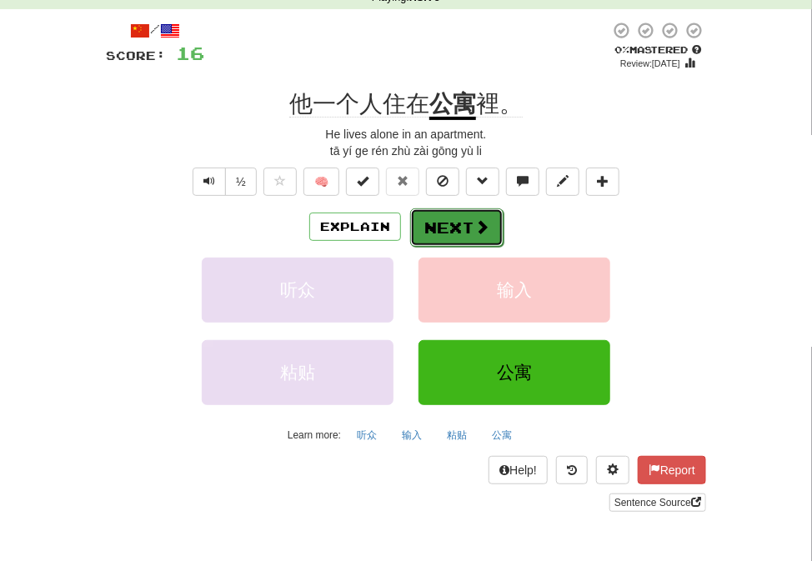
click at [454, 227] on button "Next" at bounding box center [456, 227] width 93 height 38
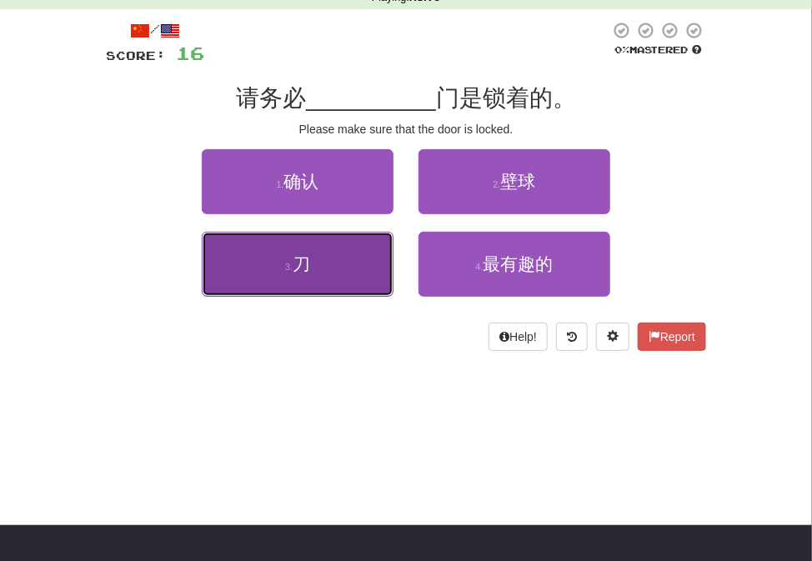
click at [369, 257] on button "3 . 刀" at bounding box center [298, 264] width 192 height 65
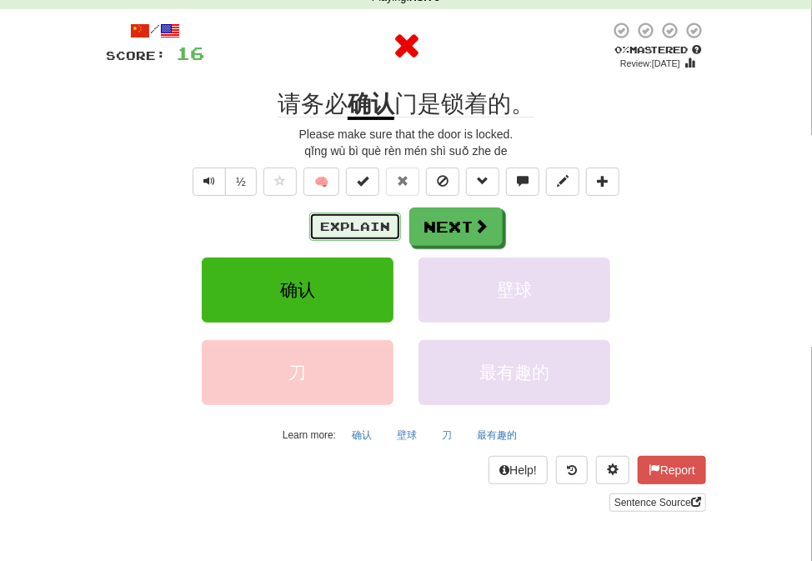
click at [388, 220] on button "Explain" at bounding box center [355, 226] width 92 height 28
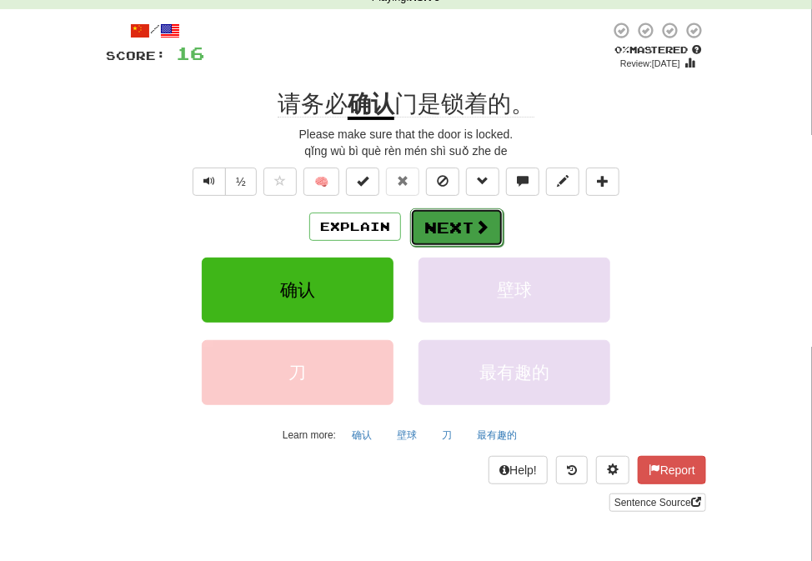
click at [485, 239] on button "Next" at bounding box center [456, 227] width 93 height 38
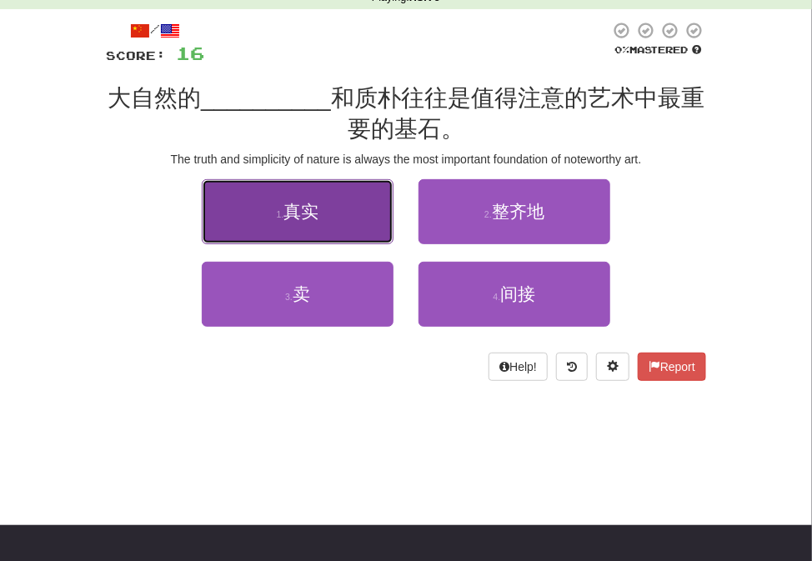
click at [368, 215] on button "1 . 真实" at bounding box center [298, 211] width 192 height 65
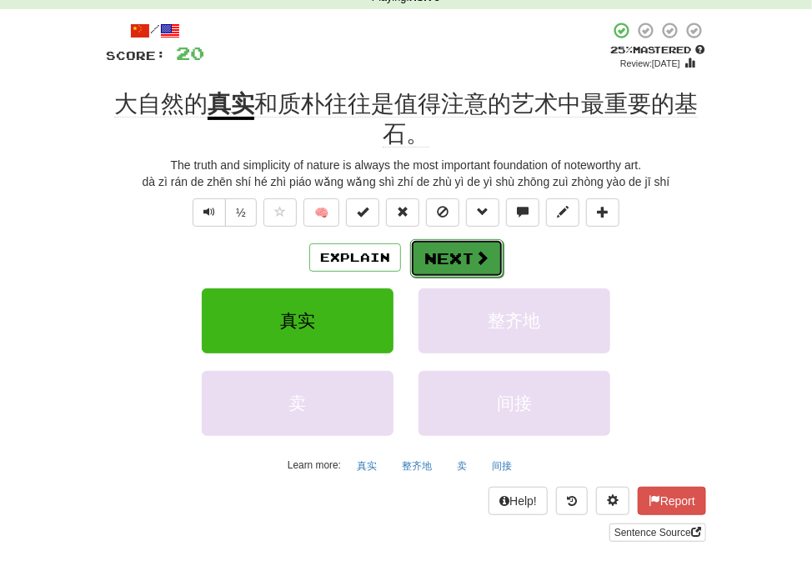
click at [486, 262] on span at bounding box center [481, 257] width 15 height 15
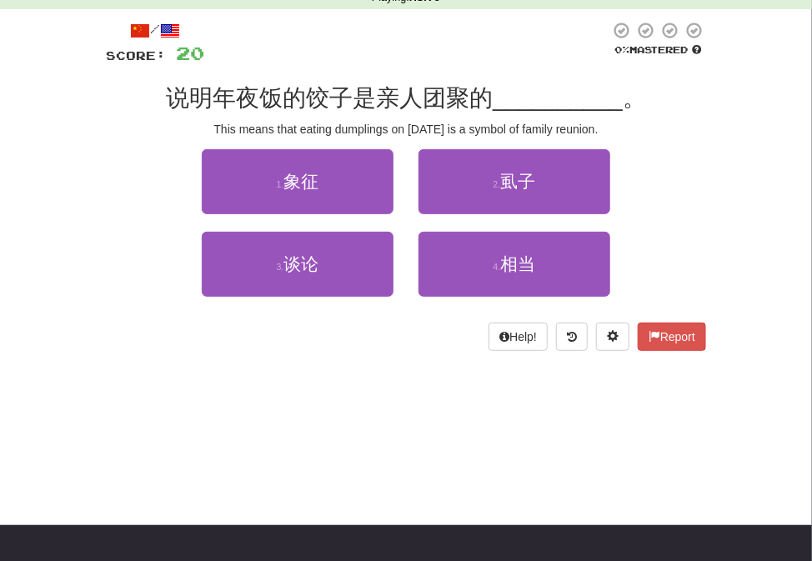
click at [396, 192] on div "1 . 象征" at bounding box center [297, 190] width 217 height 82
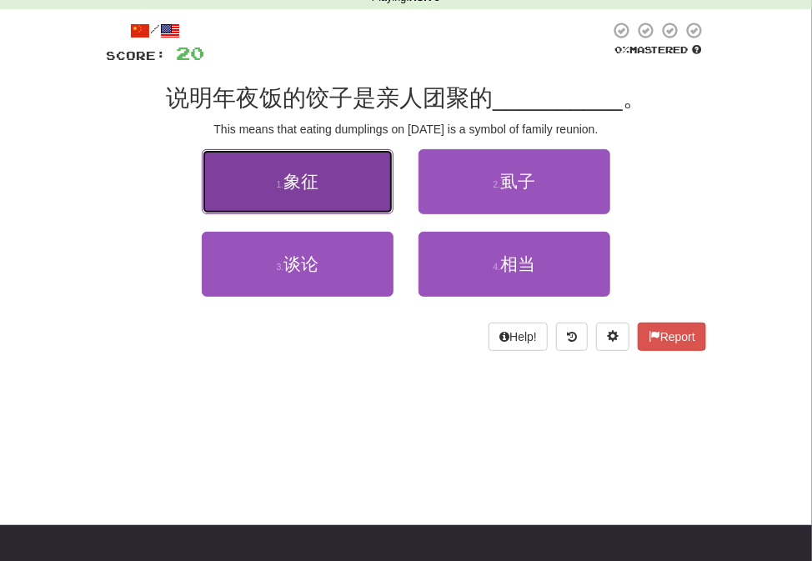
click at [387, 192] on button "1 . 象征" at bounding box center [298, 181] width 192 height 65
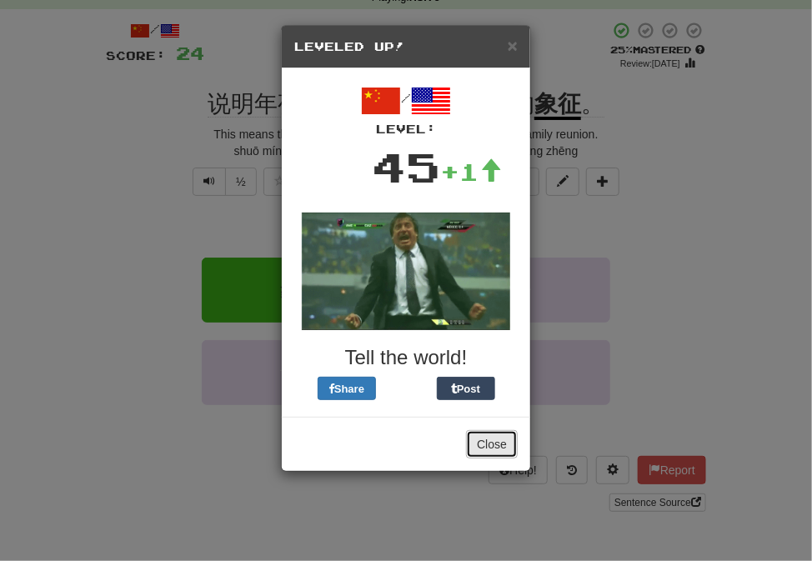
click at [497, 436] on button "Close" at bounding box center [492, 444] width 52 height 28
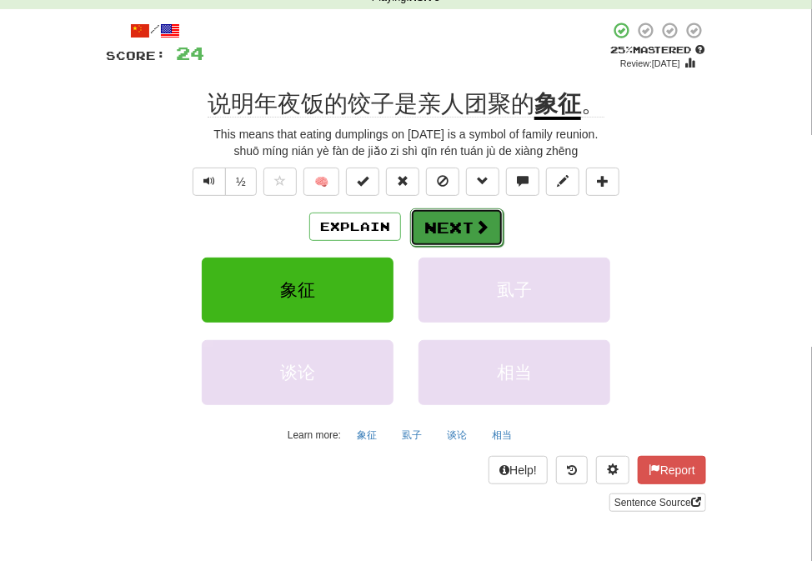
click at [470, 233] on button "Next" at bounding box center [456, 227] width 93 height 38
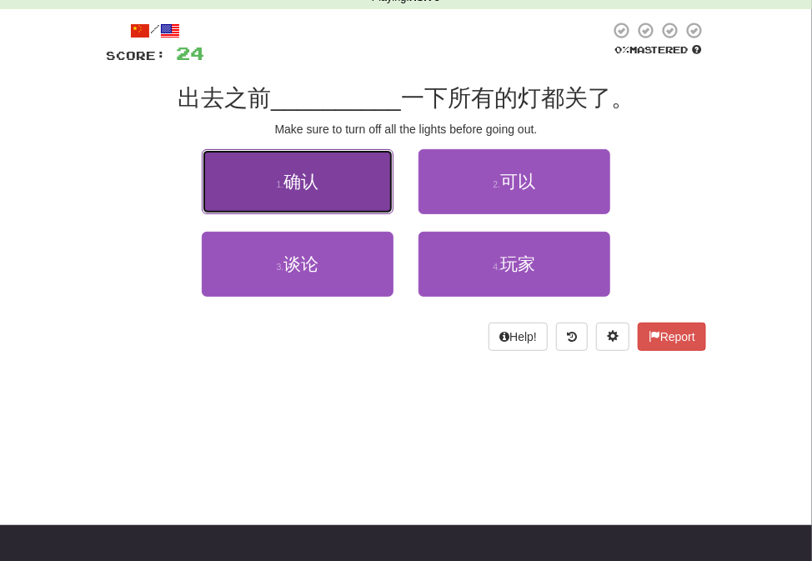
click at [350, 191] on button "1 . 确认" at bounding box center [298, 181] width 192 height 65
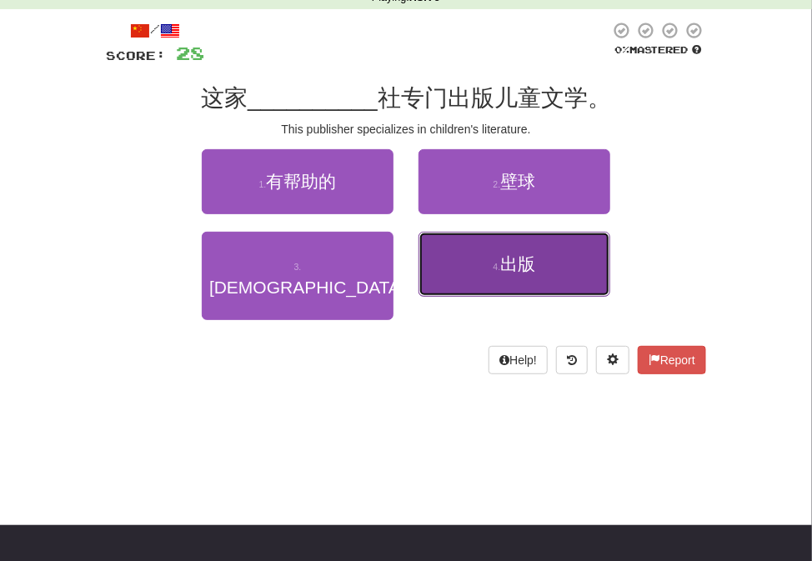
click at [559, 277] on button "4 . 出版" at bounding box center [514, 264] width 192 height 65
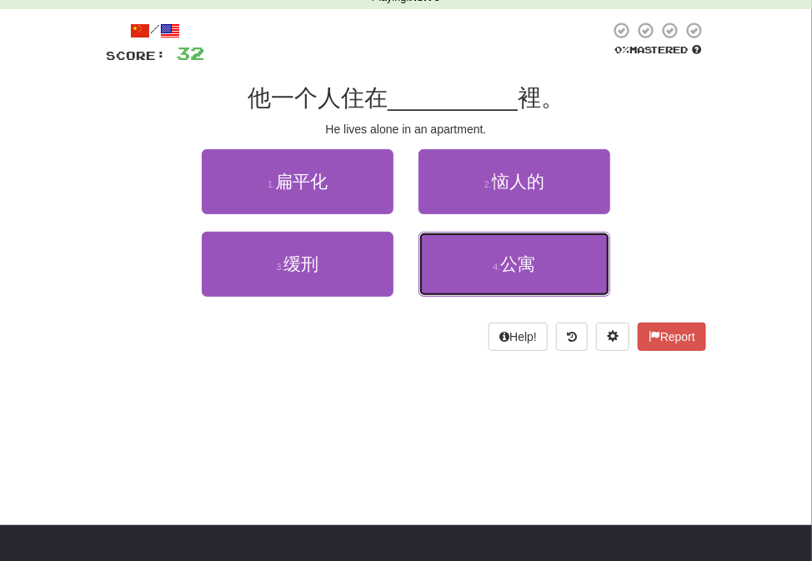
click at [559, 277] on button "4 . 公寓" at bounding box center [514, 264] width 192 height 65
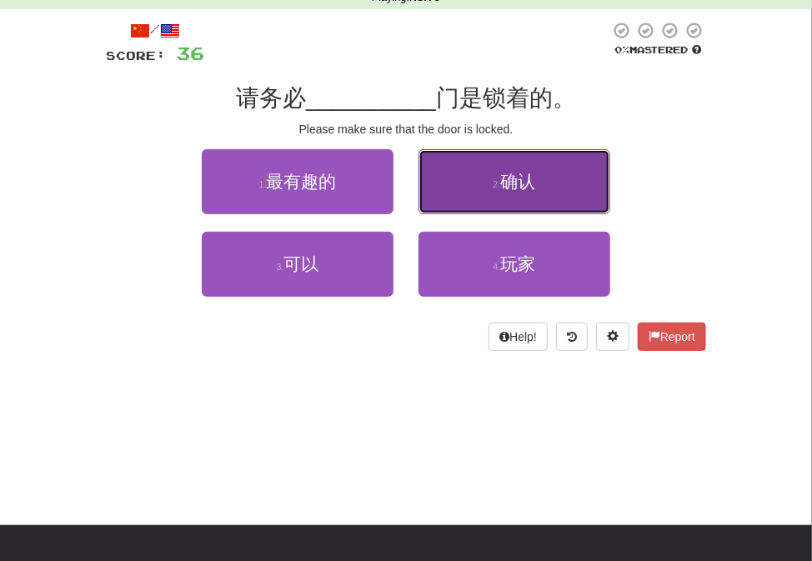
click at [475, 203] on button "2 . 确认" at bounding box center [514, 181] width 192 height 65
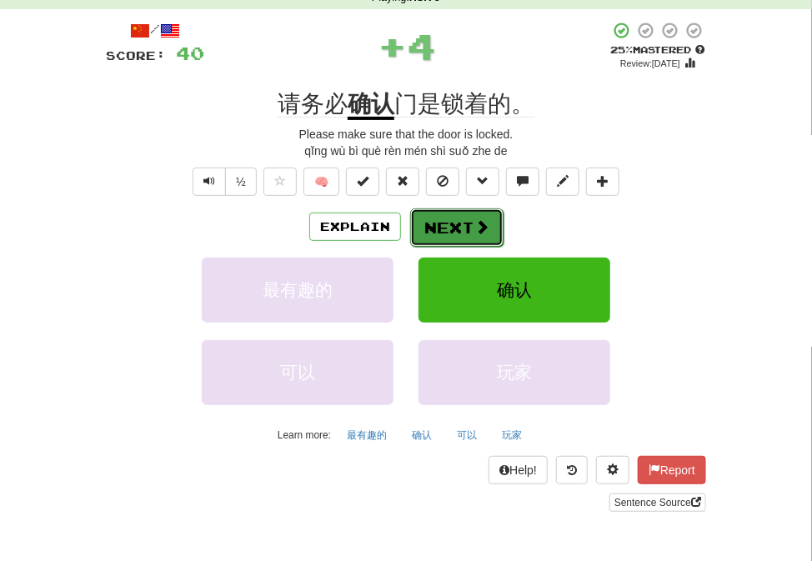
click at [472, 224] on button "Next" at bounding box center [456, 227] width 93 height 38
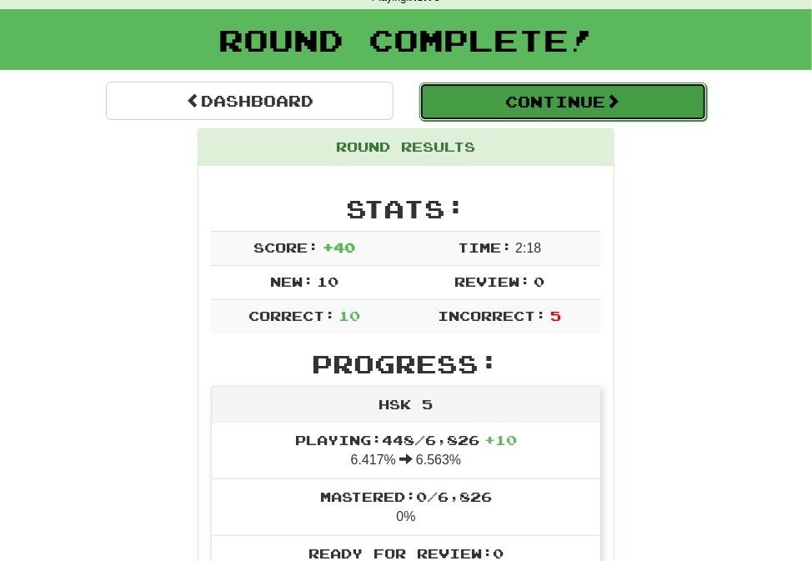
click at [545, 114] on button "Continue" at bounding box center [562, 101] width 287 height 38
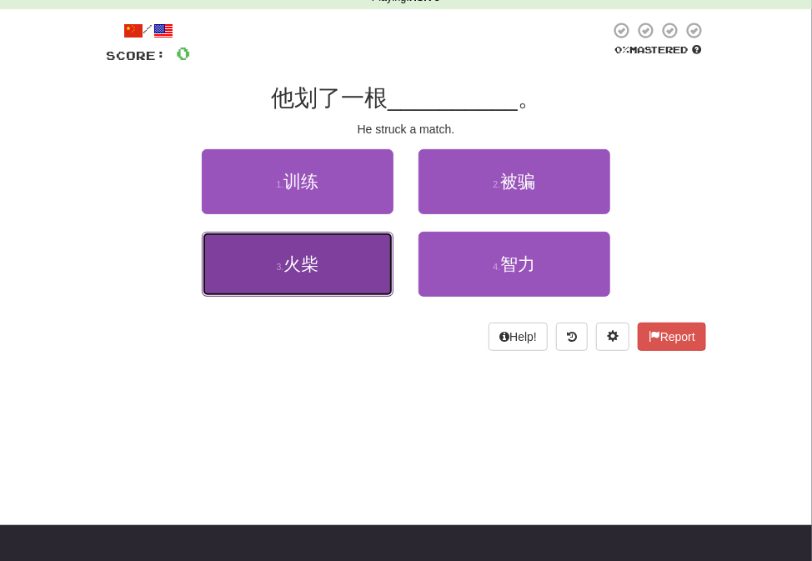
click at [351, 255] on button "3 . 火柴" at bounding box center [298, 264] width 192 height 65
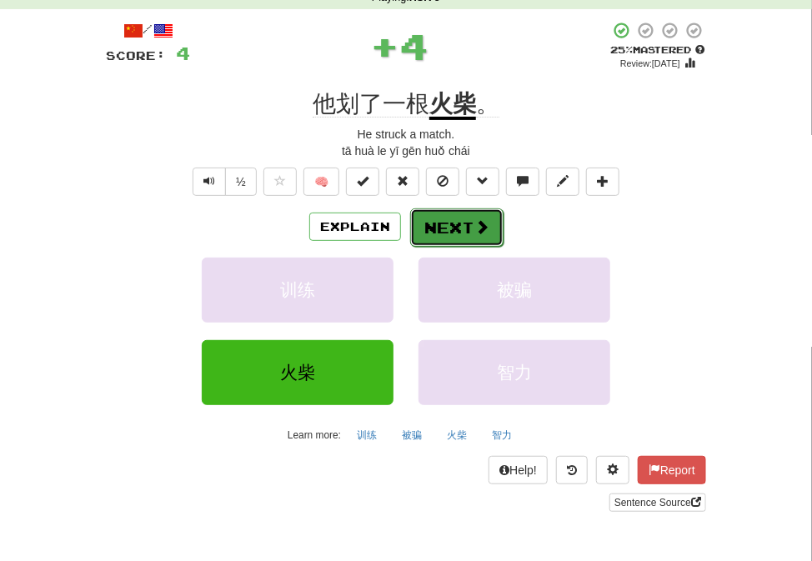
click at [447, 227] on button "Next" at bounding box center [456, 227] width 93 height 38
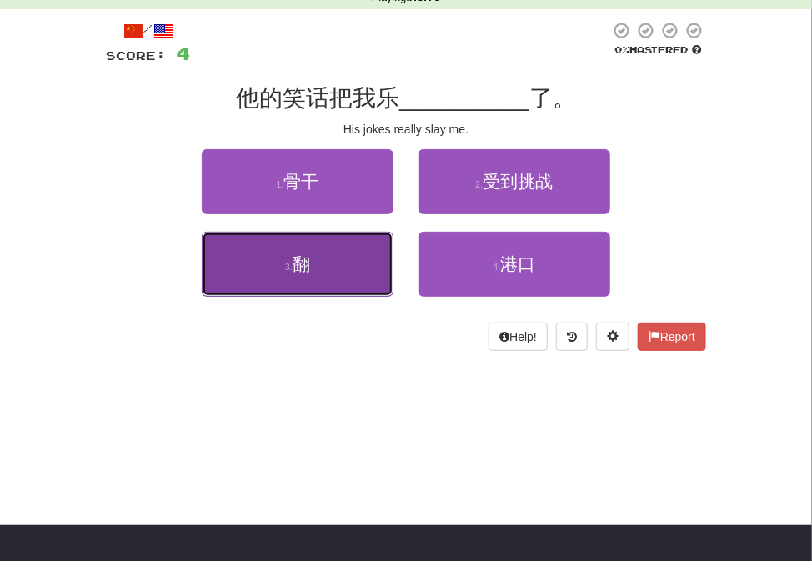
click at [375, 263] on button "3 . 翻" at bounding box center [298, 264] width 192 height 65
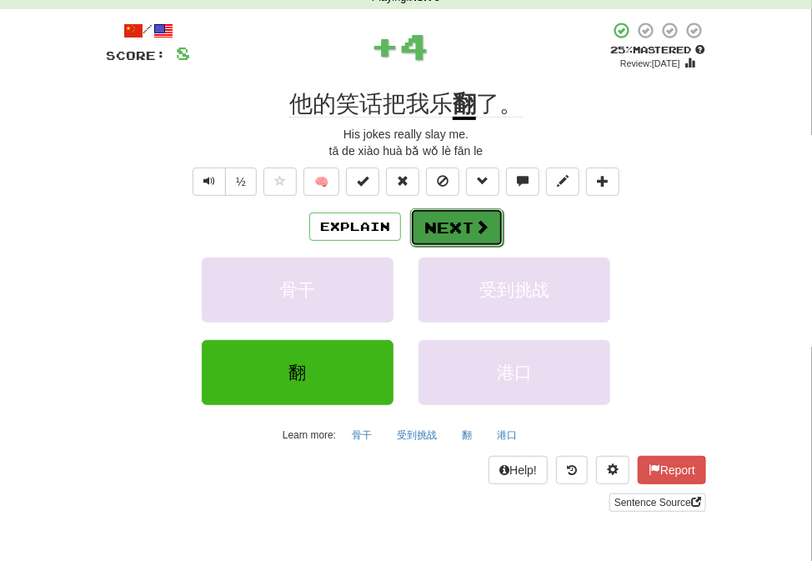
click at [451, 232] on button "Next" at bounding box center [456, 227] width 93 height 38
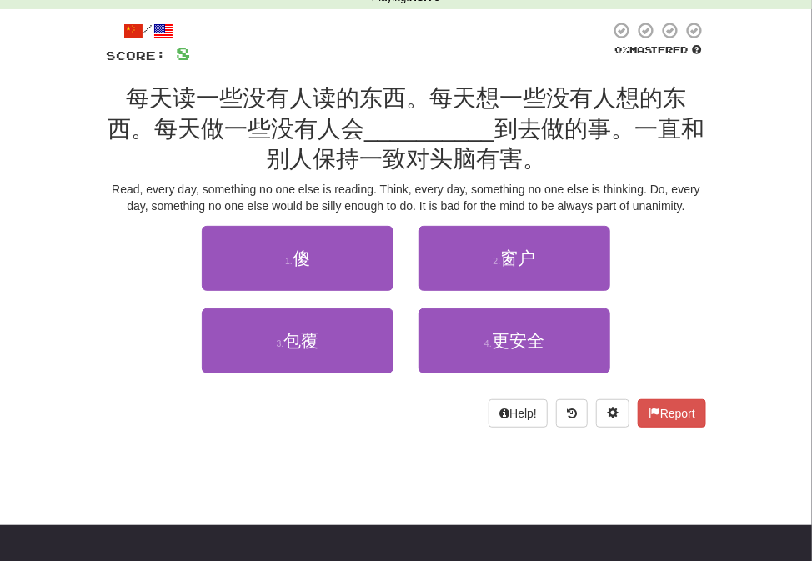
click at [296, 298] on div "1 . 傻" at bounding box center [297, 267] width 217 height 82
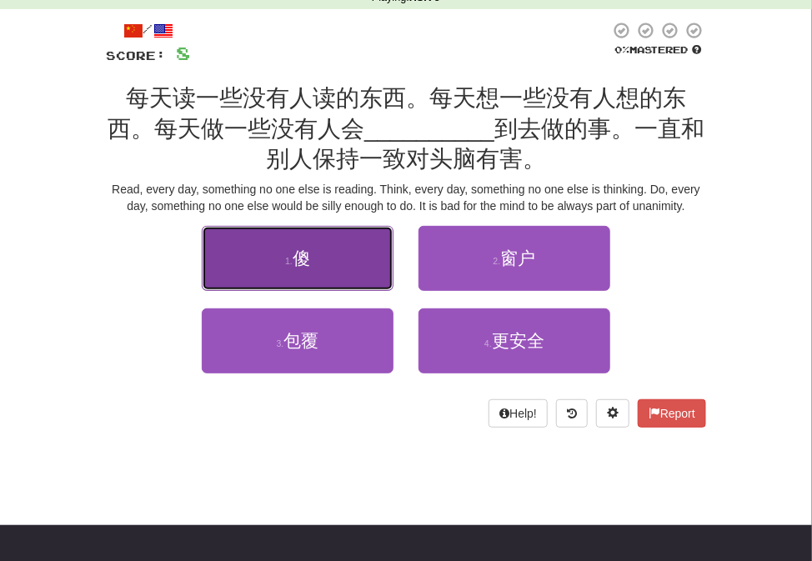
click at [294, 268] on button "1 . 傻" at bounding box center [298, 258] width 192 height 65
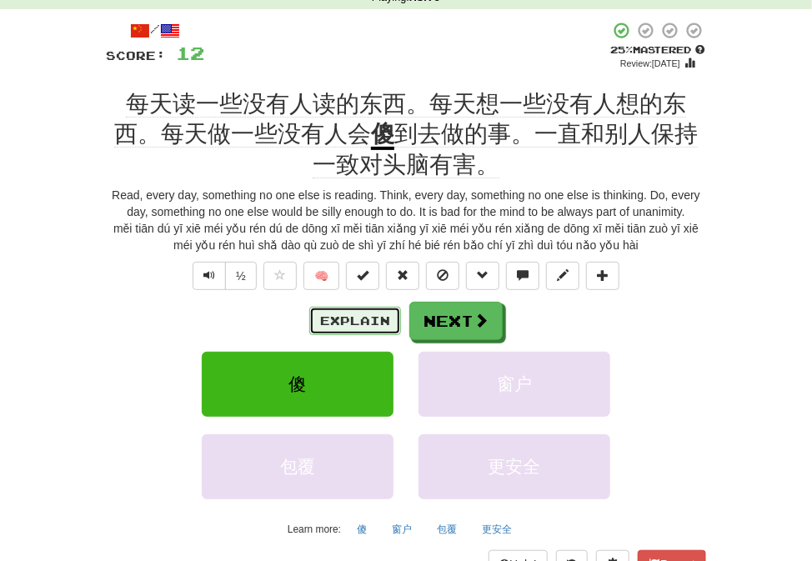
click at [375, 323] on button "Explain" at bounding box center [355, 321] width 92 height 28
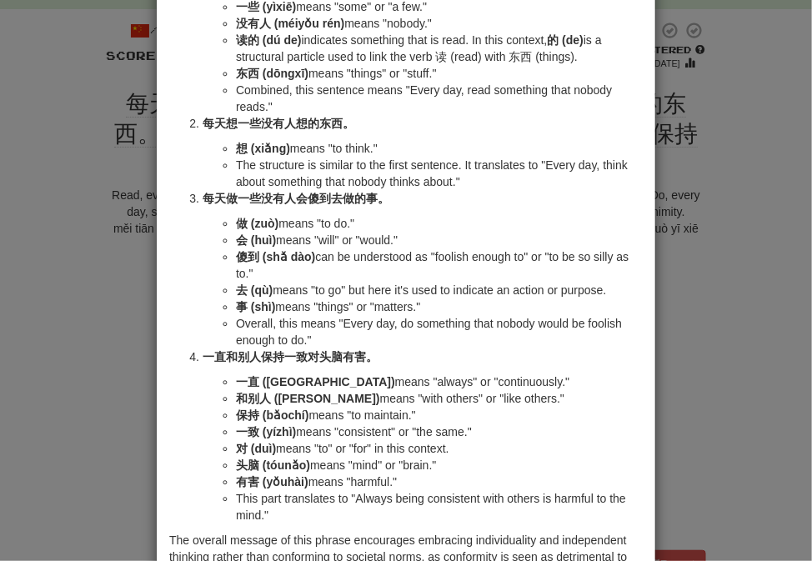
scroll to position [183, 0]
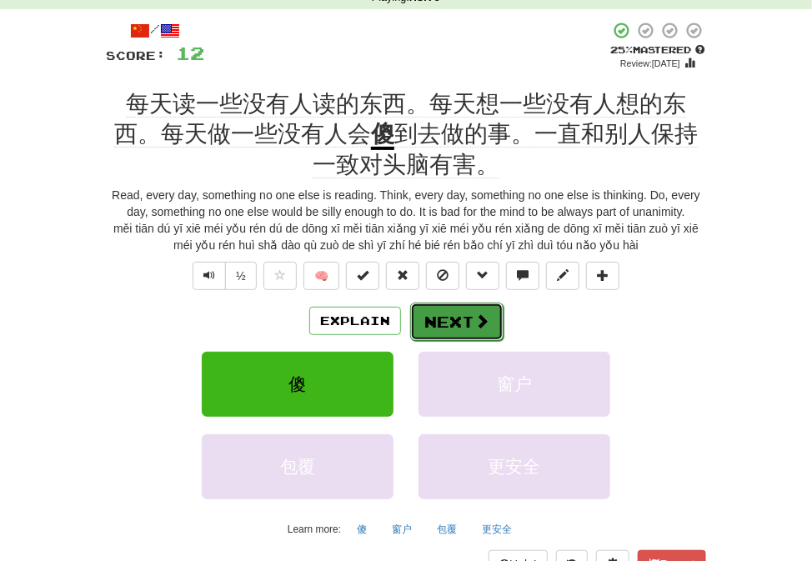
click at [476, 328] on span at bounding box center [481, 320] width 15 height 15
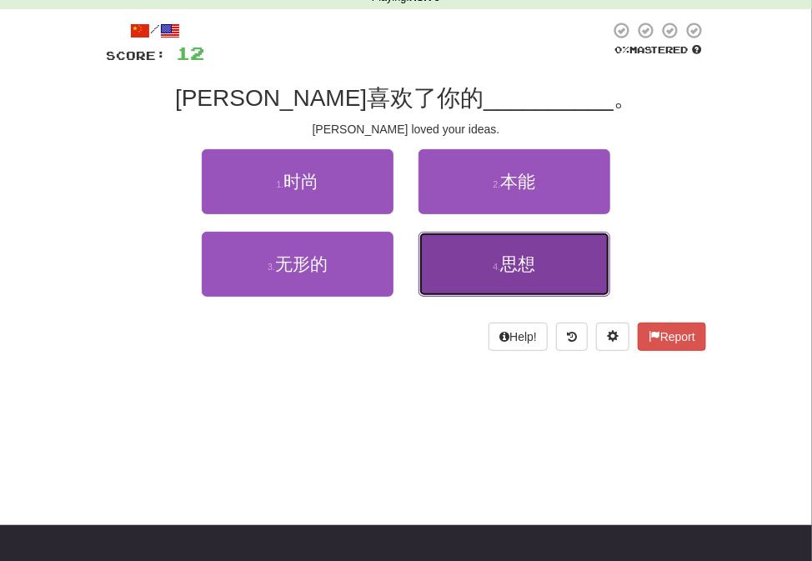
click at [506, 263] on span "思想" at bounding box center [517, 263] width 35 height 19
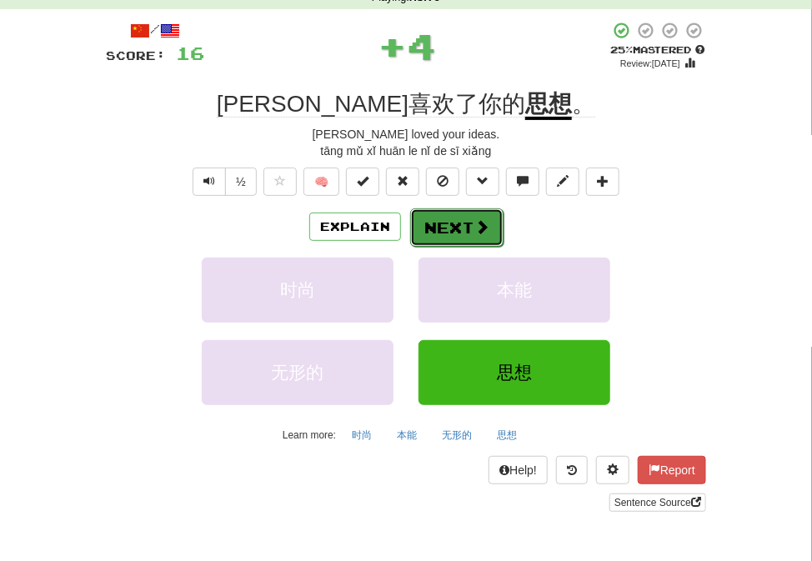
click at [466, 223] on button "Next" at bounding box center [456, 227] width 93 height 38
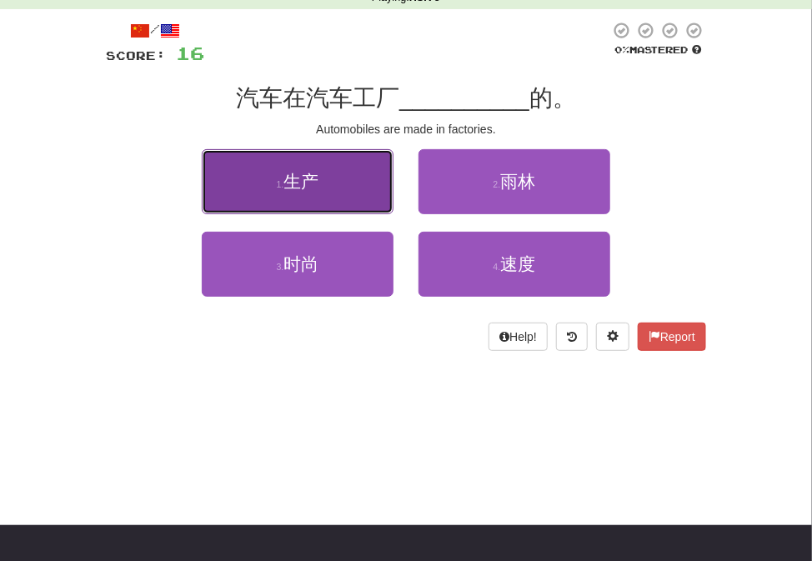
click at [387, 201] on button "1 . 生产" at bounding box center [298, 181] width 192 height 65
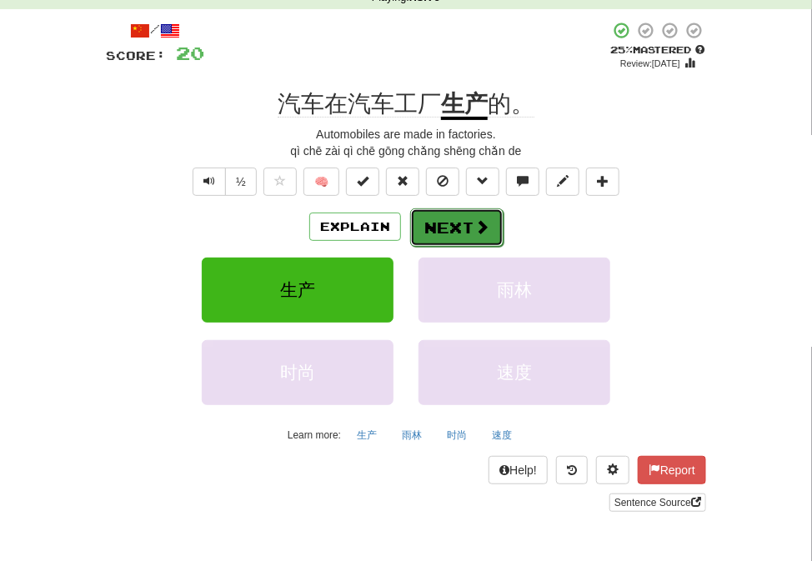
click at [425, 232] on button "Next" at bounding box center [456, 227] width 93 height 38
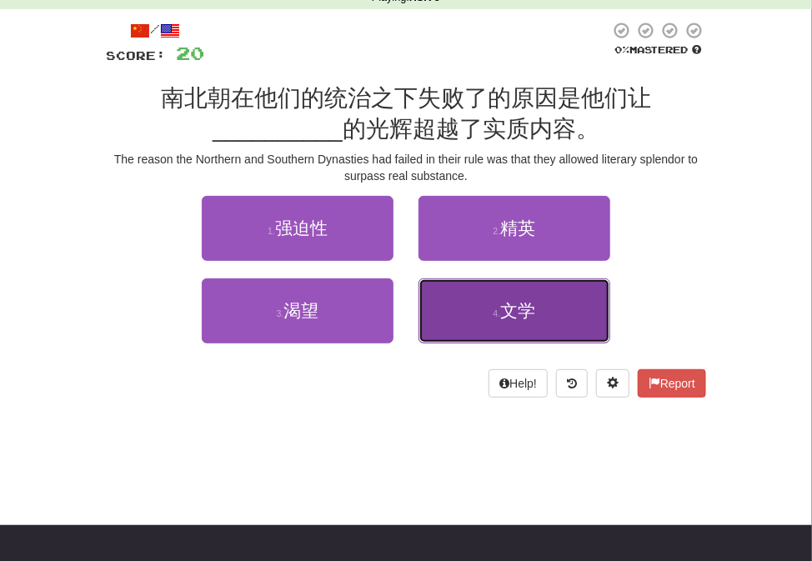
click at [456, 284] on button "4 . 文学" at bounding box center [514, 310] width 192 height 65
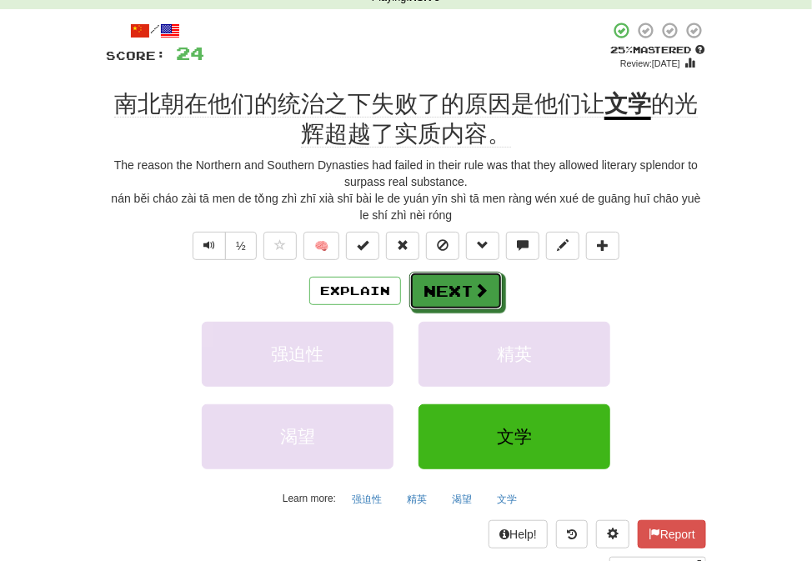
click at [456, 283] on button "Next" at bounding box center [455, 291] width 93 height 38
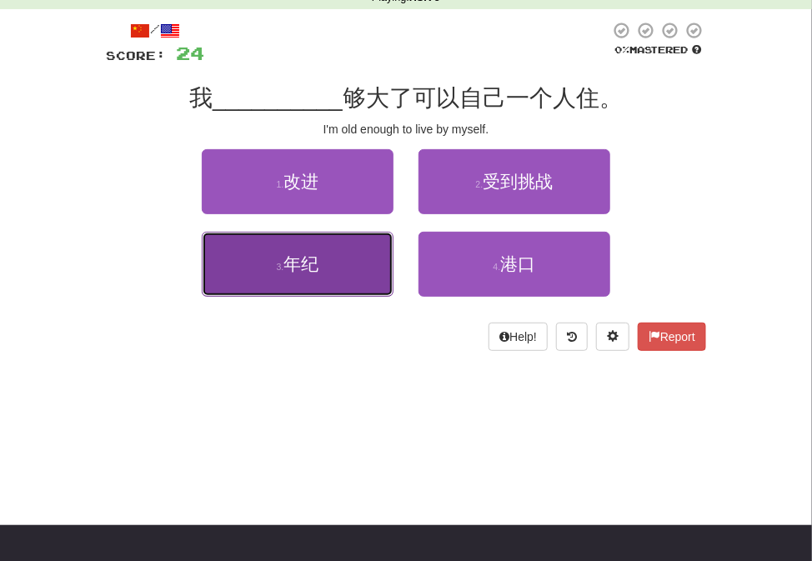
click at [357, 277] on button "3 . 年纪" at bounding box center [298, 264] width 192 height 65
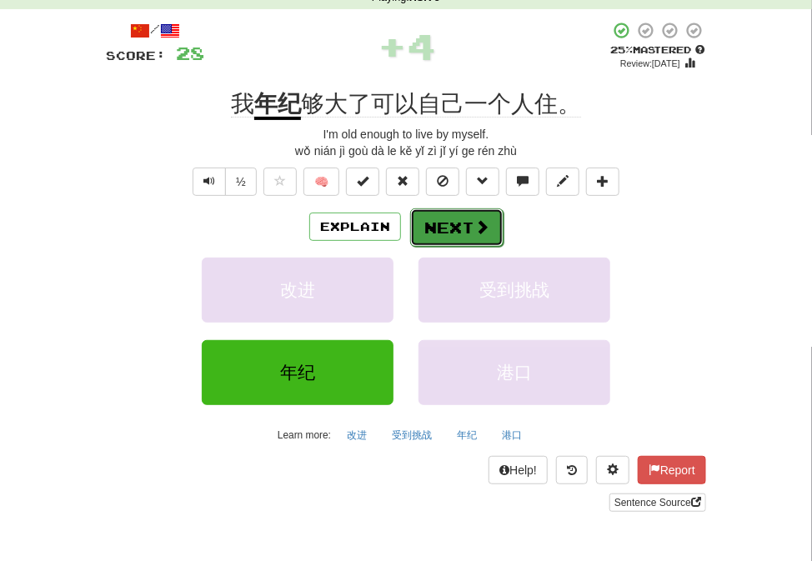
click at [433, 237] on button "Next" at bounding box center [456, 227] width 93 height 38
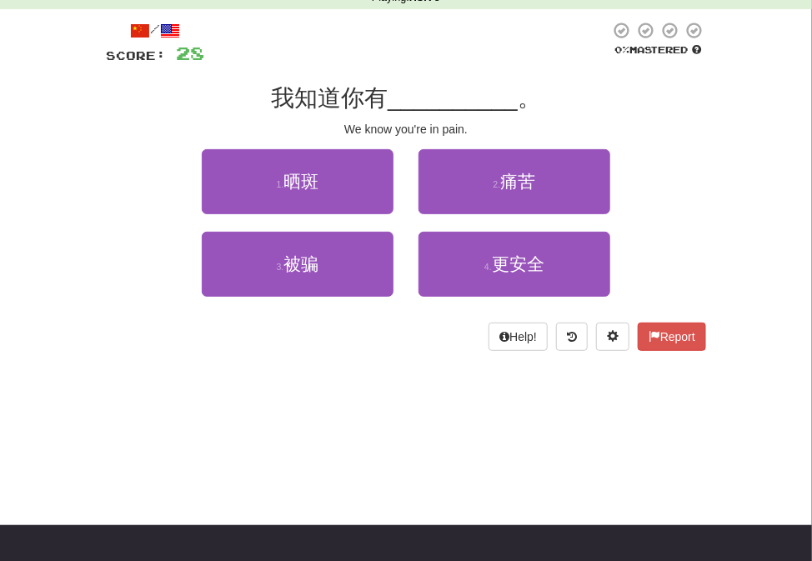
click at [450, 217] on div "2 . 痛苦" at bounding box center [514, 190] width 217 height 82
click at [451, 215] on div "2 . 痛苦" at bounding box center [514, 190] width 217 height 82
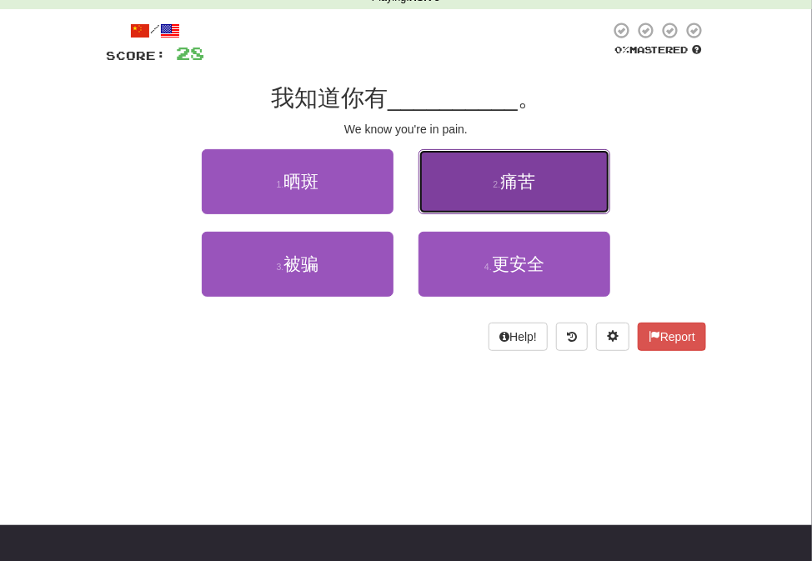
click at [457, 184] on button "2 . 痛苦" at bounding box center [514, 181] width 192 height 65
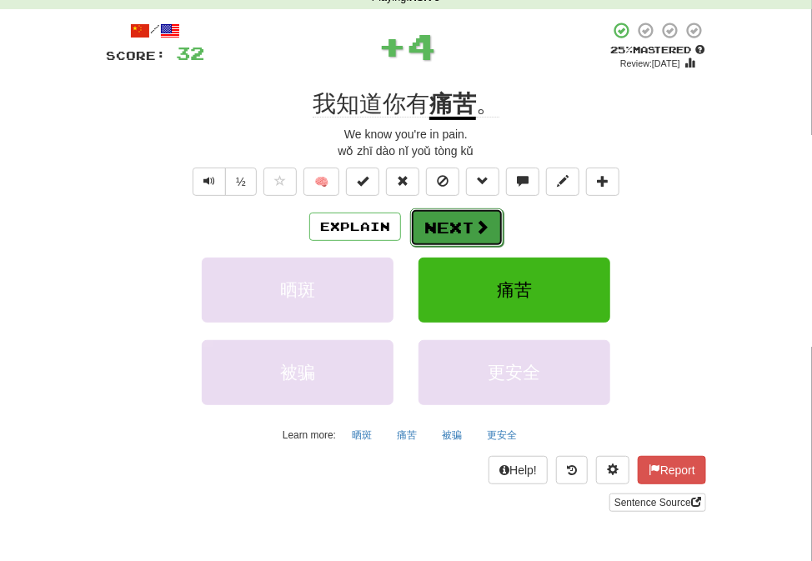
click at [450, 217] on button "Next" at bounding box center [456, 227] width 93 height 38
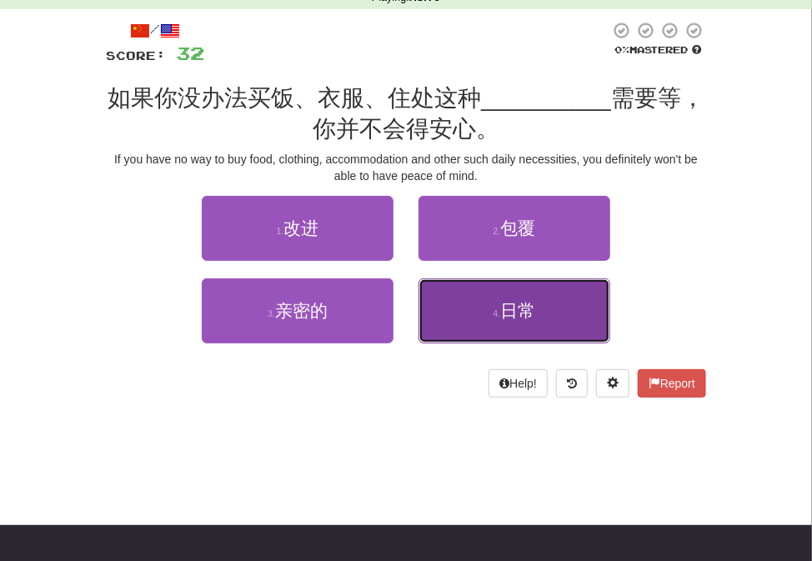
click at [462, 324] on button "4 . 日常" at bounding box center [514, 310] width 192 height 65
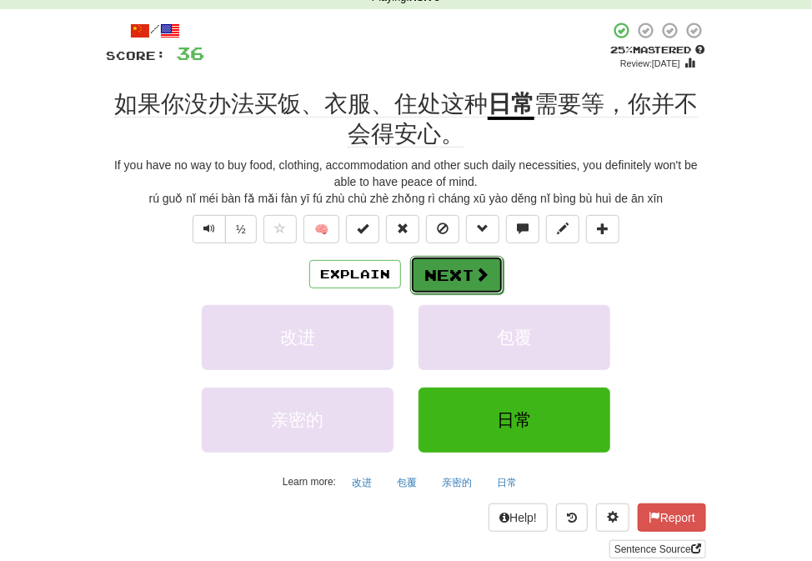
click at [473, 288] on button "Next" at bounding box center [456, 275] width 93 height 38
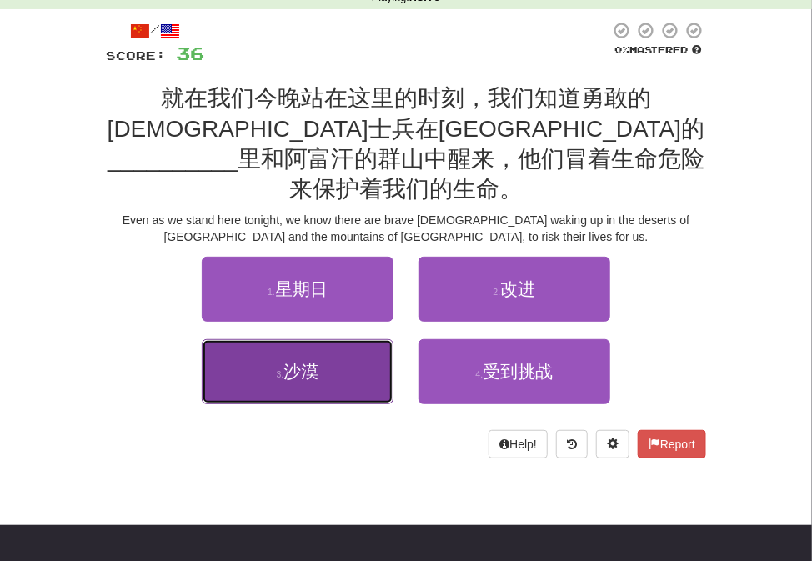
click at [341, 348] on button "3 . 沙漠" at bounding box center [298, 371] width 192 height 65
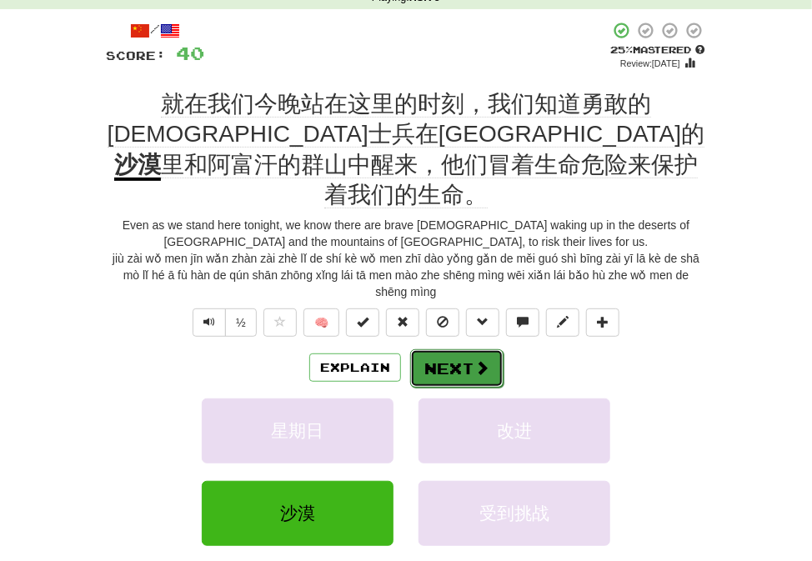
click at [426, 349] on button "Next" at bounding box center [456, 368] width 93 height 38
